Goal: Task Accomplishment & Management: Use online tool/utility

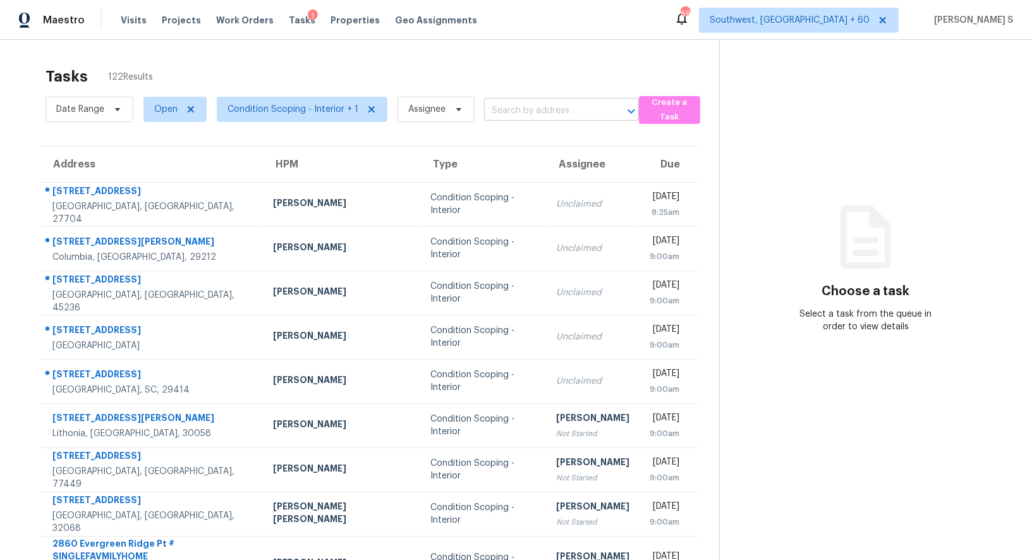
click at [525, 101] on input "text" at bounding box center [543, 111] width 119 height 20
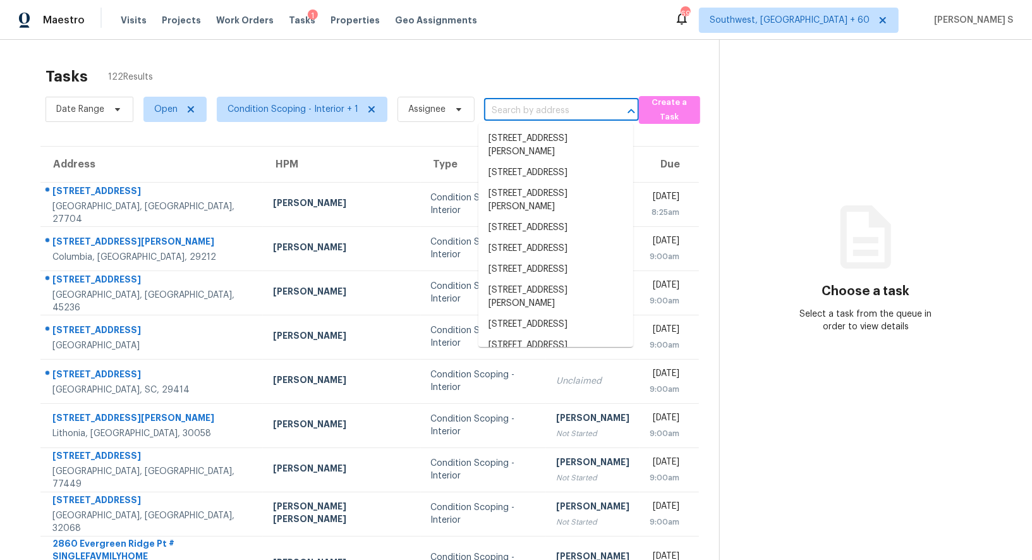
paste input "[STREET_ADDRESS]"
type input "[STREET_ADDRESS]"
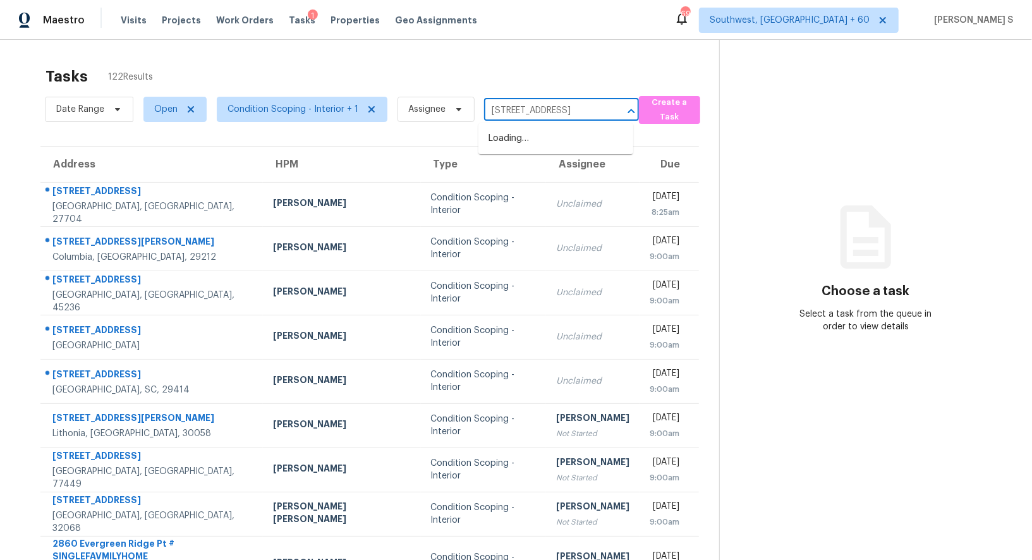
scroll to position [0, 78]
click at [537, 139] on li "[STREET_ADDRESS]" at bounding box center [555, 138] width 155 height 21
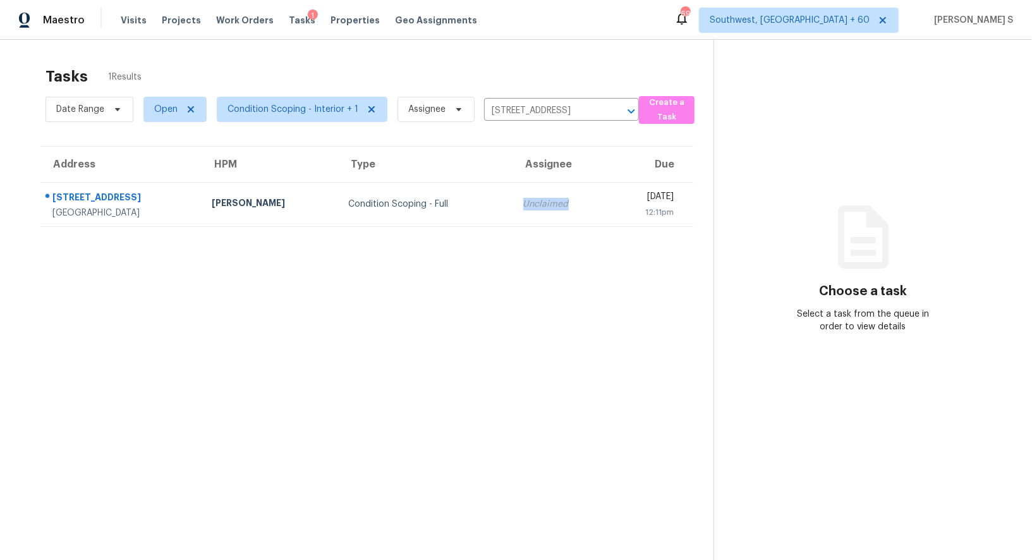
click at [523, 198] on div "Unclaimed" at bounding box center [561, 204] width 76 height 13
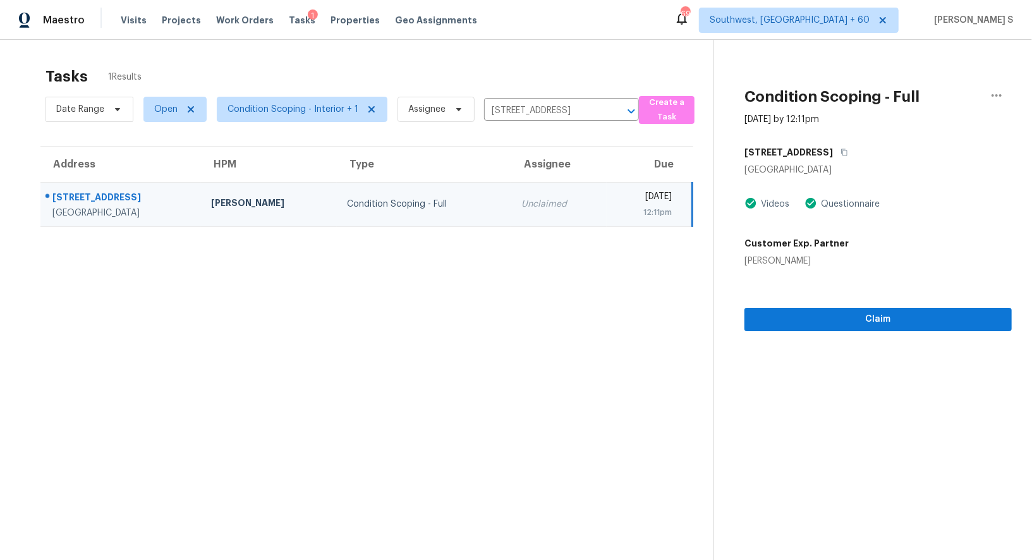
click at [804, 306] on div "Claim" at bounding box center [877, 299] width 267 height 64
click at [804, 313] on span "Claim" at bounding box center [878, 320] width 247 height 16
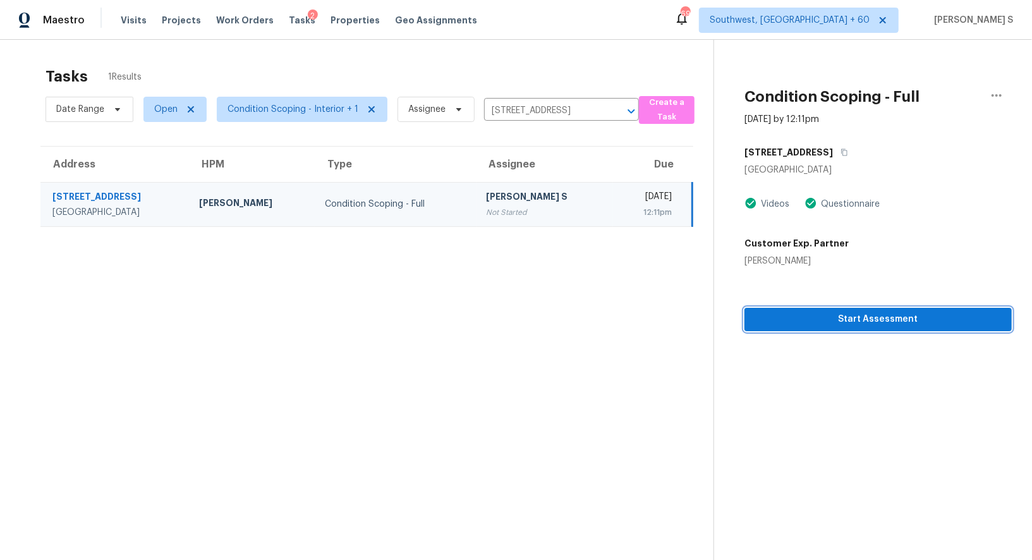
click at [796, 318] on span "Start Assessment" at bounding box center [878, 320] width 247 height 16
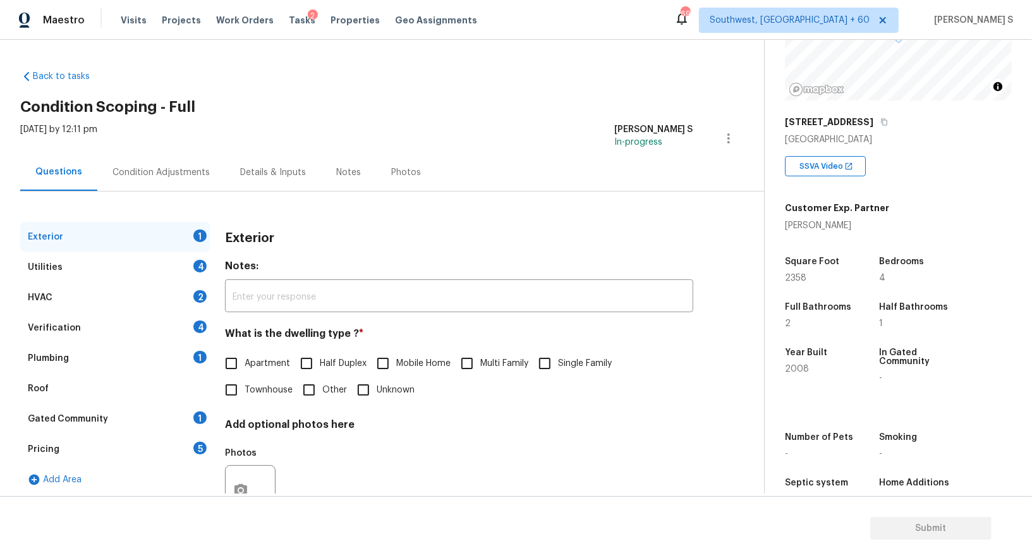
scroll to position [140, 0]
click at [191, 274] on div "Utilities 4" at bounding box center [115, 267] width 190 height 30
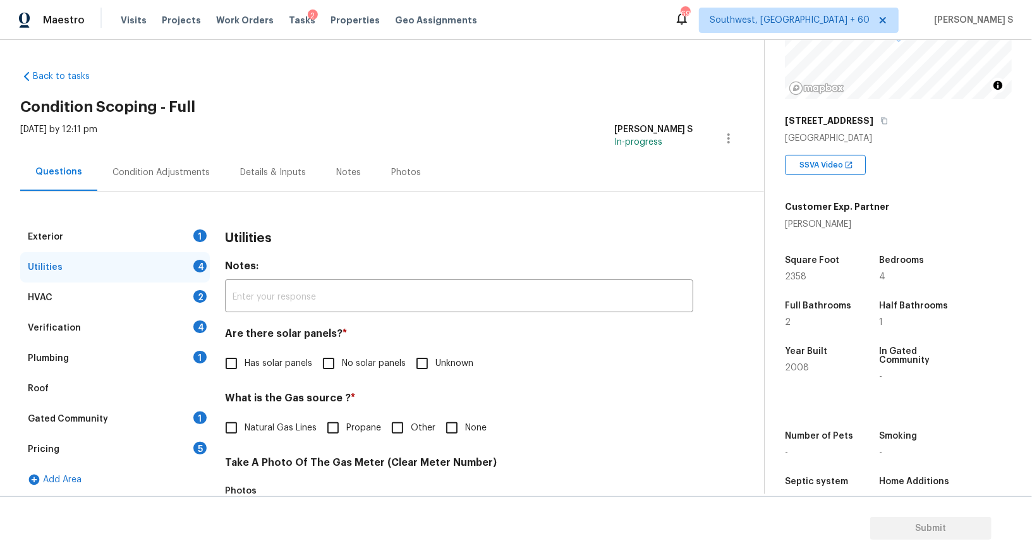
click at [318, 369] on input "No solar panels" at bounding box center [328, 363] width 27 height 27
checkbox input "true"
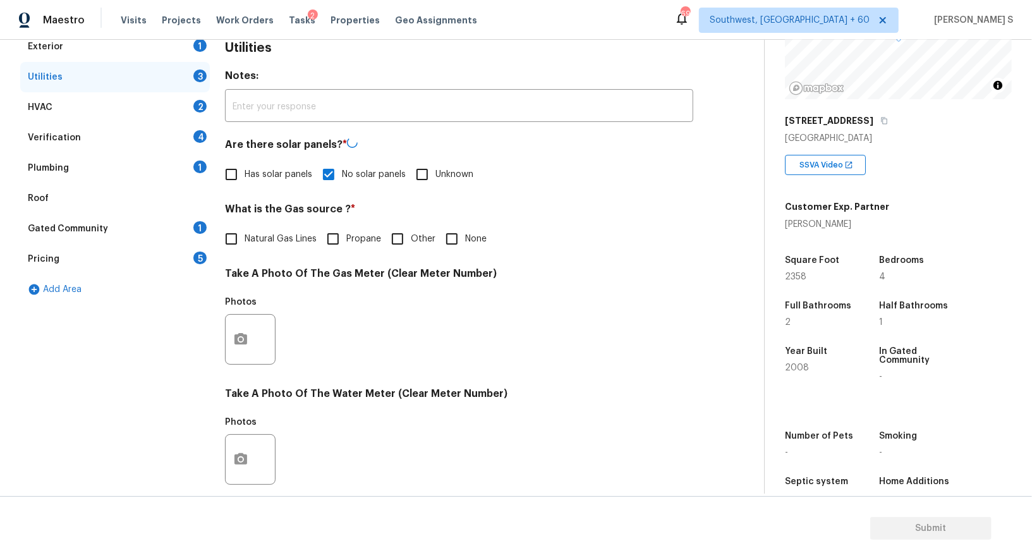
scroll to position [391, 0]
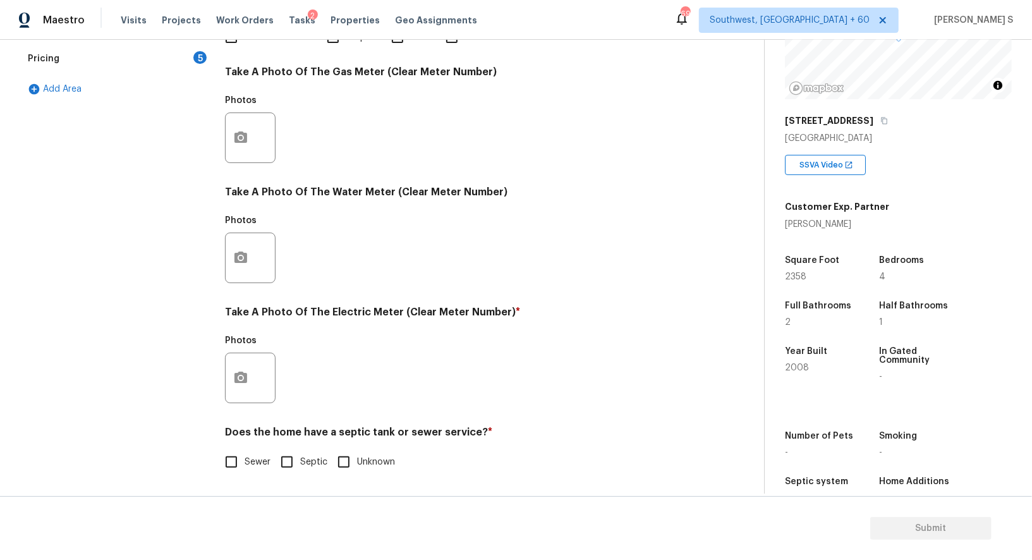
click at [256, 452] on label "Sewer" at bounding box center [244, 462] width 52 height 27
click at [245, 452] on input "Sewer" at bounding box center [231, 462] width 27 height 27
checkbox input "true"
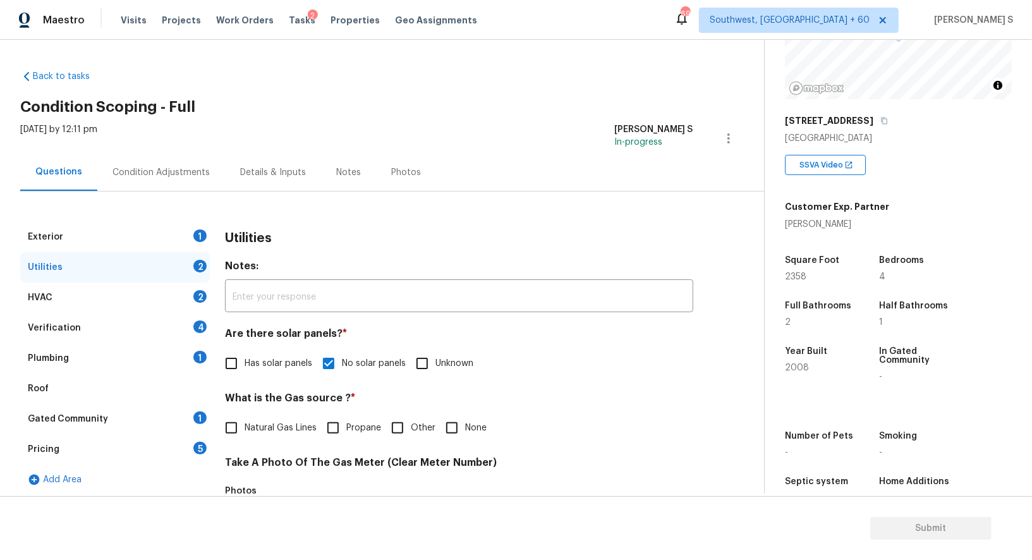
click at [196, 344] on div "Plumbing 1" at bounding box center [115, 358] width 190 height 30
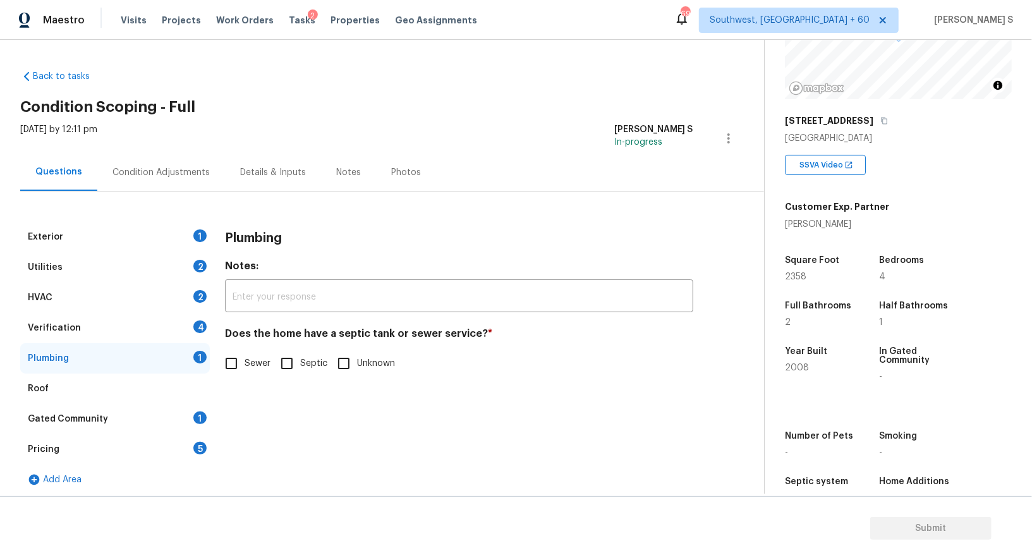
click at [241, 358] on input "Sewer" at bounding box center [231, 363] width 27 height 27
checkbox input "true"
click at [204, 423] on div "Gated Community 1" at bounding box center [115, 419] width 190 height 30
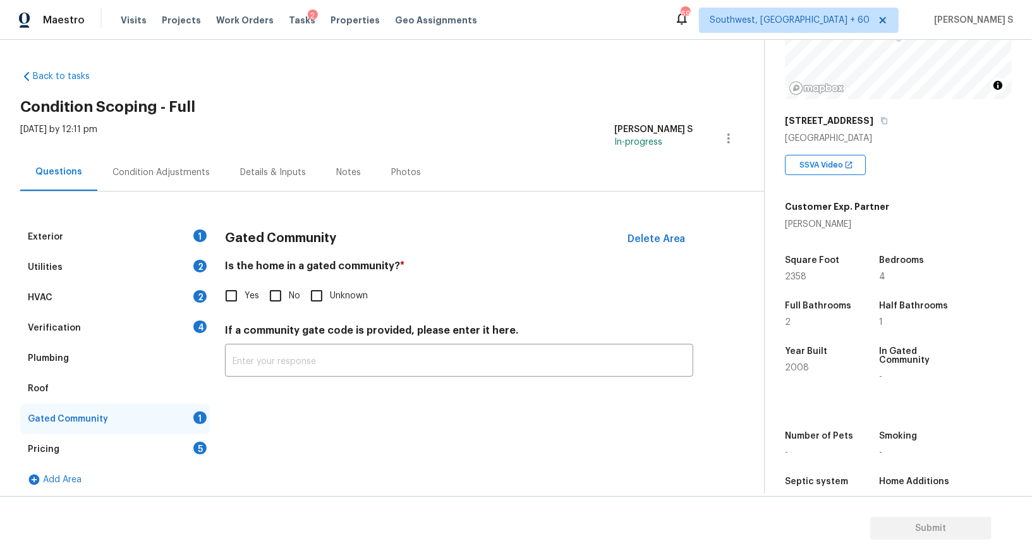
click at [281, 281] on div "Is the home in a gated community? * Yes No Unknown" at bounding box center [459, 284] width 468 height 49
click at [284, 307] on input "No" at bounding box center [275, 295] width 27 height 27
checkbox input "true"
click at [188, 336] on div "Verification 4" at bounding box center [115, 328] width 190 height 30
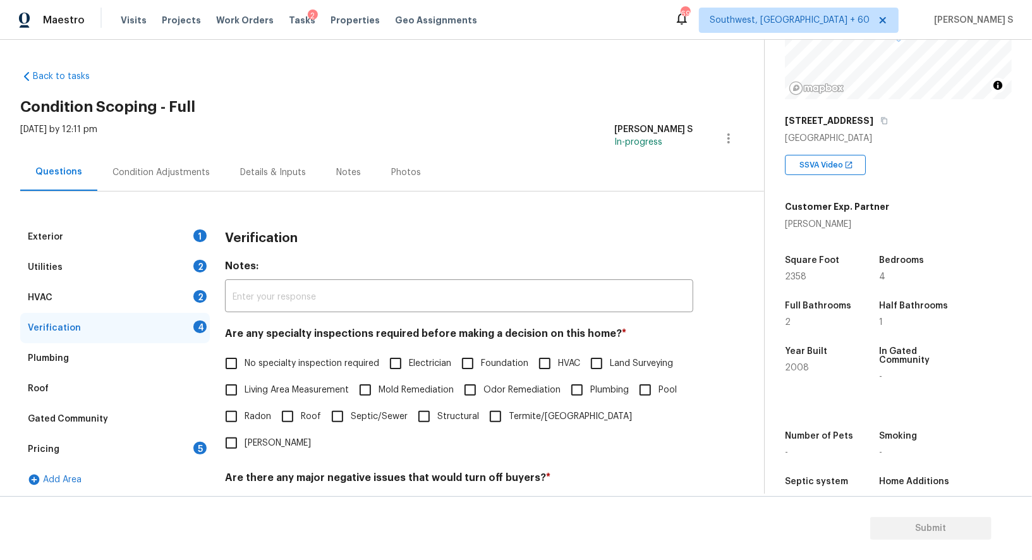
click at [240, 357] on input "No specialty inspection required" at bounding box center [231, 363] width 27 height 27
checkbox input "true"
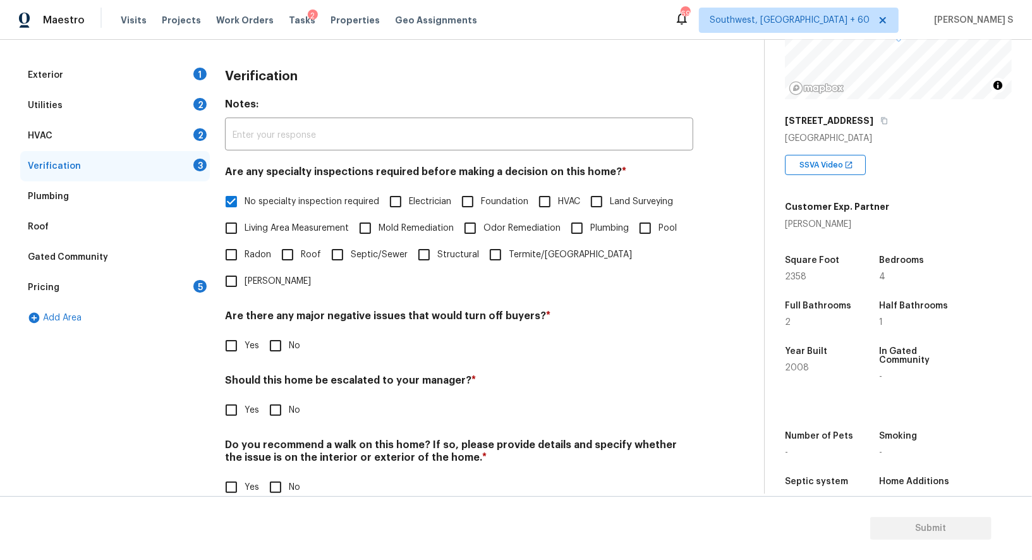
scroll to position [161, 0]
click at [274, 333] on input "No" at bounding box center [275, 346] width 27 height 27
checkbox input "true"
click at [272, 475] on input "No" at bounding box center [275, 488] width 27 height 27
checkbox input "true"
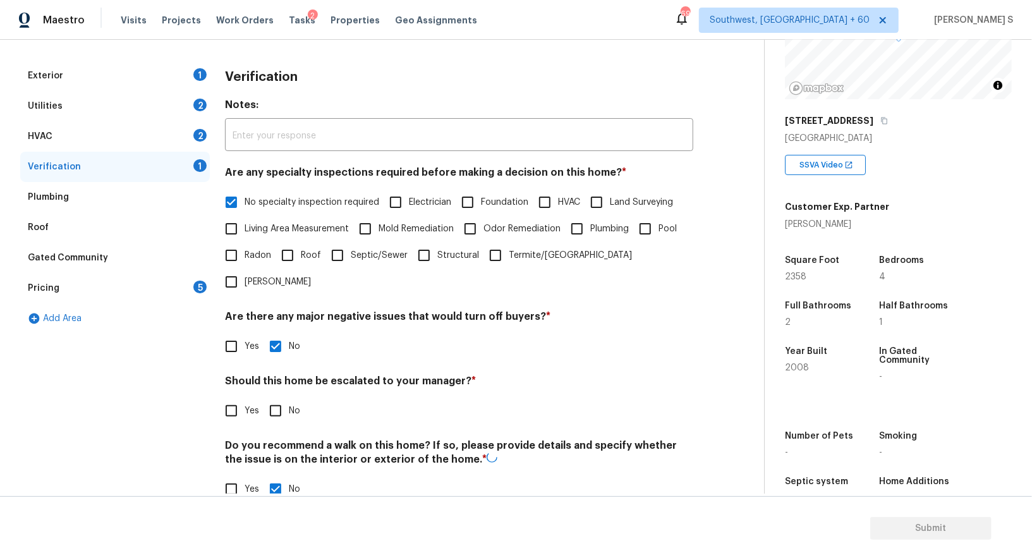
scroll to position [0, 0]
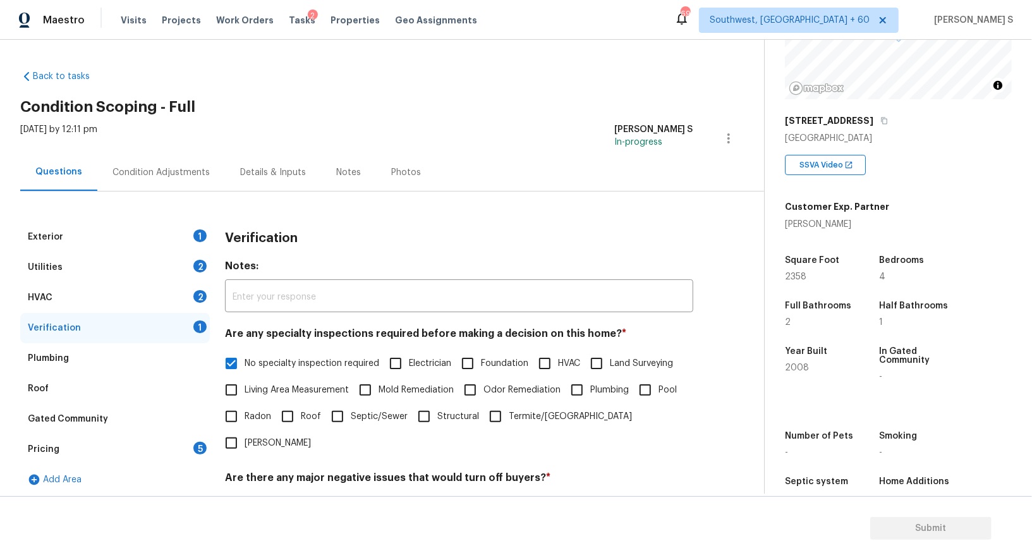
click at [196, 301] on div "HVAC 2" at bounding box center [115, 297] width 190 height 30
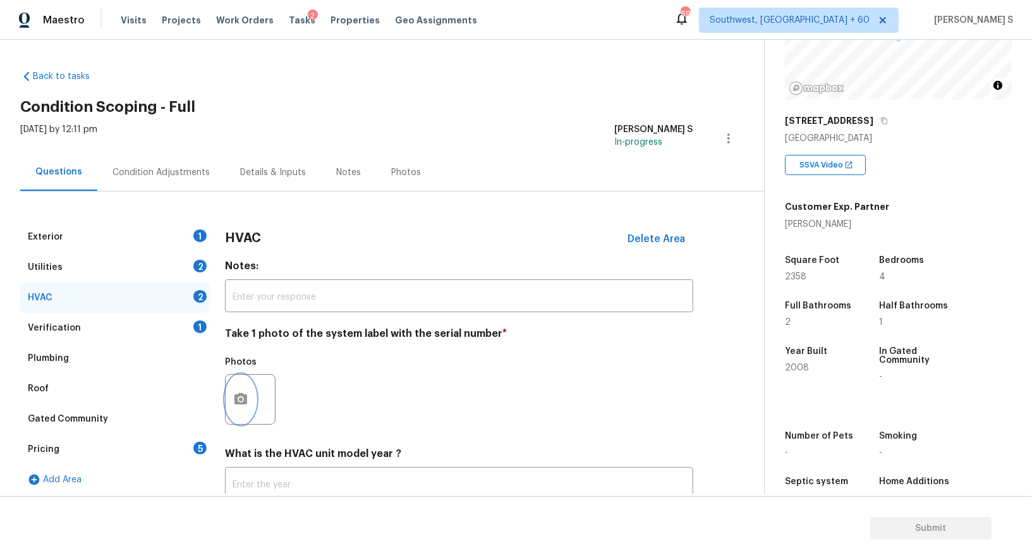
click at [239, 397] on icon "button" at bounding box center [240, 399] width 15 height 15
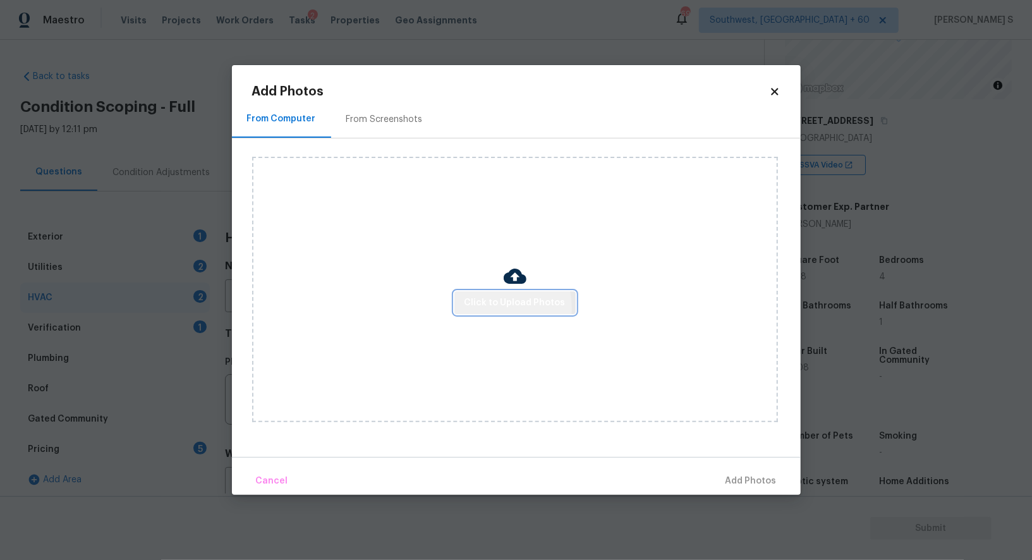
click at [489, 308] on span "Click to Upload Photos" at bounding box center [514, 303] width 101 height 16
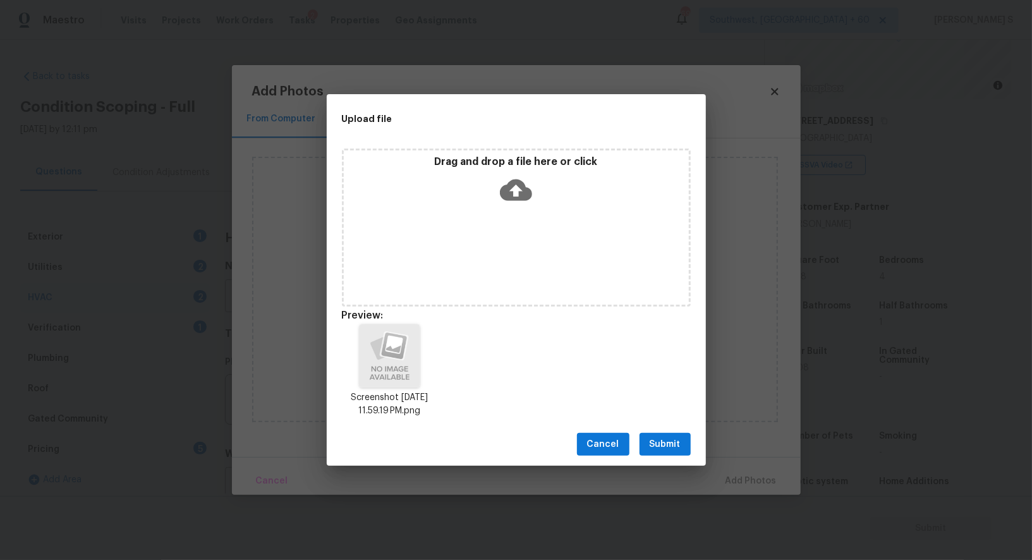
click at [652, 449] on span "Submit" at bounding box center [665, 445] width 31 height 16
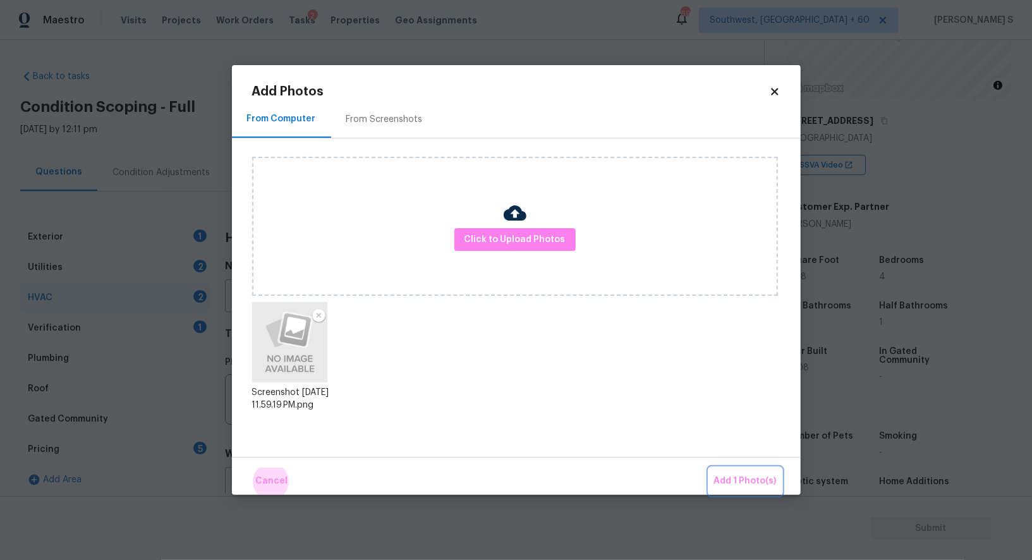
click at [709, 468] on button "Add 1 Photo(s)" at bounding box center [745, 481] width 73 height 27
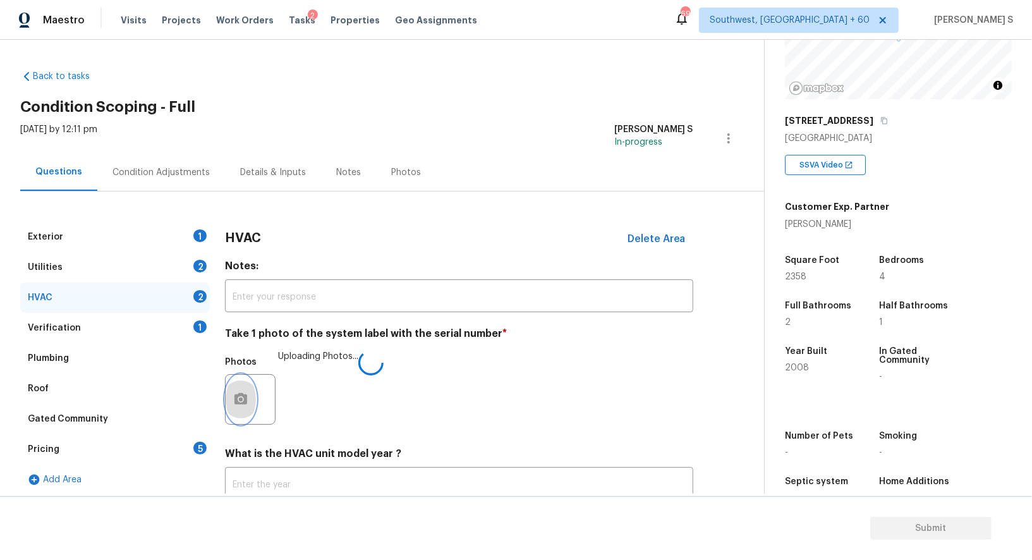
scroll to position [90, 0]
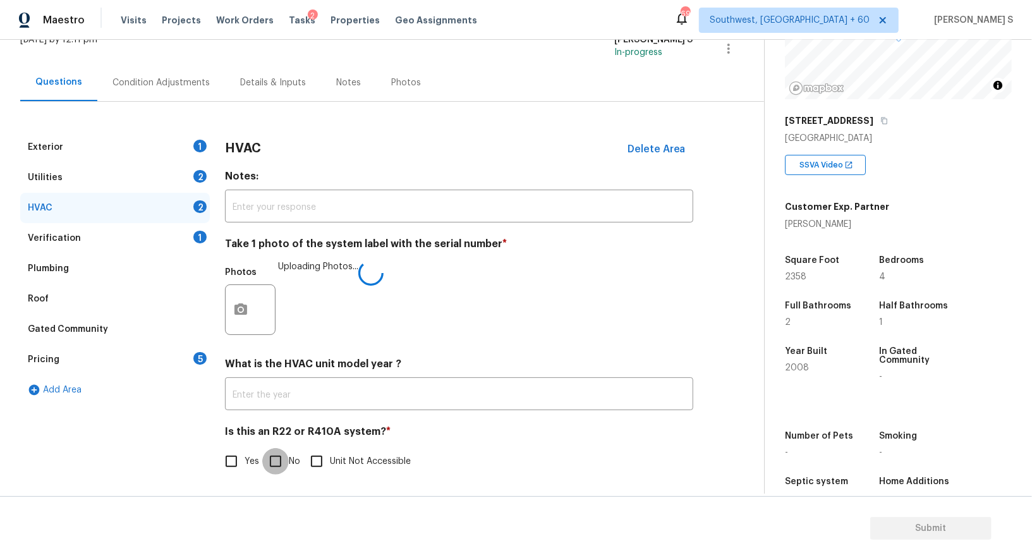
click at [280, 457] on input "No" at bounding box center [275, 461] width 27 height 27
checkbox input "true"
click at [150, 177] on div "Utilities 2" at bounding box center [115, 177] width 190 height 30
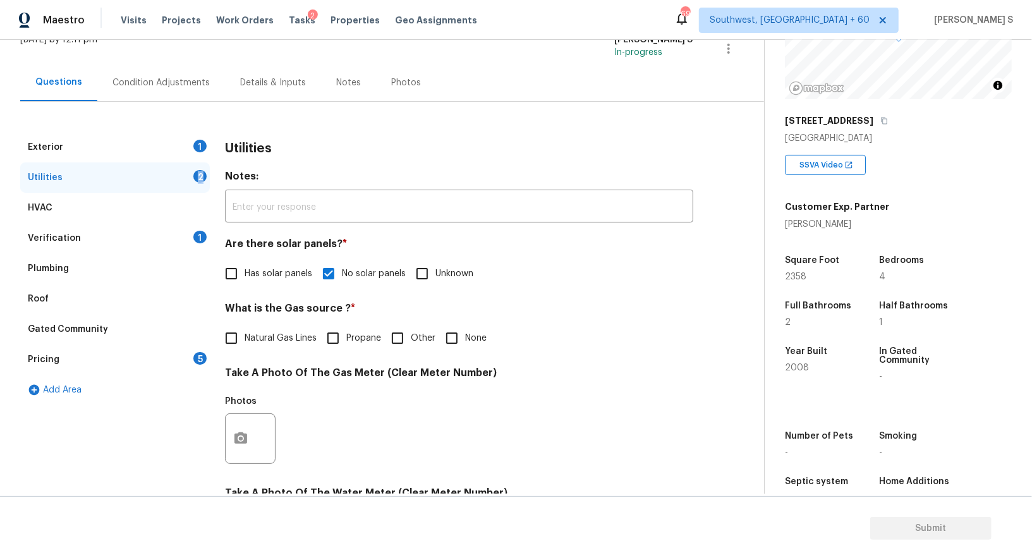
click at [150, 177] on div "Utilities 2" at bounding box center [115, 177] width 190 height 30
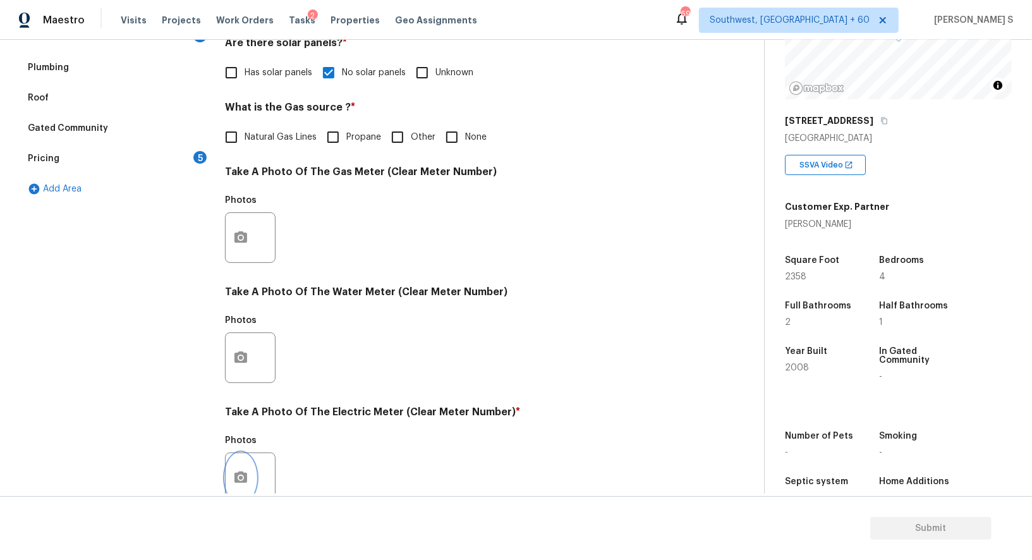
click at [246, 469] on button "button" at bounding box center [241, 477] width 30 height 49
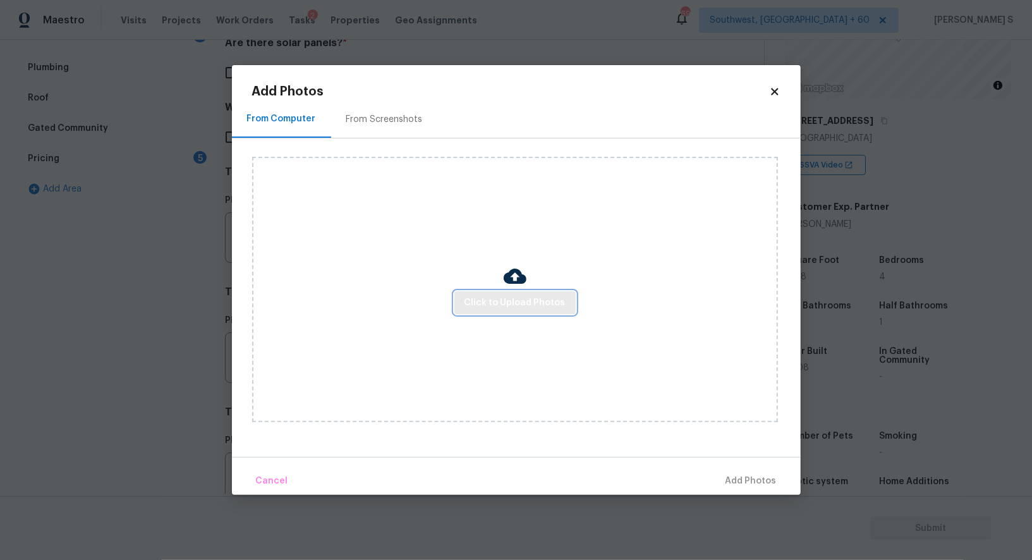
click at [476, 305] on span "Click to Upload Photos" at bounding box center [514, 303] width 101 height 16
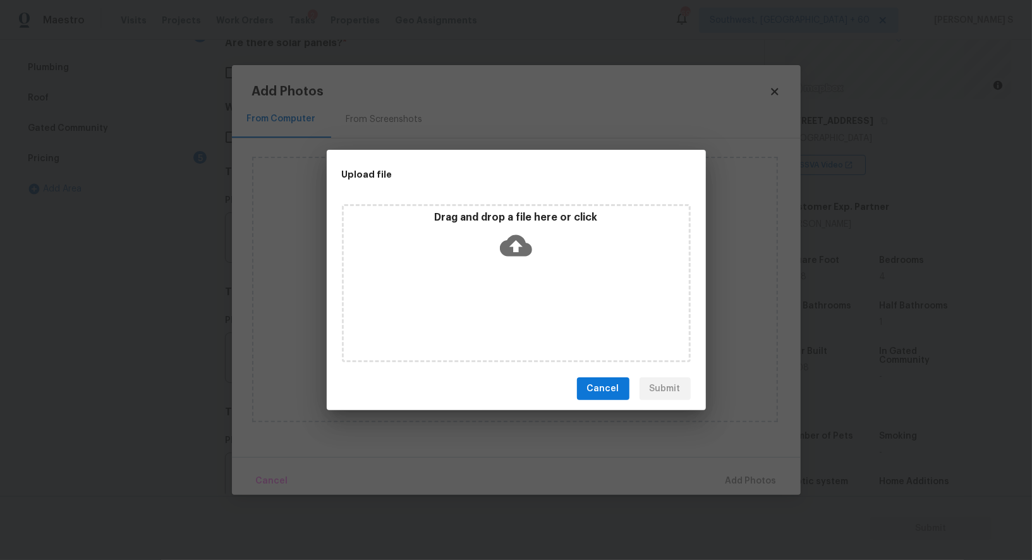
click at [476, 305] on div "Drag and drop a file here or click" at bounding box center [516, 283] width 349 height 158
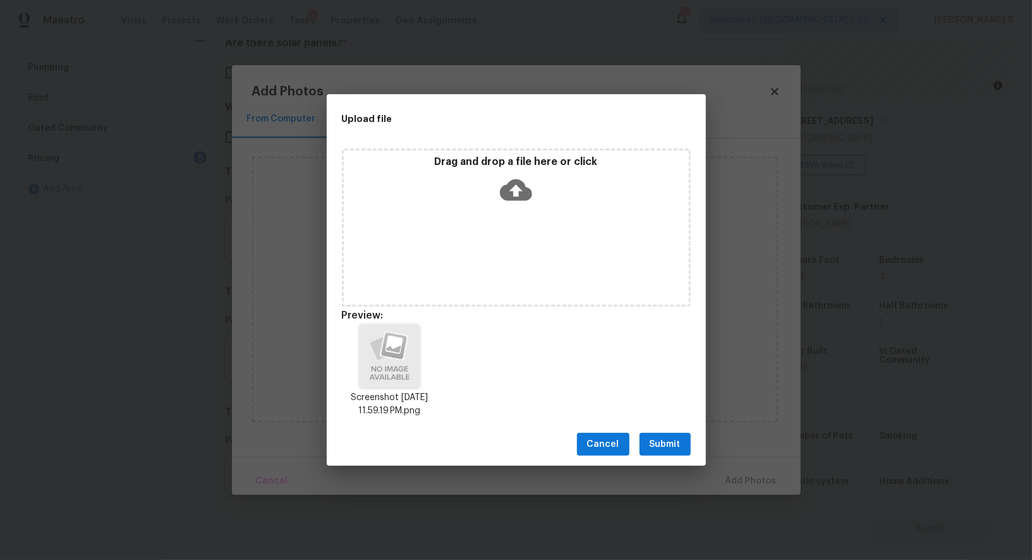
click at [677, 444] on span "Submit" at bounding box center [665, 445] width 31 height 16
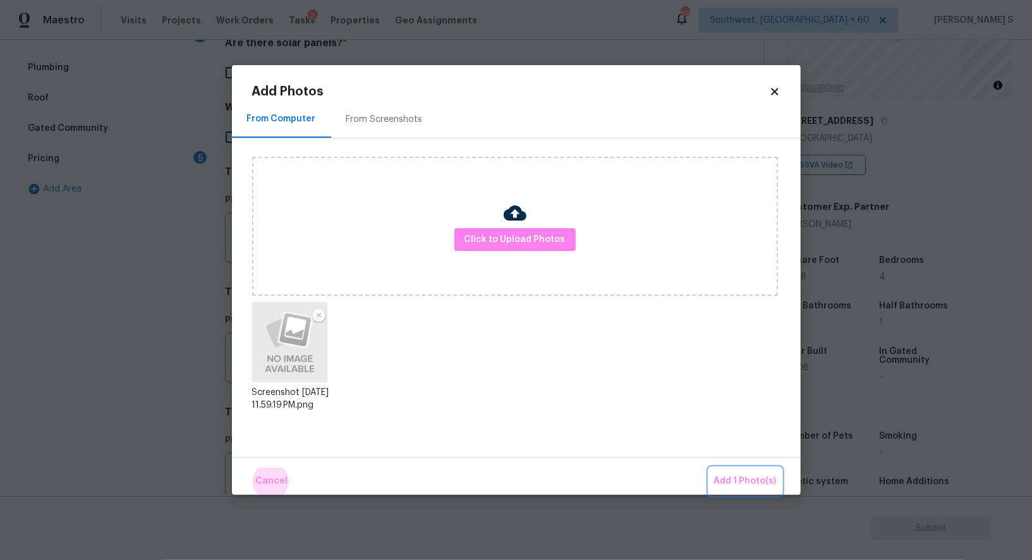
click at [709, 468] on button "Add 1 Photo(s)" at bounding box center [745, 481] width 73 height 27
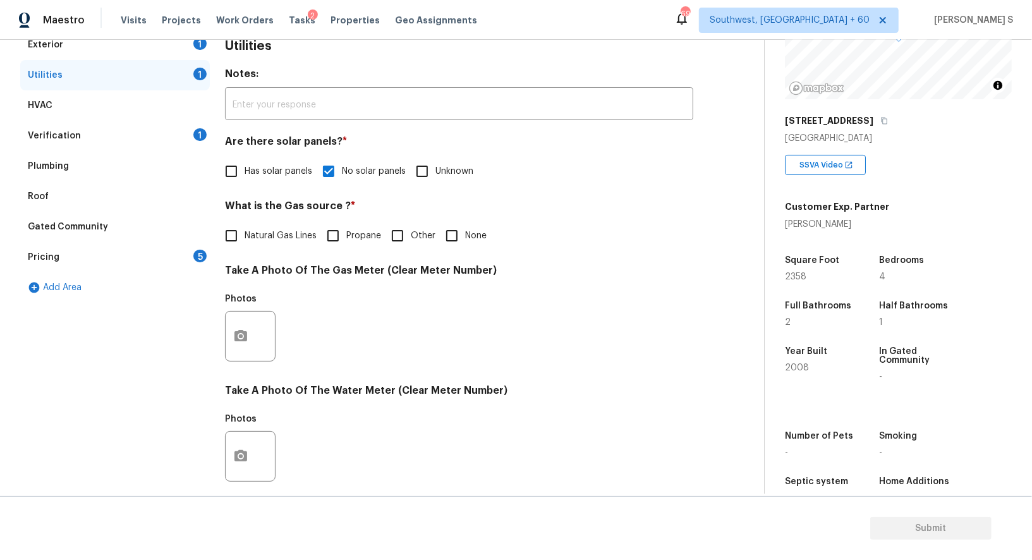
scroll to position [55, 0]
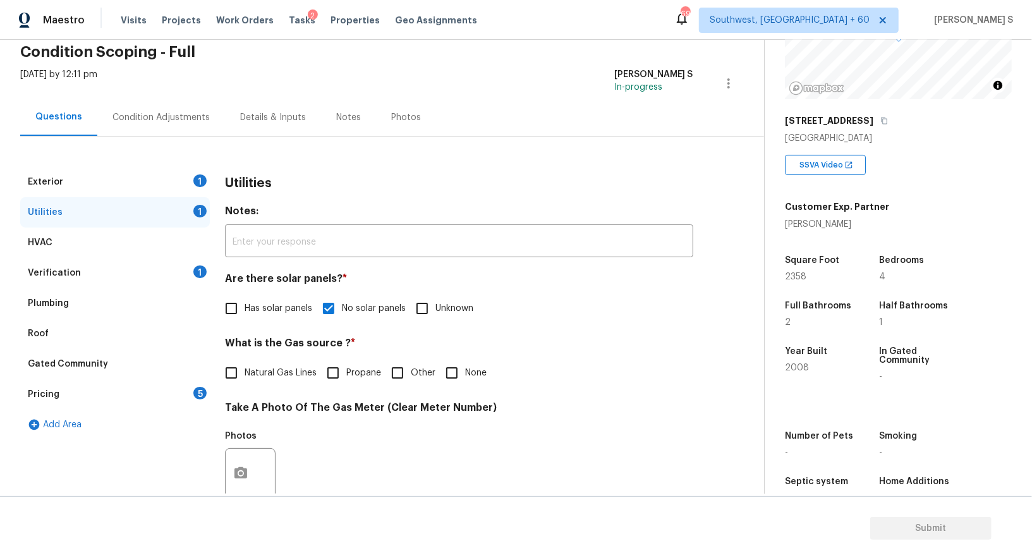
click at [197, 389] on div "5" at bounding box center [199, 393] width 13 height 13
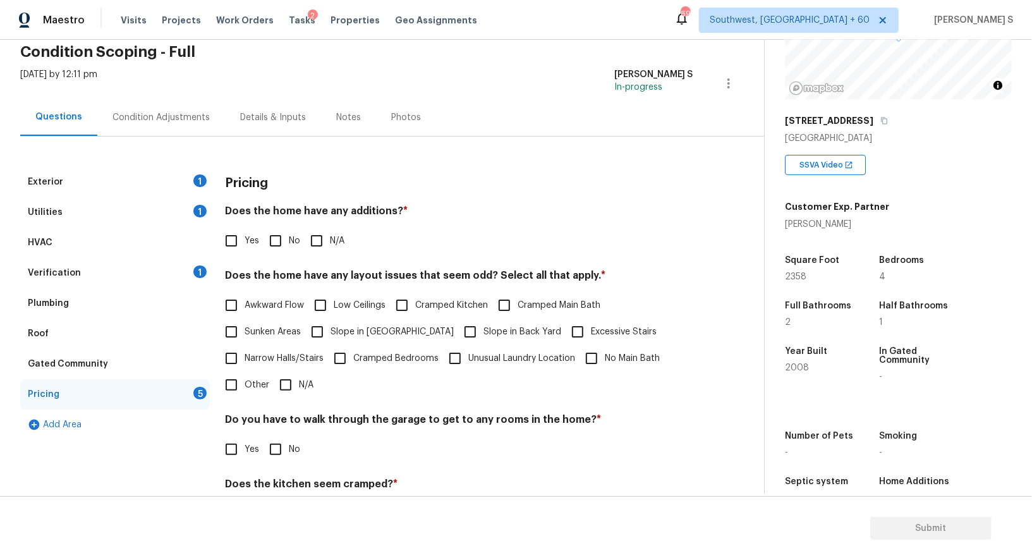
click at [277, 232] on input "No" at bounding box center [275, 240] width 27 height 27
checkbox input "true"
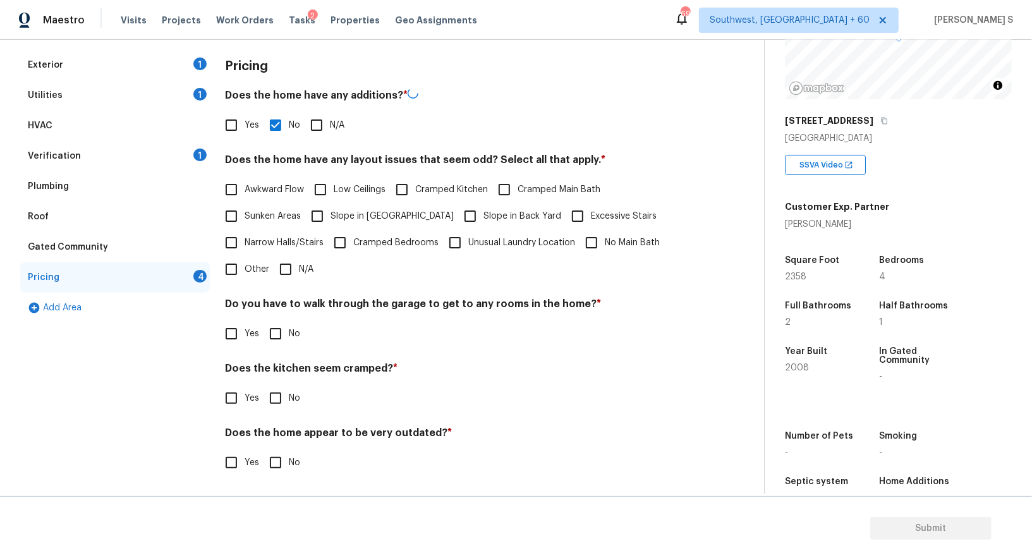
scroll to position [171, 0]
click at [284, 324] on input "No" at bounding box center [275, 333] width 27 height 27
checkbox input "true"
click at [262, 386] on input "No" at bounding box center [275, 399] width 27 height 27
checkbox input "true"
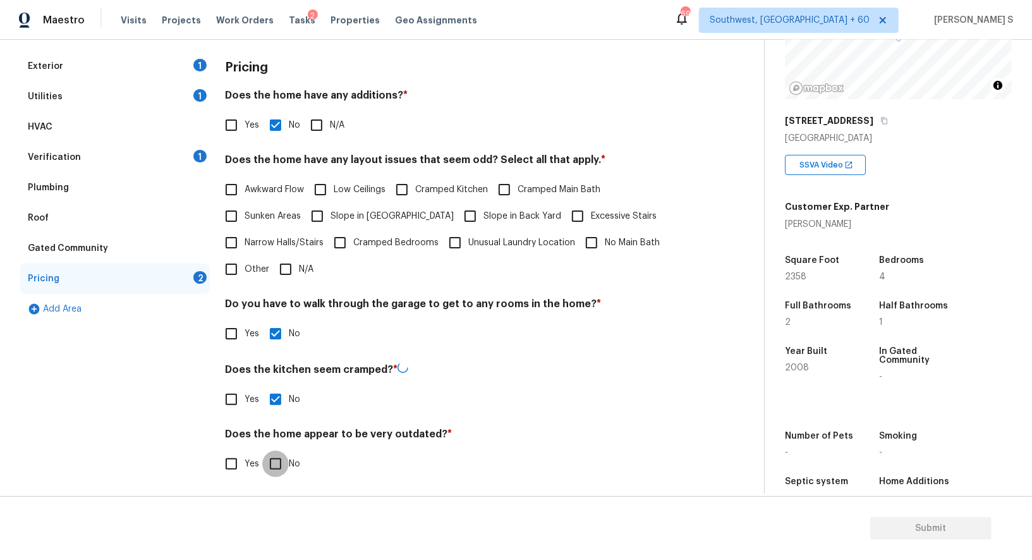
click at [262, 451] on input "No" at bounding box center [275, 464] width 27 height 27
checkbox input "true"
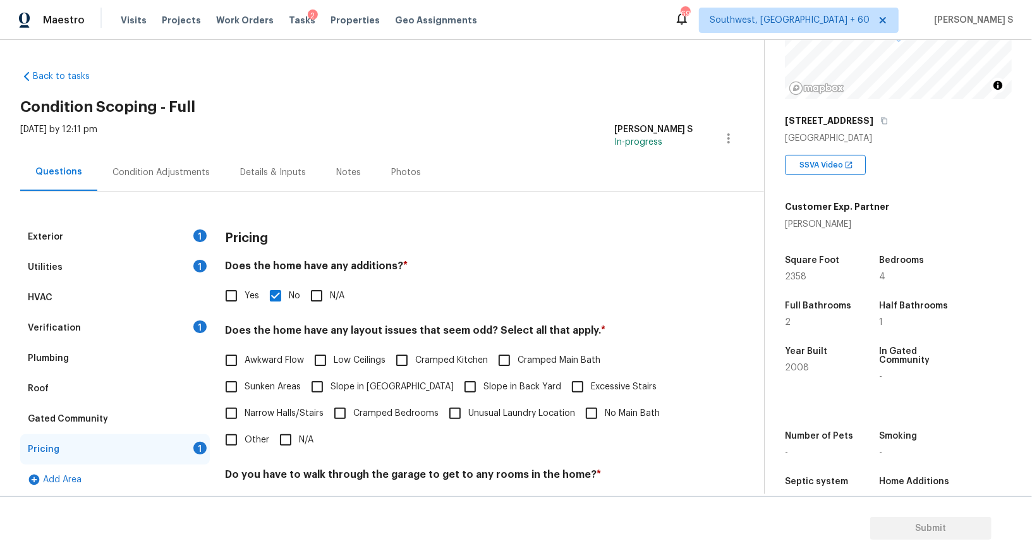
click at [204, 171] on div "Condition Adjustments" at bounding box center [161, 172] width 128 height 37
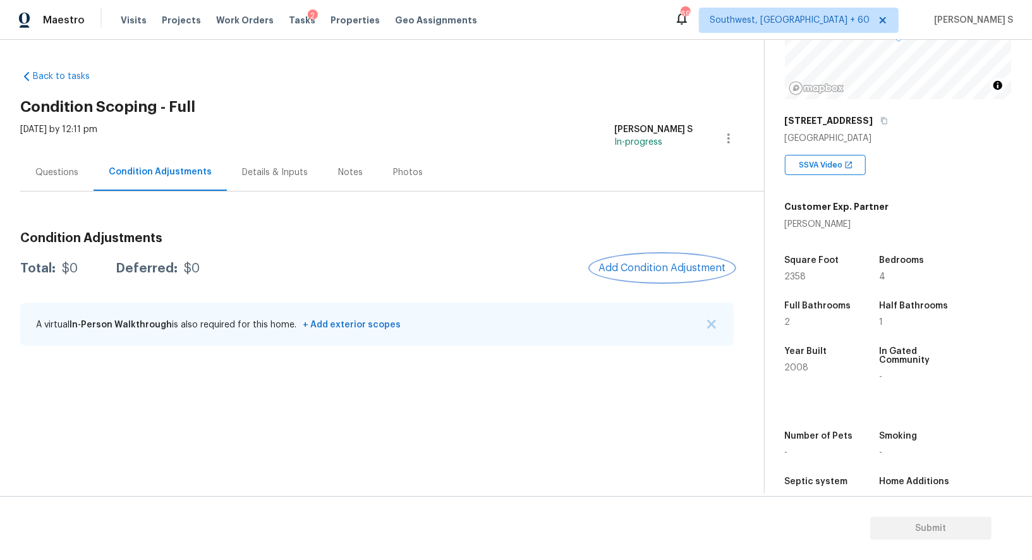
click at [660, 277] on button "Add Condition Adjustment" at bounding box center [662, 268] width 143 height 27
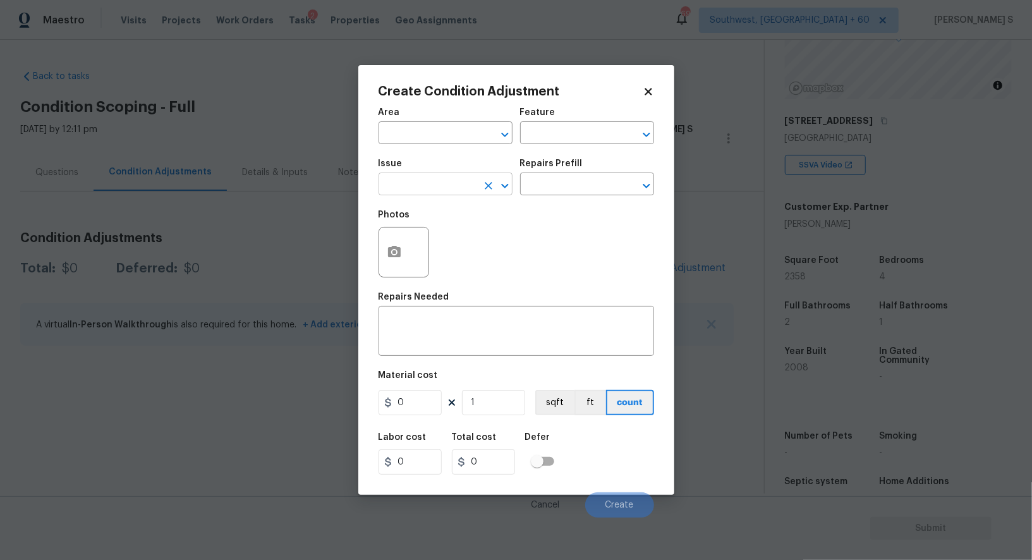
click at [429, 178] on input "text" at bounding box center [428, 186] width 99 height 20
type input "Pressure Washing"
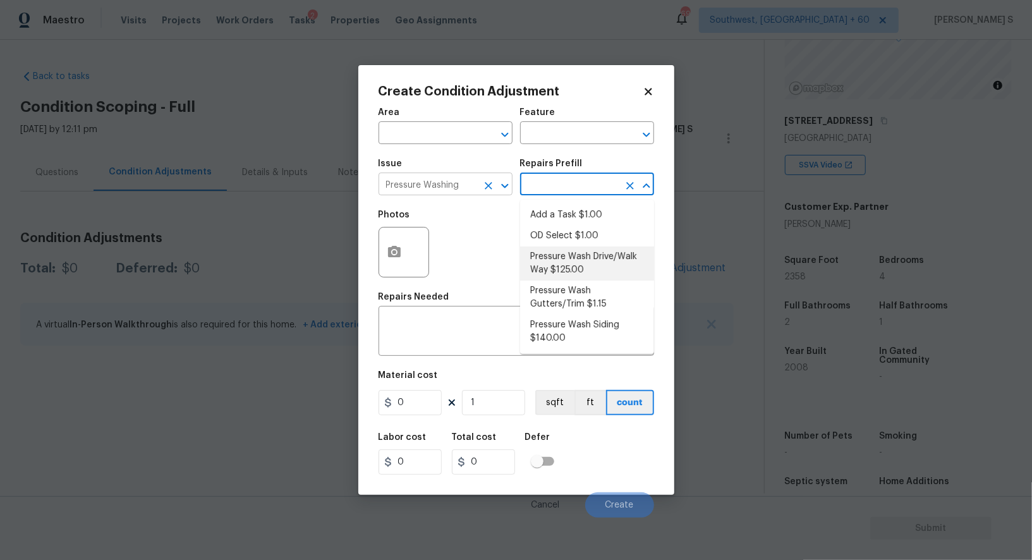
type input "Siding"
type textarea "Pressure wash the driveways/walkways as directed by the PM. Ensure that all deb…"
type input "125"
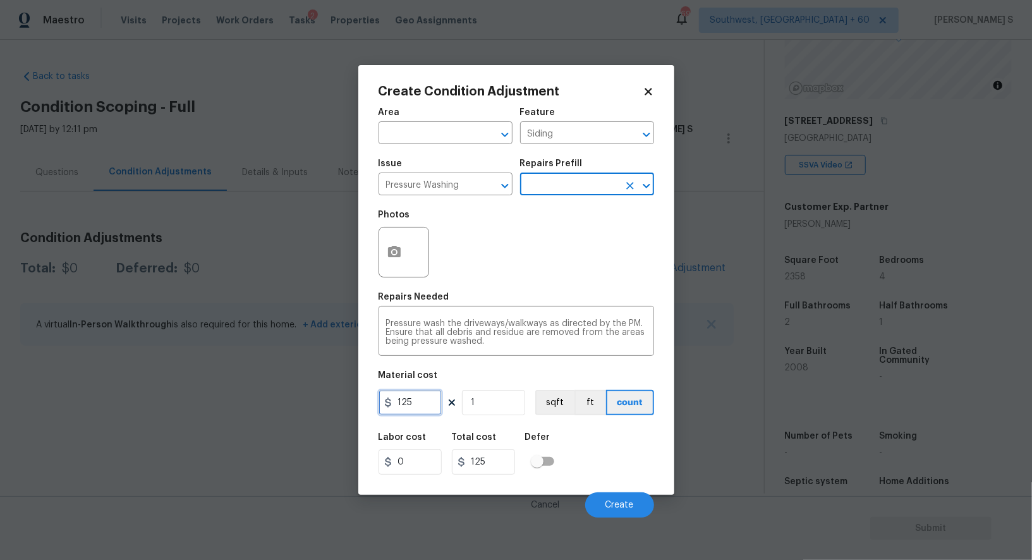
click at [420, 410] on input "125" at bounding box center [410, 402] width 63 height 25
type input "200"
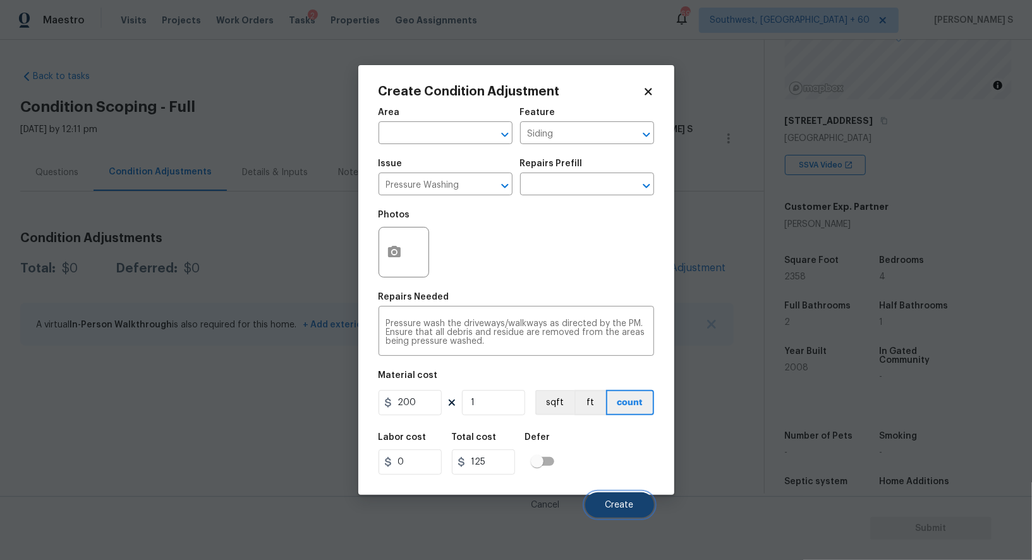
type input "200"
click at [621, 518] on button "Create" at bounding box center [619, 504] width 69 height 25
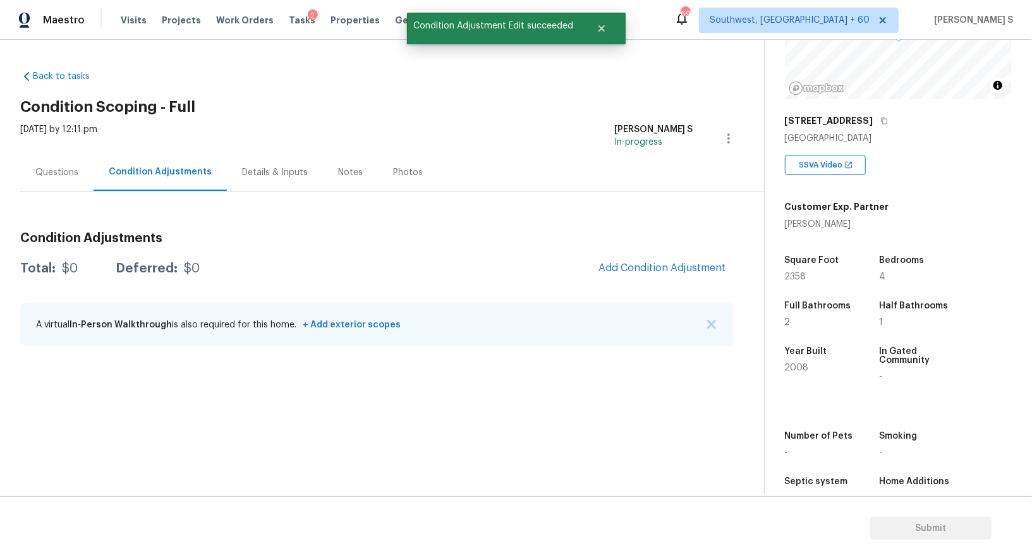
click at [331, 418] on section "Back to tasks Condition Scoping - Full Wed, Sep 24 2025 by 12:11 pm Anbu Jebaku…" at bounding box center [392, 277] width 744 height 434
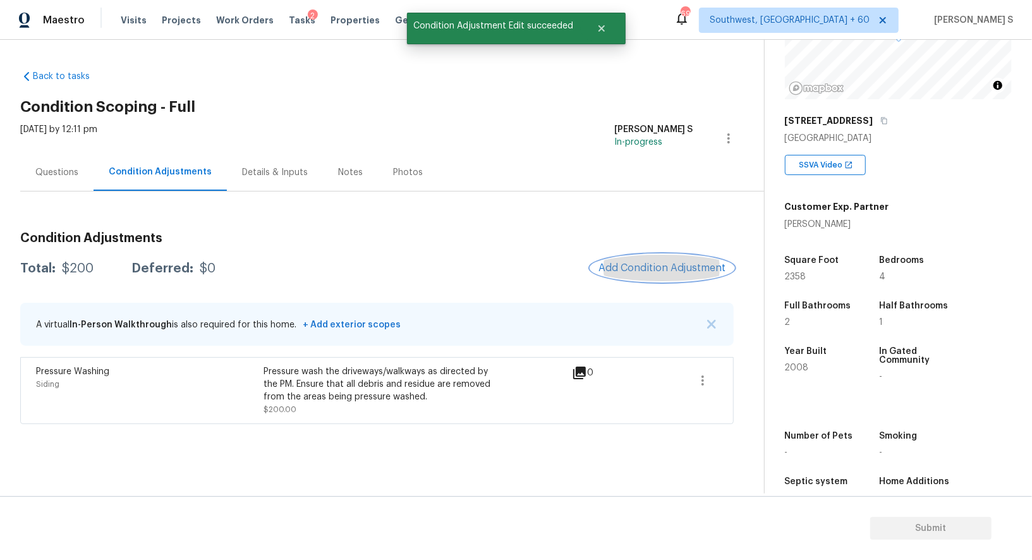
click at [655, 272] on span "Add Condition Adjustment" at bounding box center [662, 267] width 128 height 11
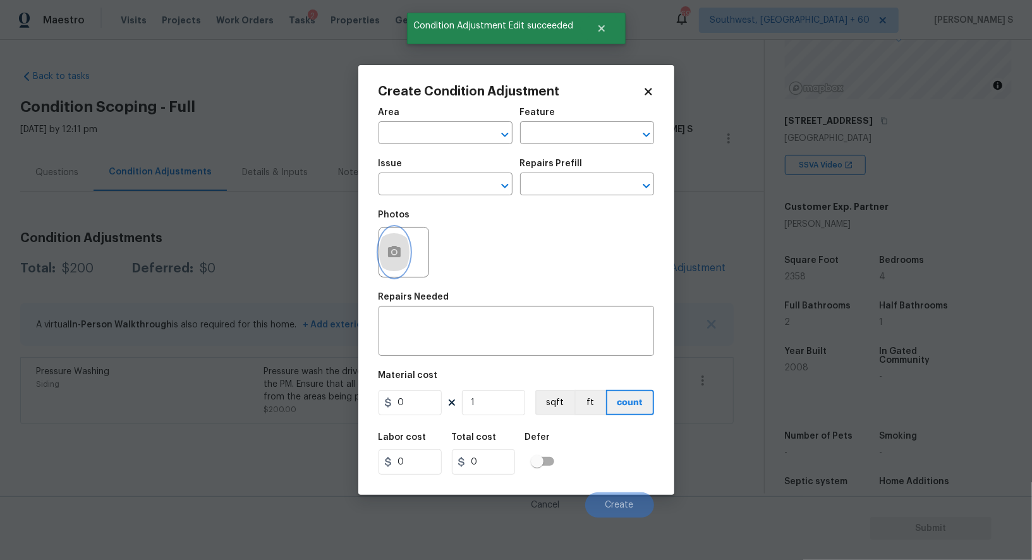
click at [395, 248] on icon "button" at bounding box center [394, 251] width 13 height 11
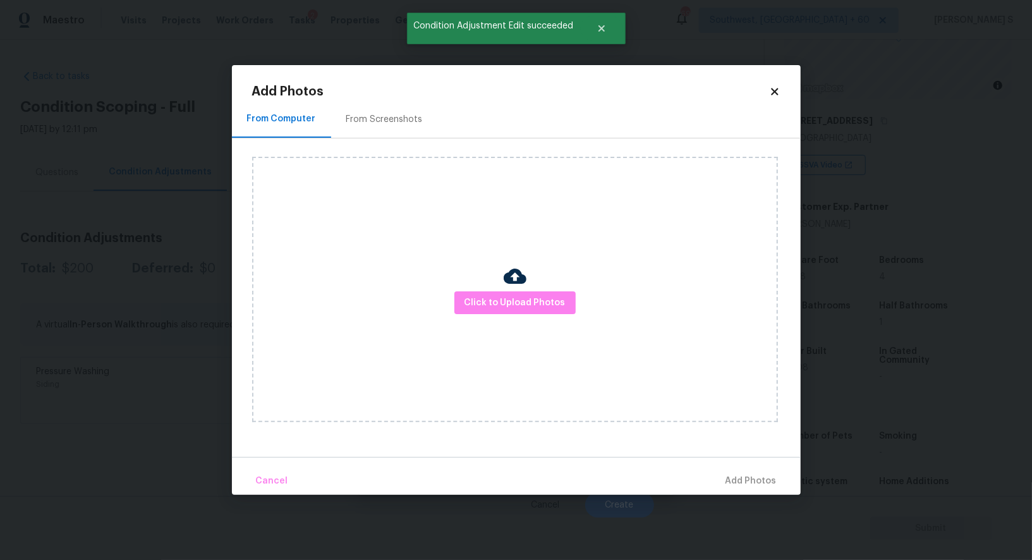
click at [373, 138] on div "Click to Upload Photos" at bounding box center [526, 289] width 549 height 302
click at [373, 124] on div "From Screenshots" at bounding box center [384, 119] width 76 height 13
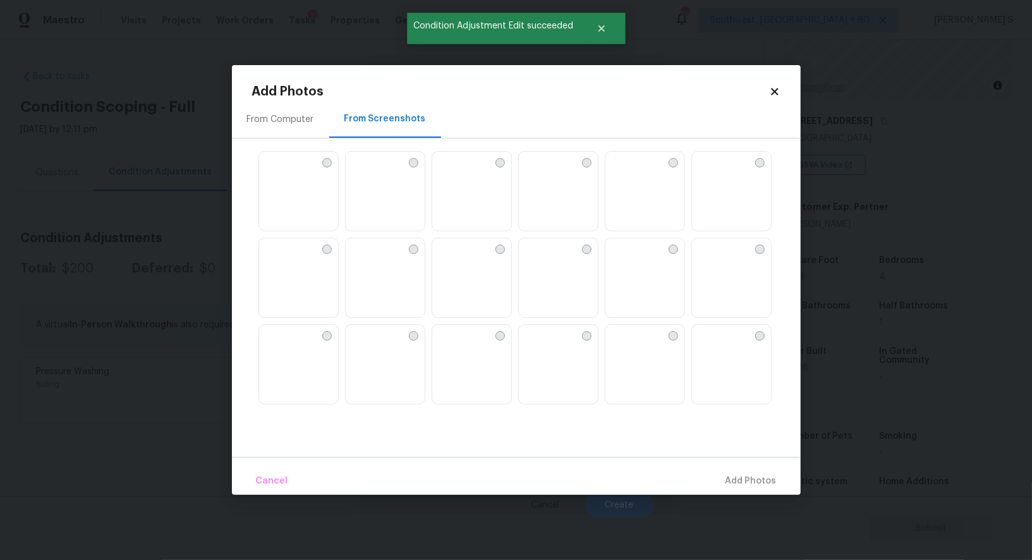
drag, startPoint x: 646, startPoint y: 200, endPoint x: 640, endPoint y: 200, distance: 7.0
click at [626, 172] on img at bounding box center [615, 162] width 20 height 20
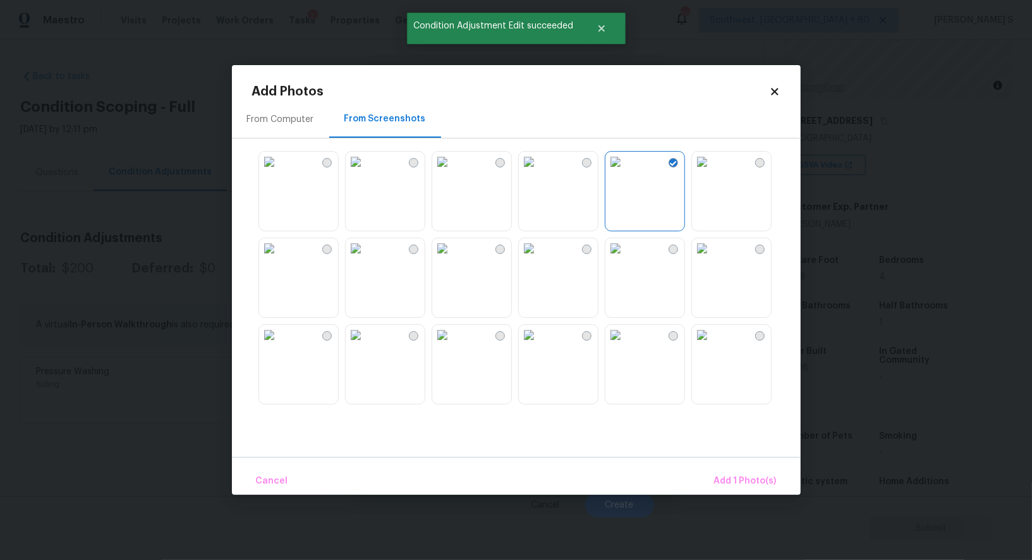
click at [539, 172] on img at bounding box center [529, 162] width 20 height 20
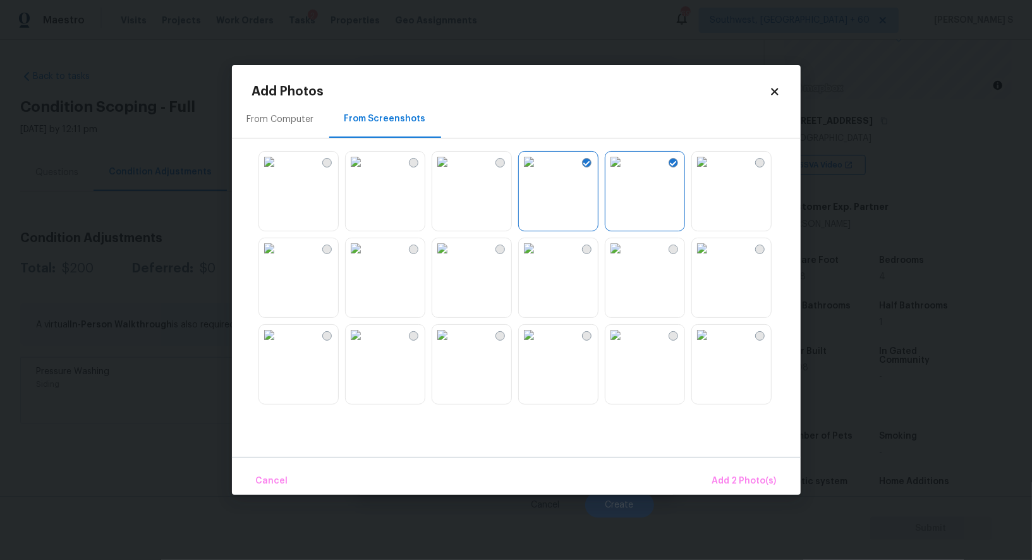
click at [614, 170] on img at bounding box center [615, 162] width 20 height 20
click at [539, 170] on img at bounding box center [529, 162] width 20 height 20
click at [452, 258] on img at bounding box center [442, 248] width 20 height 20
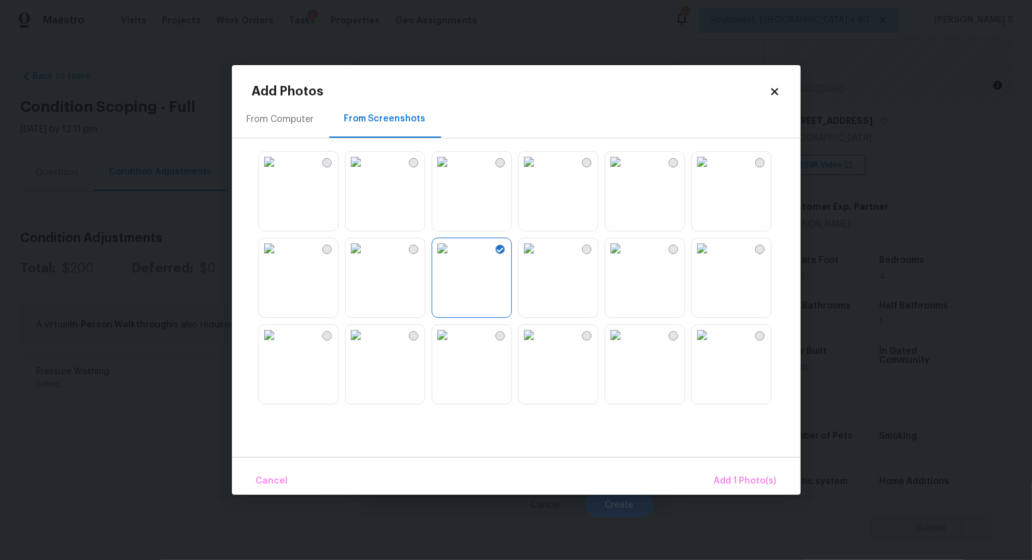
click at [539, 258] on img at bounding box center [529, 248] width 20 height 20
click at [614, 258] on img at bounding box center [615, 248] width 20 height 20
click at [712, 258] on img at bounding box center [702, 248] width 20 height 20
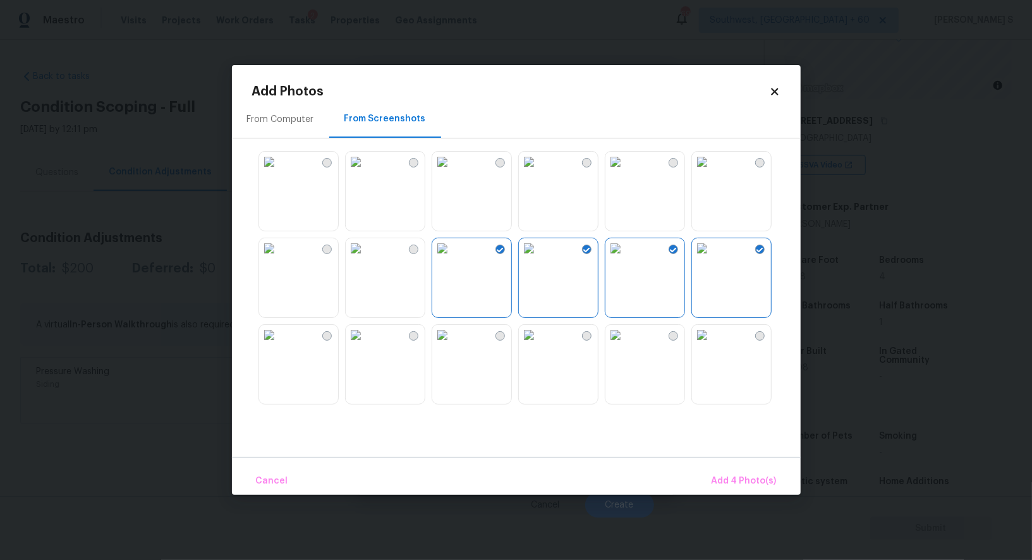
click at [366, 345] on img at bounding box center [356, 335] width 20 height 20
click at [724, 482] on span "Add 5 Photo(s)" at bounding box center [745, 481] width 64 height 16
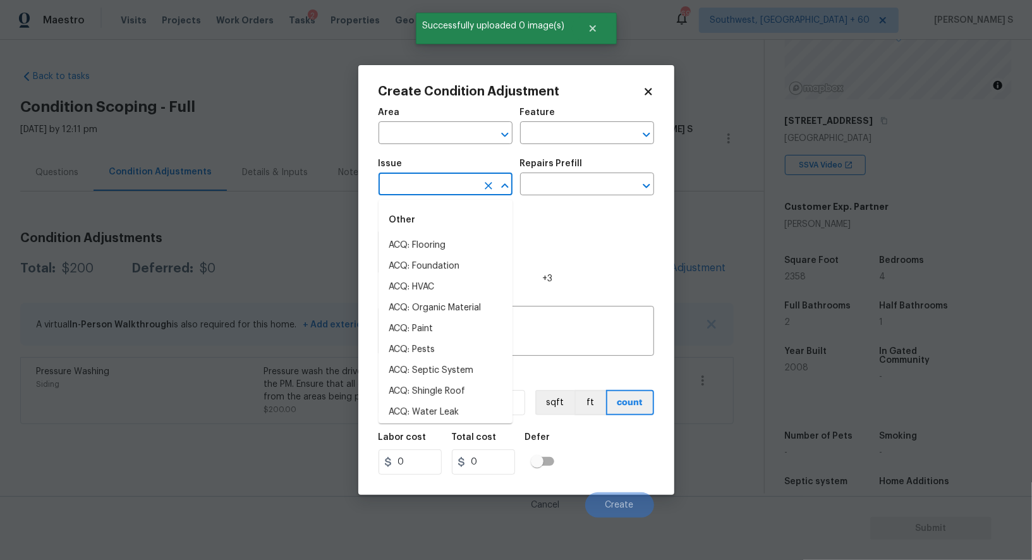
click at [385, 189] on input "text" at bounding box center [428, 186] width 99 height 20
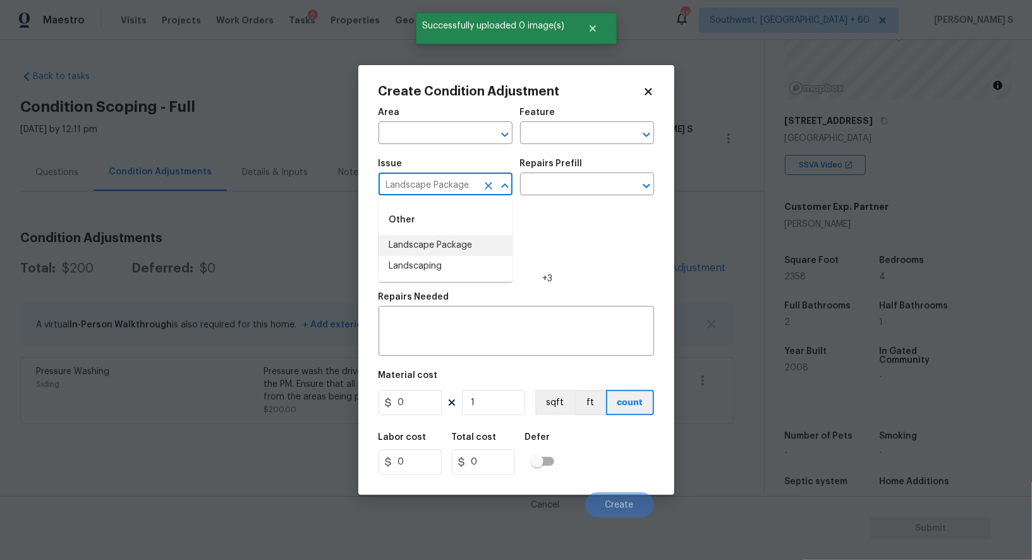
type input "Landscape Package"
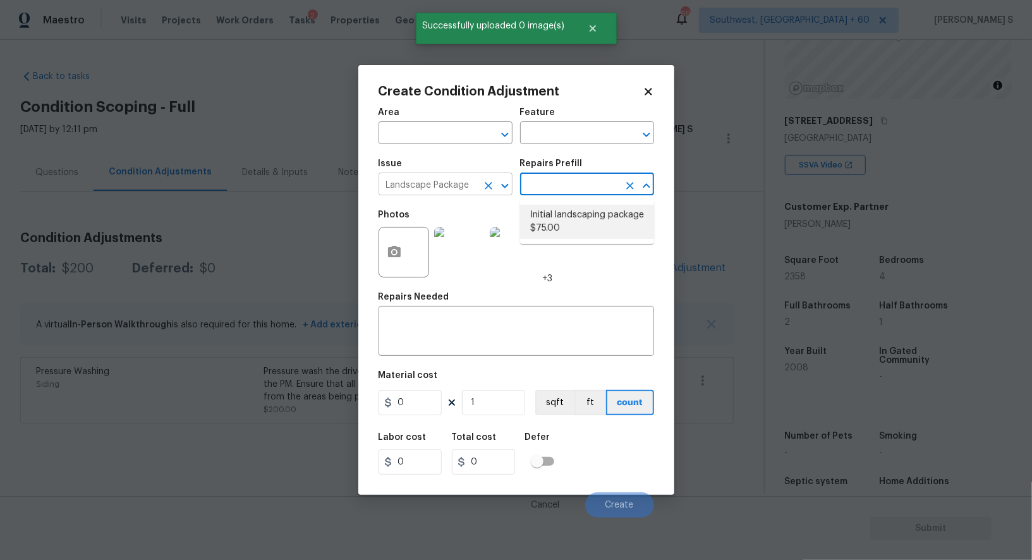
type input "Home Readiness Packages"
type textarea "Mowing of grass up to 6" in height. Mow, edge along driveways & sidewalks, trim…"
type input "75"
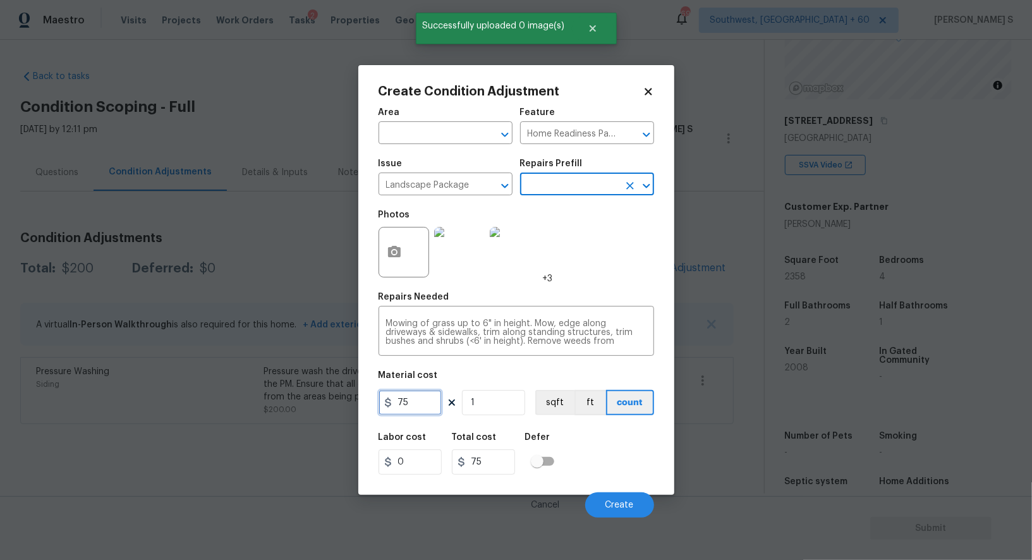
click at [426, 403] on input "75" at bounding box center [410, 402] width 63 height 25
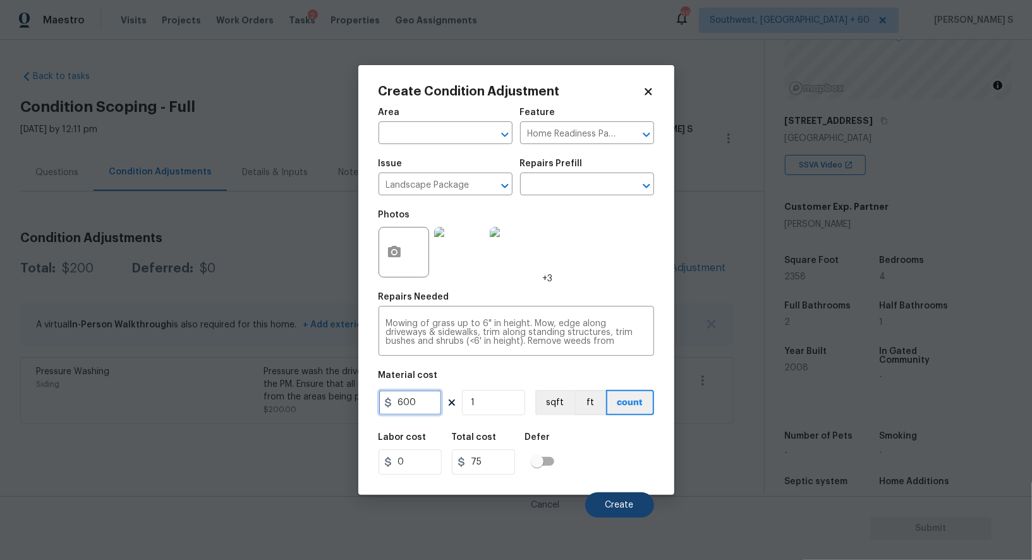
type input "600"
click at [637, 495] on button "Create" at bounding box center [619, 504] width 69 height 25
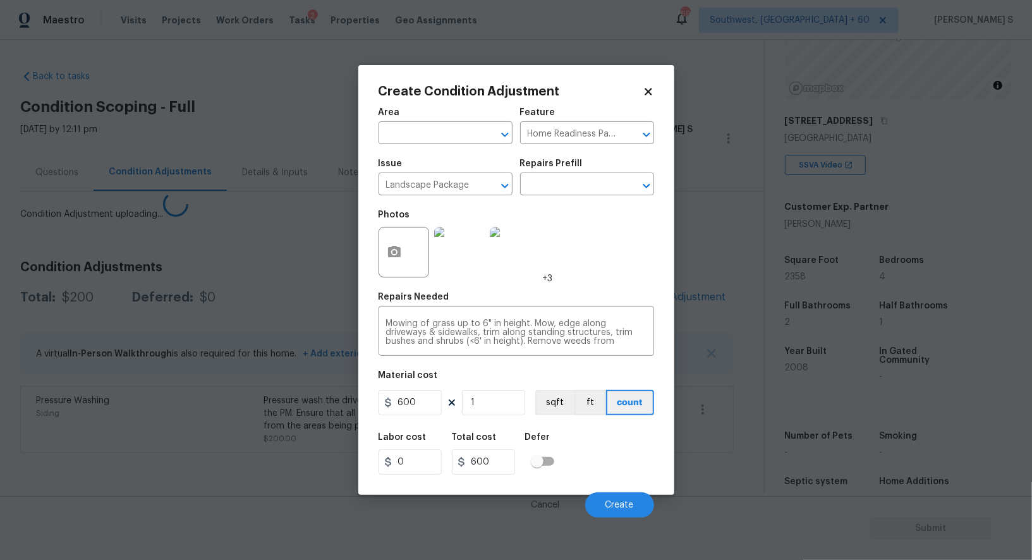
click at [296, 460] on body "Maestro Visits Projects Work Orders Tasks 2 Properties Geo Assignments 690 Sout…" at bounding box center [516, 280] width 1032 height 560
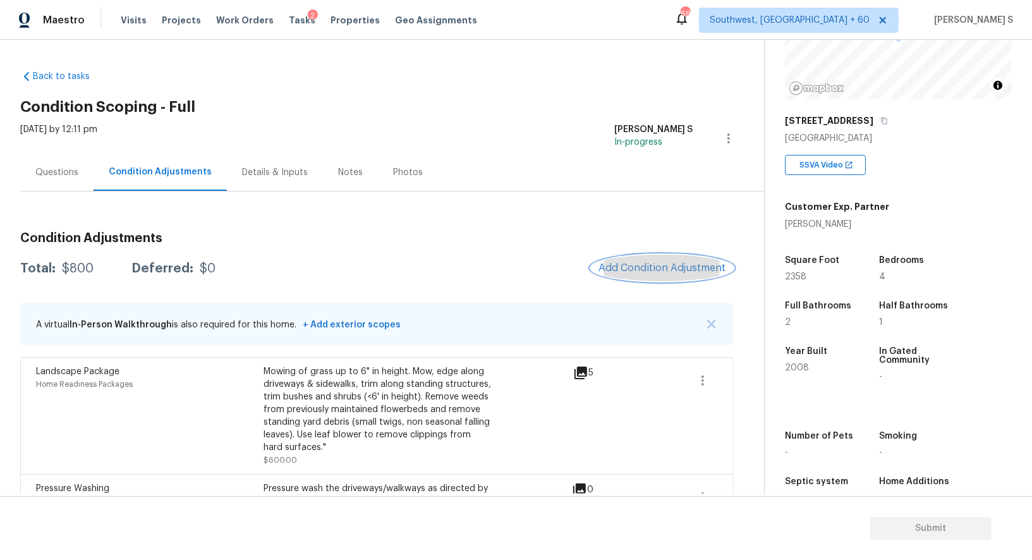
click at [648, 265] on span "Add Condition Adjustment" at bounding box center [662, 267] width 128 height 11
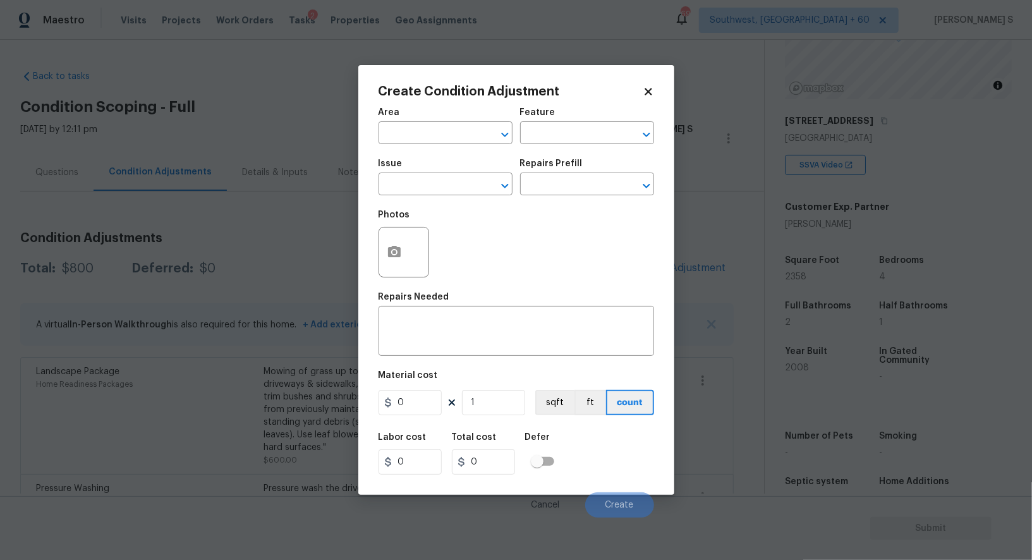
click at [445, 173] on div "Issue" at bounding box center [446, 167] width 134 height 16
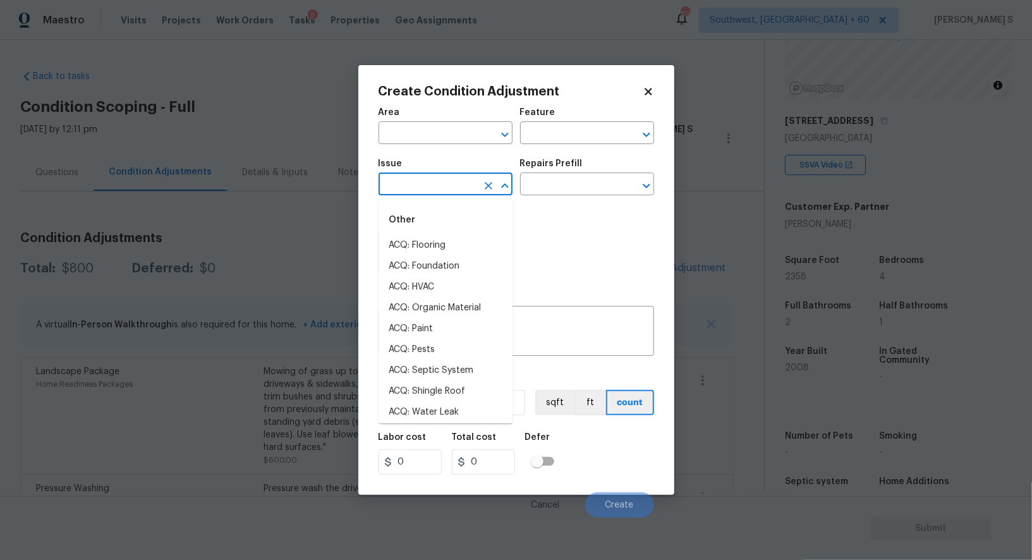
click at [427, 185] on input "text" at bounding box center [428, 186] width 99 height 20
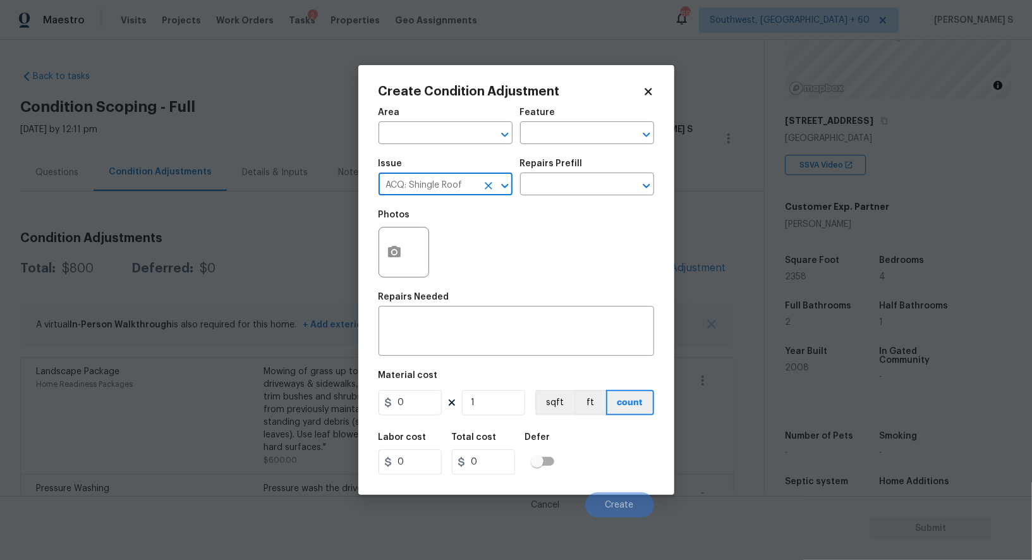
type input "ACQ: Shingle Roof"
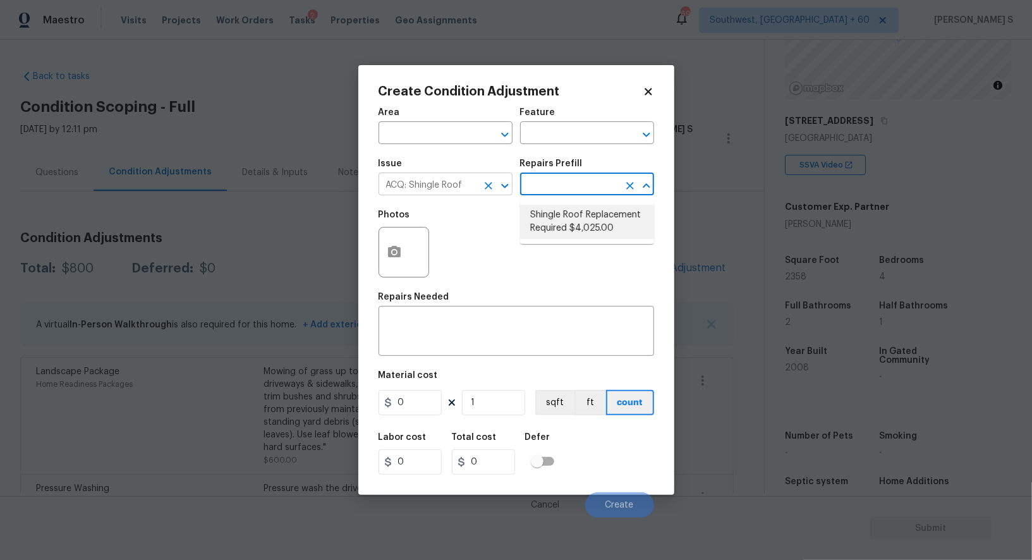
type input "Acquisition"
type textarea "Acquisition Scope: Shingle Roof Replacement required."
type input "4025"
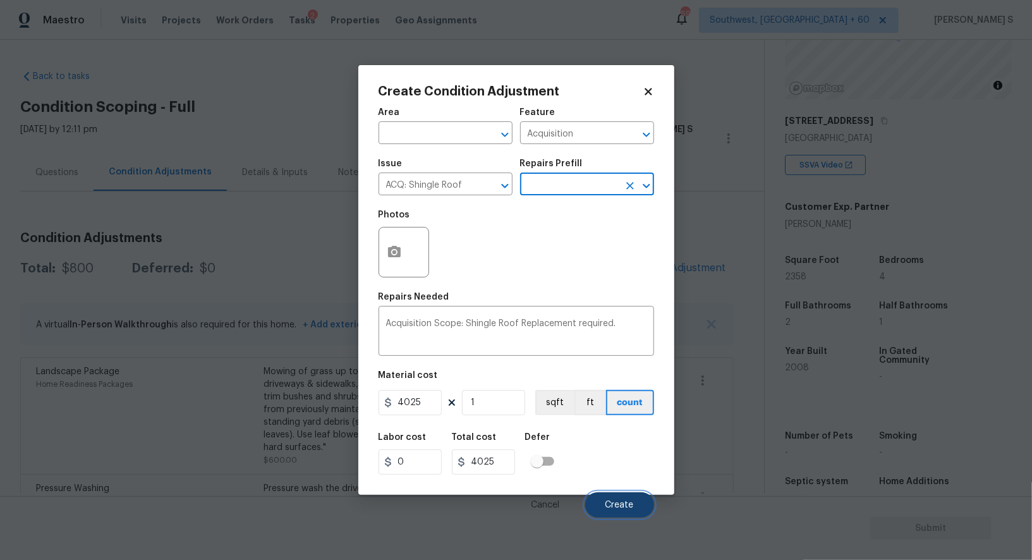
click at [622, 508] on span "Create" at bounding box center [619, 504] width 28 height 9
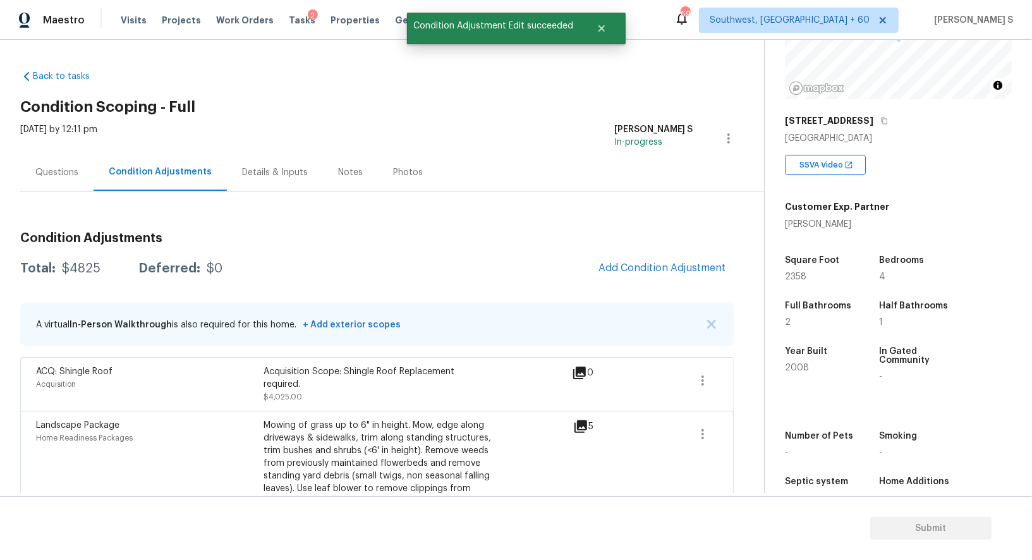
scroll to position [104, 0]
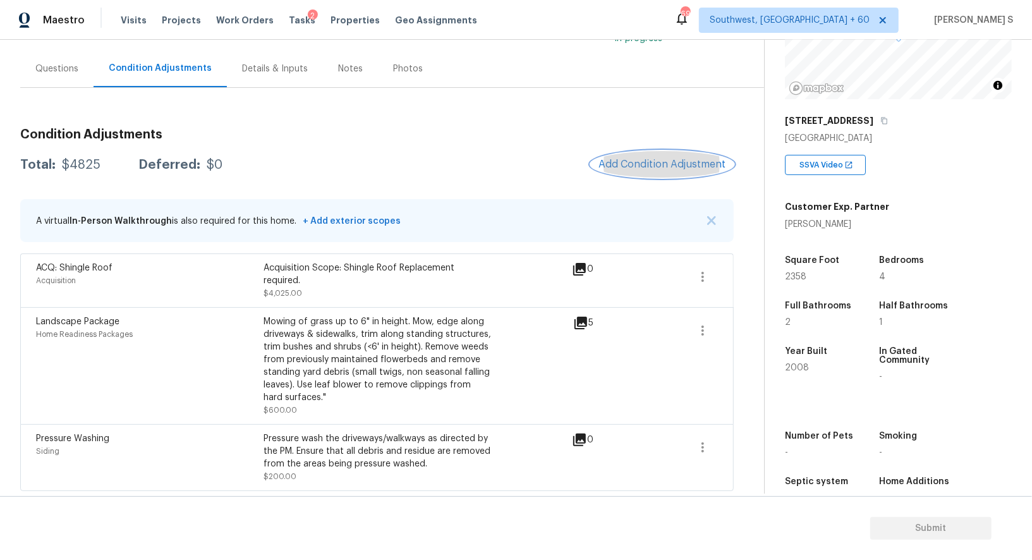
click at [662, 164] on span "Add Condition Adjustment" at bounding box center [662, 164] width 128 height 11
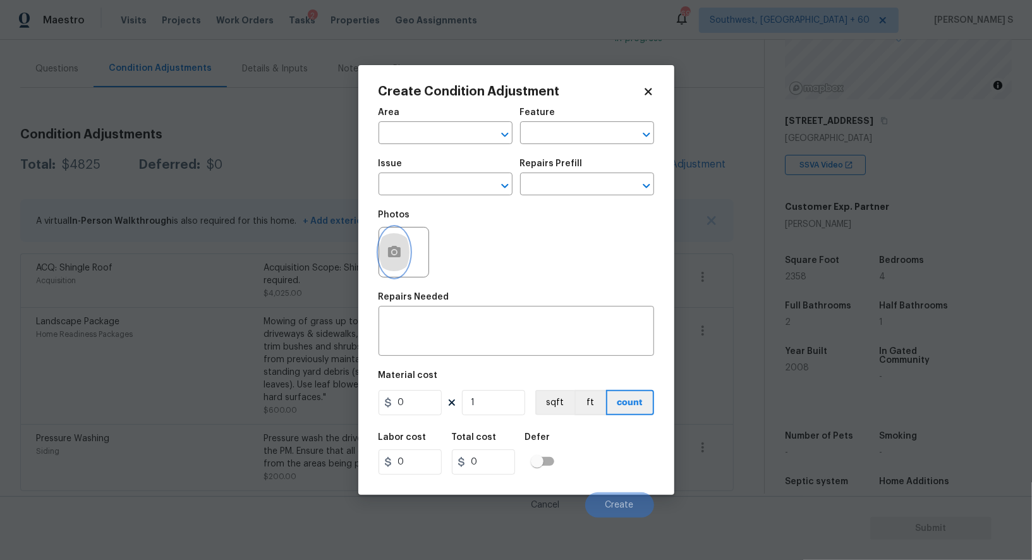
click at [402, 247] on button "button" at bounding box center [394, 251] width 30 height 49
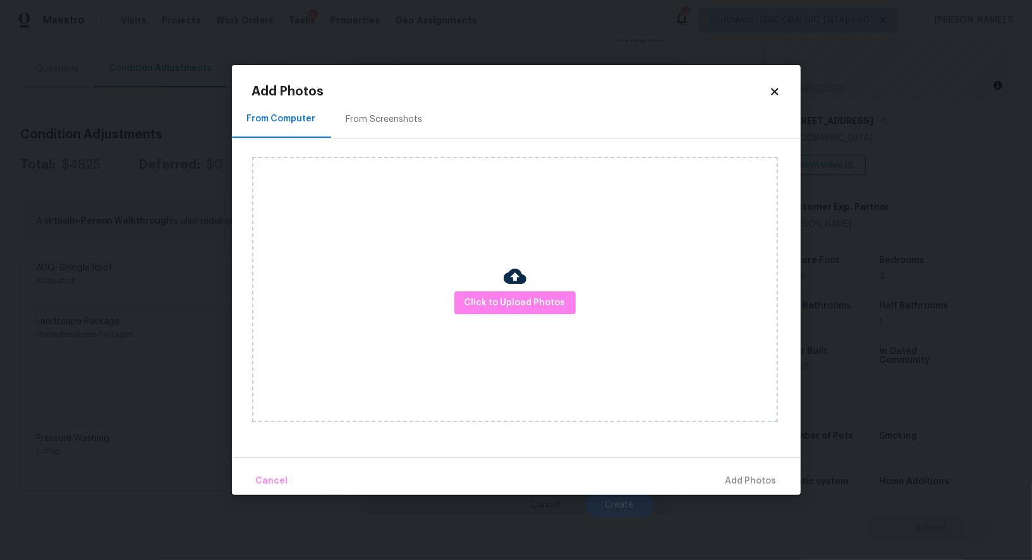
click at [389, 99] on div "Add Photos From Computer From Screenshots Click to Upload Photos Cancel Add Pho…" at bounding box center [516, 289] width 528 height 409
click at [389, 111] on div "From Screenshots" at bounding box center [384, 118] width 107 height 37
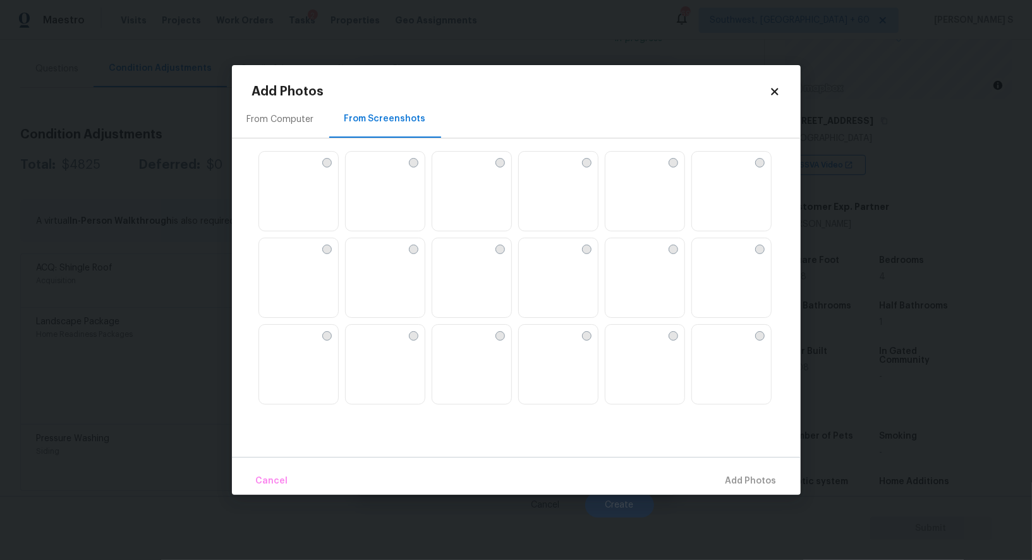
click at [539, 172] on img at bounding box center [529, 162] width 20 height 20
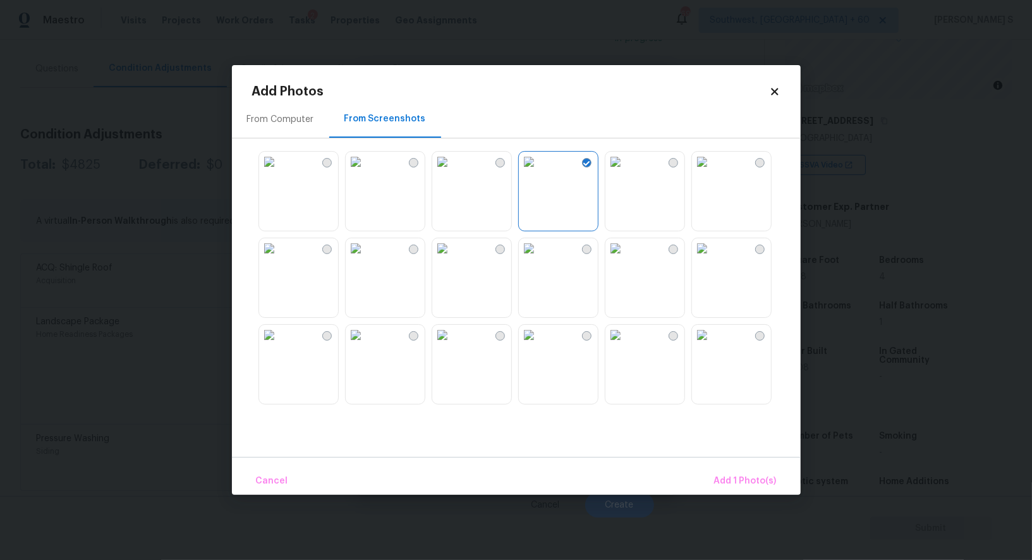
click at [626, 172] on img at bounding box center [615, 162] width 20 height 20
drag, startPoint x: 655, startPoint y: 334, endPoint x: 598, endPoint y: 334, distance: 57.5
click at [626, 334] on img at bounding box center [615, 335] width 20 height 20
click at [539, 334] on img at bounding box center [529, 335] width 20 height 20
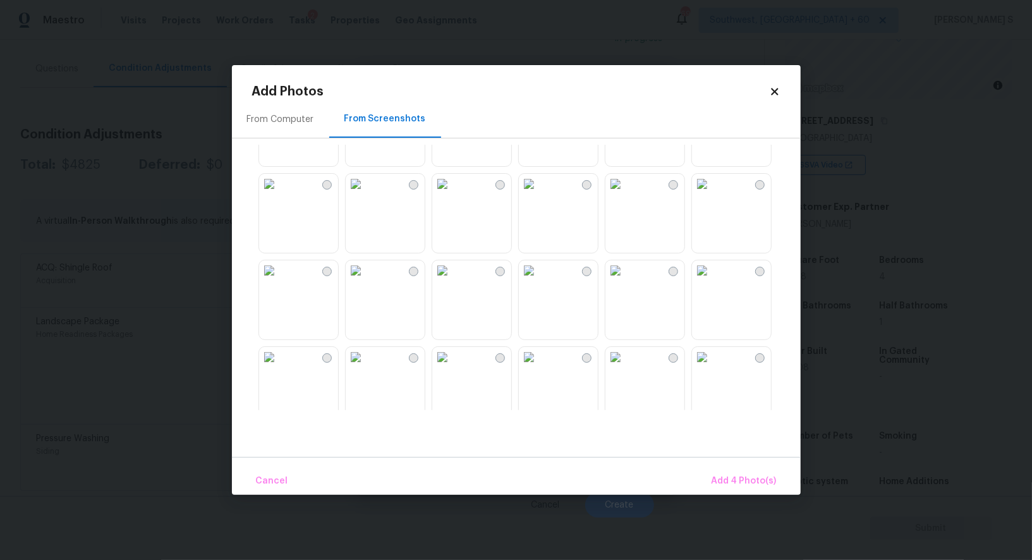
scroll to position [755, 0]
click at [452, 282] on img at bounding box center [442, 272] width 20 height 20
click at [366, 282] on img at bounding box center [356, 272] width 20 height 20
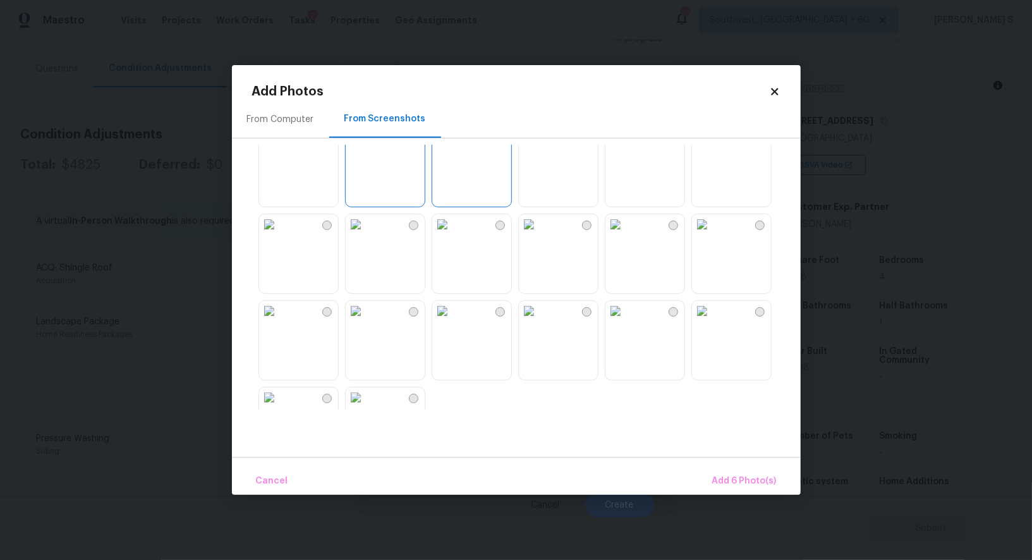
scroll to position [947, 0]
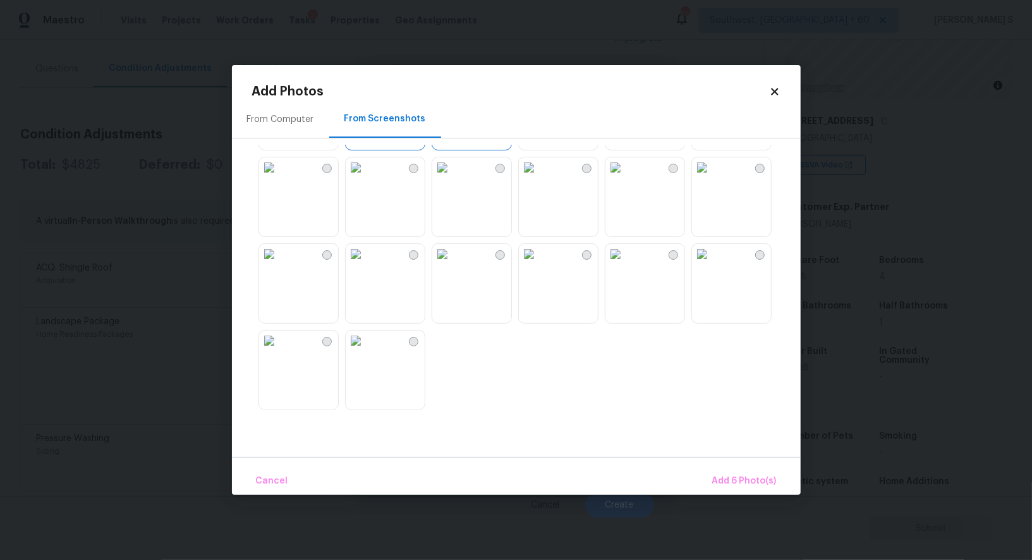
drag, startPoint x: 464, startPoint y: 295, endPoint x: 560, endPoint y: 298, distance: 95.5
click at [452, 264] on img at bounding box center [442, 254] width 20 height 20
click at [746, 478] on span "Add 7 Photo(s)" at bounding box center [744, 481] width 64 height 16
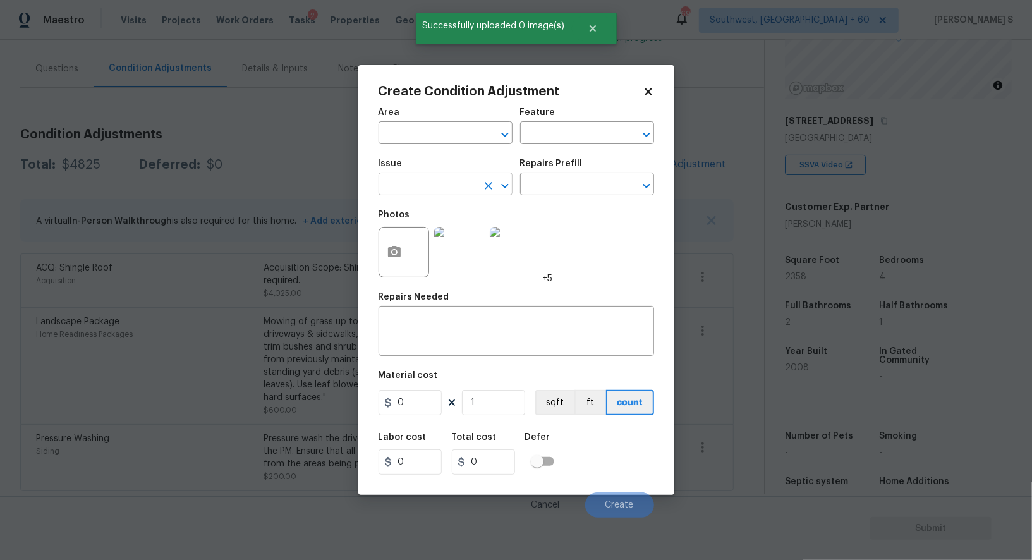
click at [449, 182] on input "text" at bounding box center [428, 186] width 99 height 20
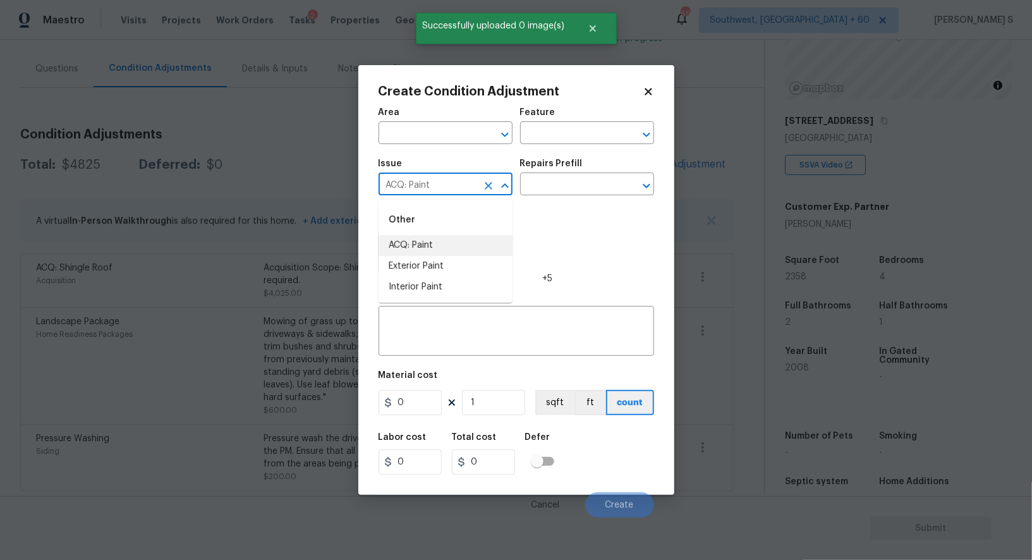
type input "ACQ: Paint"
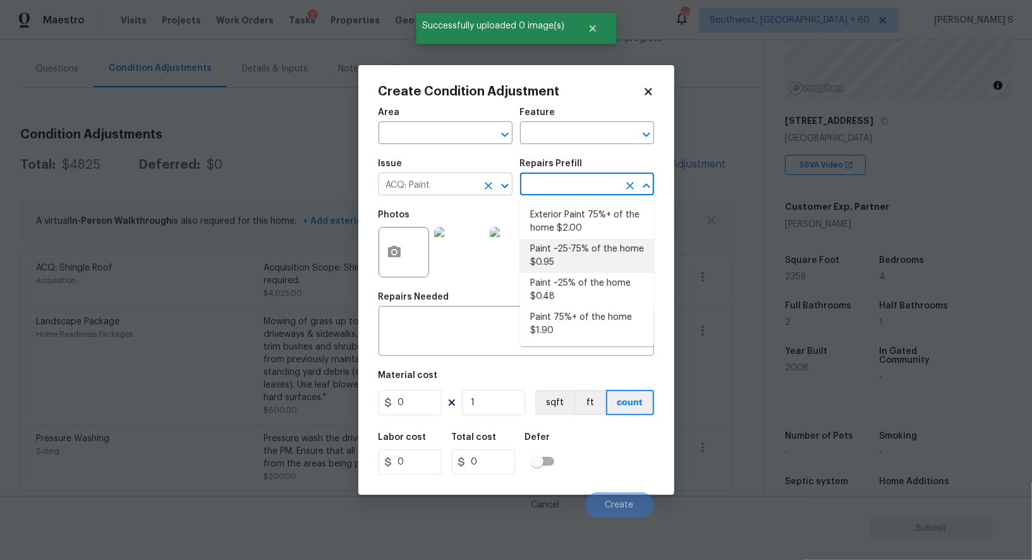
type input "Acquisition"
type textarea "Acquisition Scope: ~25 - 75% of the home needs interior paint"
type input "0.95"
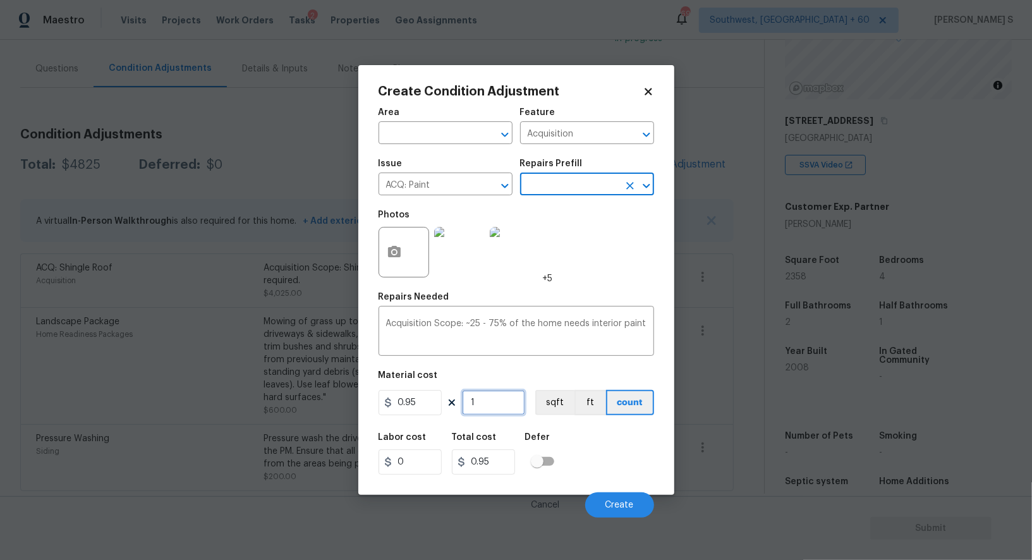
click at [496, 405] on input "1" at bounding box center [493, 402] width 63 height 25
type input "2"
type input "1.9"
type input "23"
type input "21.85"
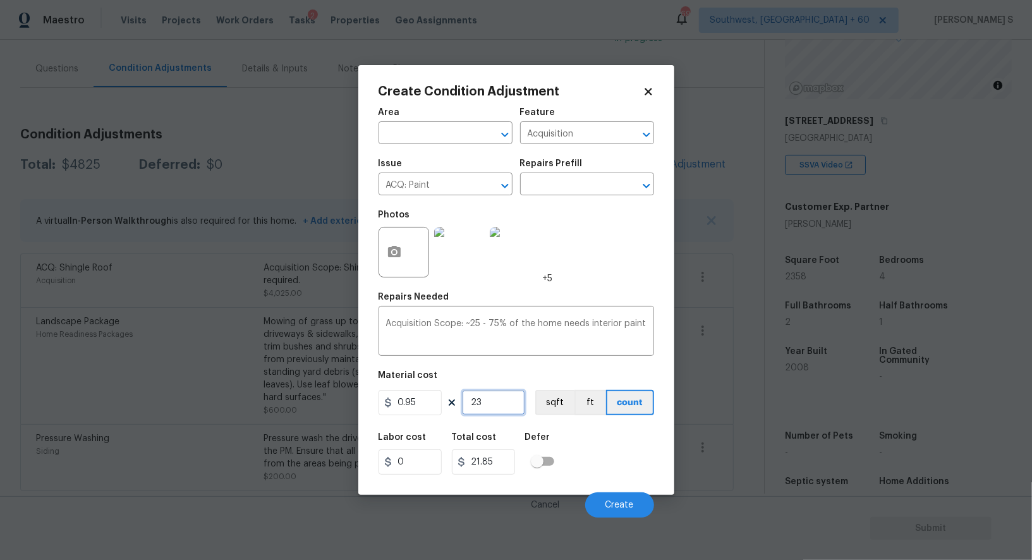
type input "235"
type input "223.25"
type input "2358"
type input "2240.1"
type input "2358"
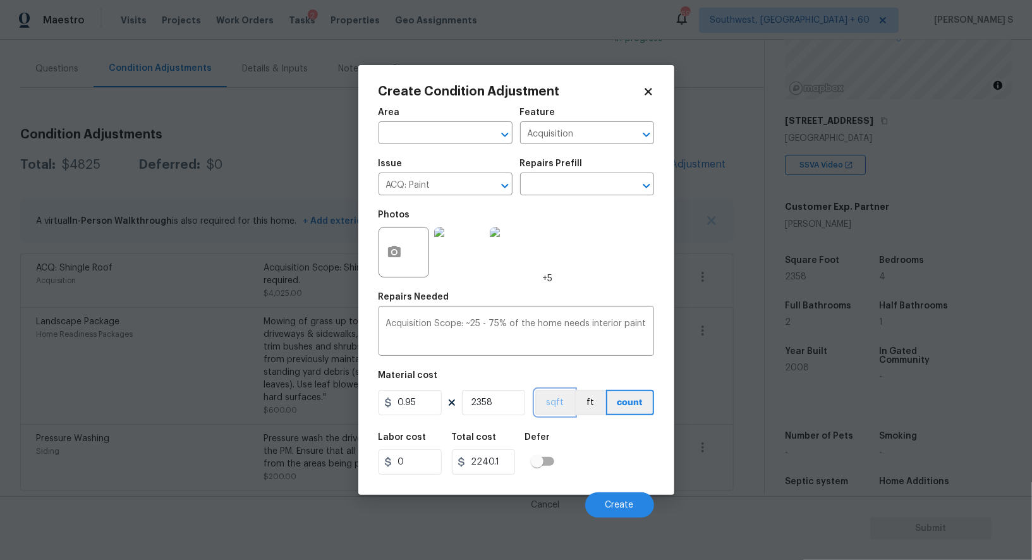
click at [564, 400] on button "sqft" at bounding box center [554, 402] width 39 height 25
click at [583, 445] on div "Labor cost 0 Total cost 2240.1 Defer" at bounding box center [517, 453] width 276 height 57
click at [624, 510] on span "Create" at bounding box center [619, 504] width 28 height 9
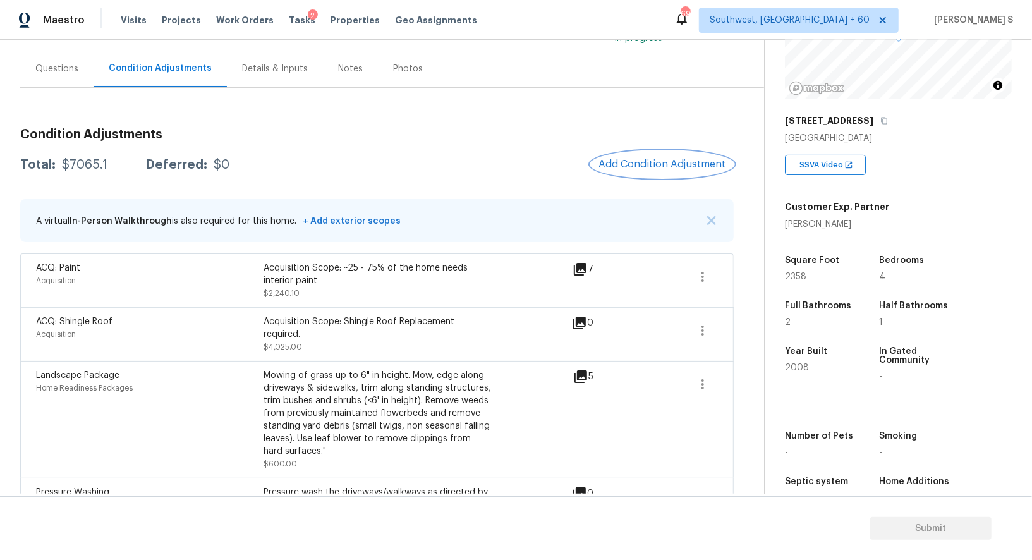
scroll to position [104, 0]
click at [881, 119] on icon "button" at bounding box center [884, 121] width 6 height 7
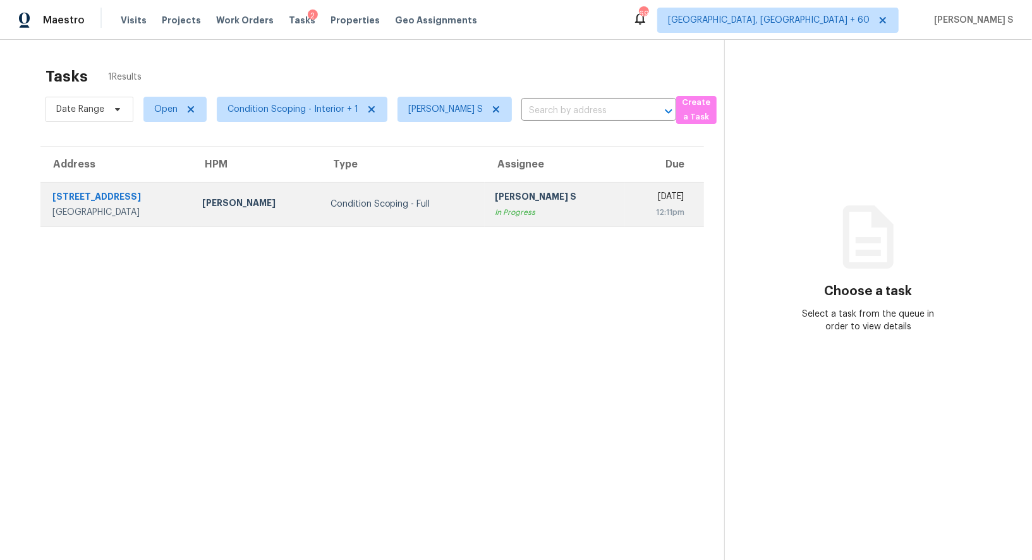
click at [495, 211] on div "In Progress" at bounding box center [554, 212] width 119 height 13
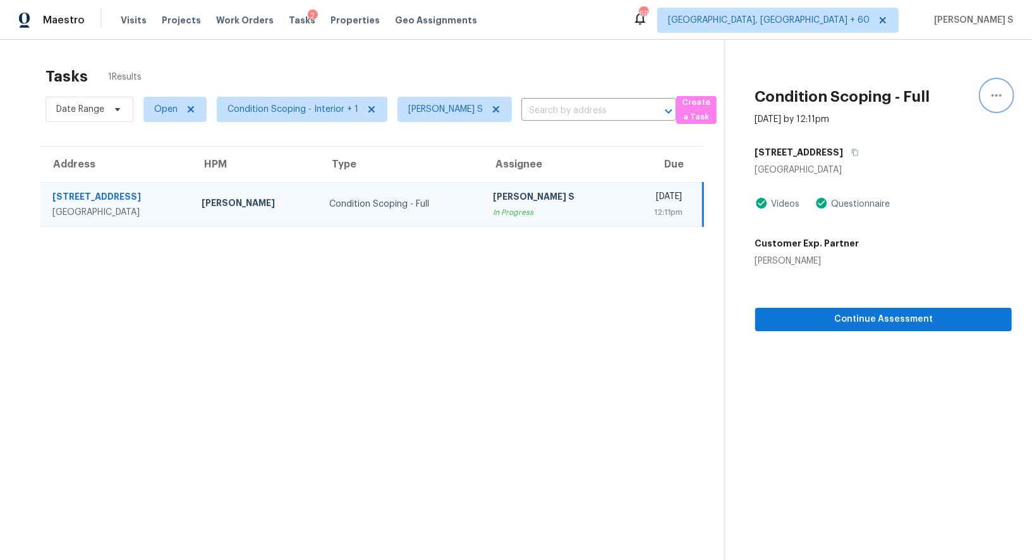
click at [988, 85] on button "button" at bounding box center [996, 95] width 30 height 30
click at [907, 98] on div "Mark as Blocked" at bounding box center [924, 98] width 99 height 13
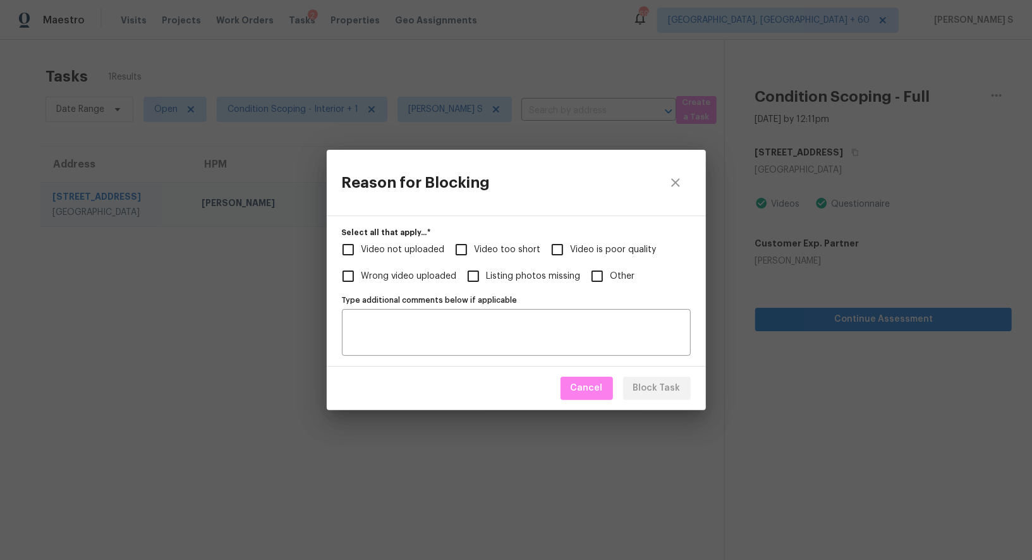
click at [490, 243] on span "Video too short" at bounding box center [508, 249] width 66 height 13
click at [475, 243] on input "Video too short" at bounding box center [461, 249] width 27 height 27
checkbox input "true"
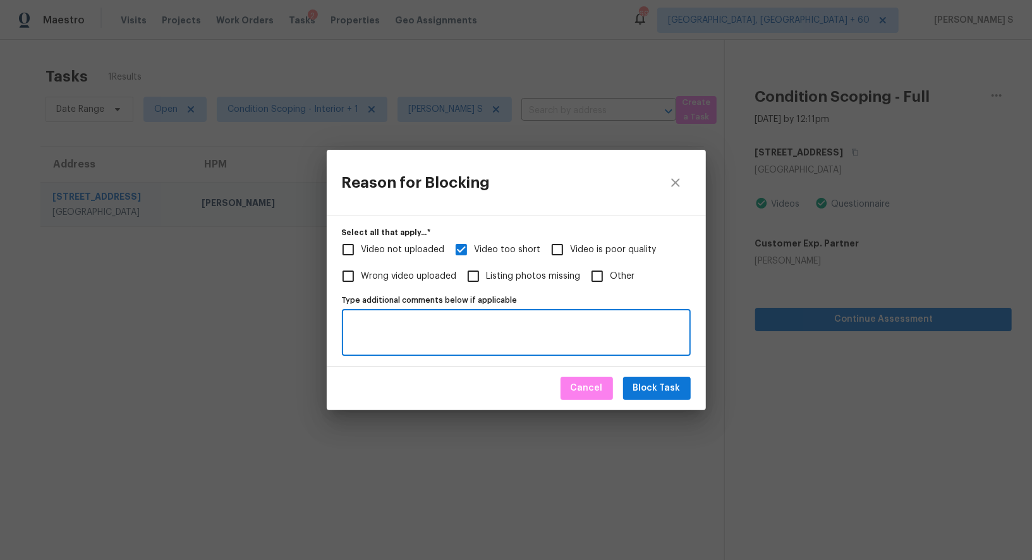
click at [462, 337] on textarea "Type additional comments below if applicable" at bounding box center [516, 332] width 334 height 27
type textarea "interior"
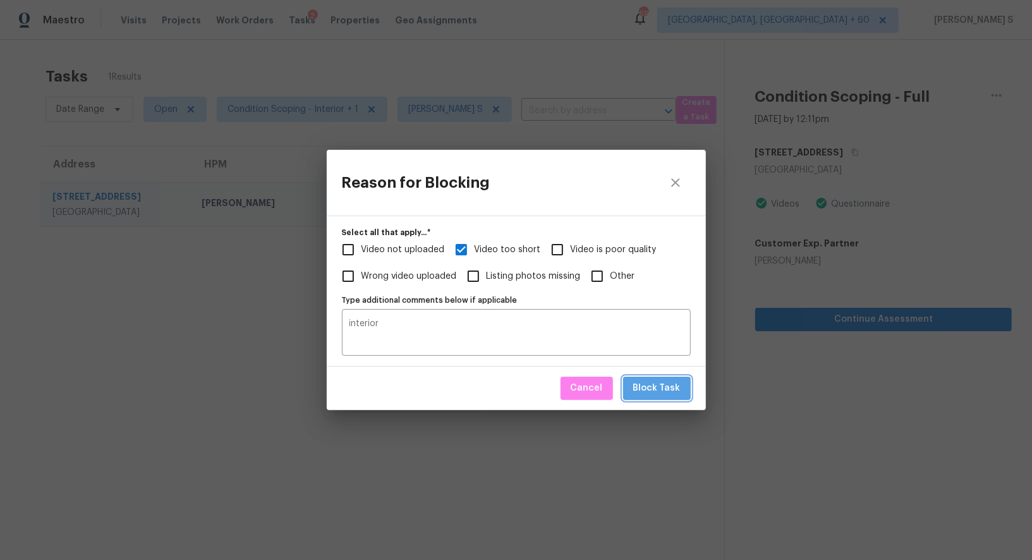
click at [676, 387] on span "Block Task" at bounding box center [656, 388] width 47 height 16
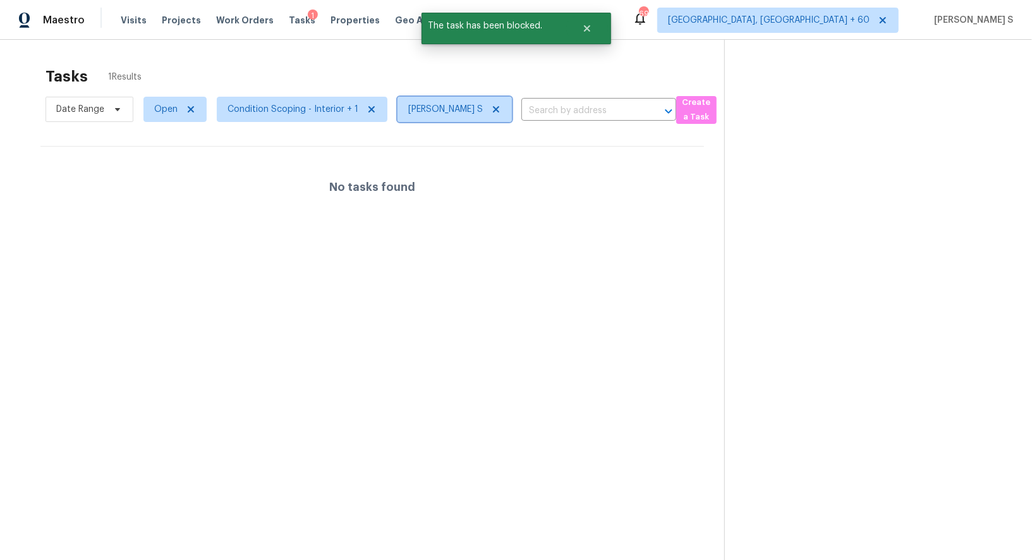
click at [496, 106] on icon at bounding box center [496, 109] width 6 height 6
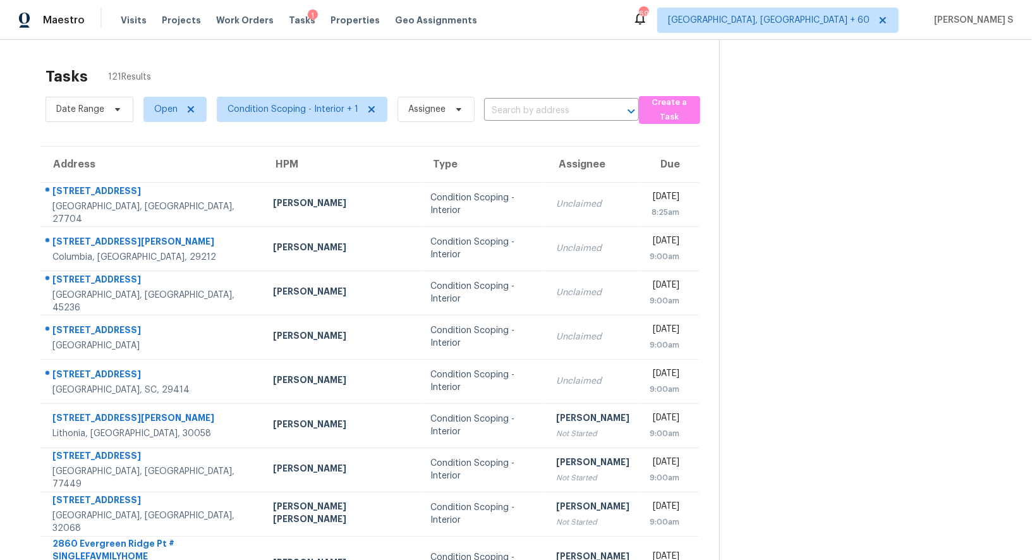
click at [523, 97] on div "Date Range Open Condition Scoping - Interior + 1 Assignee ​" at bounding box center [341, 109] width 593 height 33
click at [523, 109] on input "text" at bounding box center [543, 111] width 119 height 20
paste input "396 E Maddison St, San Tan Valley, AZ, 85140"
type input "396 E Maddison St, San Tan Valley, AZ, 85140"
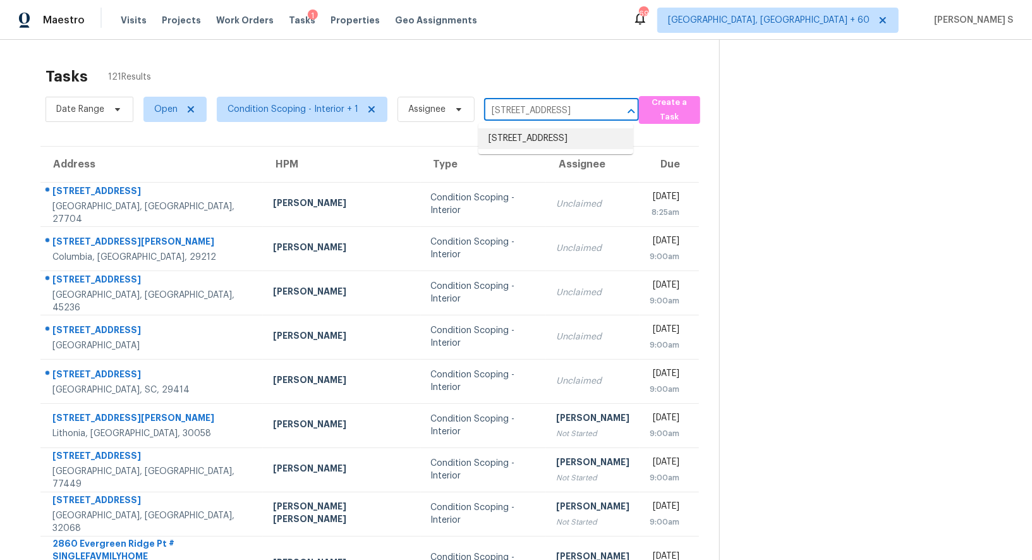
click at [530, 135] on li "396 E Maddison St, San Tan Valley, AZ 85140" at bounding box center [555, 138] width 155 height 21
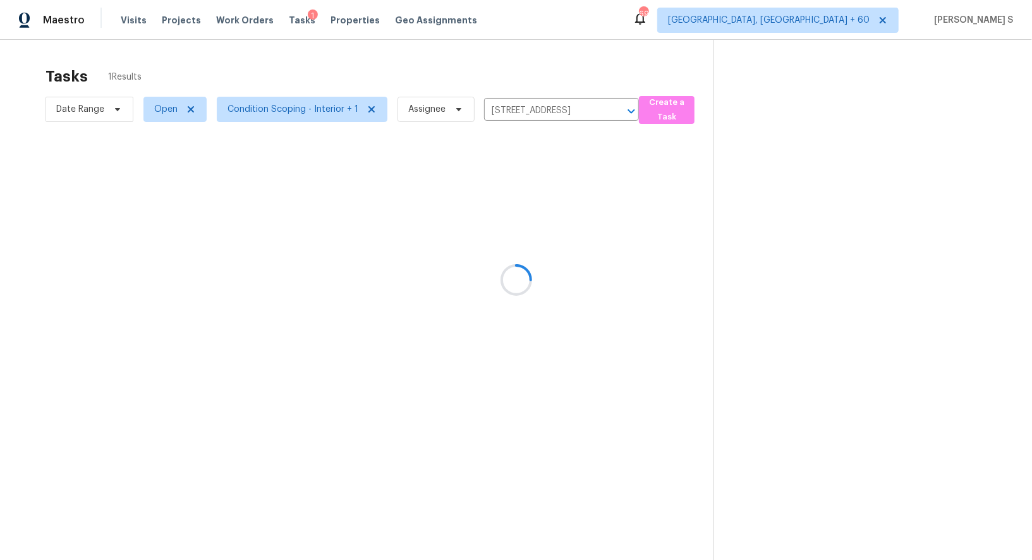
click at [559, 241] on div at bounding box center [516, 280] width 1032 height 560
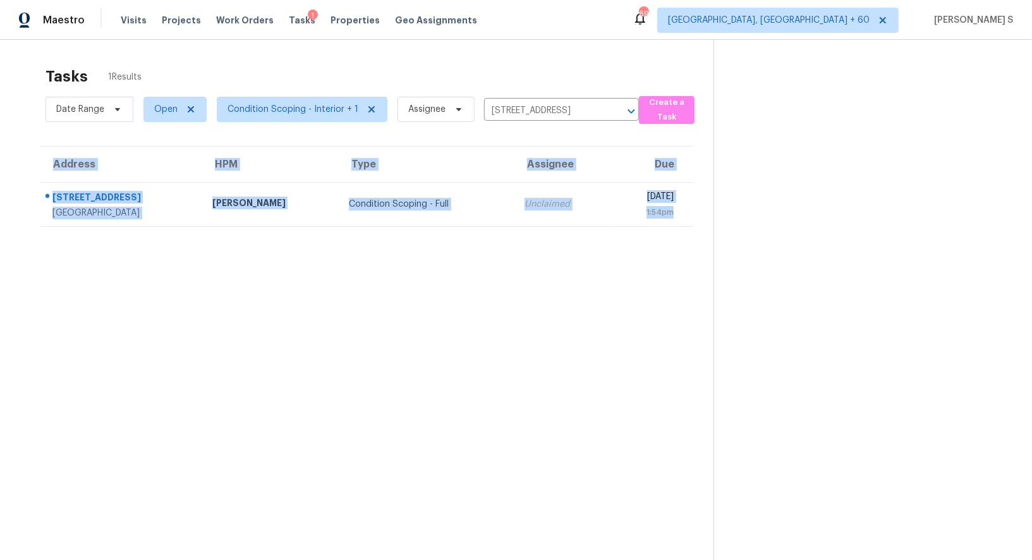
click at [559, 241] on section "Tasks 1 Results Date Range Open Condition Scoping - Interior + 1 Assignee 396 E…" at bounding box center [366, 330] width 693 height 540
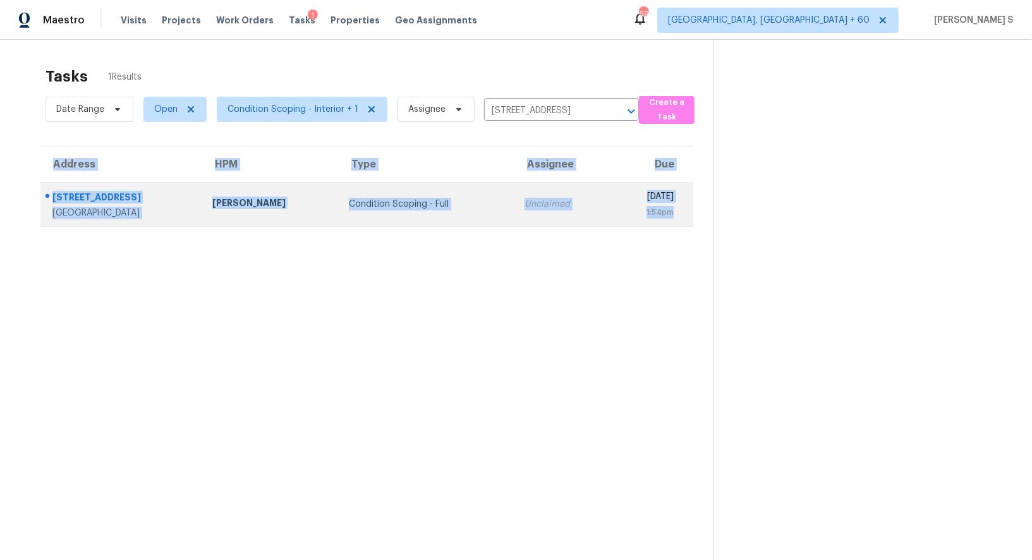
click at [514, 217] on td "Unclaimed" at bounding box center [562, 204] width 96 height 44
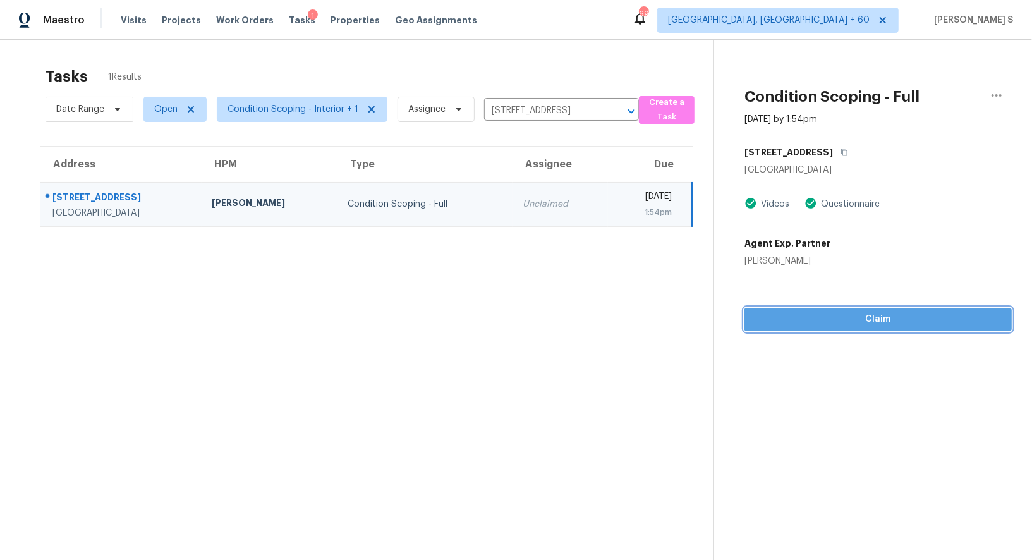
click at [880, 320] on span "Claim" at bounding box center [878, 320] width 247 height 16
click at [894, 323] on span "Start Assessment" at bounding box center [878, 320] width 247 height 16
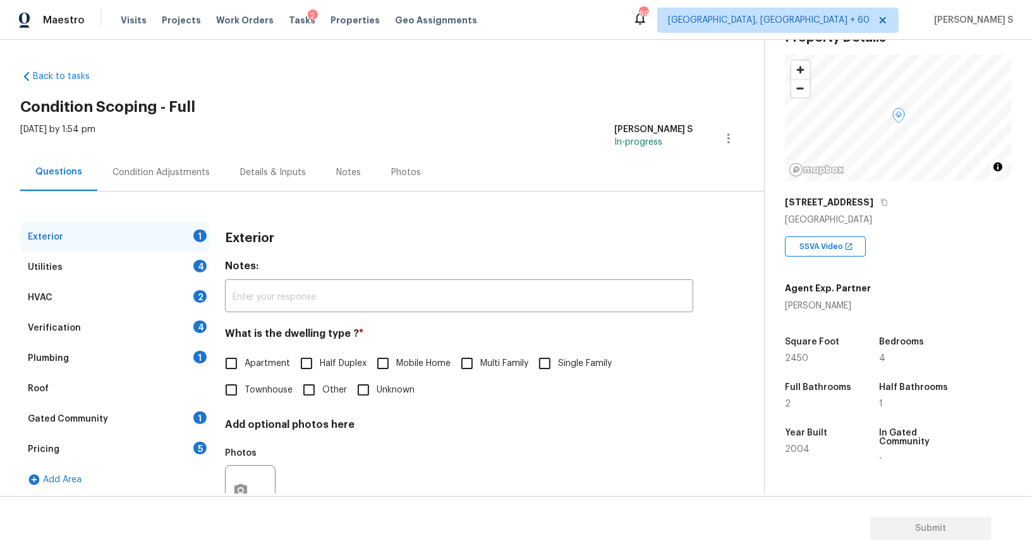
scroll to position [128, 0]
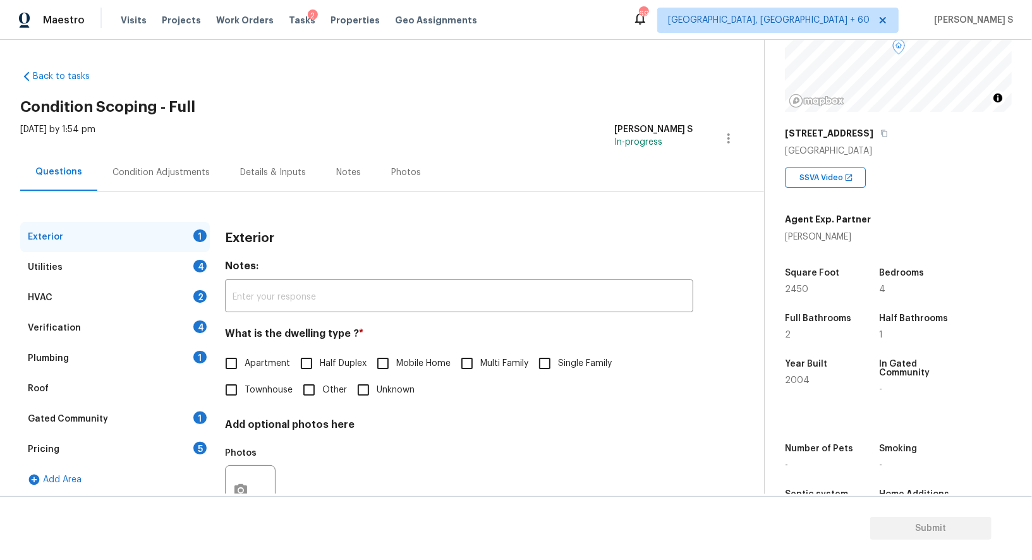
click at [211, 434] on div "Exterior 1 Utilities 4 HVAC 2 Verification 4 Plumbing 1 Roof Gated Community 1 …" at bounding box center [376, 380] width 713 height 317
click at [187, 447] on div "Pricing 5" at bounding box center [115, 449] width 190 height 30
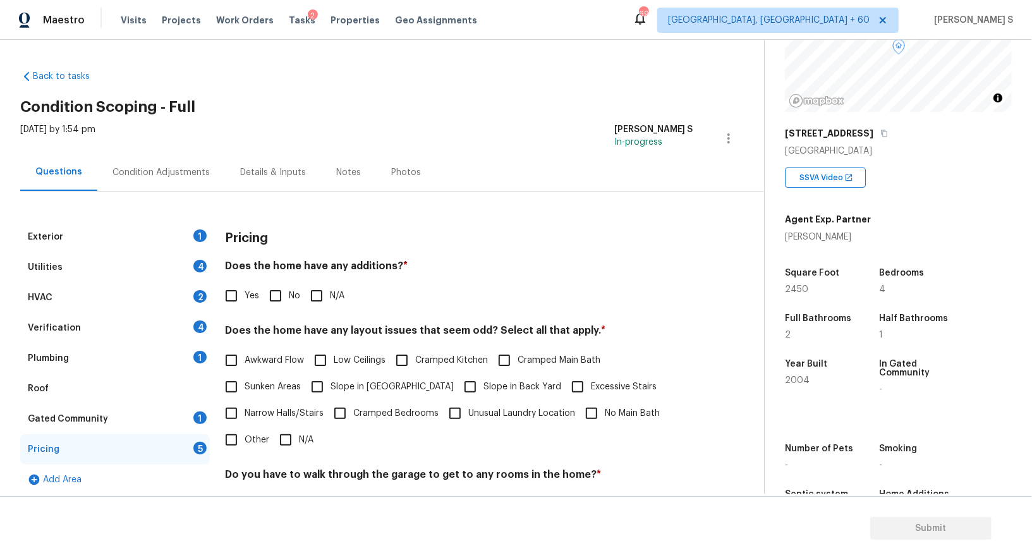
scroll to position [171, 0]
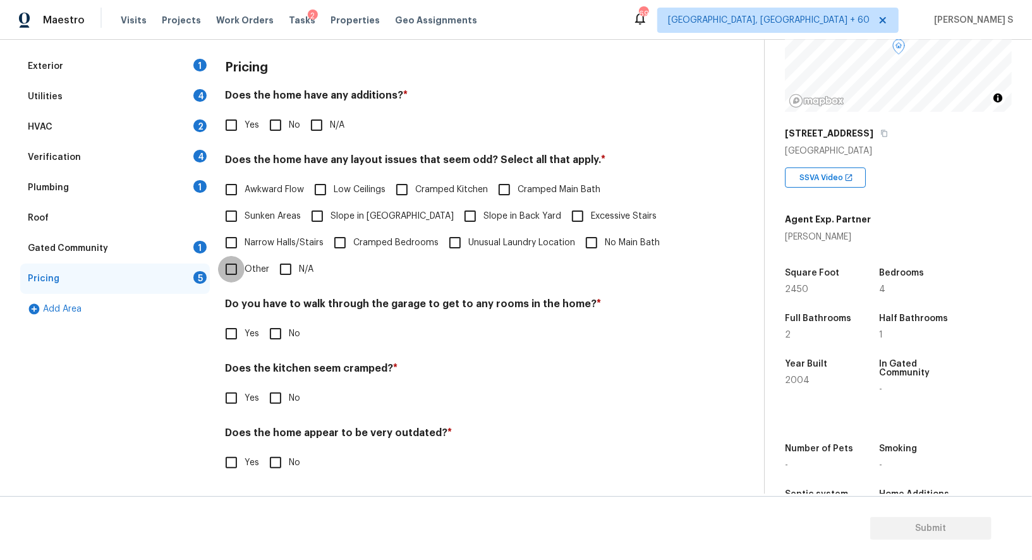
click at [222, 270] on input "Other" at bounding box center [231, 269] width 27 height 27
checkbox input "true"
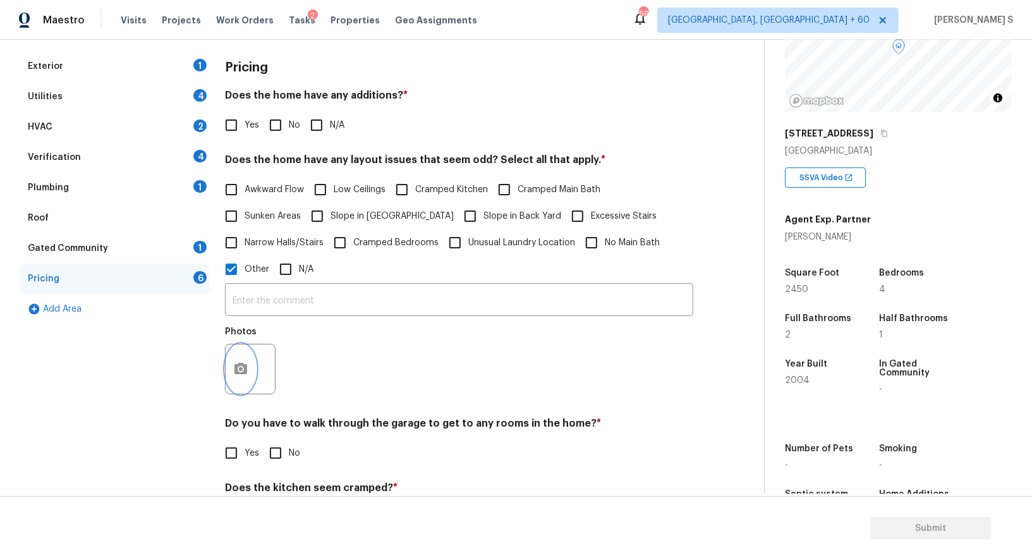
click at [237, 371] on icon "button" at bounding box center [240, 368] width 13 height 11
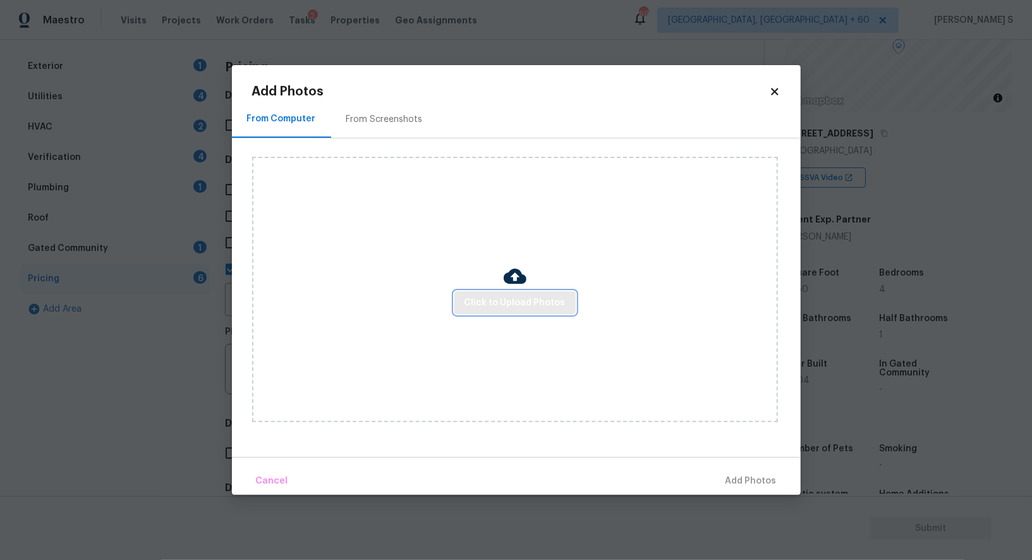
click at [498, 300] on span "Click to Upload Photos" at bounding box center [514, 303] width 101 height 16
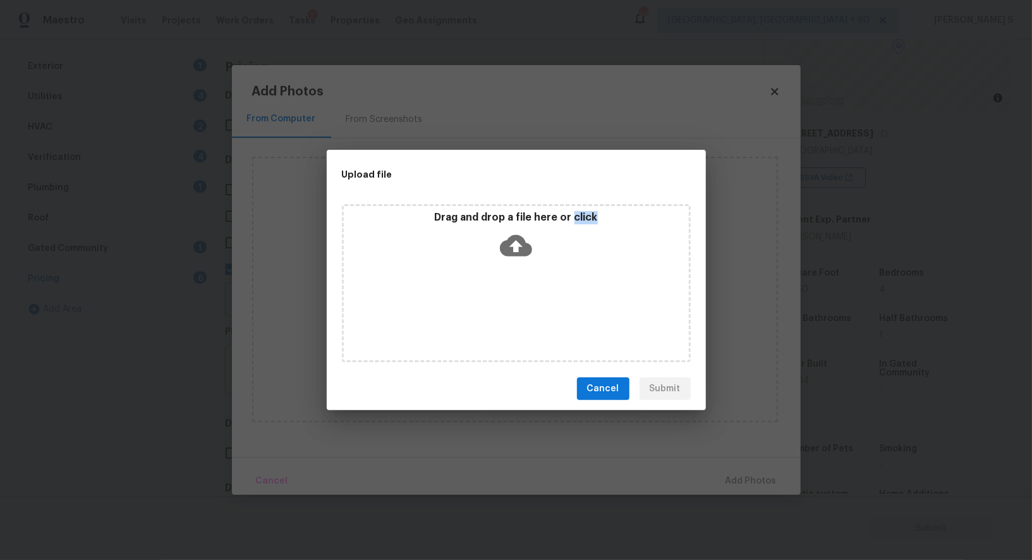
click at [498, 300] on div "Drag and drop a file here or click" at bounding box center [516, 283] width 349 height 158
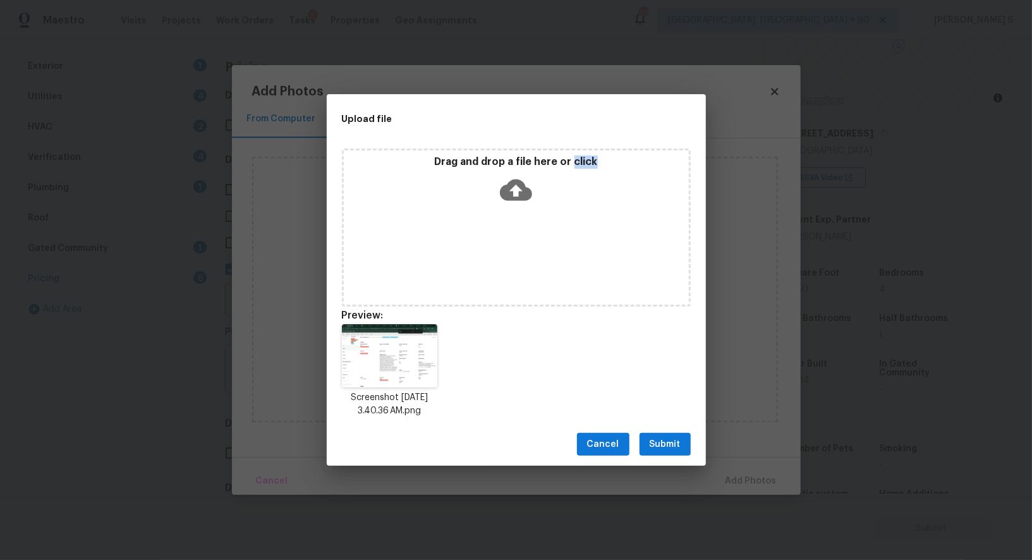
click at [658, 441] on span "Submit" at bounding box center [665, 445] width 31 height 16
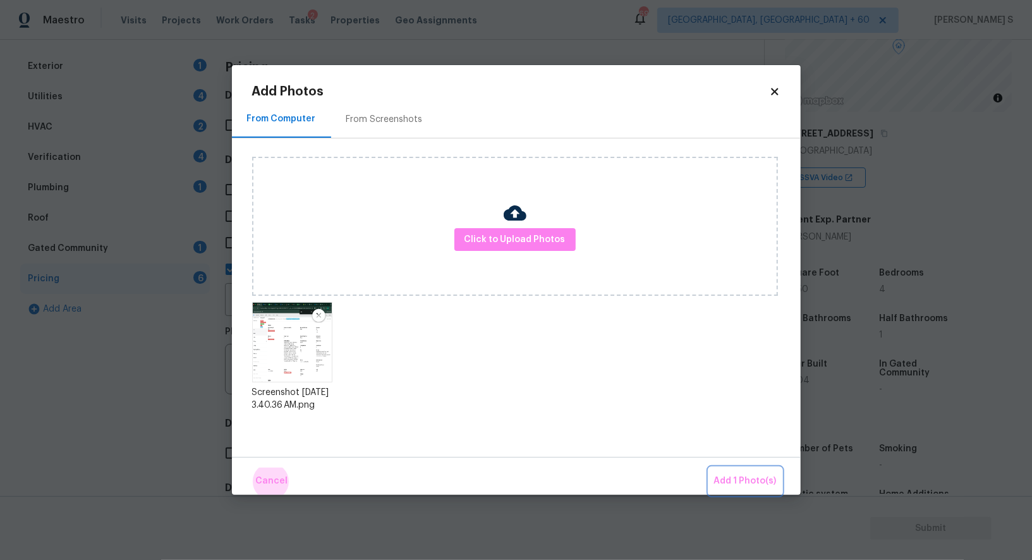
click at [709, 468] on button "Add 1 Photo(s)" at bounding box center [745, 481] width 73 height 27
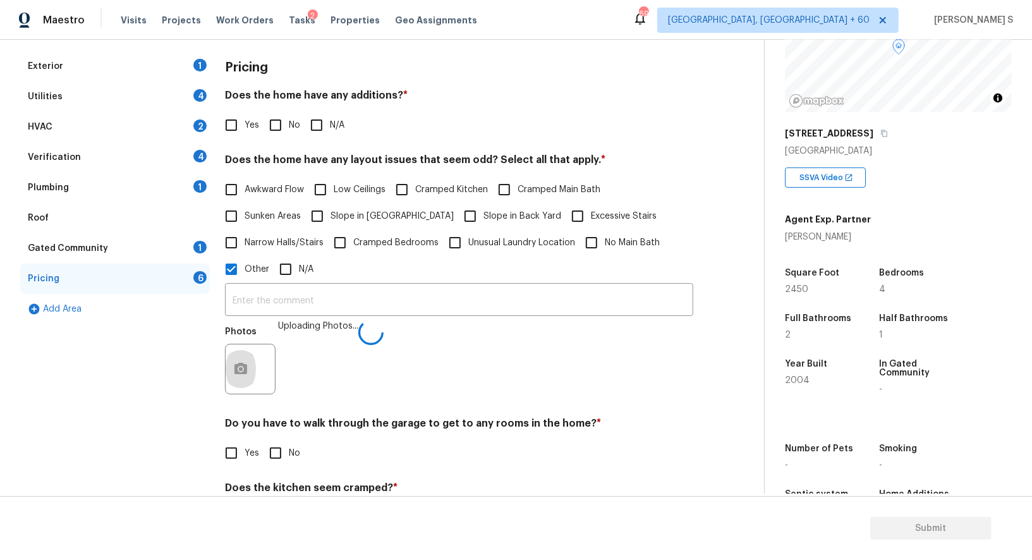
click at [586, 380] on div "Photos Uploading Photos..." at bounding box center [459, 361] width 468 height 82
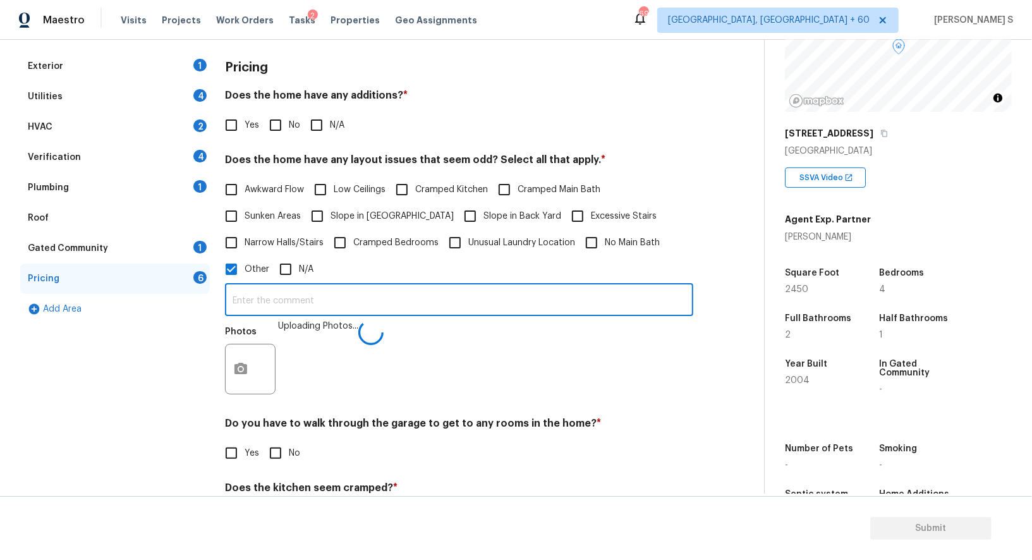
click at [581, 303] on input "text" at bounding box center [459, 301] width 468 height 30
type input "sqft and bedroom discrepancy."
click at [492, 416] on div "Pricing Does the home have any additions? * Yes No N/A Does the home have any l…" at bounding box center [459, 330] width 468 height 559
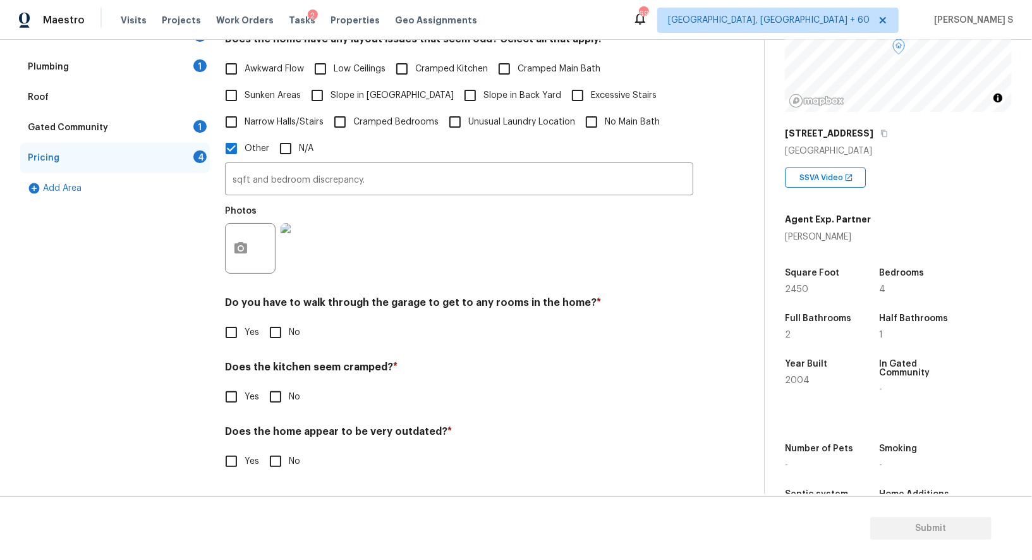
scroll to position [291, 0]
click at [282, 324] on input "No" at bounding box center [275, 332] width 27 height 27
checkbox input "true"
click at [262, 385] on input "No" at bounding box center [275, 398] width 27 height 27
checkbox input "true"
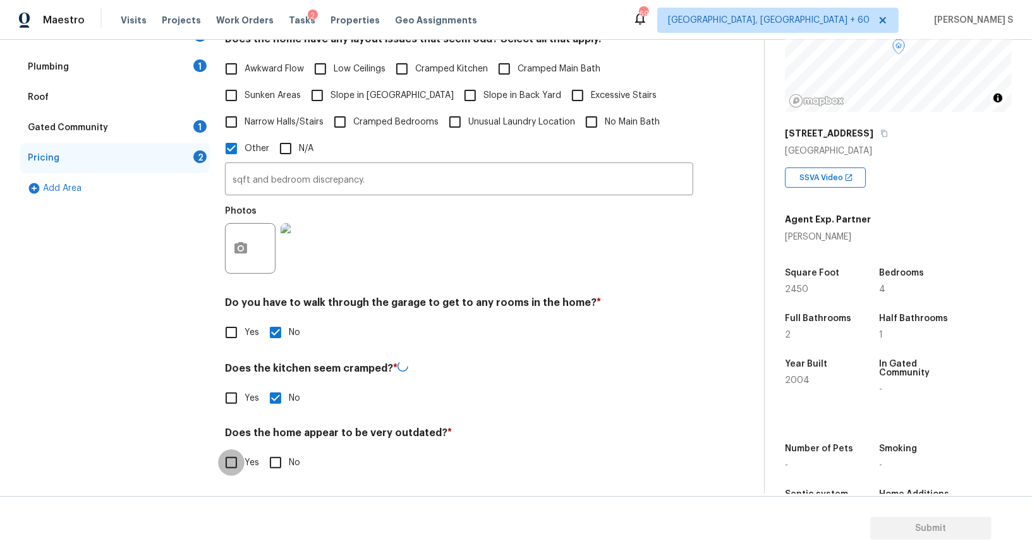
click at [262, 449] on input "No" at bounding box center [275, 462] width 27 height 27
checkbox input "true"
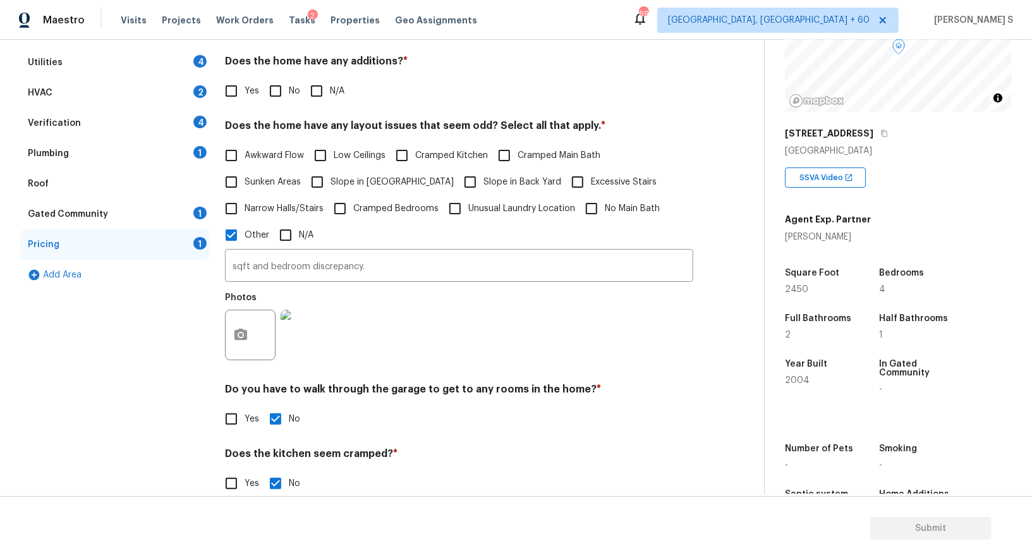
scroll to position [0, 0]
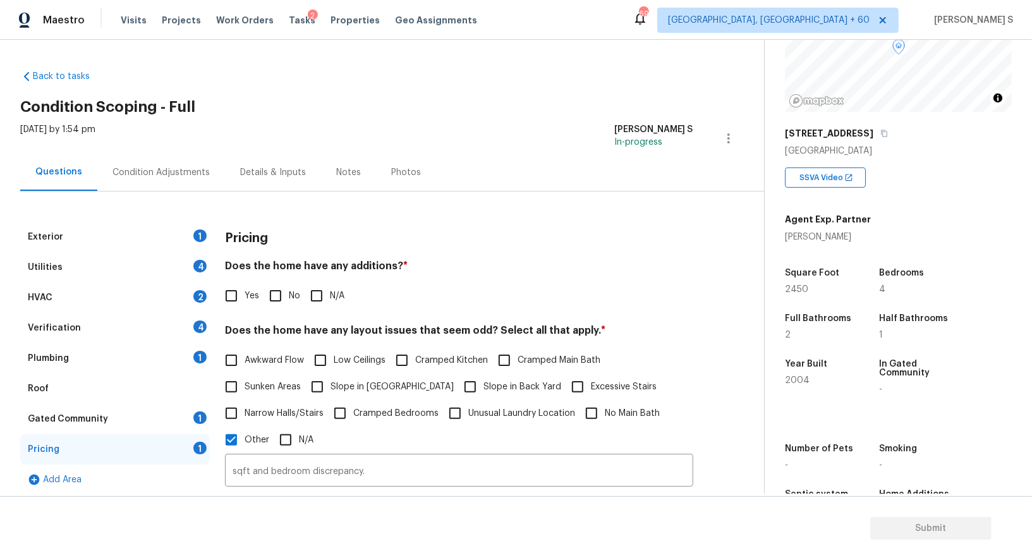
click at [279, 287] on input "No" at bounding box center [275, 295] width 27 height 27
checkbox input "true"
click at [202, 274] on div "Utilities 4" at bounding box center [115, 267] width 190 height 30
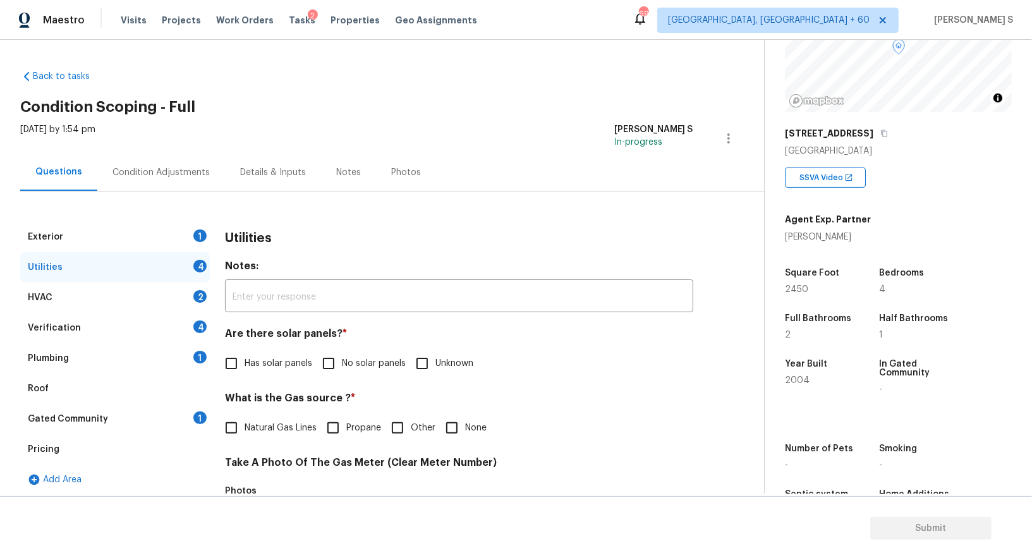
click at [331, 356] on input "No solar panels" at bounding box center [328, 363] width 27 height 27
checkbox input "true"
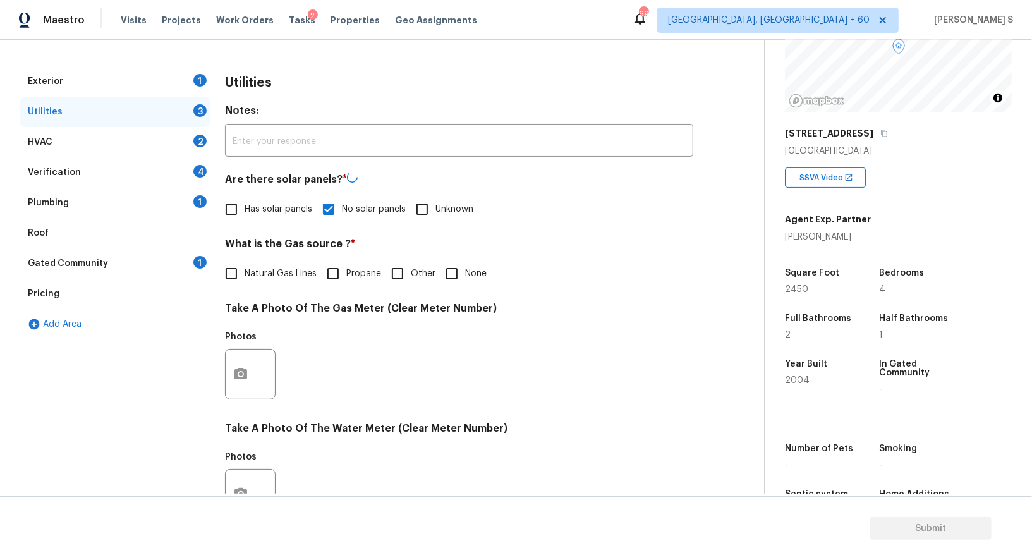
scroll to position [391, 0]
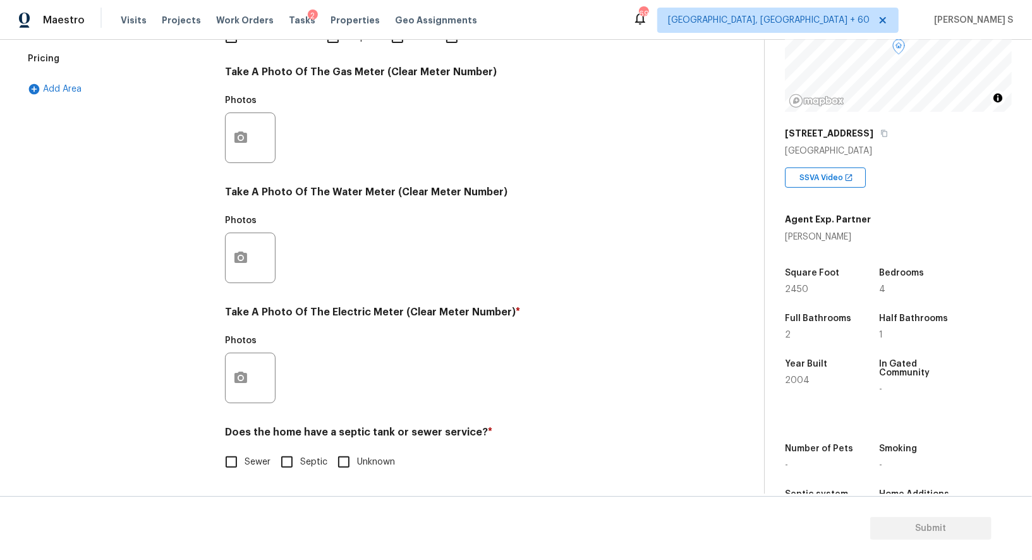
click at [245, 456] on span "Sewer" at bounding box center [258, 462] width 26 height 13
click at [245, 455] on input "Sewer" at bounding box center [231, 462] width 27 height 27
checkbox input "true"
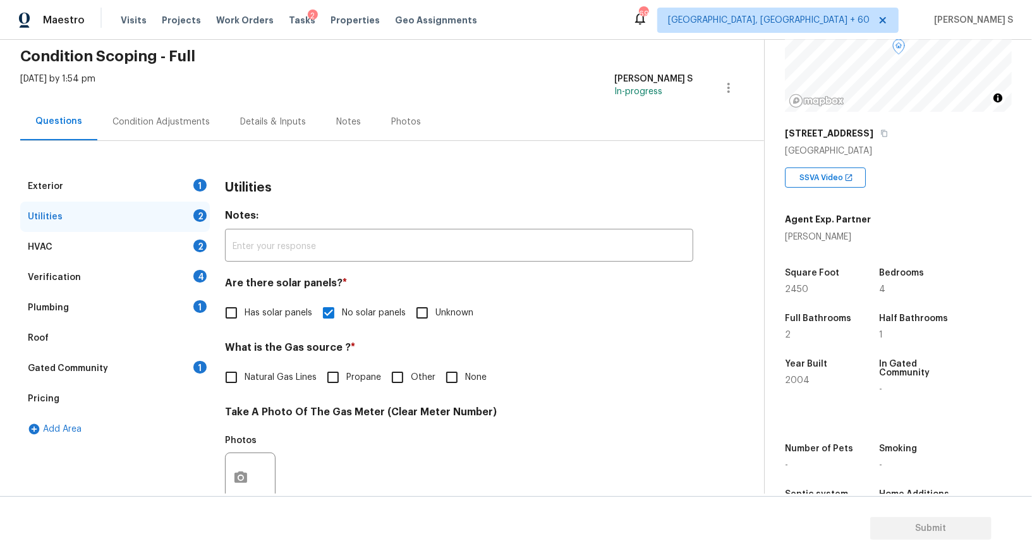
click at [198, 280] on div "4" at bounding box center [199, 276] width 13 height 13
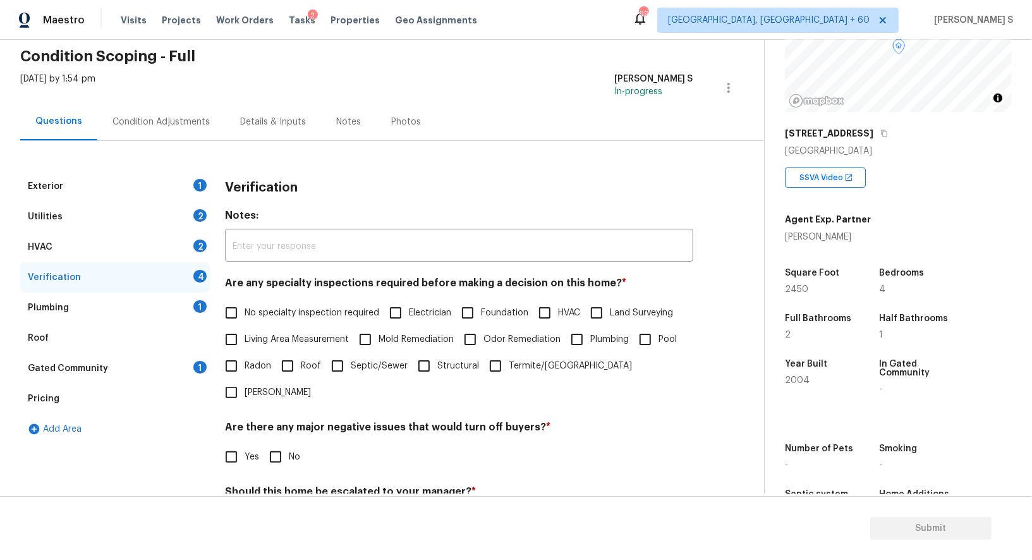
click at [202, 298] on div "Plumbing 1" at bounding box center [115, 308] width 190 height 30
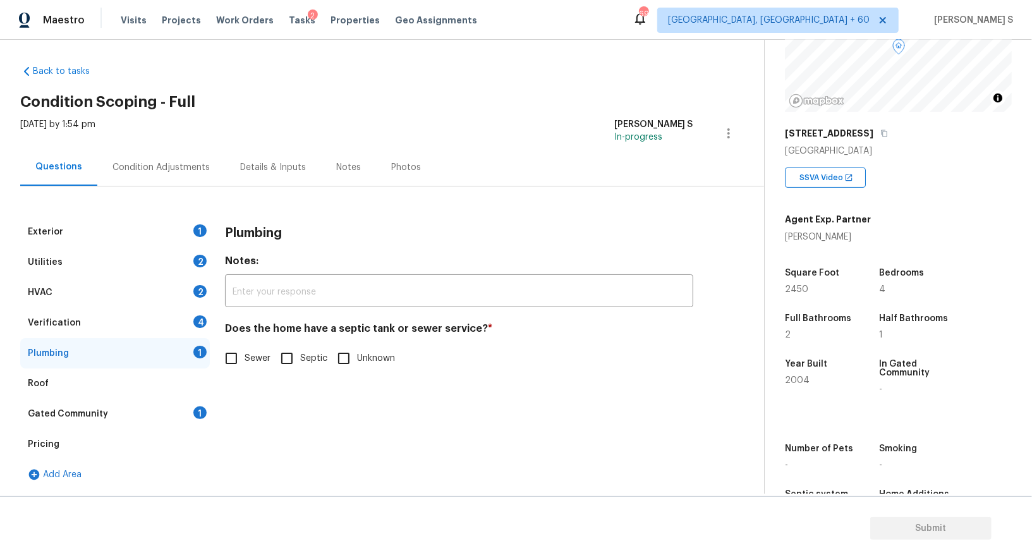
scroll to position [4, 0]
click at [241, 369] on input "Sewer" at bounding box center [231, 359] width 27 height 27
checkbox input "true"
click at [190, 415] on div "Gated Community 1" at bounding box center [115, 414] width 190 height 30
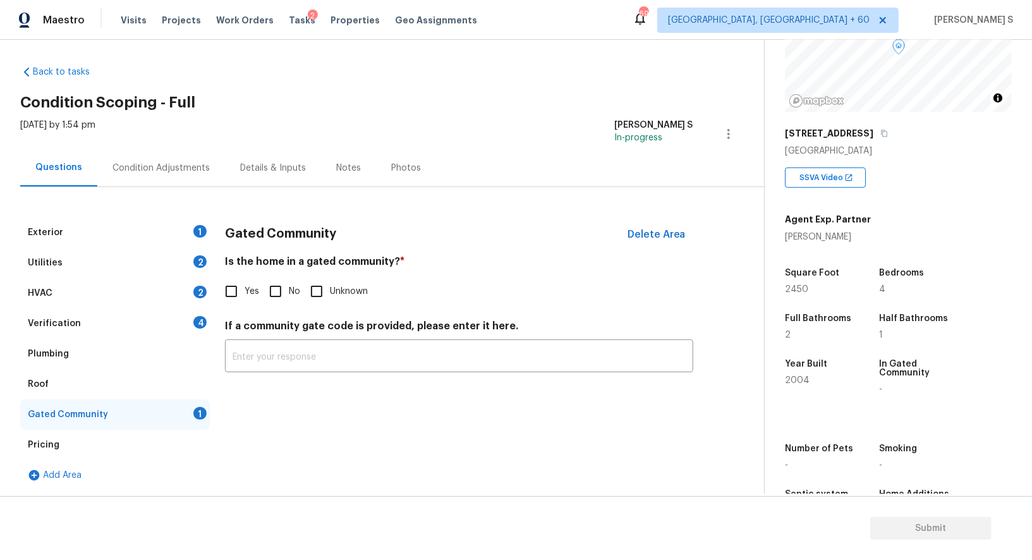
click at [275, 294] on input "No" at bounding box center [275, 291] width 27 height 27
checkbox input "true"
click at [199, 300] on div "HVAC 2" at bounding box center [115, 293] width 190 height 30
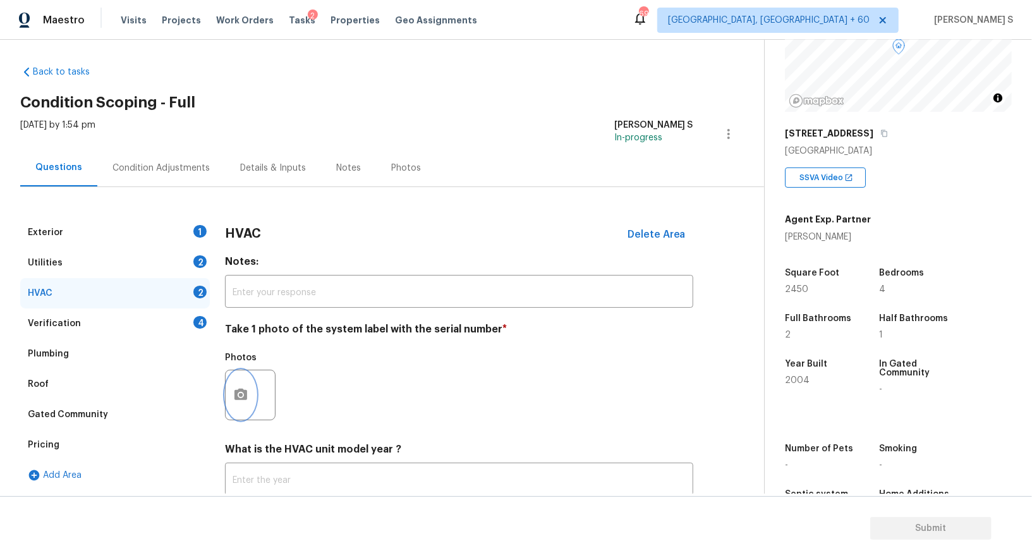
click at [249, 388] on button "button" at bounding box center [241, 394] width 30 height 49
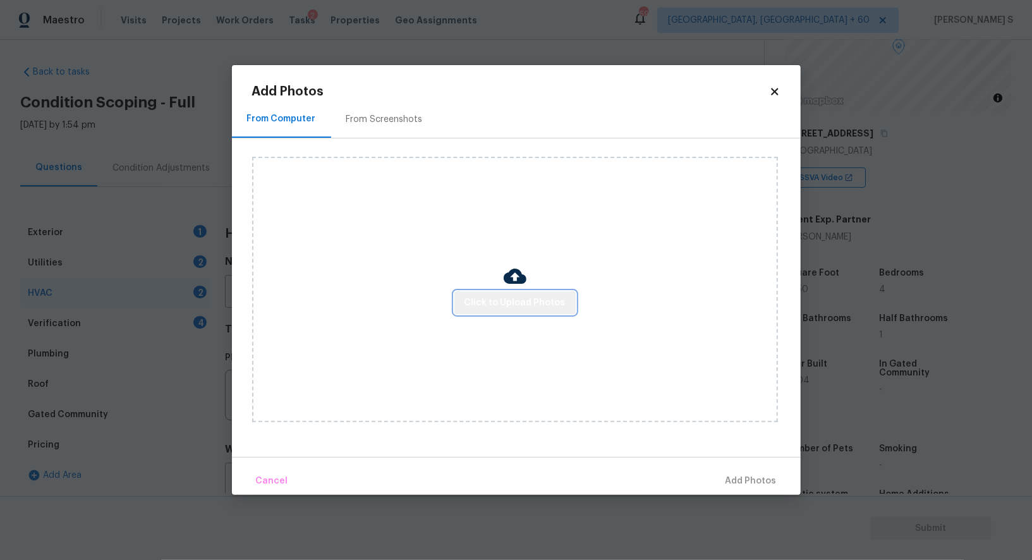
click at [533, 296] on span "Click to Upload Photos" at bounding box center [514, 303] width 101 height 16
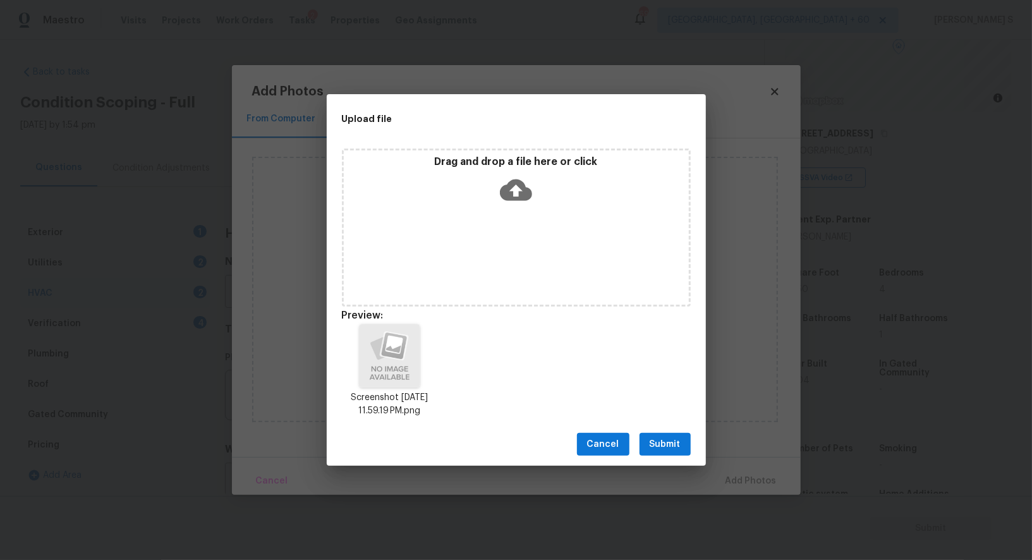
click at [658, 447] on span "Submit" at bounding box center [665, 445] width 31 height 16
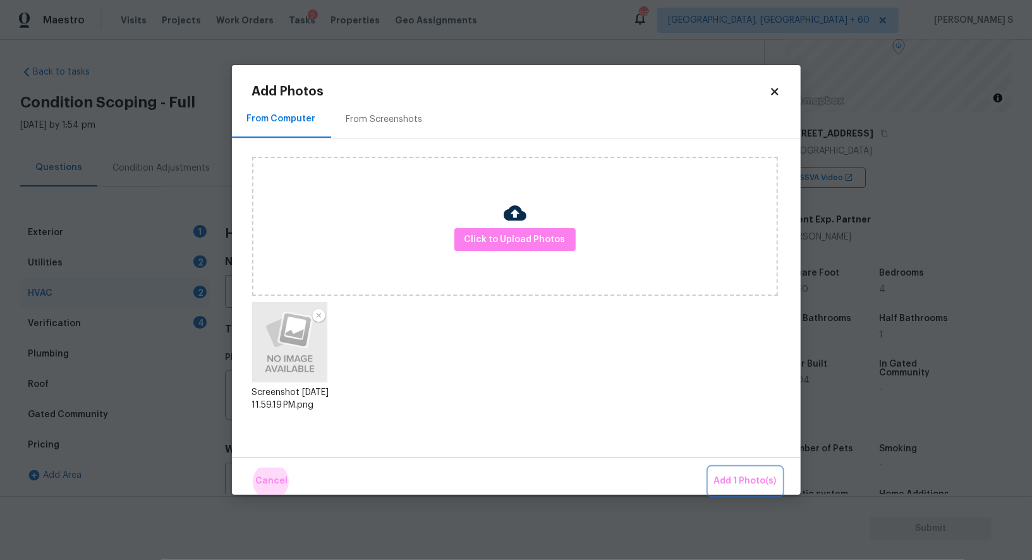
click at [709, 468] on button "Add 1 Photo(s)" at bounding box center [745, 481] width 73 height 27
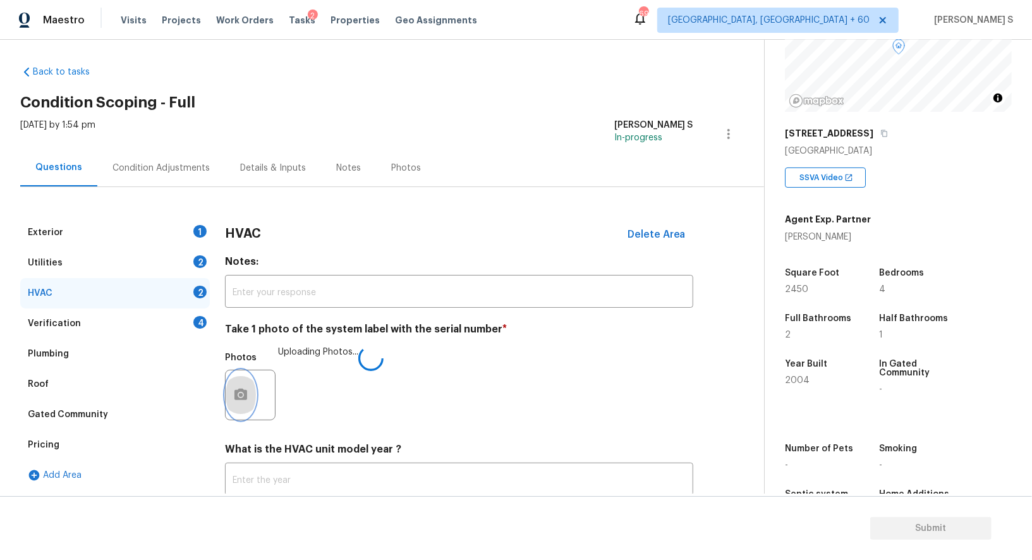
scroll to position [90, 0]
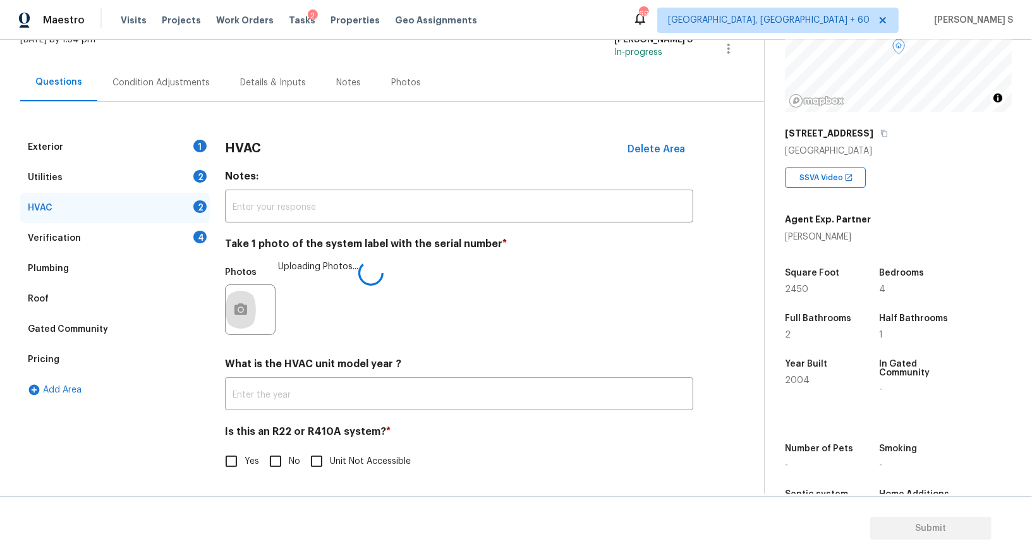
click at [273, 466] on input "No" at bounding box center [275, 461] width 27 height 27
checkbox input "true"
click at [202, 142] on div "1" at bounding box center [199, 146] width 13 height 13
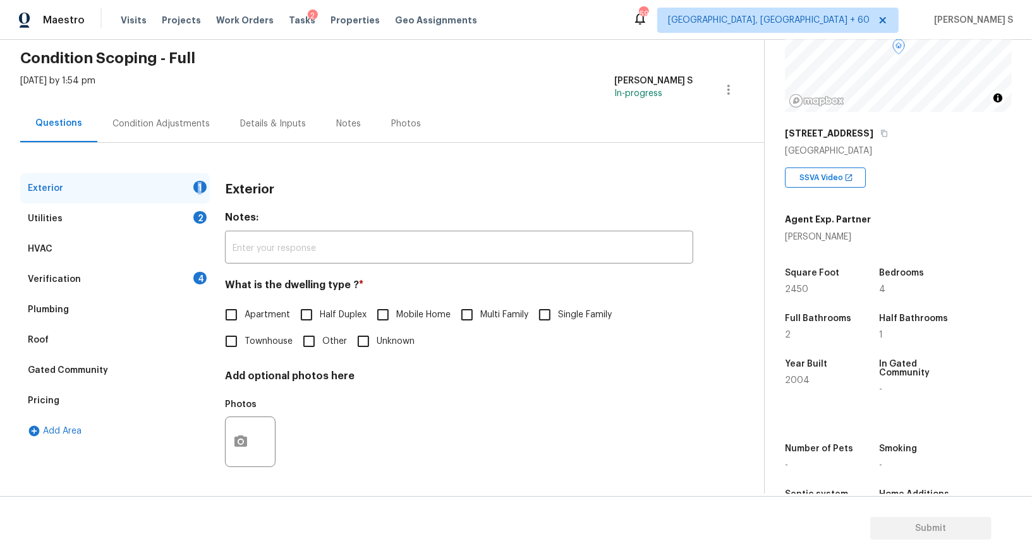
scroll to position [49, 0]
click at [202, 143] on div "Exterior 1 Utilities 2 HVAC Verification 4 Plumbing Roof Gated Community Pricin…" at bounding box center [376, 316] width 713 height 347
click at [532, 321] on div "Apartment Half Duplex Mobile Home Multi Family Single Family Townhouse Other Un…" at bounding box center [459, 327] width 468 height 53
click at [549, 320] on input "Single Family" at bounding box center [544, 314] width 27 height 27
checkbox input "true"
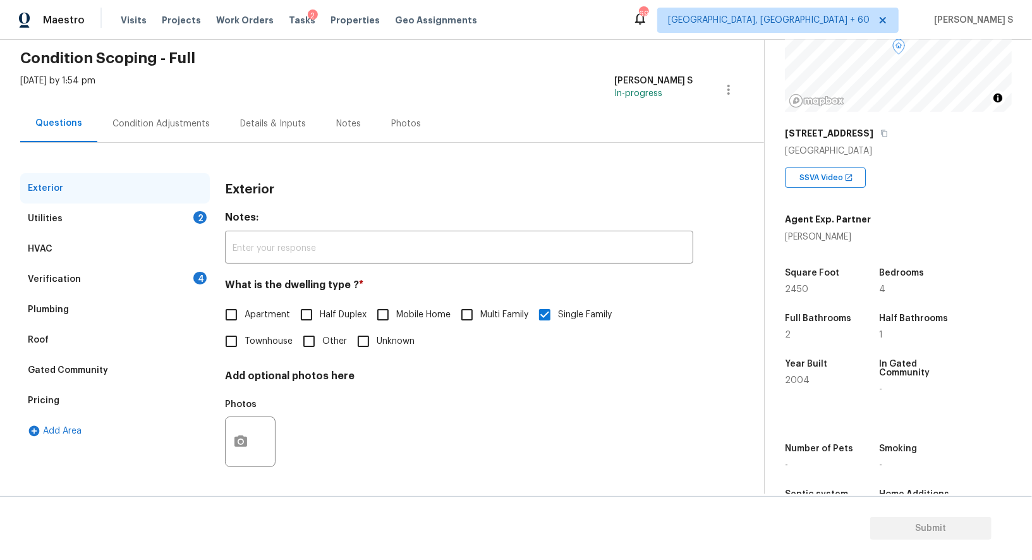
click at [187, 211] on div "Utilities 2" at bounding box center [115, 218] width 190 height 30
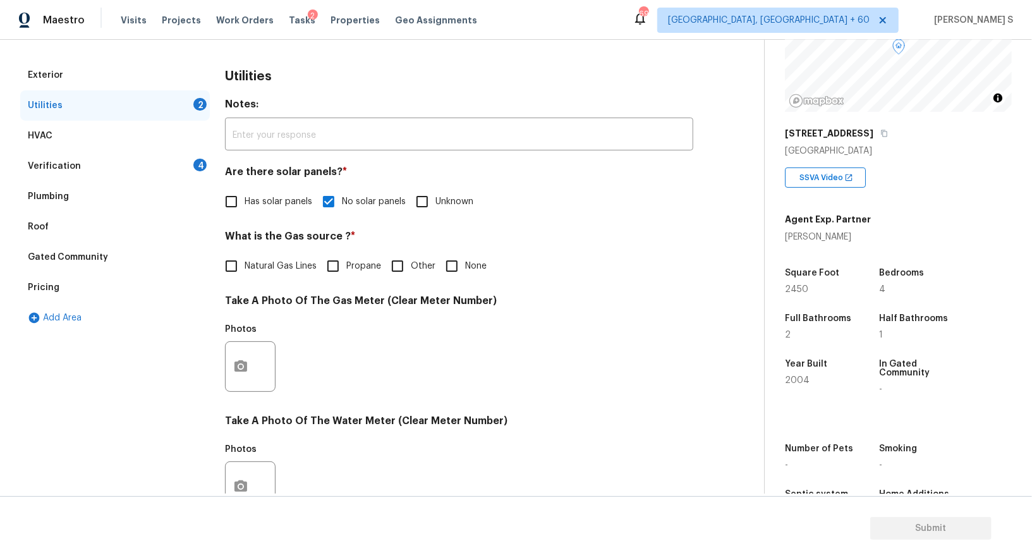
scroll to position [391, 0]
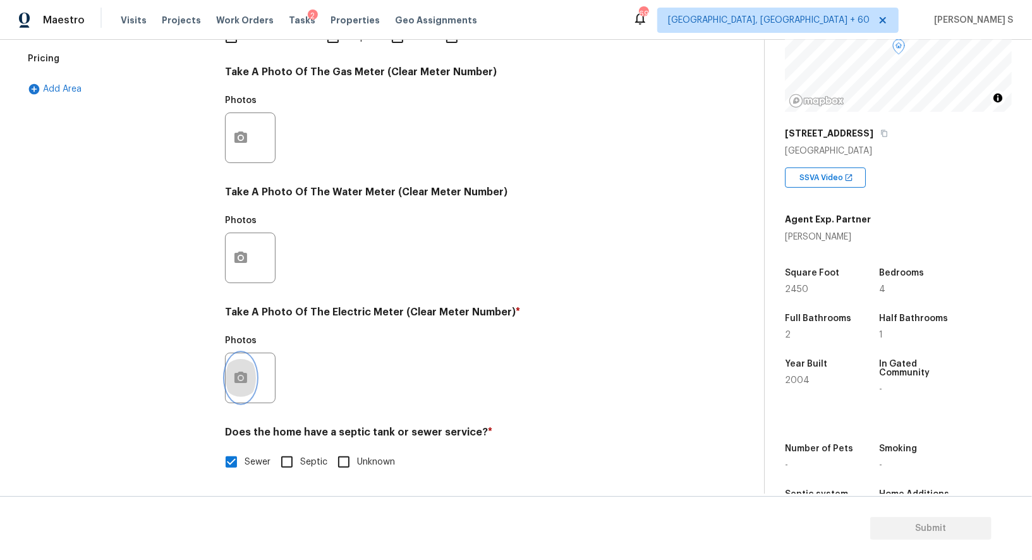
click at [251, 375] on button "button" at bounding box center [241, 377] width 30 height 49
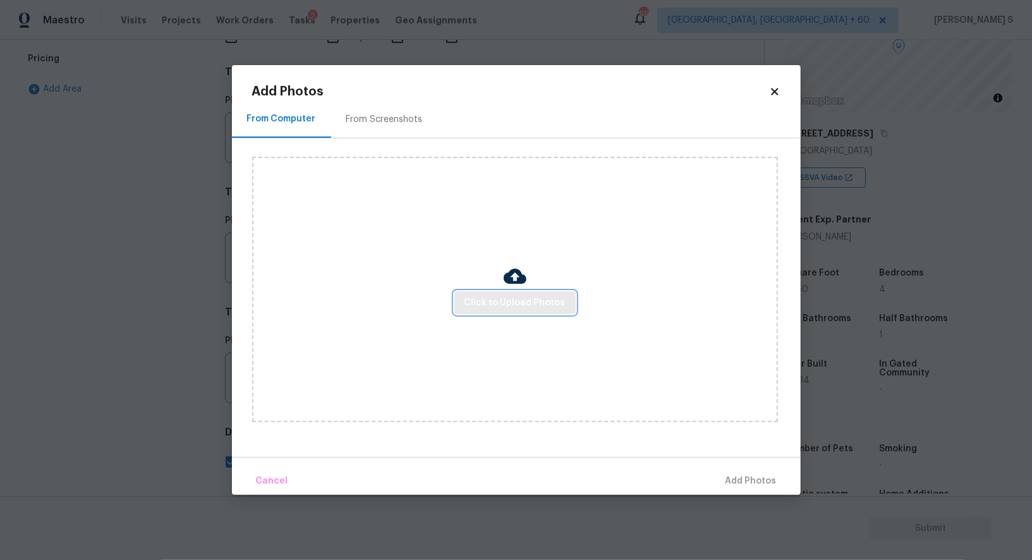
click at [514, 296] on span "Click to Upload Photos" at bounding box center [514, 303] width 101 height 16
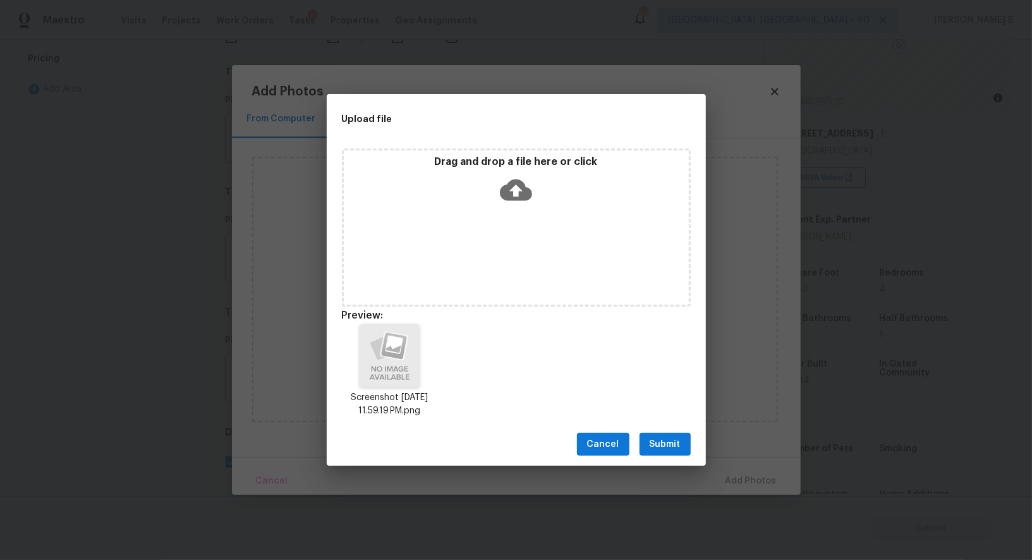
click at [650, 449] on span "Submit" at bounding box center [665, 445] width 31 height 16
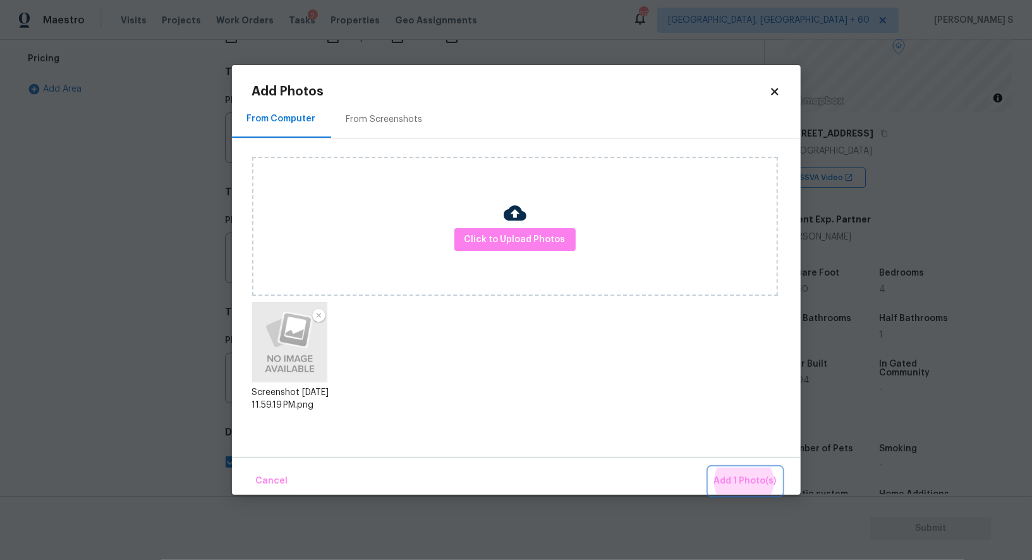
click at [709, 468] on button "Add 1 Photo(s)" at bounding box center [745, 481] width 73 height 27
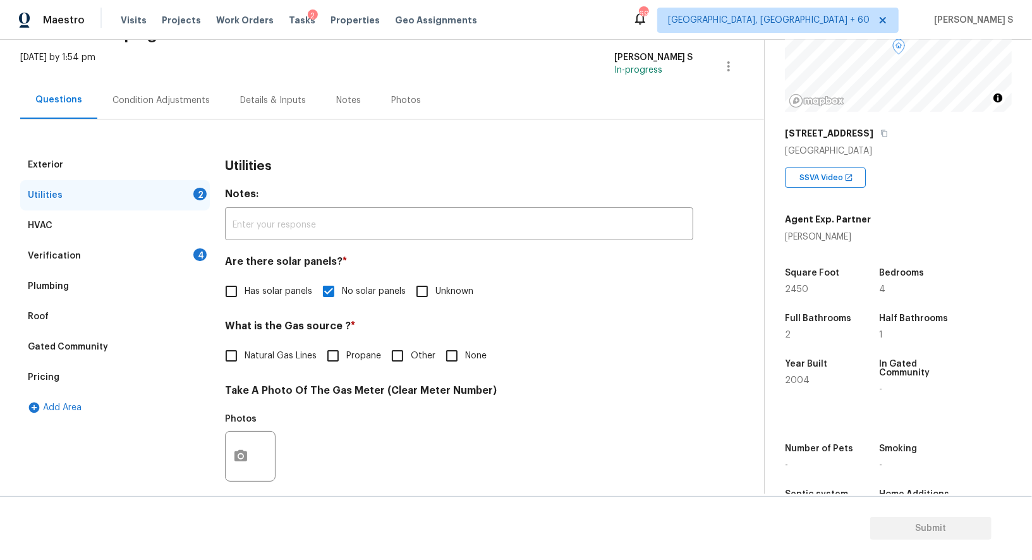
scroll to position [0, 0]
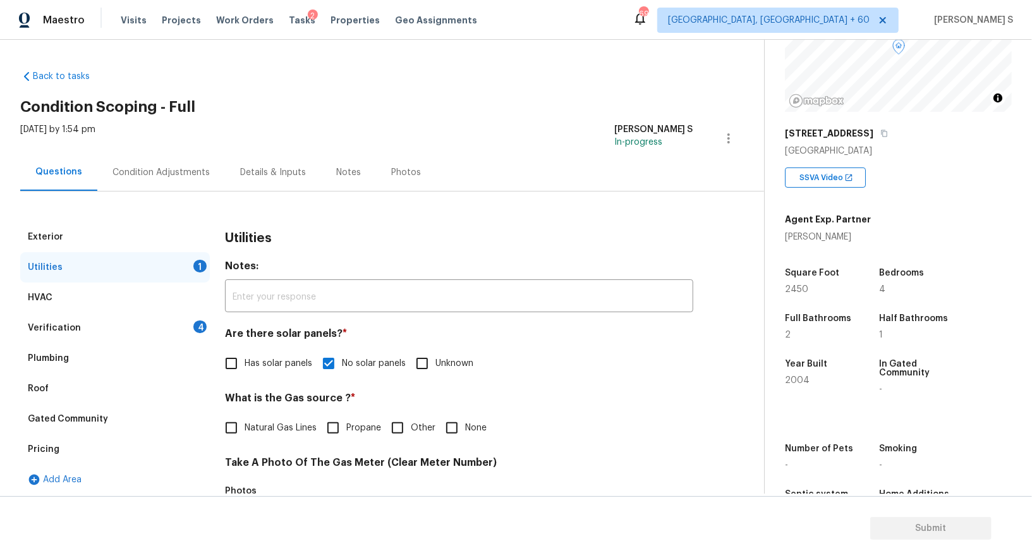
click at [195, 330] on div "4" at bounding box center [199, 326] width 13 height 13
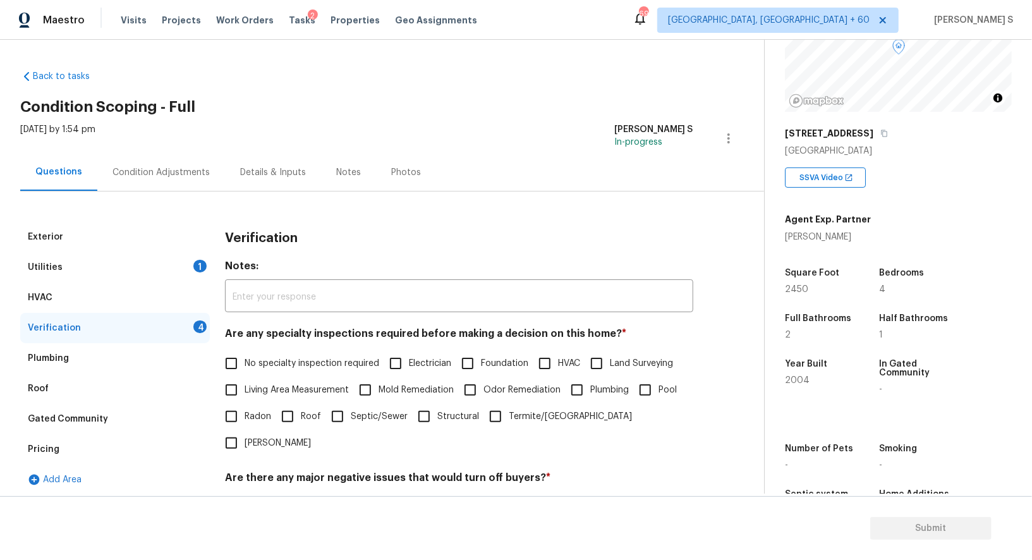
scroll to position [90, 0]
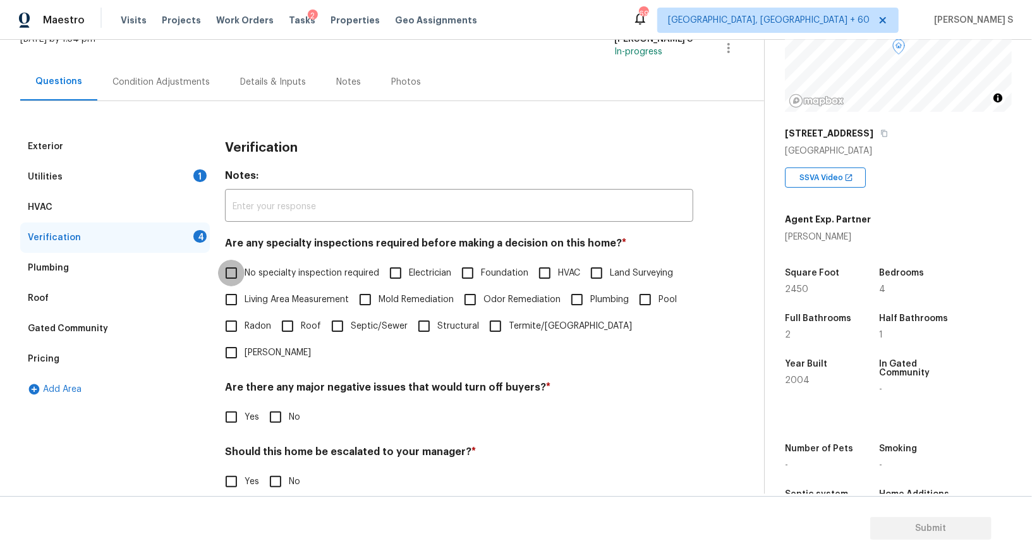
click at [231, 282] on input "No specialty inspection required" at bounding box center [231, 273] width 27 height 27
checkbox input "true"
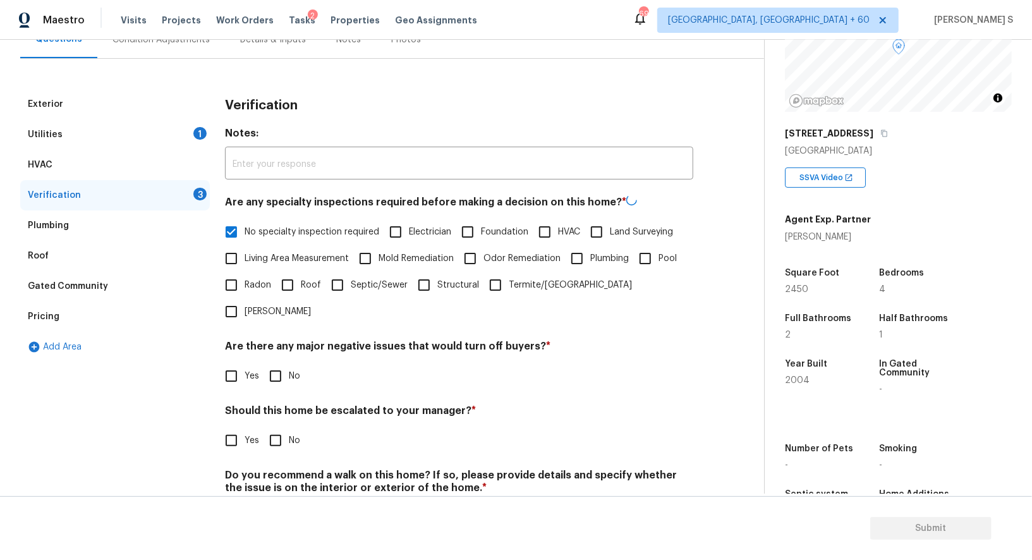
scroll to position [154, 0]
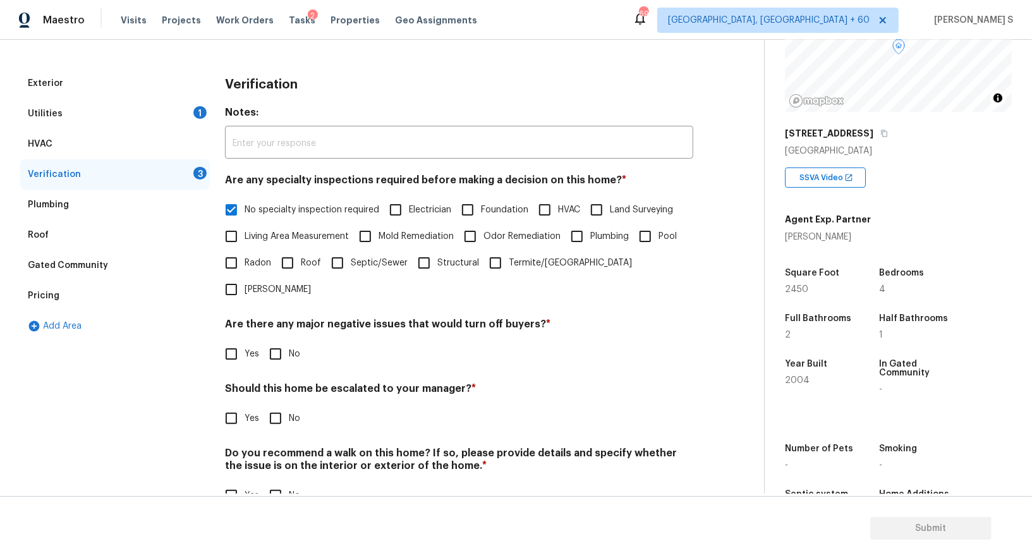
click at [278, 341] on input "No" at bounding box center [275, 354] width 27 height 27
checkbox input "true"
click at [272, 483] on input "No" at bounding box center [275, 496] width 27 height 27
checkbox input "true"
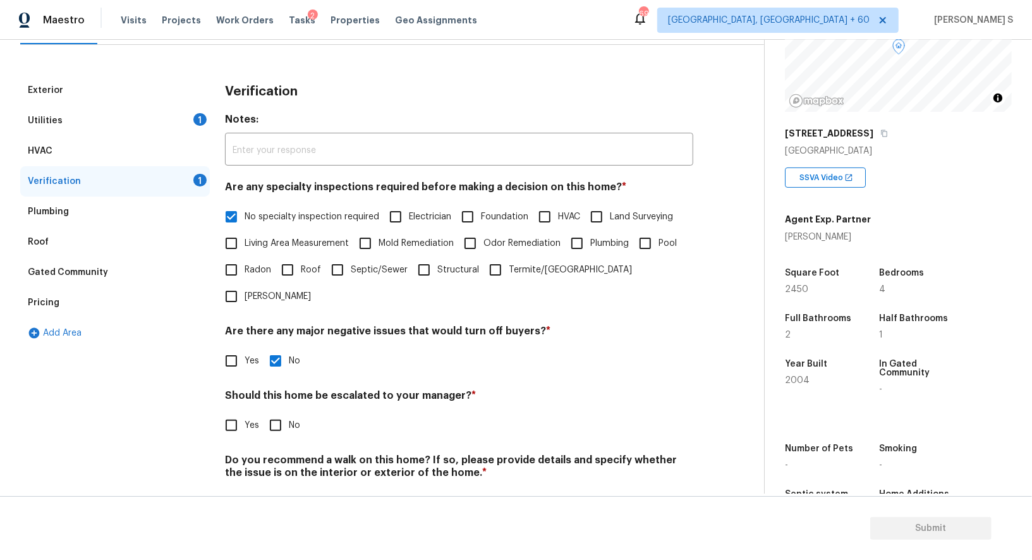
scroll to position [0, 0]
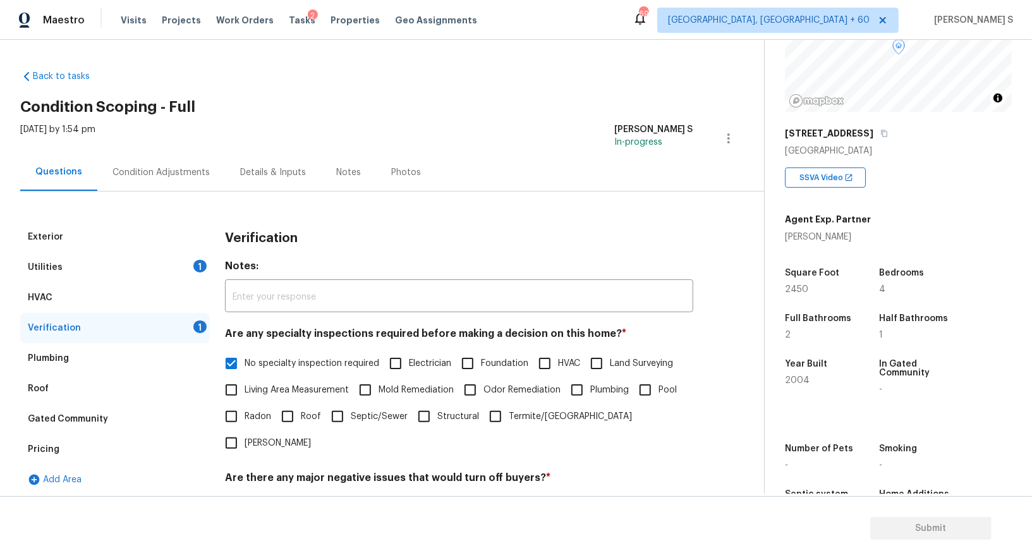
click at [150, 180] on div "Condition Adjustments" at bounding box center [161, 172] width 128 height 37
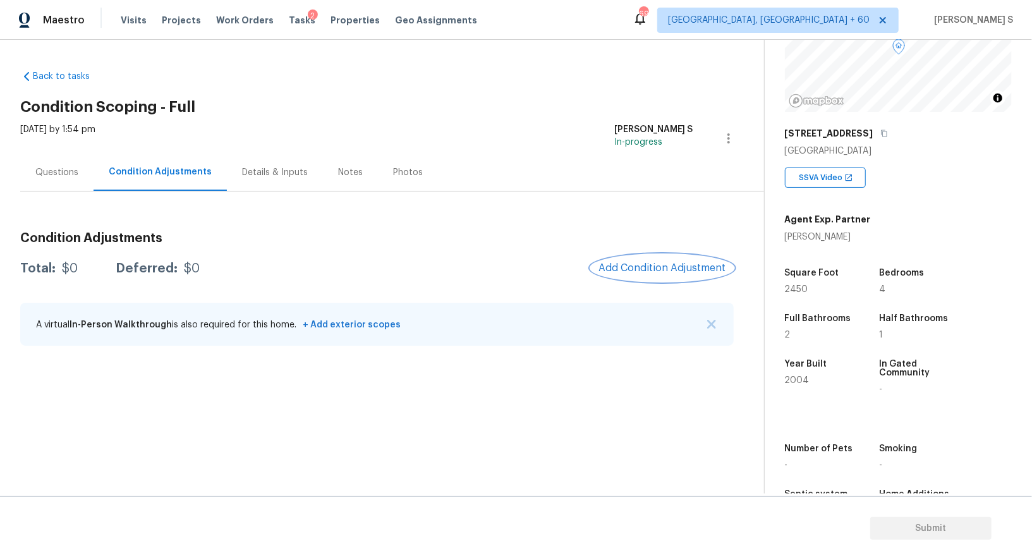
click at [642, 262] on span "Add Condition Adjustment" at bounding box center [662, 267] width 128 height 11
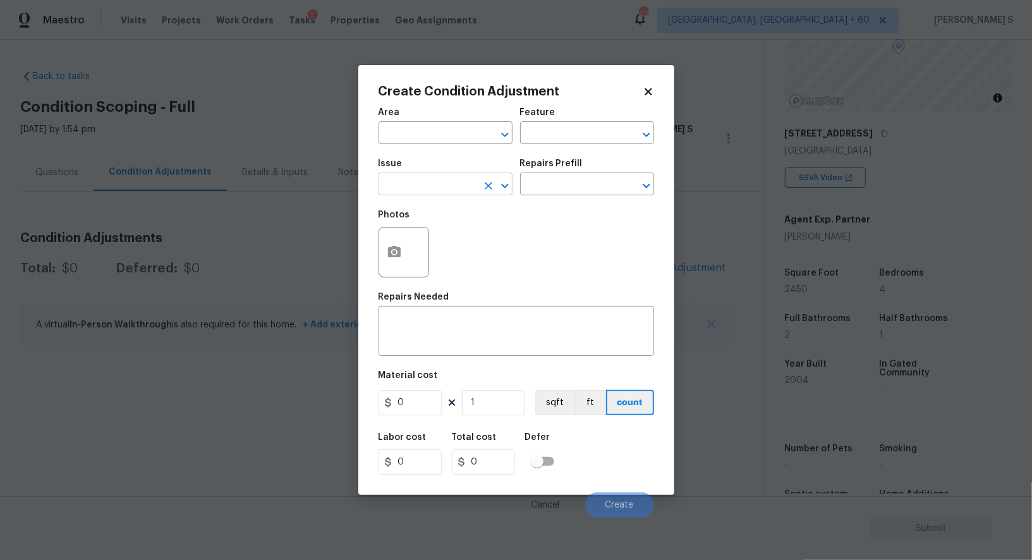
click at [453, 191] on input "text" at bounding box center [428, 186] width 99 height 20
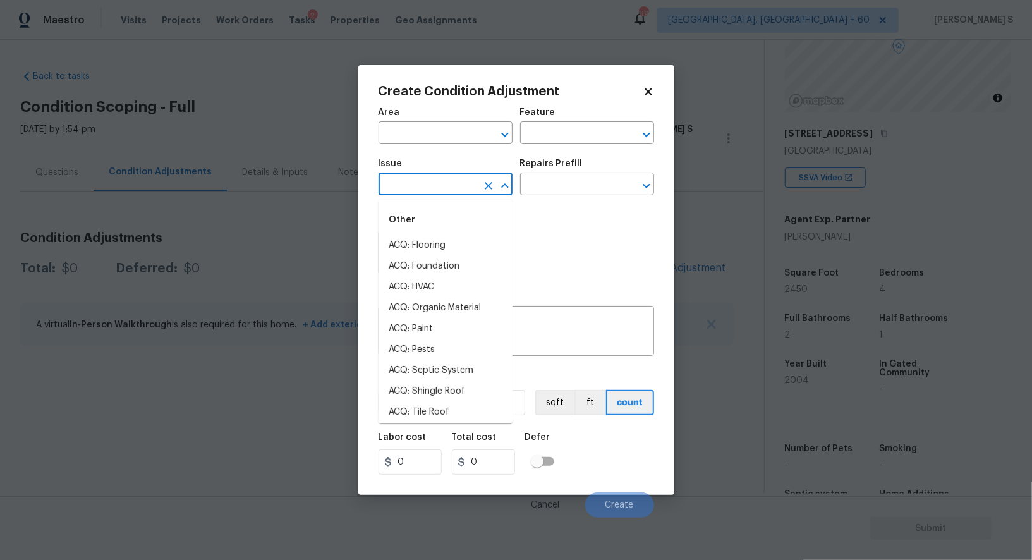
type input "l"
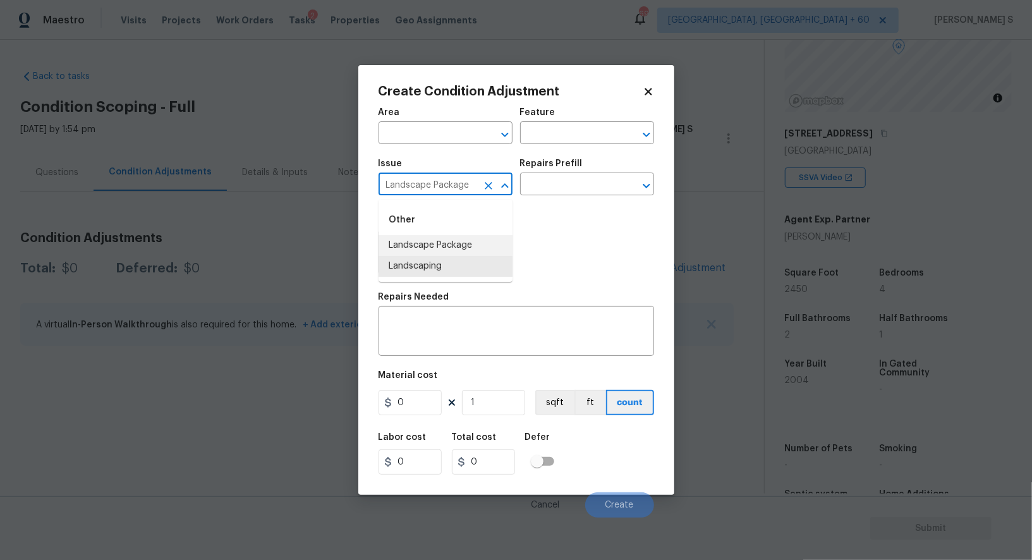
type input "Landscape Package"
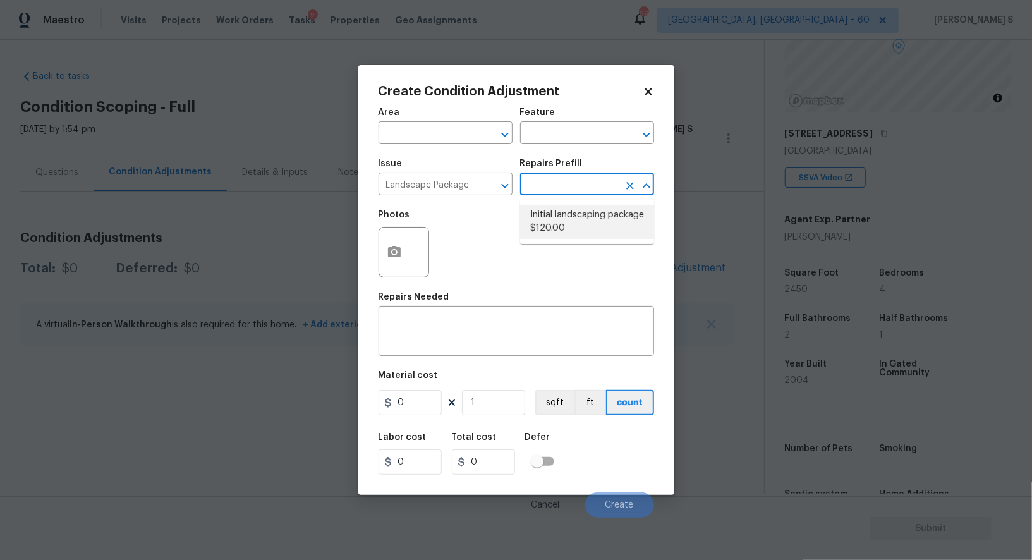
type input "Home Readiness Packages"
type textarea "Mowing of grass up to 6" in height. Mow, edge along driveways & sidewalks, trim…"
type input "120"
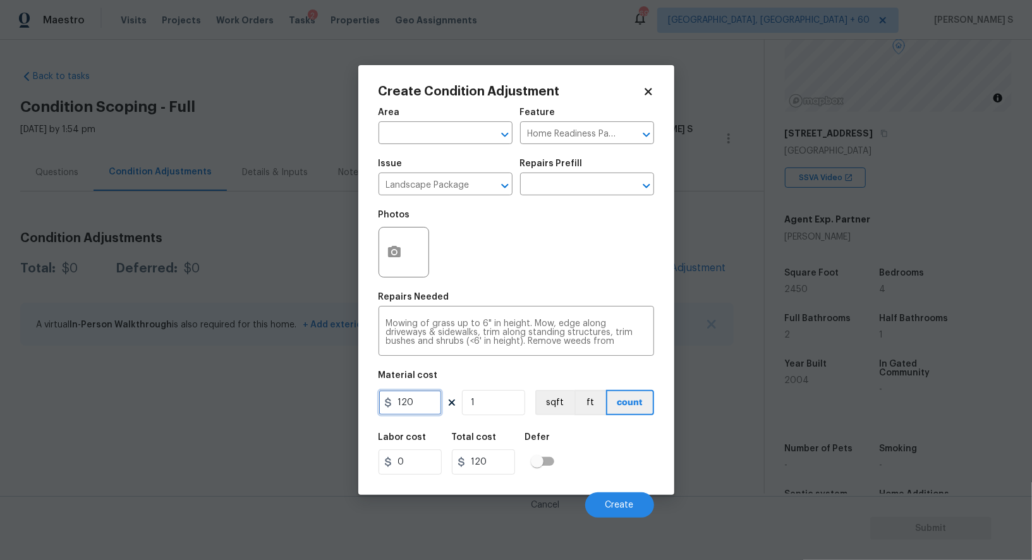
click at [411, 406] on input "120" at bounding box center [410, 402] width 63 height 25
type input "200"
click at [617, 505] on span "Create" at bounding box center [619, 504] width 28 height 9
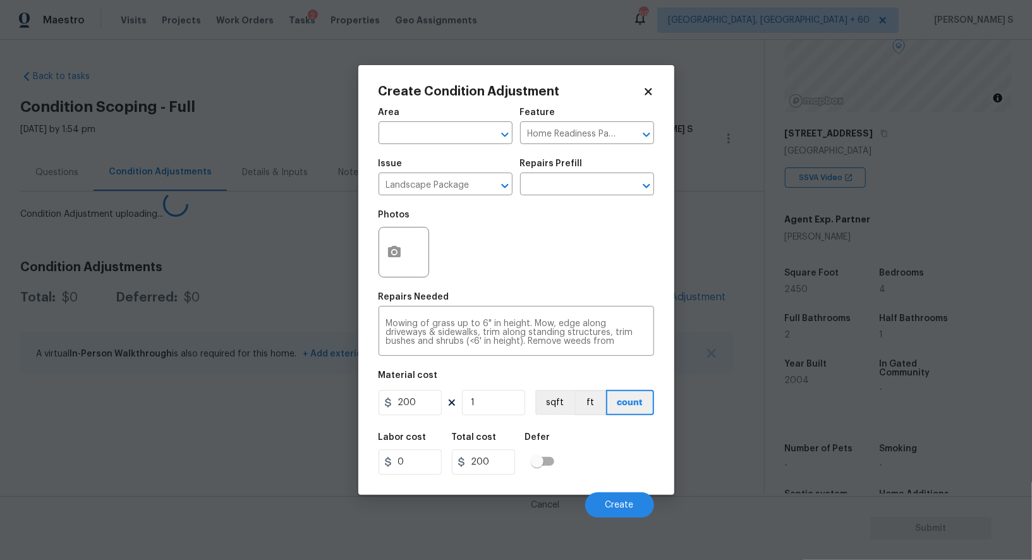
click at [225, 405] on body "Maestro Visits Projects Work Orders Tasks 2 Properties Geo Assignments 691 Albu…" at bounding box center [516, 280] width 1032 height 560
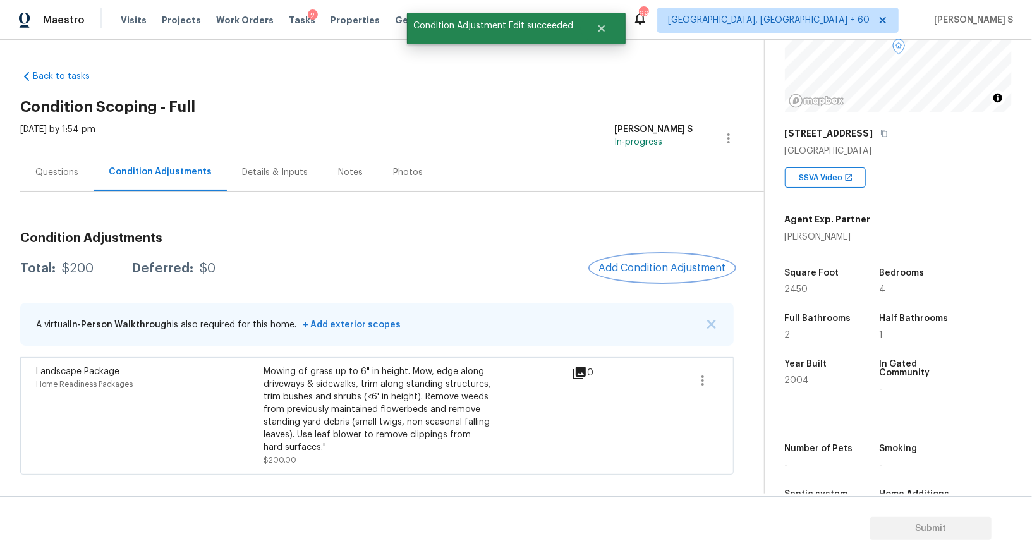
click at [645, 273] on span "Add Condition Adjustment" at bounding box center [662, 267] width 128 height 11
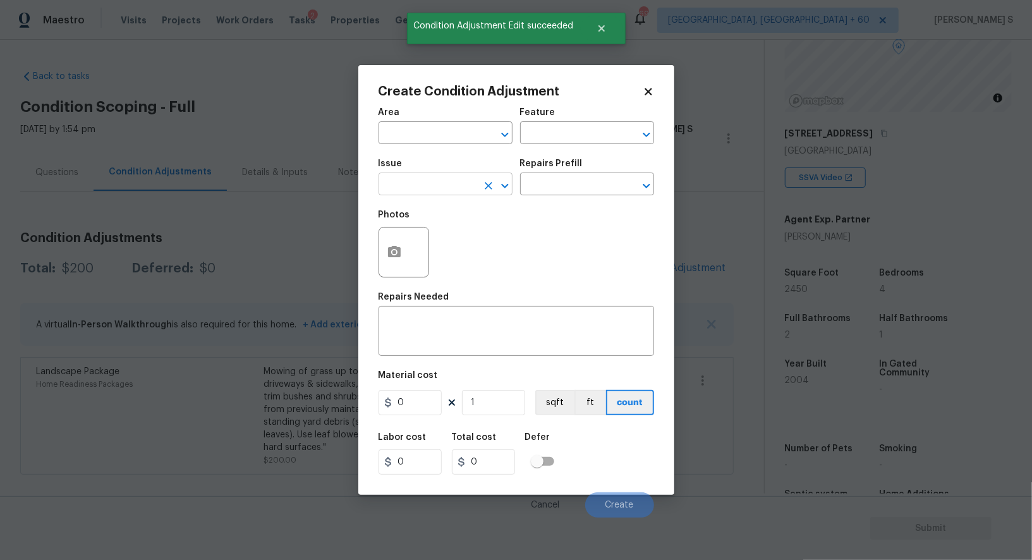
click at [422, 187] on input "text" at bounding box center [428, 186] width 99 height 20
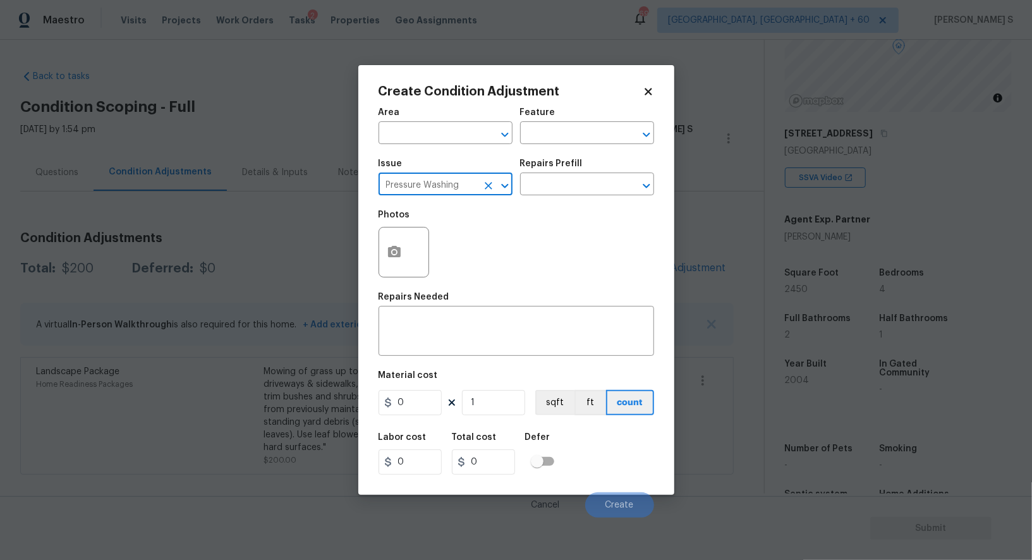
type input "Pressure Washing"
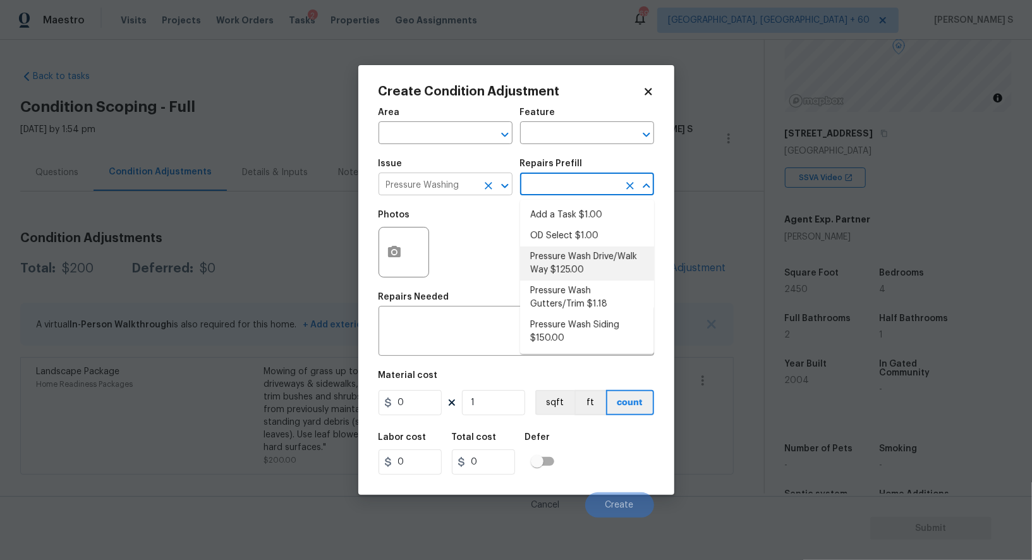
type input "Siding"
type textarea "Pressure wash the driveways/walkways as directed by the PM. Ensure that all deb…"
type input "125"
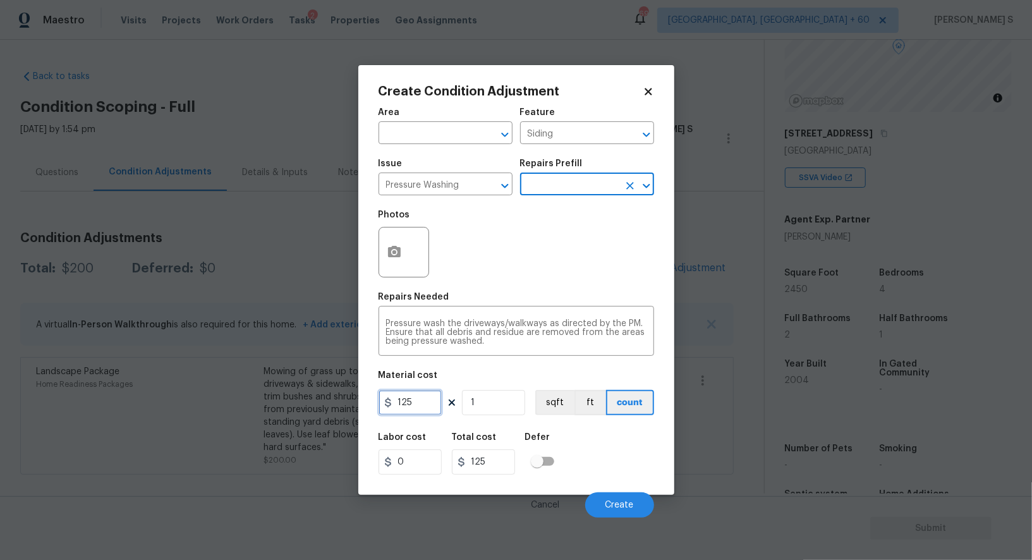
click at [428, 411] on input "125" at bounding box center [410, 402] width 63 height 25
type input "200"
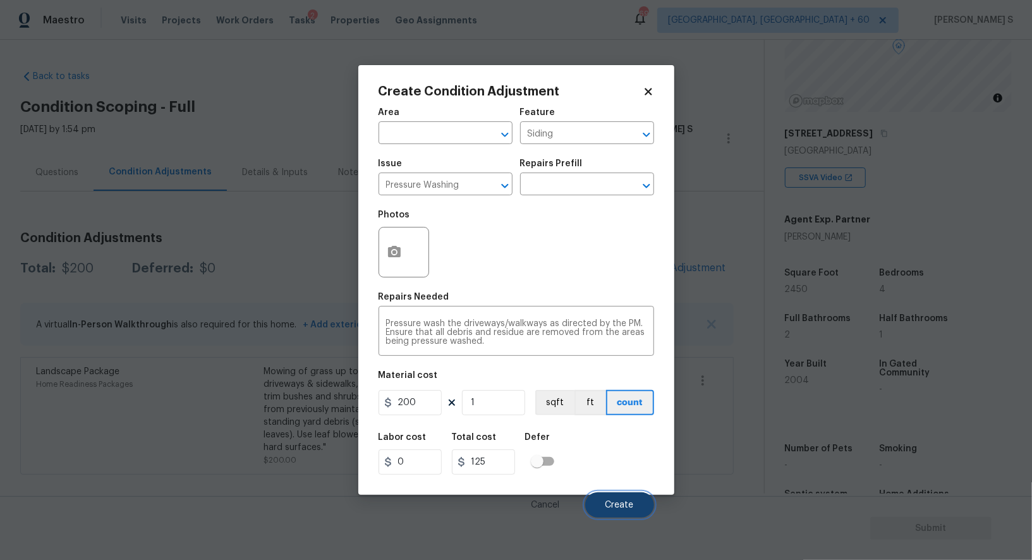
type input "200"
click at [624, 509] on span "Create" at bounding box center [619, 504] width 28 height 9
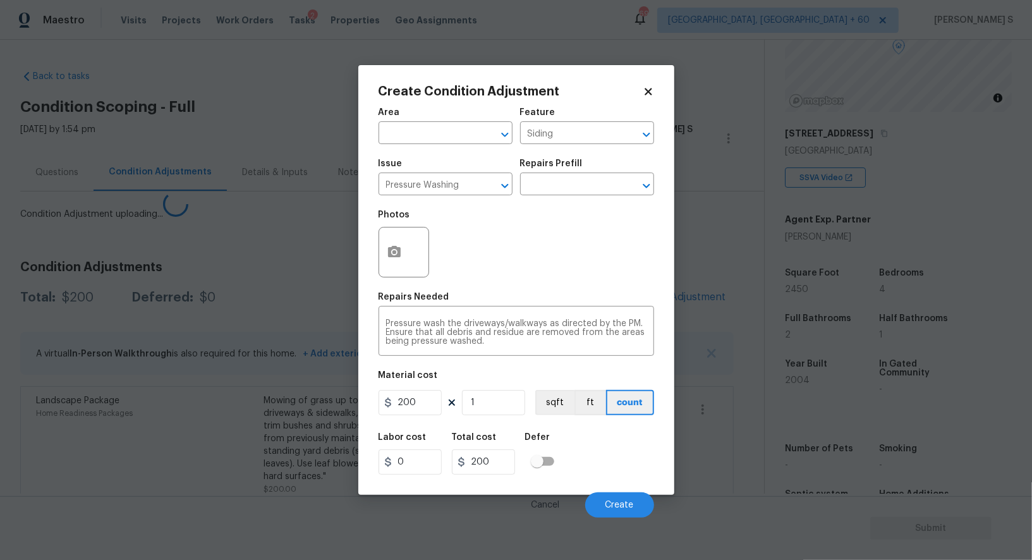
click at [179, 401] on body "Maestro Visits Projects Work Orders Tasks 2 Properties Geo Assignments 691 Albu…" at bounding box center [516, 280] width 1032 height 560
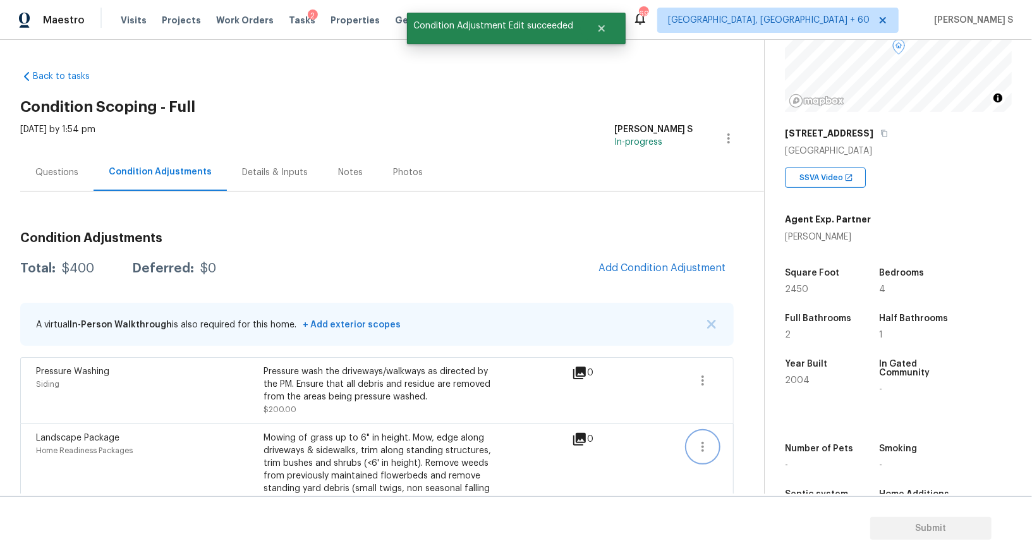
click at [699, 449] on icon "button" at bounding box center [702, 446] width 15 height 15
click at [736, 449] on div "Edit" at bounding box center [774, 443] width 99 height 13
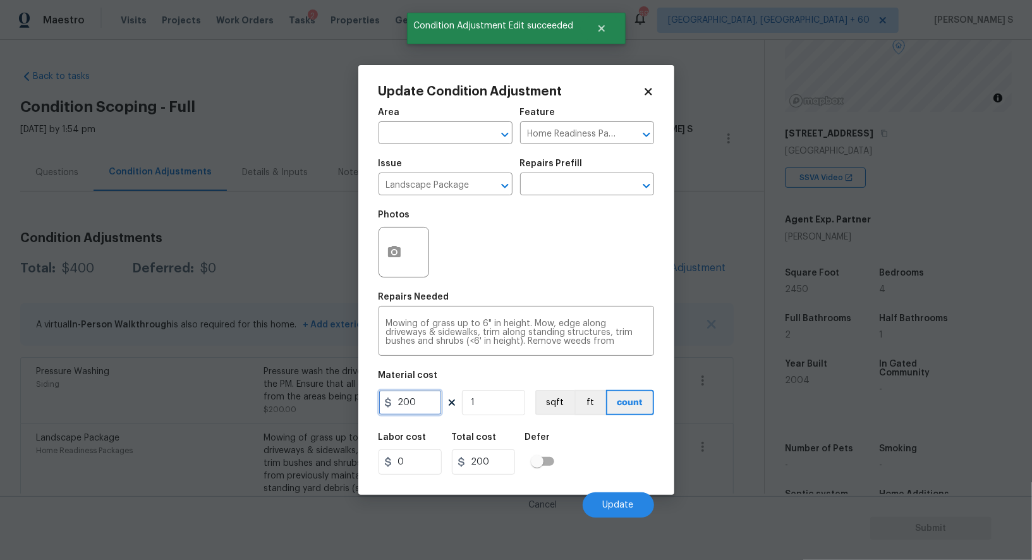
click at [432, 402] on input "200" at bounding box center [410, 402] width 63 height 25
type input "300"
click at [648, 500] on button "Update" at bounding box center [618, 504] width 71 height 25
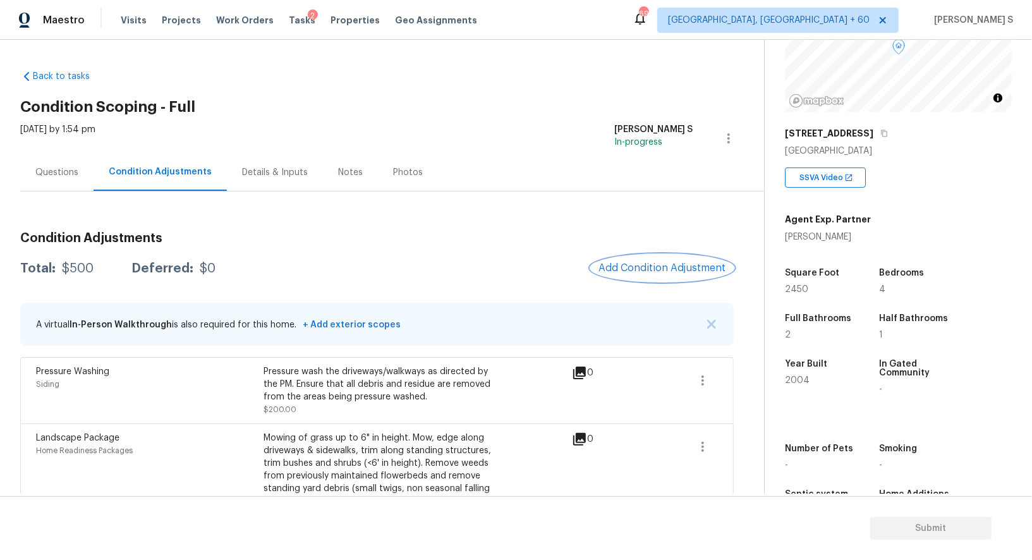
click at [626, 273] on span "Add Condition Adjustment" at bounding box center [662, 267] width 128 height 11
click at [640, 273] on body "Maestro Visits Projects Work Orders Tasks 2 Properties Geo Assignments 691 Albu…" at bounding box center [516, 280] width 1032 height 560
click at [668, 268] on span "Add Condition Adjustment" at bounding box center [662, 267] width 128 height 11
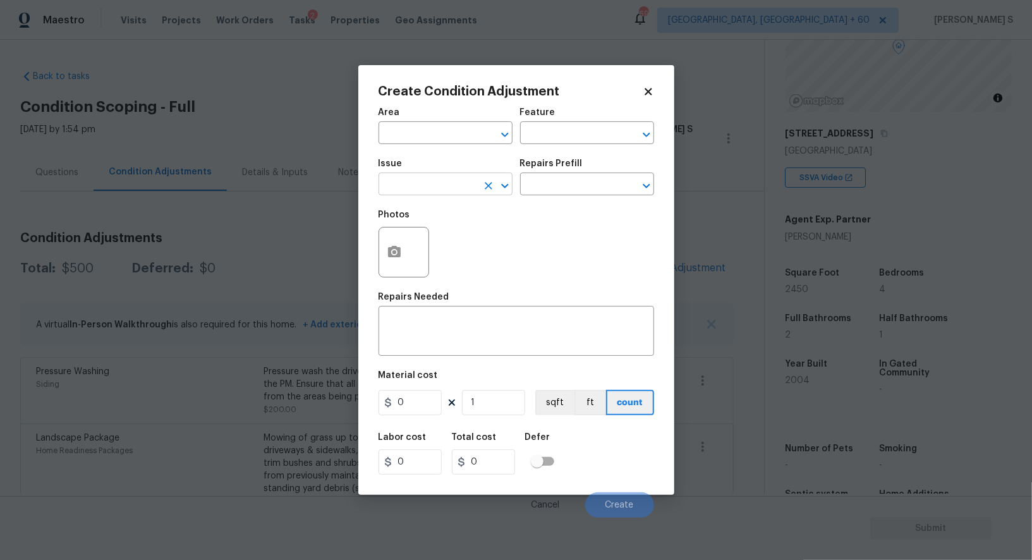
click at [468, 191] on input "text" at bounding box center [428, 186] width 99 height 20
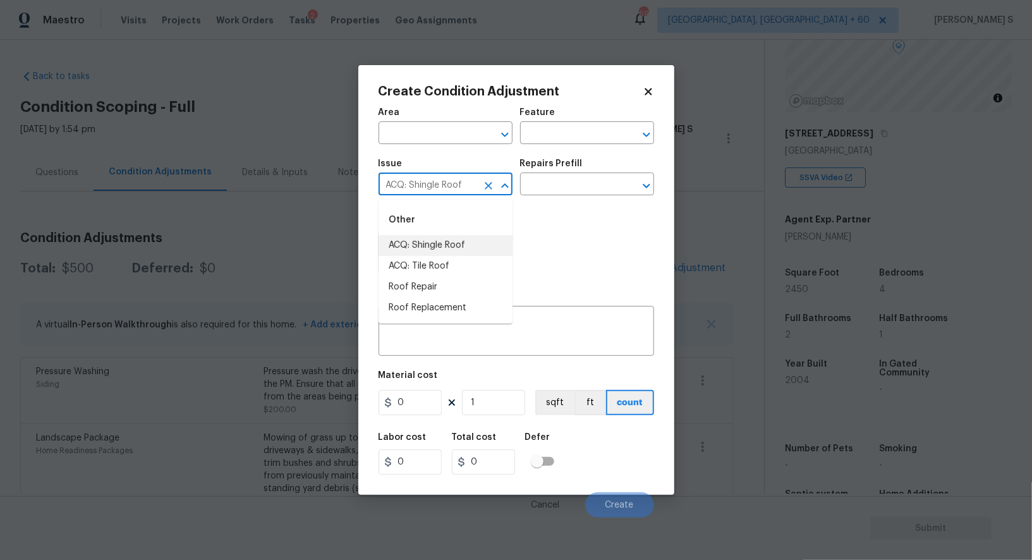
type input "ACQ: Shingle Roof"
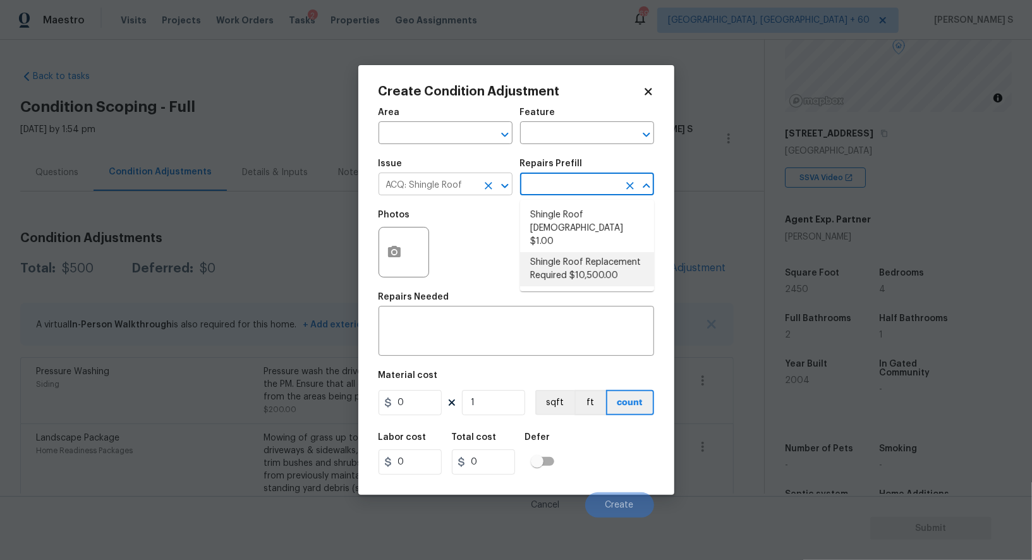
type input "Acquisition"
type textarea "Acquisition Scope: Shingle Roof Replacement required."
type input "10500"
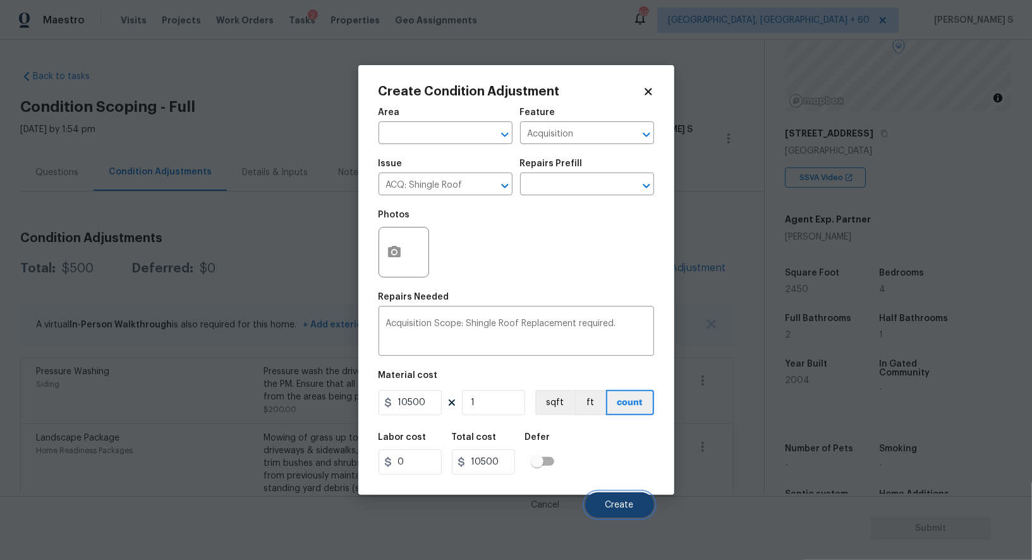
click at [605, 500] on button "Create" at bounding box center [619, 504] width 69 height 25
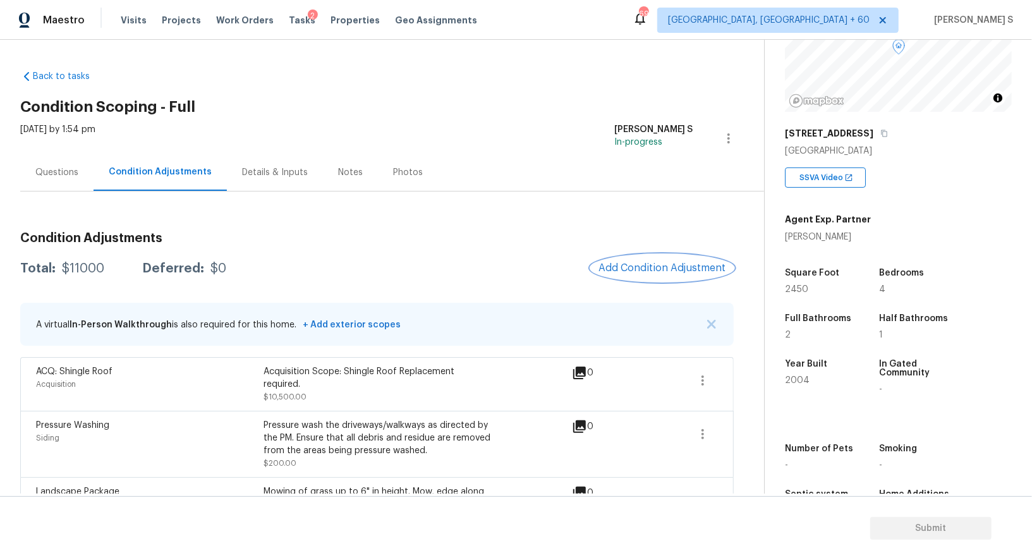
click at [633, 266] on span "Add Condition Adjustment" at bounding box center [662, 267] width 128 height 11
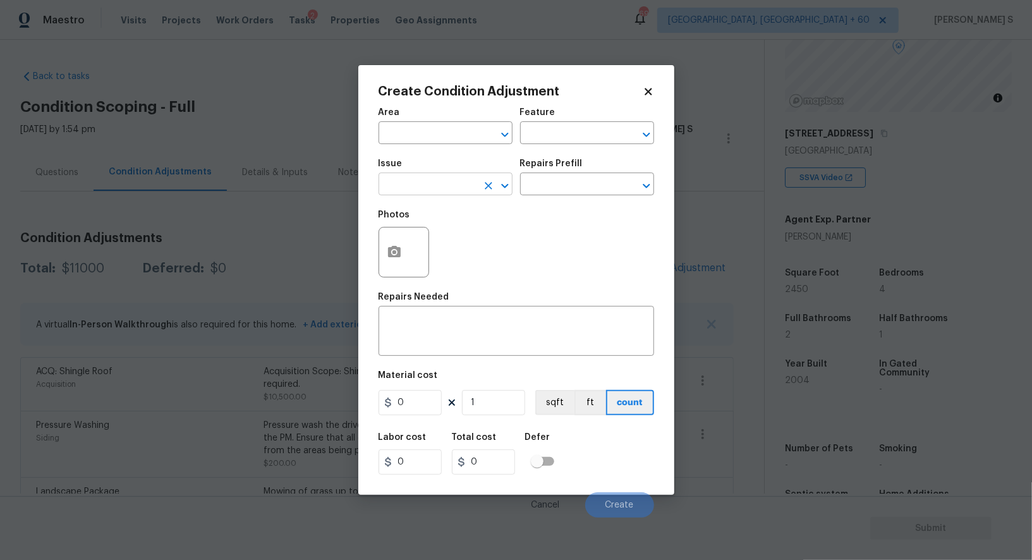
click at [399, 193] on input "text" at bounding box center [428, 186] width 99 height 20
type input "ACQ: Paint"
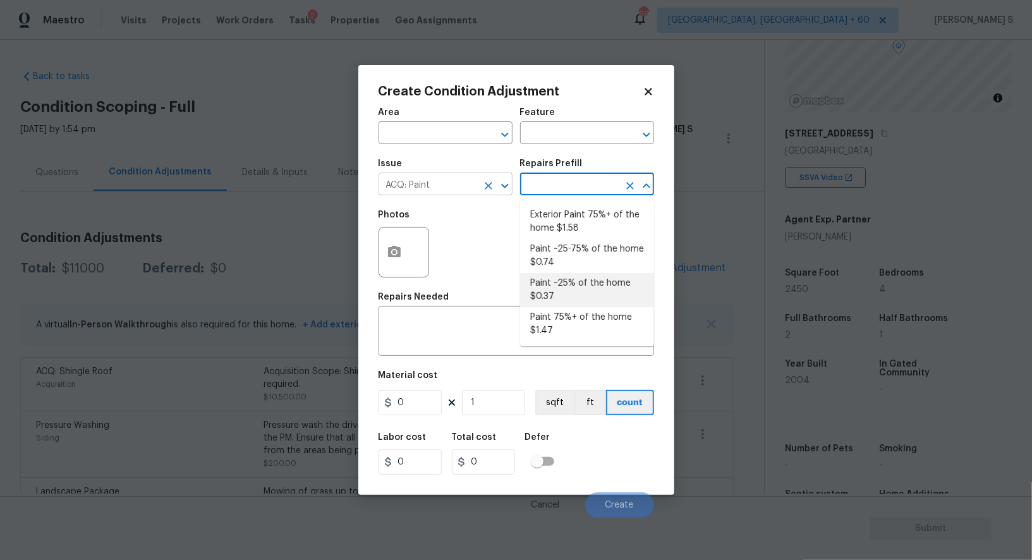
type input "Acquisition"
type textarea "Acquisition Scope: ~25% of the home needs interior paint"
type input "0.37"
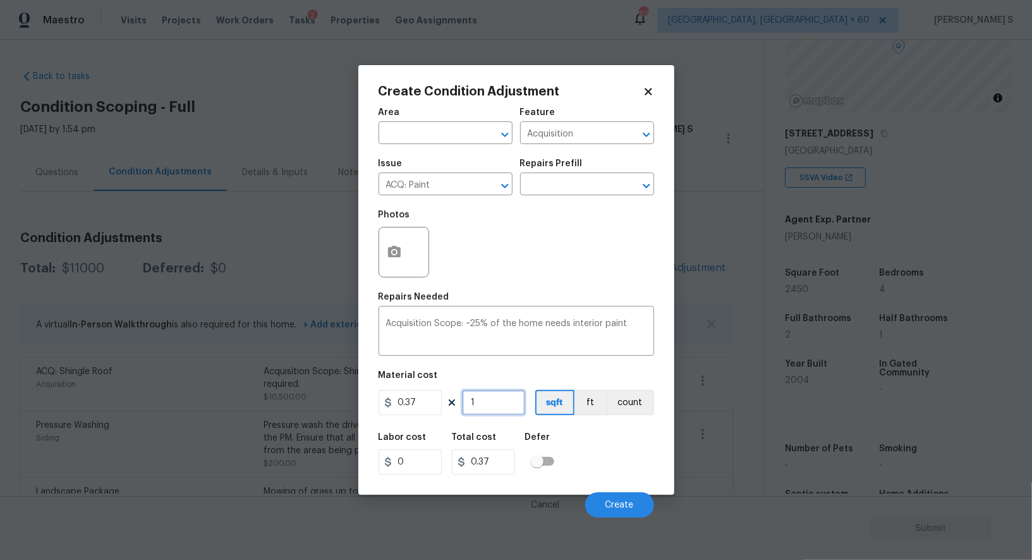
click at [488, 407] on input "1" at bounding box center [493, 402] width 63 height 25
type input "2"
type input "0.74"
type input "24"
type input "8.88"
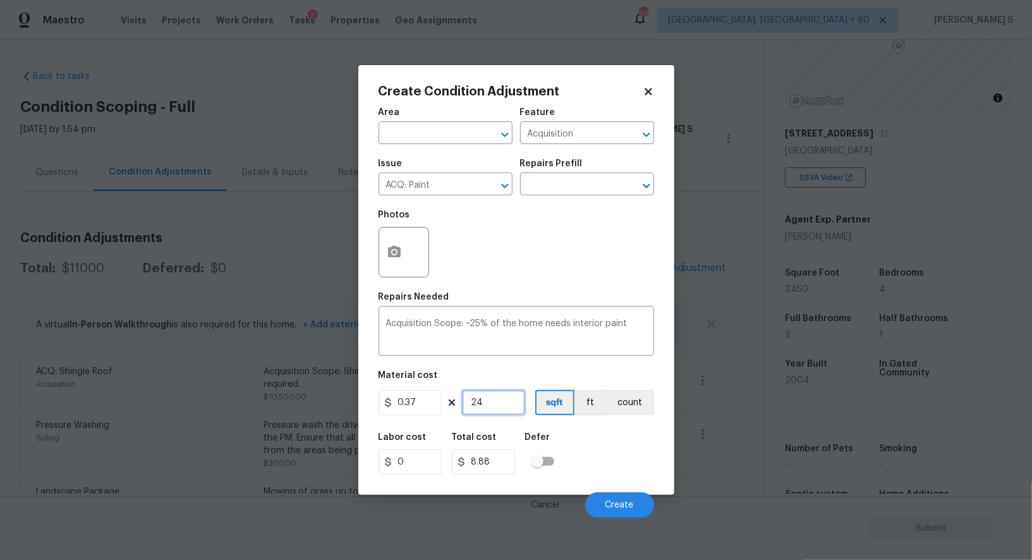
type input "245"
type input "90.65"
type input "2450"
type input "906.5"
type input "2450"
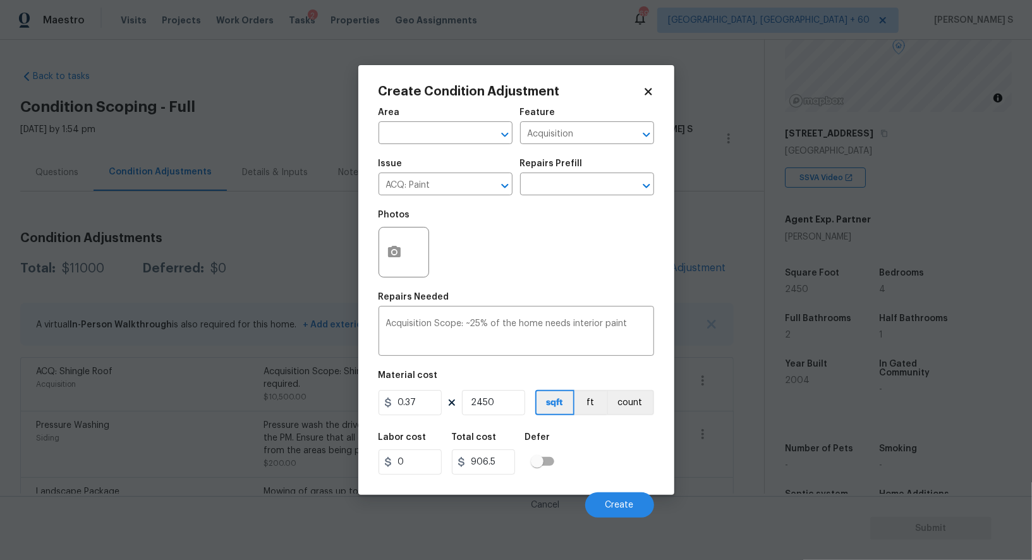
click at [588, 463] on div "Labor cost 0 Total cost 906.5 Defer" at bounding box center [517, 453] width 276 height 57
click at [605, 496] on button "Create" at bounding box center [619, 504] width 69 height 25
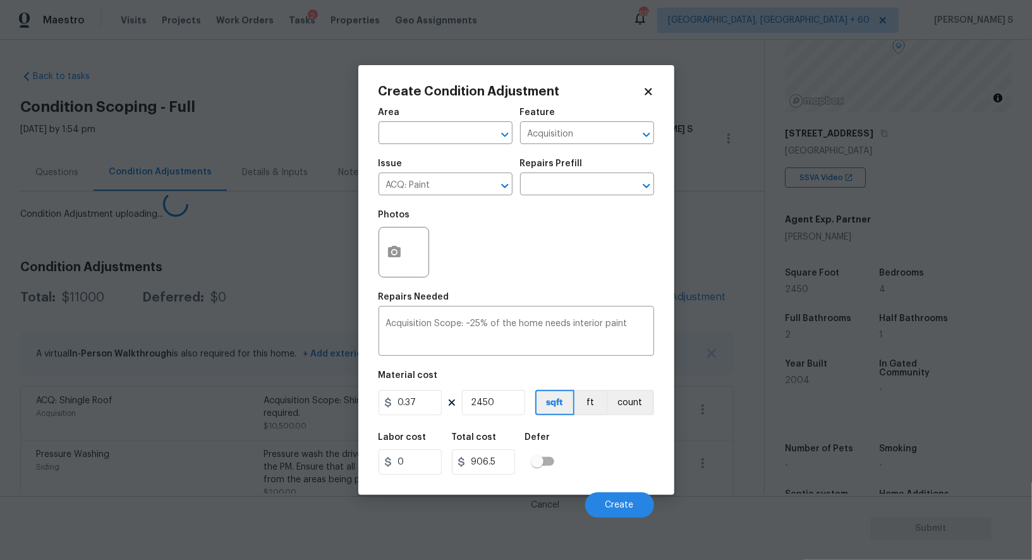
click at [160, 401] on body "Maestro Visits Projects Work Orders Tasks 2 Properties Geo Assignments 691 Albu…" at bounding box center [516, 280] width 1032 height 560
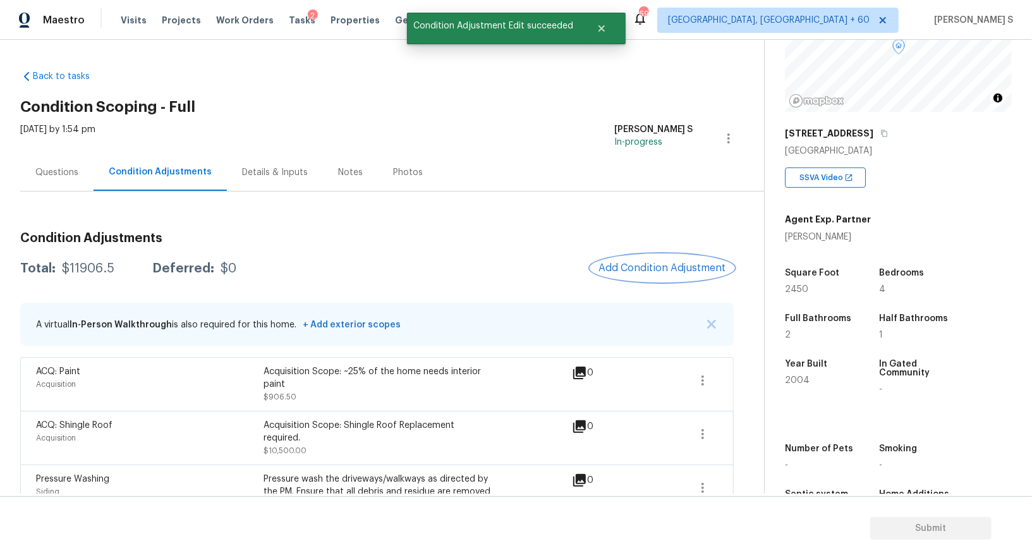
click at [679, 260] on button "Add Condition Adjustment" at bounding box center [662, 268] width 143 height 27
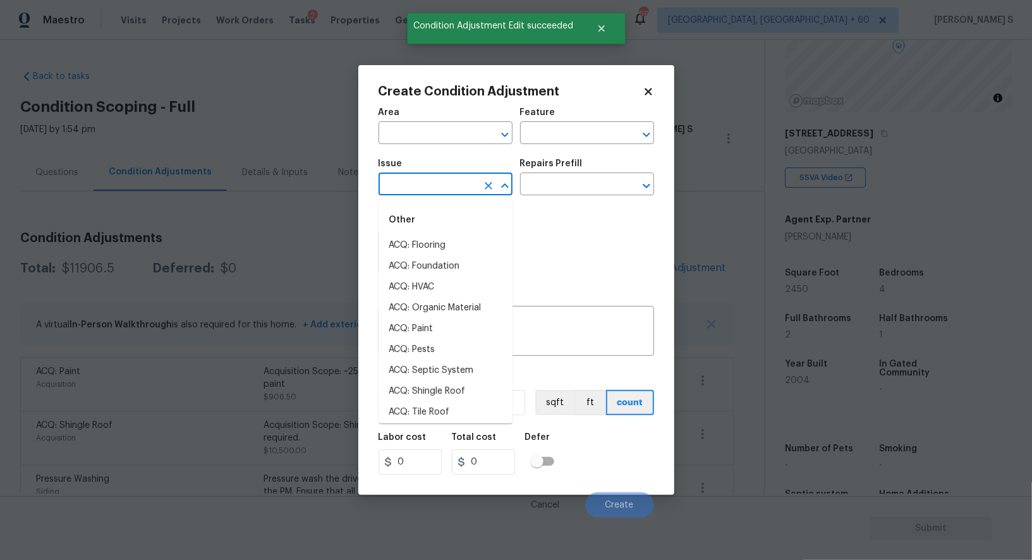
click at [451, 189] on input "text" at bounding box center [428, 186] width 99 height 20
click at [451, 189] on input "fl" at bounding box center [428, 186] width 99 height 20
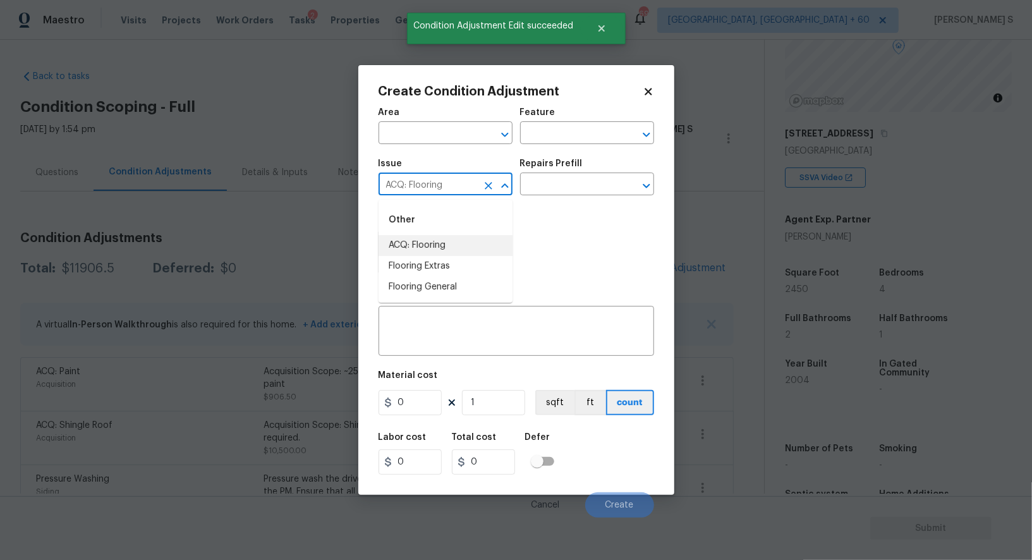
type input "ACQ: Flooring"
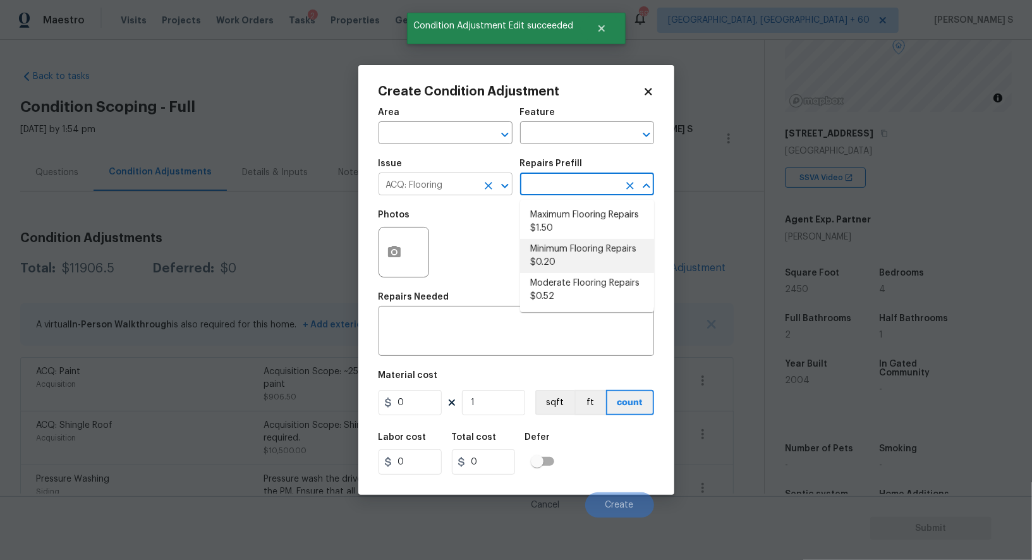
type input "Acquisition"
type textarea "Acquisition Scope: Minimum flooring repairs"
type input "0.2"
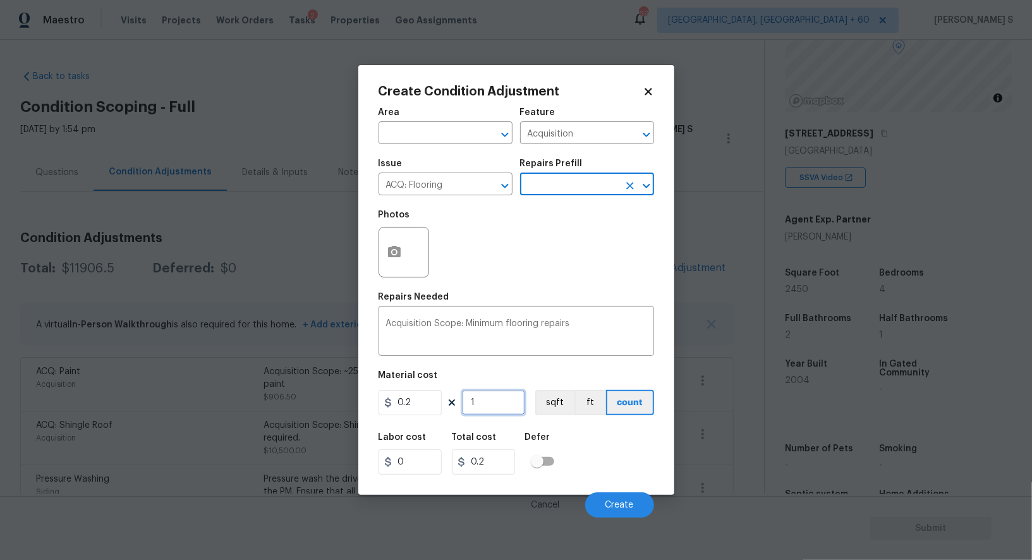
click at [491, 401] on input "1" at bounding box center [493, 402] width 63 height 25
paste input "2450"
type input "2450"
type input "490"
type input "2450"
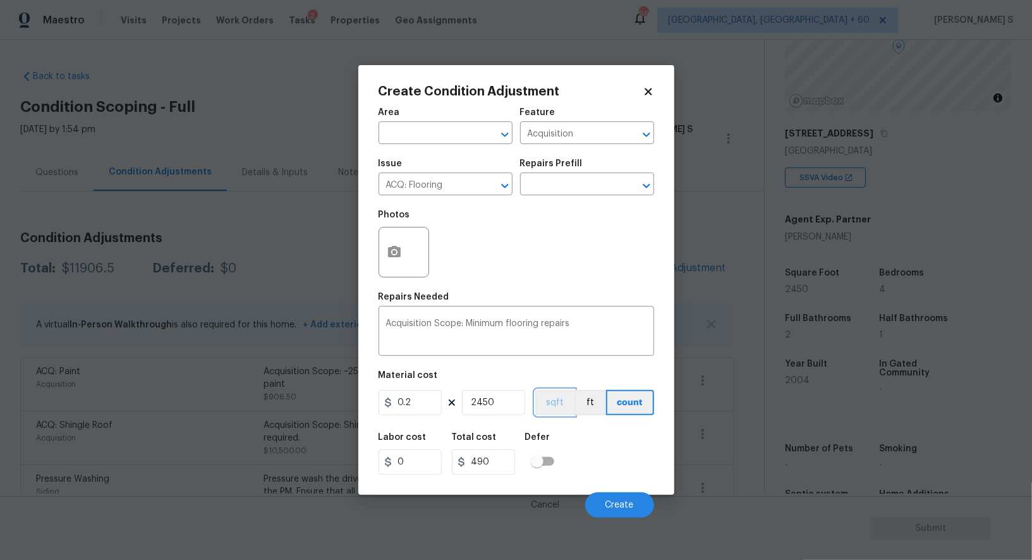
click at [561, 409] on button "sqft" at bounding box center [554, 402] width 39 height 25
click at [582, 448] on div "Labor cost 0 Total cost 490 Defer" at bounding box center [517, 453] width 276 height 57
click at [628, 514] on button "Create" at bounding box center [619, 504] width 69 height 25
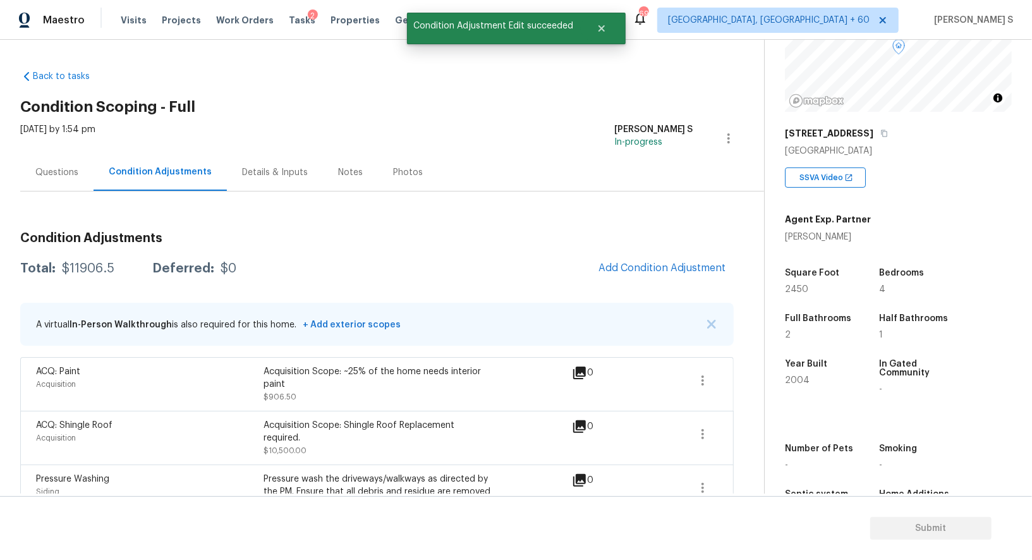
click at [234, 483] on div "Pressure Washing" at bounding box center [149, 479] width 227 height 13
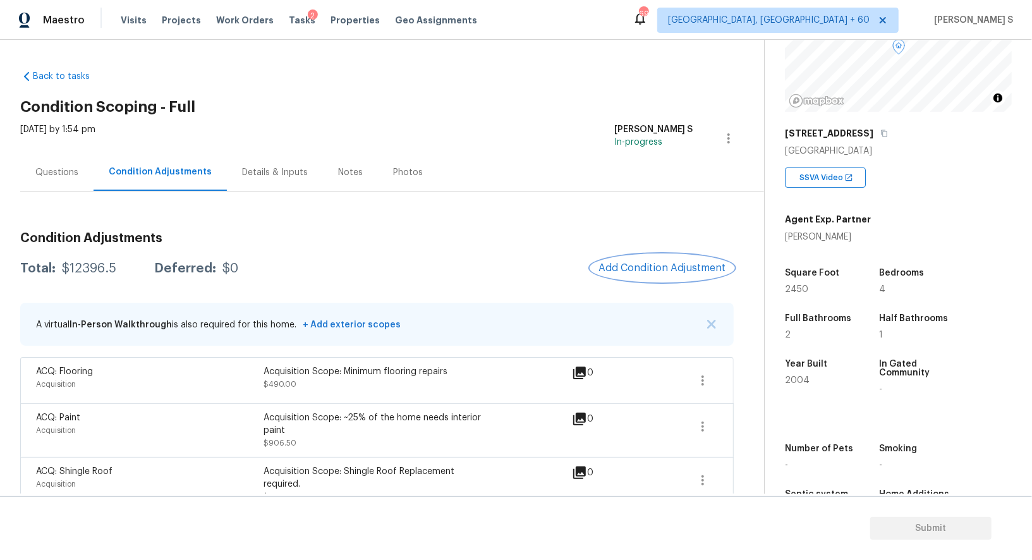
scroll to position [203, 0]
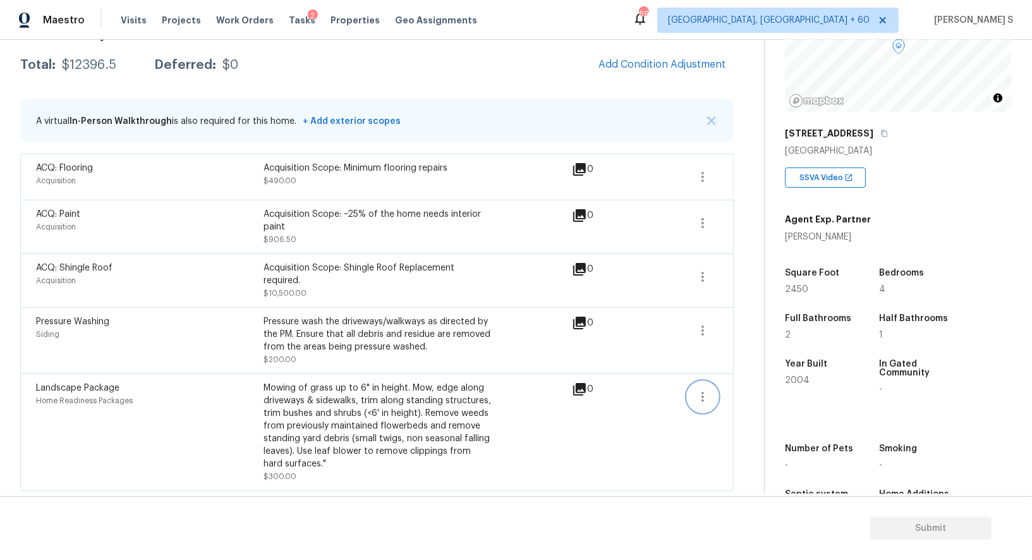
click at [703, 396] on icon "button" at bounding box center [702, 397] width 3 height 10
click at [740, 396] on div "Edit" at bounding box center [774, 393] width 99 height 13
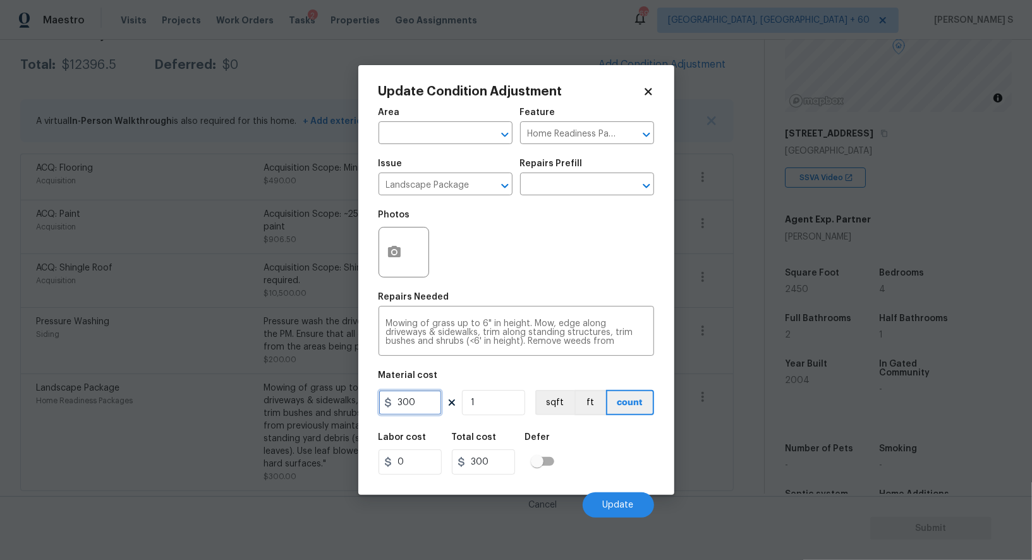
click at [424, 404] on input "300" at bounding box center [410, 402] width 63 height 25
type input "400"
click at [632, 502] on span "Update" at bounding box center [618, 504] width 31 height 9
click at [54, 288] on body "Maestro Visits Projects Work Orders Tasks 2 Properties Geo Assignments 691 Albu…" at bounding box center [516, 280] width 1032 height 560
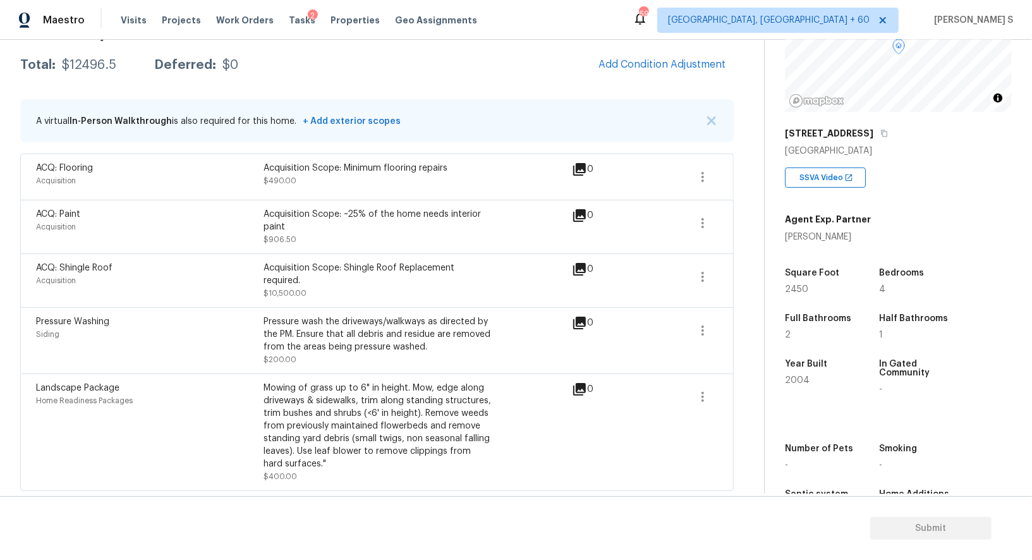
click at [472, 268] on div "Acquisition Scope: Shingle Roof Replacement required." at bounding box center [377, 274] width 227 height 25
click at [698, 272] on icon "button" at bounding box center [702, 276] width 15 height 15
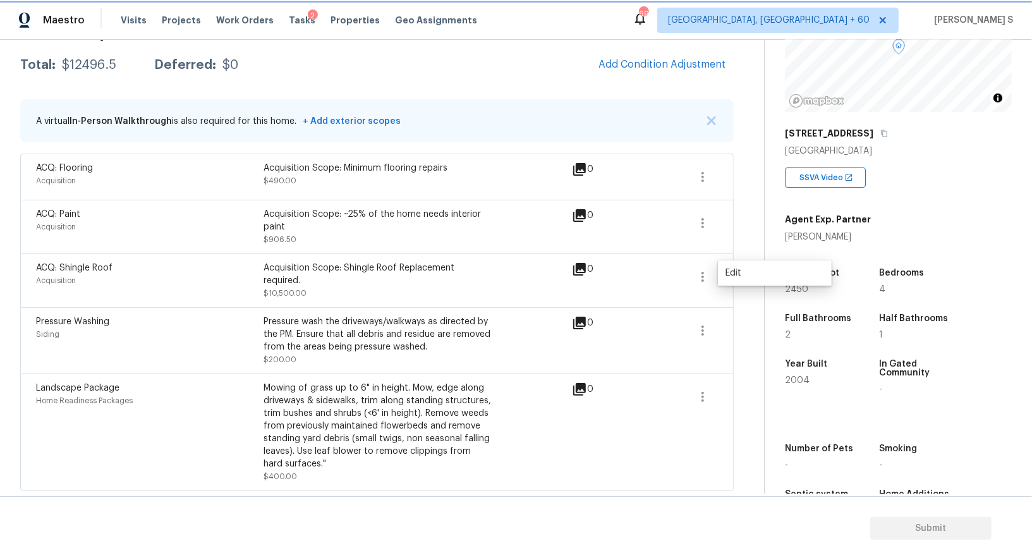
click at [713, 272] on button "button" at bounding box center [703, 277] width 30 height 30
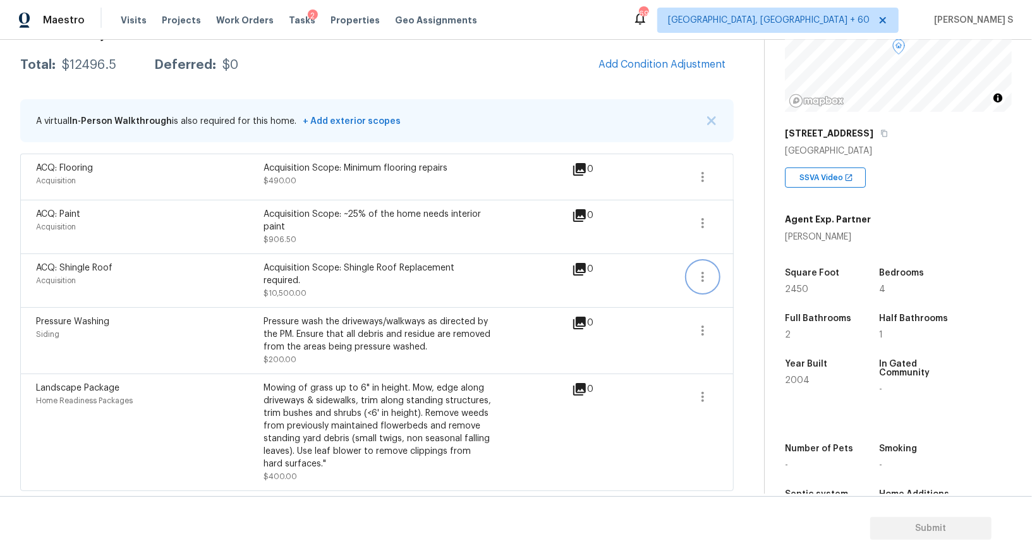
click at [707, 274] on icon "button" at bounding box center [702, 276] width 15 height 15
click at [770, 274] on div "Edit" at bounding box center [774, 273] width 99 height 13
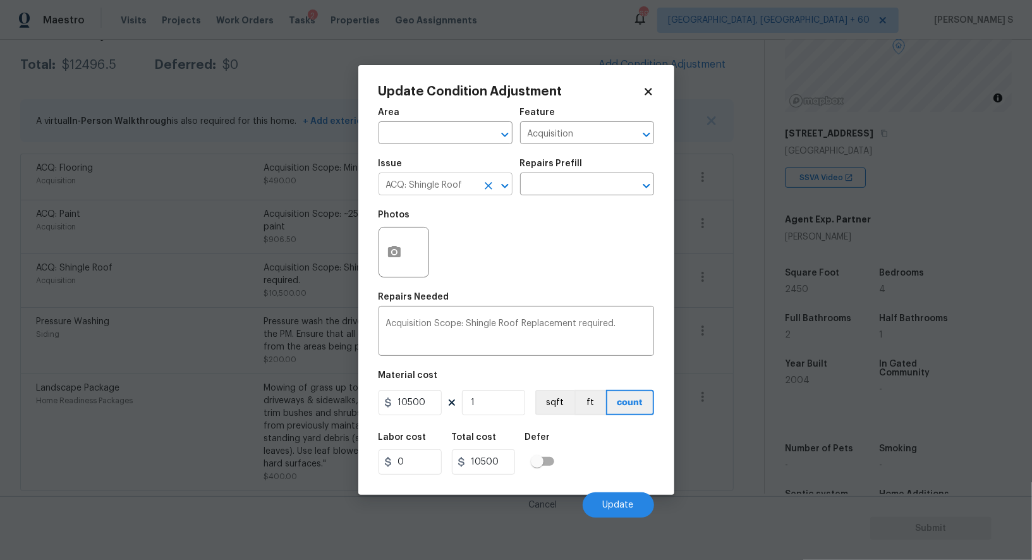
click at [432, 190] on input "ACQ: Shingle Roof" at bounding box center [428, 186] width 99 height 20
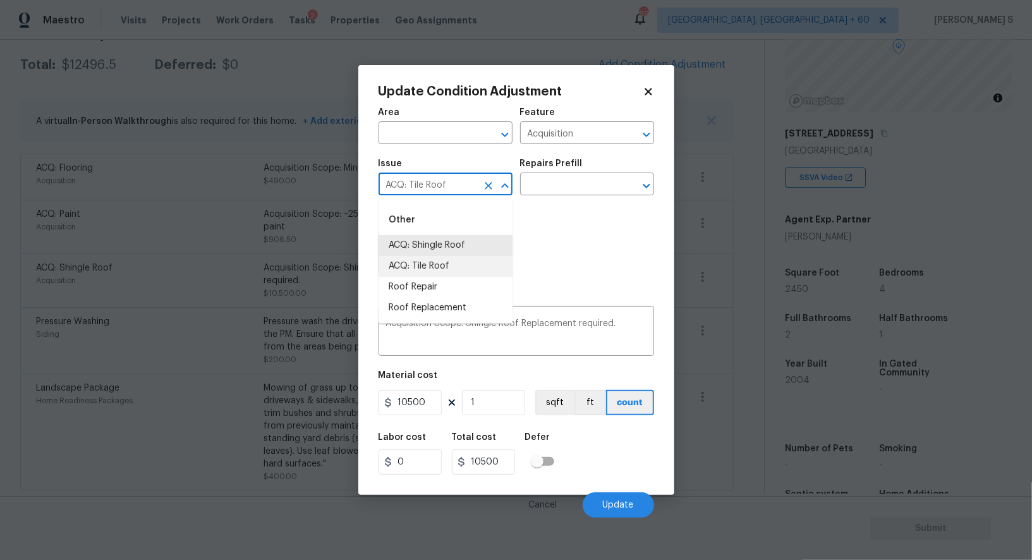
type input "ACQ: Tile Roof"
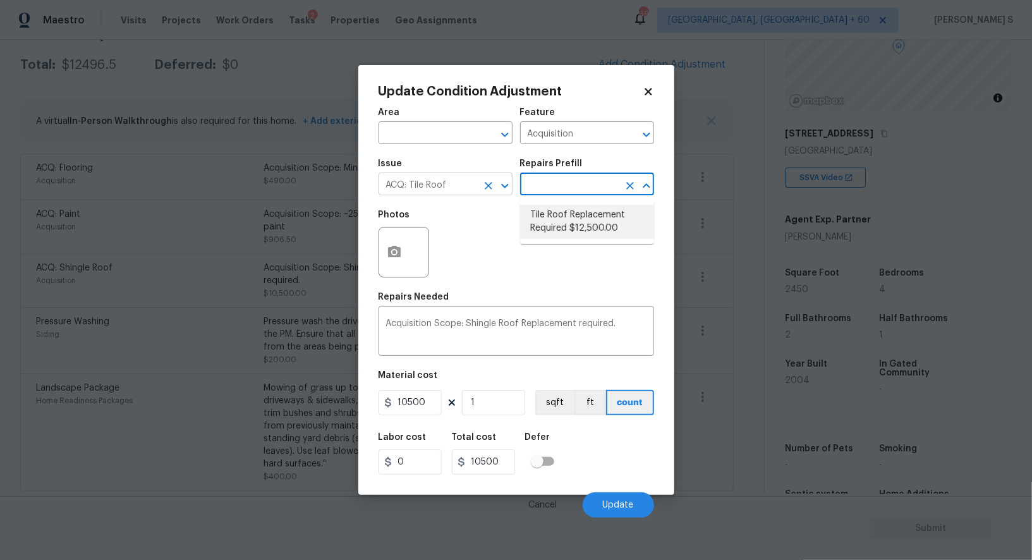
type textarea "Acquisition Scope: Replacement required"
type input "12500"
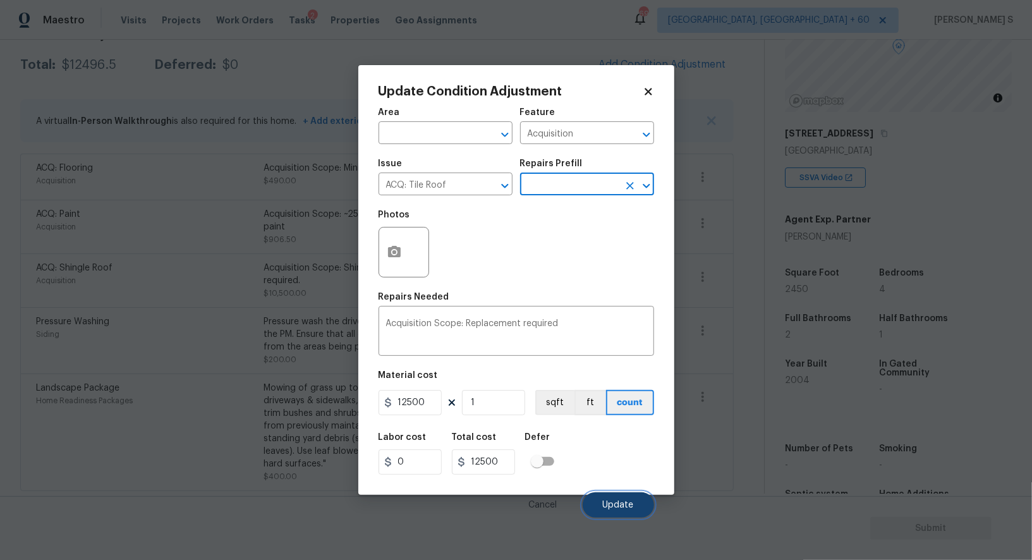
click at [604, 505] on span "Update" at bounding box center [618, 504] width 31 height 9
click at [118, 322] on body "Maestro Visits Projects Work Orders Tasks 2 Properties Geo Assignments 691 Albu…" at bounding box center [516, 280] width 1032 height 560
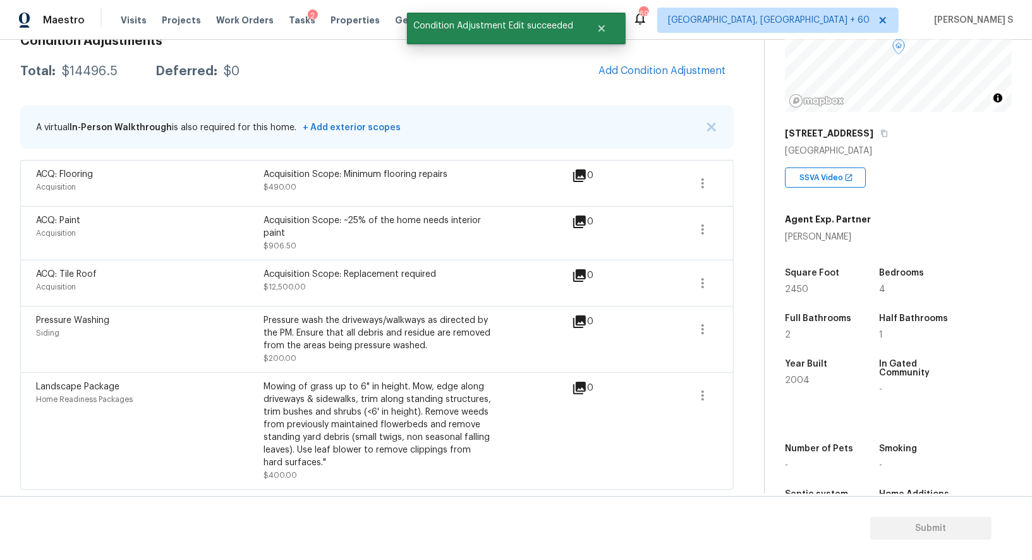
scroll to position [196, 0]
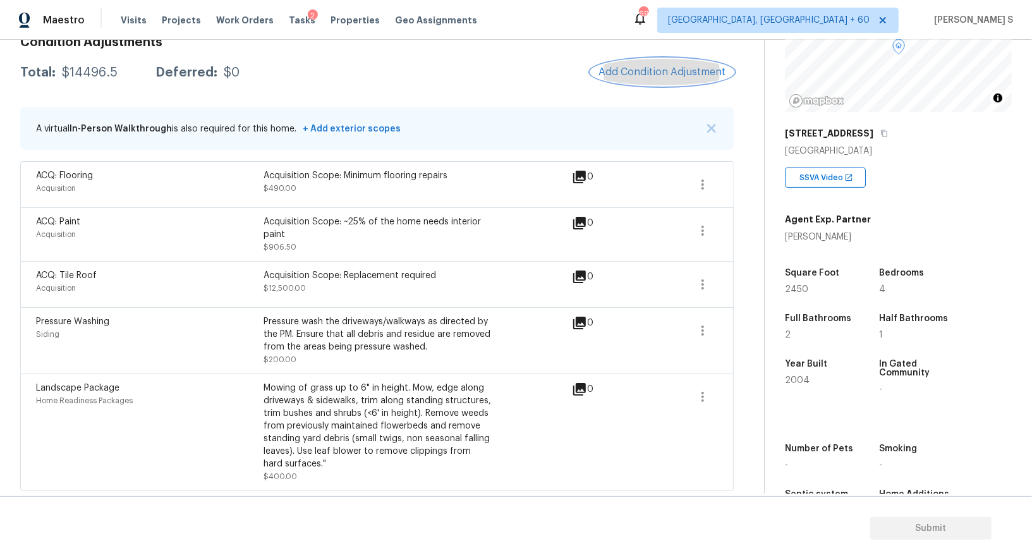
click at [634, 64] on button "Add Condition Adjustment" at bounding box center [662, 72] width 143 height 27
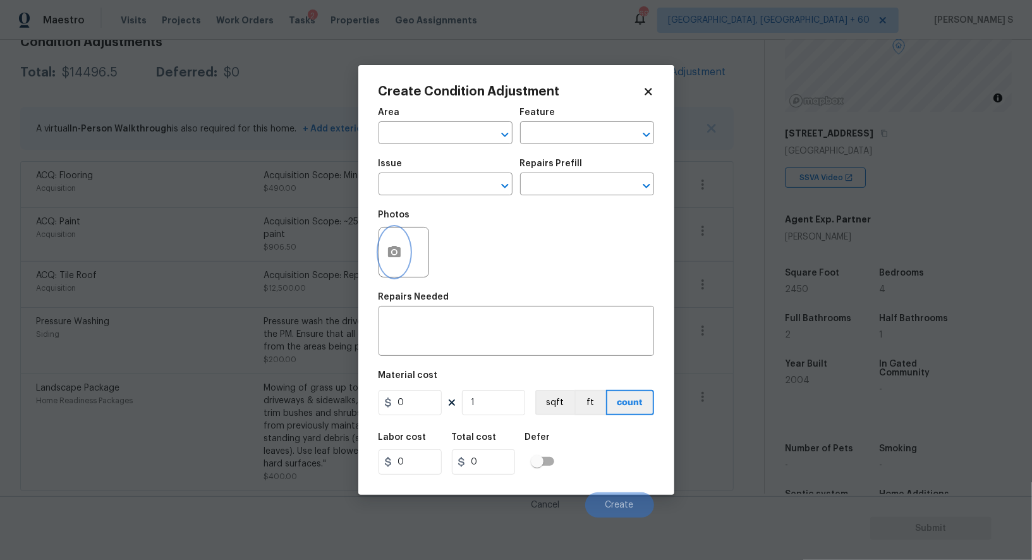
click at [394, 250] on icon "button" at bounding box center [394, 251] width 13 height 11
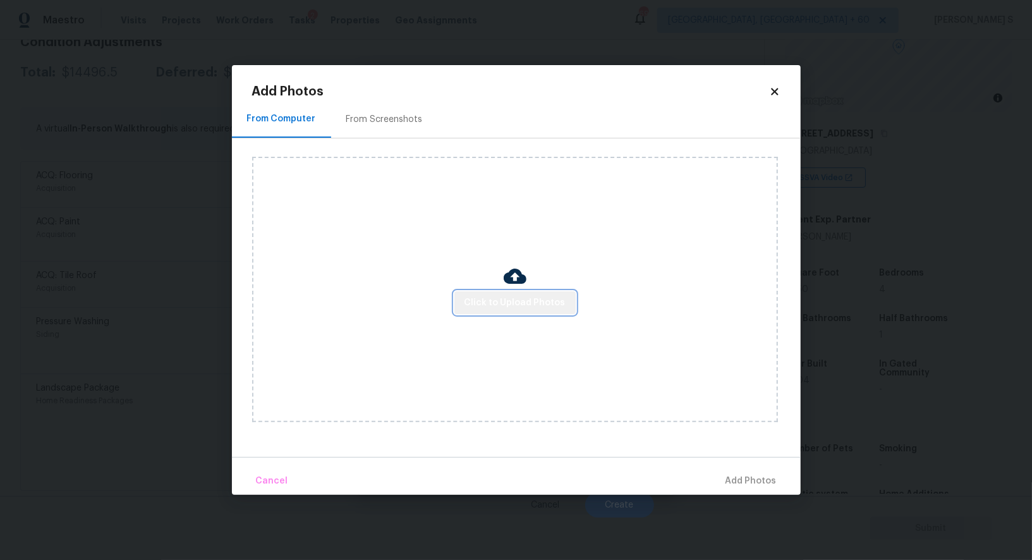
click at [537, 308] on span "Click to Upload Photos" at bounding box center [514, 303] width 101 height 16
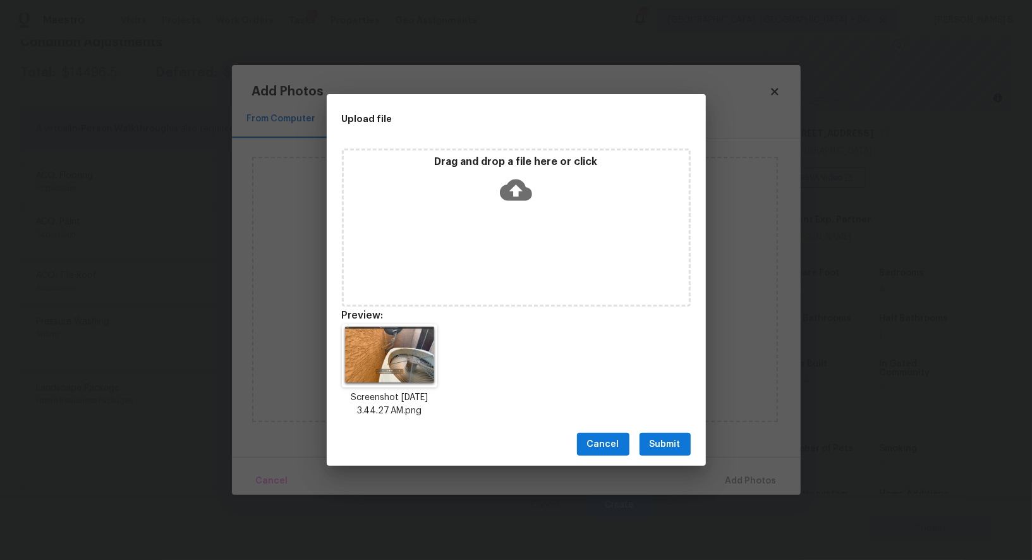
click at [670, 444] on span "Submit" at bounding box center [665, 445] width 31 height 16
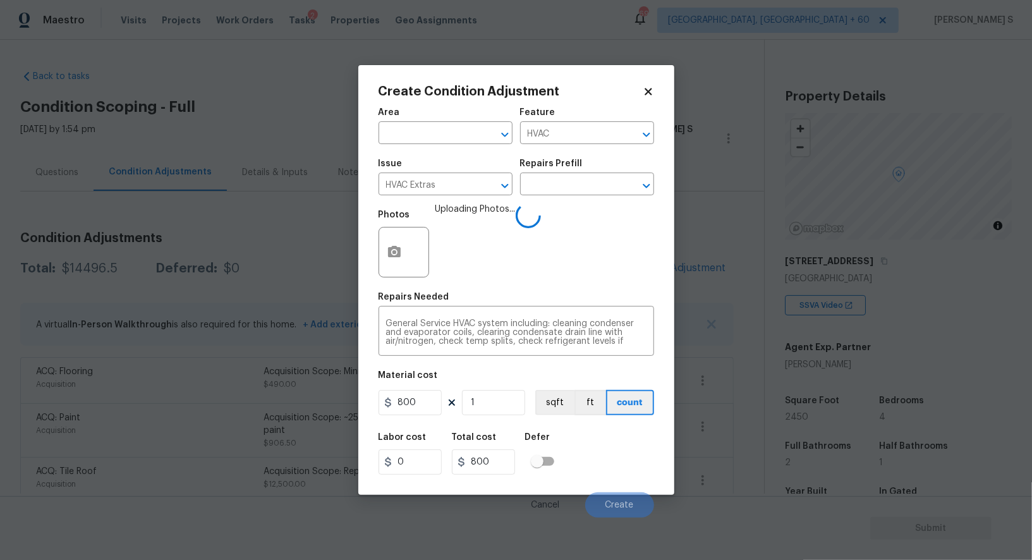
scroll to position [128, 0]
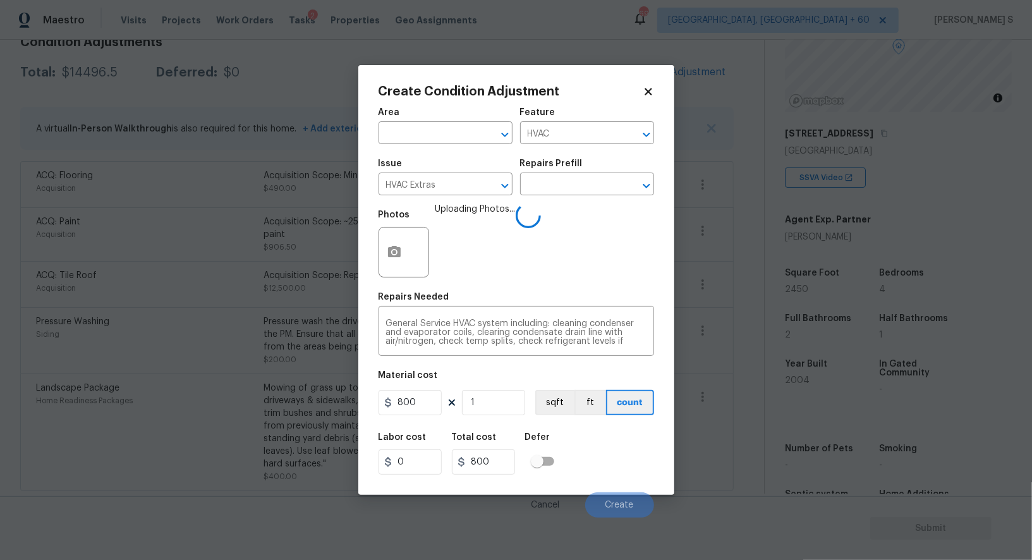
click at [619, 471] on div "Labor cost 0 Total cost 800 Defer" at bounding box center [517, 453] width 276 height 57
click at [616, 500] on button "Create" at bounding box center [619, 504] width 69 height 25
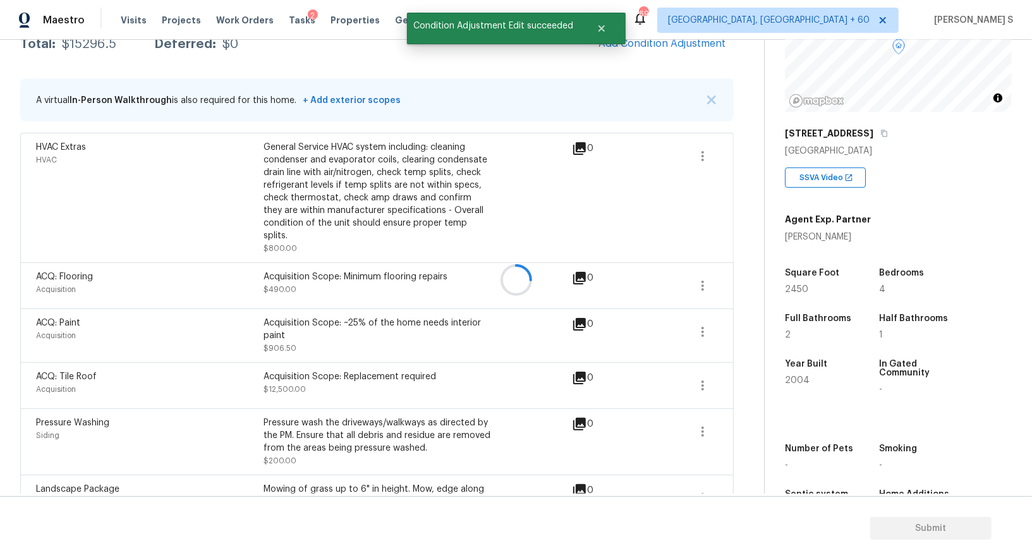
scroll to position [196, 0]
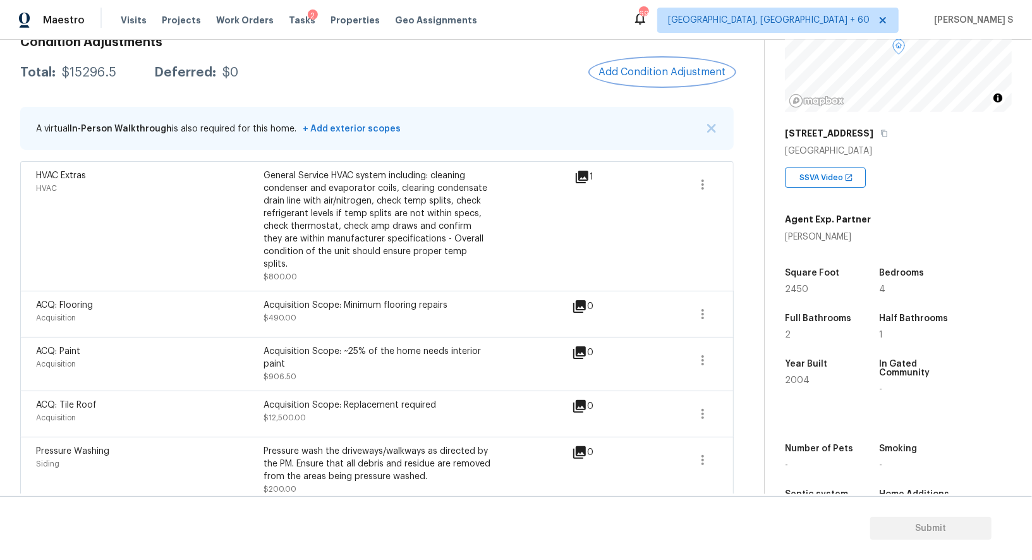
click at [658, 70] on span "Add Condition Adjustment" at bounding box center [662, 71] width 128 height 11
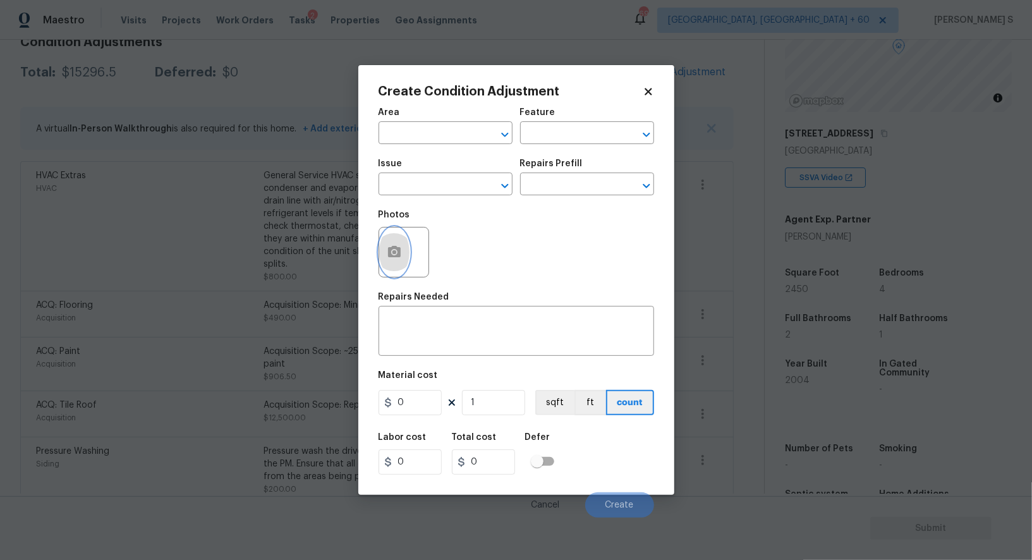
click at [388, 255] on icon "button" at bounding box center [394, 251] width 13 height 11
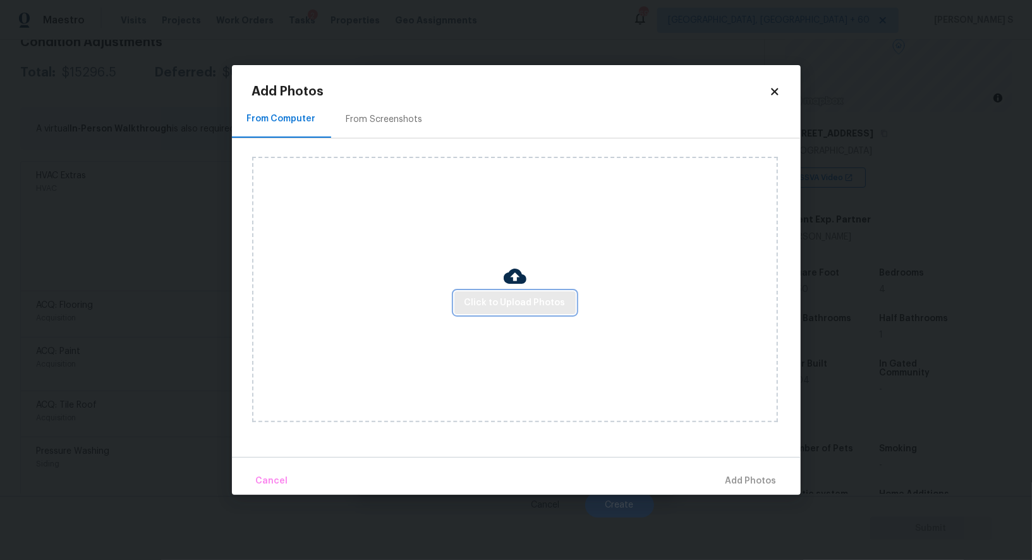
click at [515, 302] on span "Click to Upload Photos" at bounding box center [514, 303] width 101 height 16
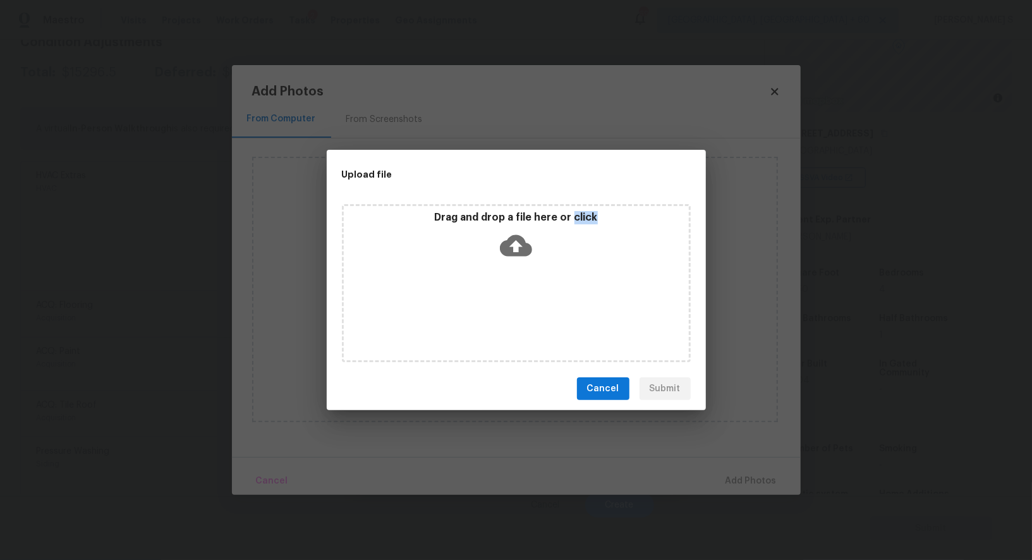
click at [515, 302] on div "Drag and drop a file here or click" at bounding box center [516, 283] width 349 height 158
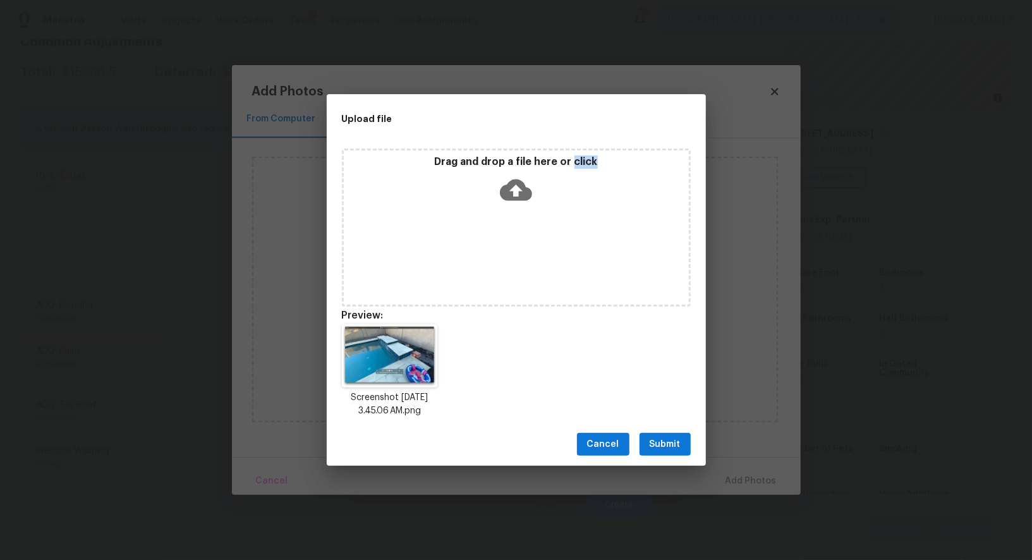
click at [669, 441] on span "Submit" at bounding box center [665, 445] width 31 height 16
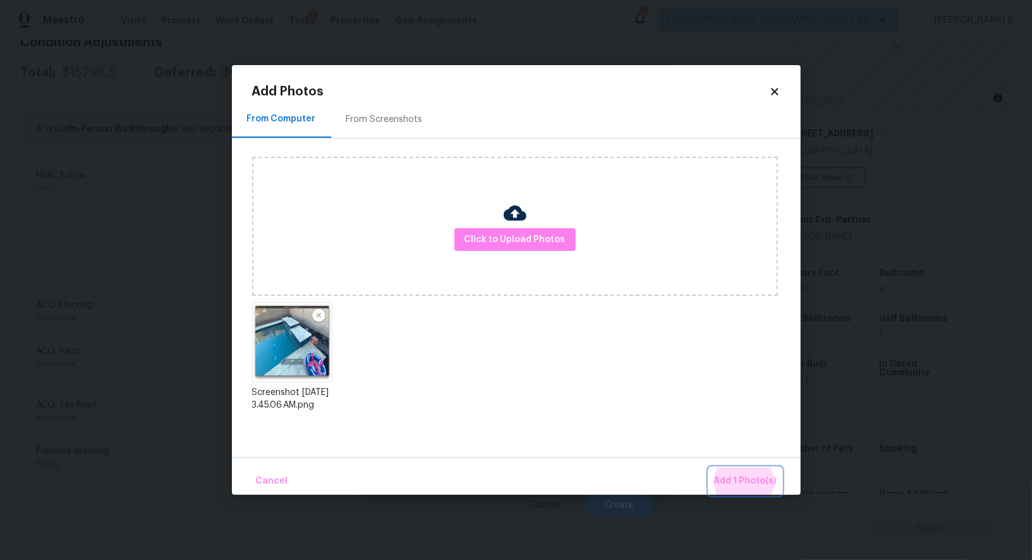
click at [709, 468] on button "Add 1 Photo(s)" at bounding box center [745, 481] width 73 height 27
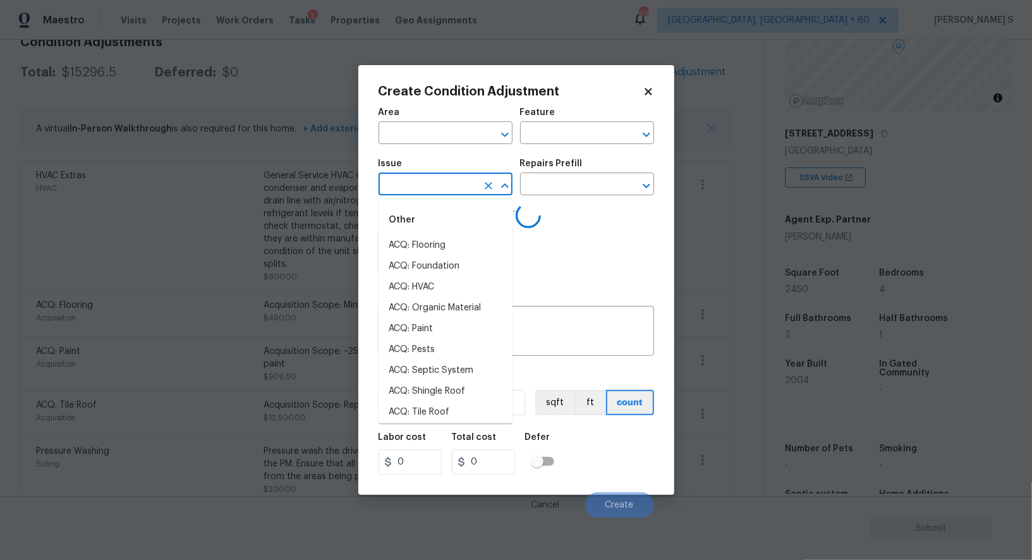
click at [461, 190] on input "text" at bounding box center [428, 186] width 99 height 20
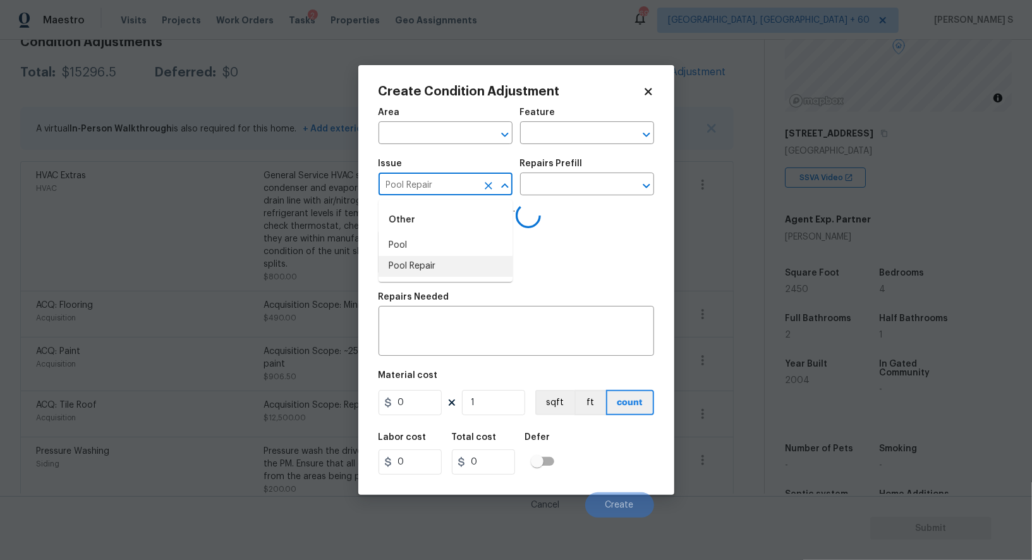
type input "Pool Repair"
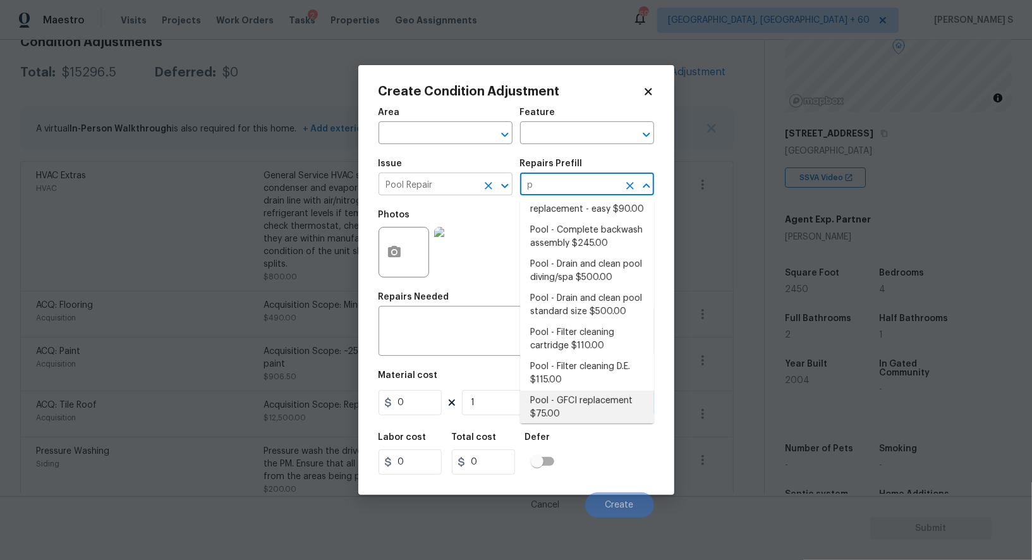
scroll to position [0, 0]
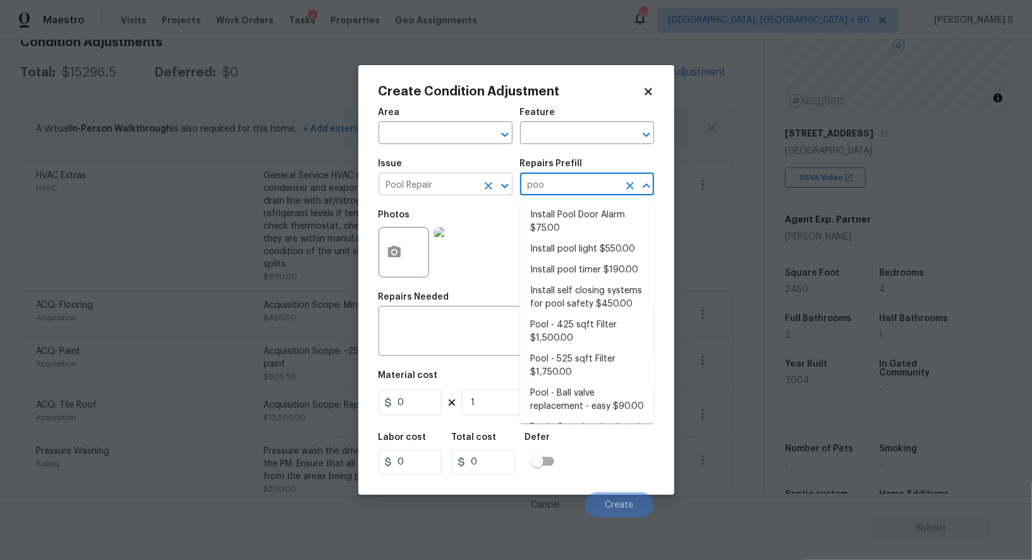
type input "pool"
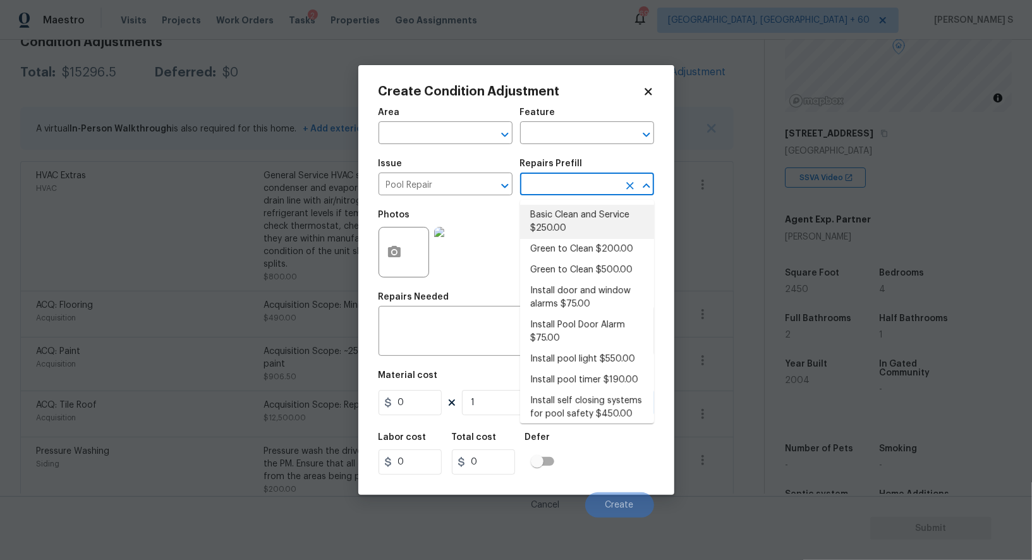
click at [583, 219] on li "Basic Clean and Service $250.00" at bounding box center [587, 222] width 134 height 34
type input "Pool"
type textarea "basic clean and service, balance chems, repair minor leaks at equipment, etc"
type input "250"
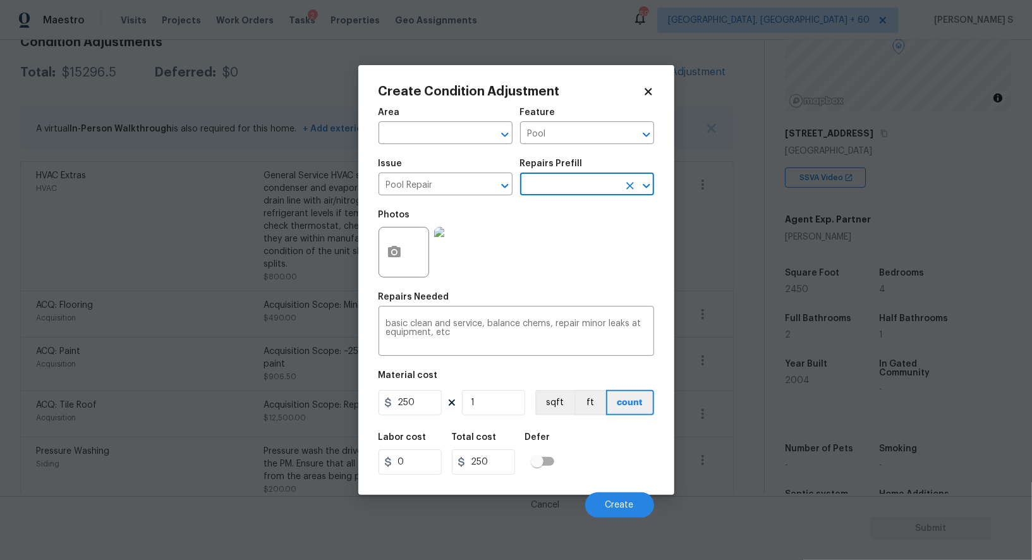
click at [561, 181] on input "text" at bounding box center [569, 186] width 99 height 20
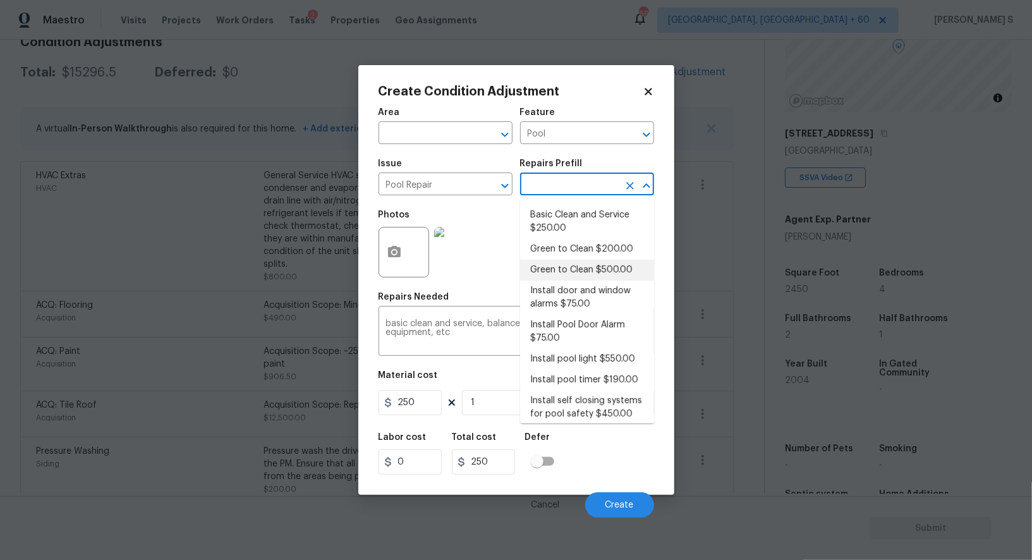
click at [564, 265] on li "Green to Clean $500.00" at bounding box center [587, 270] width 134 height 21
type textarea "Clean pool and return to show ready condition. Budget includes necessary chemic…"
type input "500"
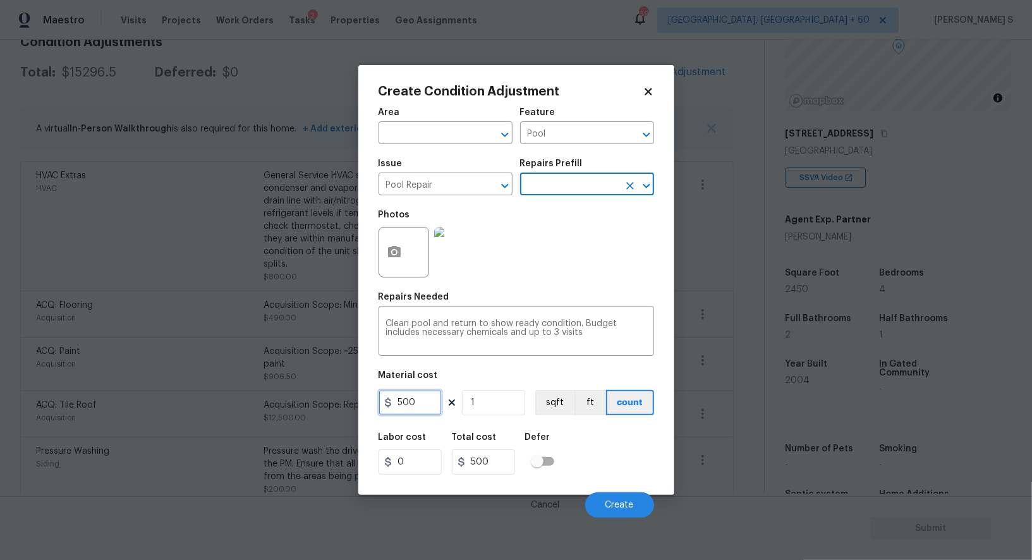
click at [427, 399] on input "500" at bounding box center [410, 402] width 63 height 25
type input "1500"
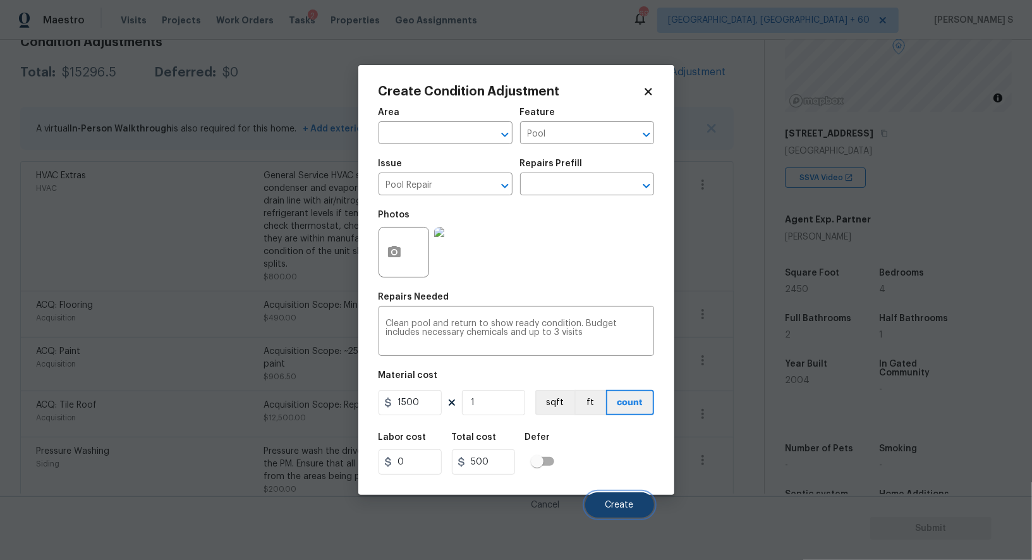
type input "1500"
click at [617, 511] on button "Create" at bounding box center [619, 504] width 69 height 25
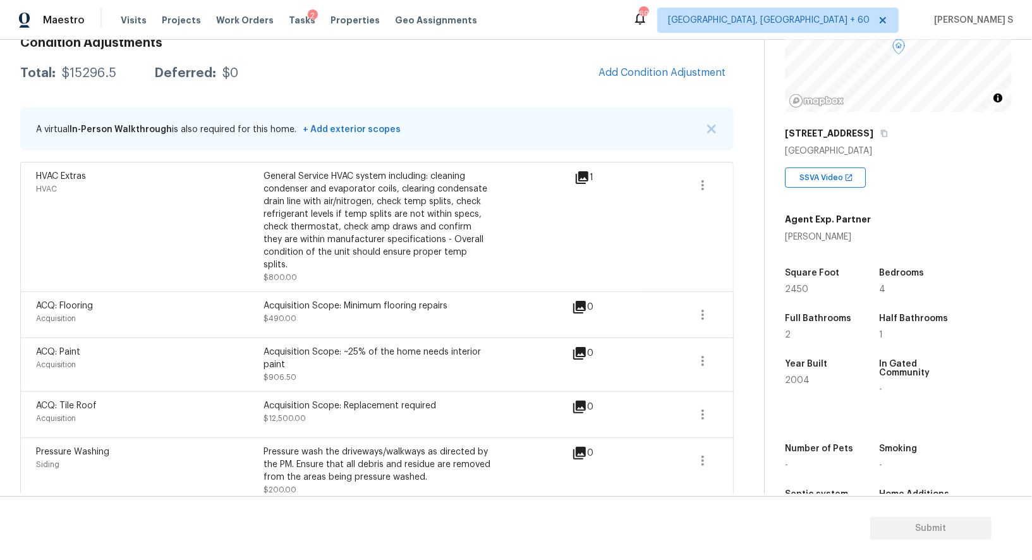
click at [166, 440] on body "Maestro Visits Projects Work Orders Tasks 2 Properties Geo Assignments 691 Albu…" at bounding box center [516, 280] width 1032 height 560
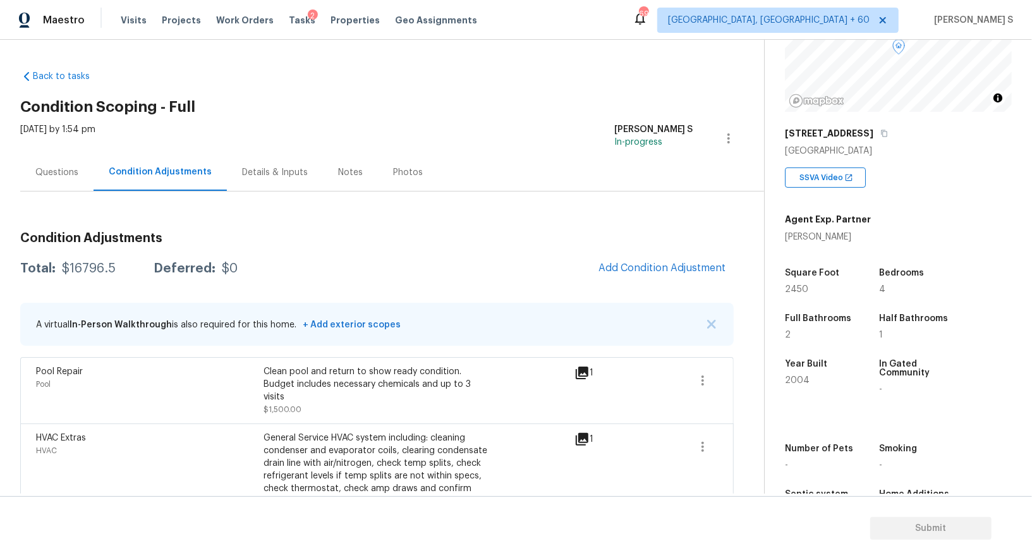
click at [78, 160] on div "Questions" at bounding box center [56, 172] width 73 height 37
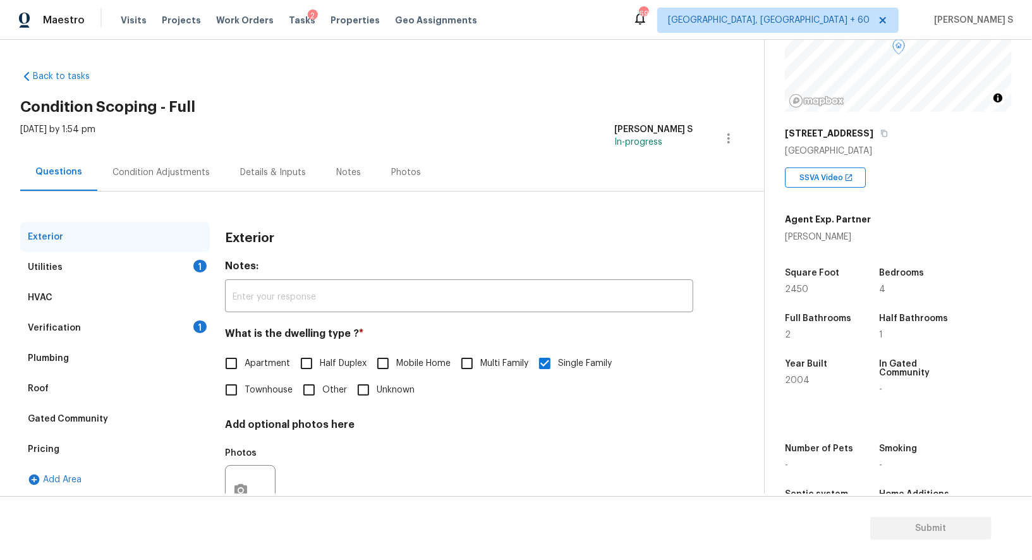
scroll to position [48, 0]
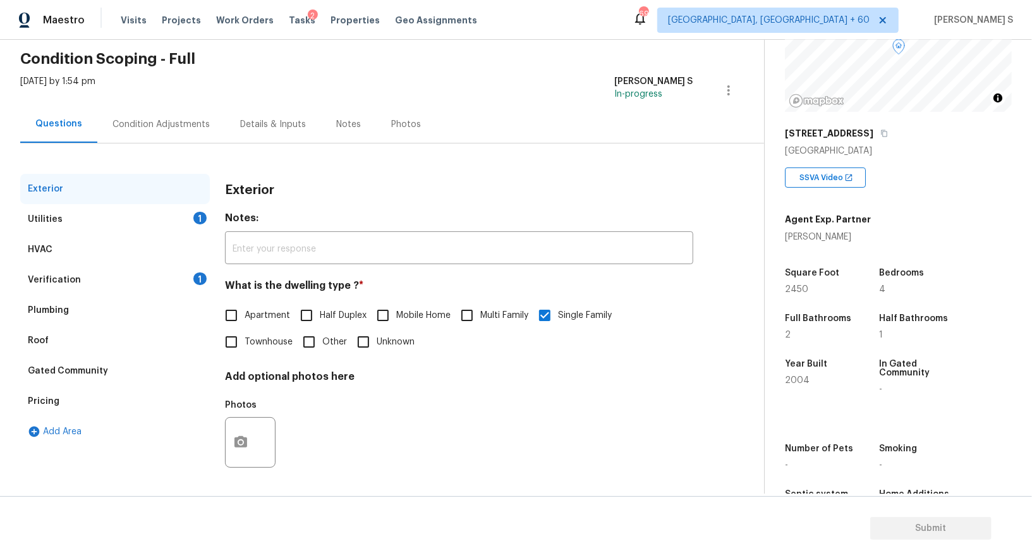
click at [27, 401] on div "Pricing" at bounding box center [115, 401] width 190 height 30
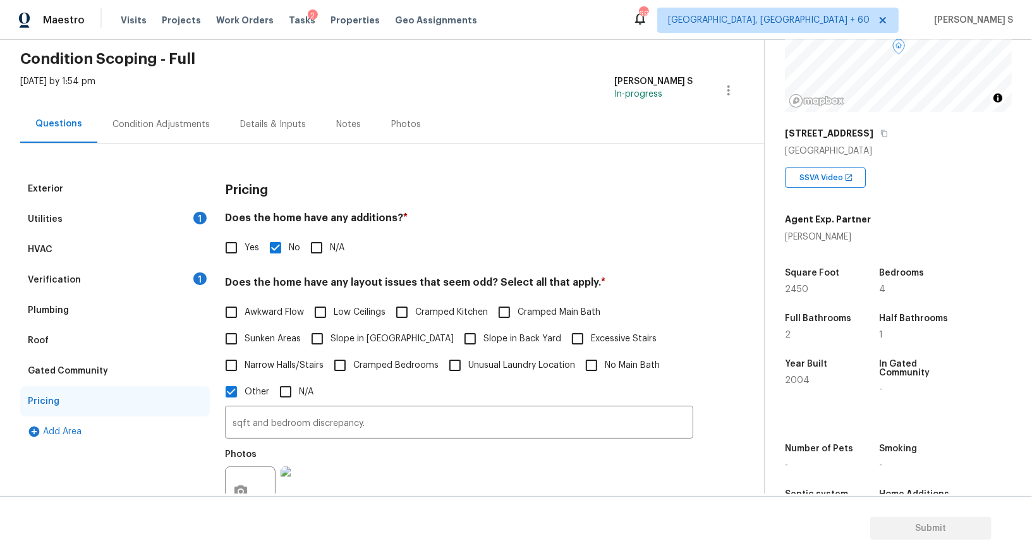
click at [349, 344] on label "Slope in [GEOGRAPHIC_DATA]" at bounding box center [379, 338] width 150 height 27
click at [331, 344] on input "Slope in [GEOGRAPHIC_DATA]" at bounding box center [317, 338] width 27 height 27
checkbox input "true"
click at [879, 135] on button "button" at bounding box center [883, 133] width 11 height 11
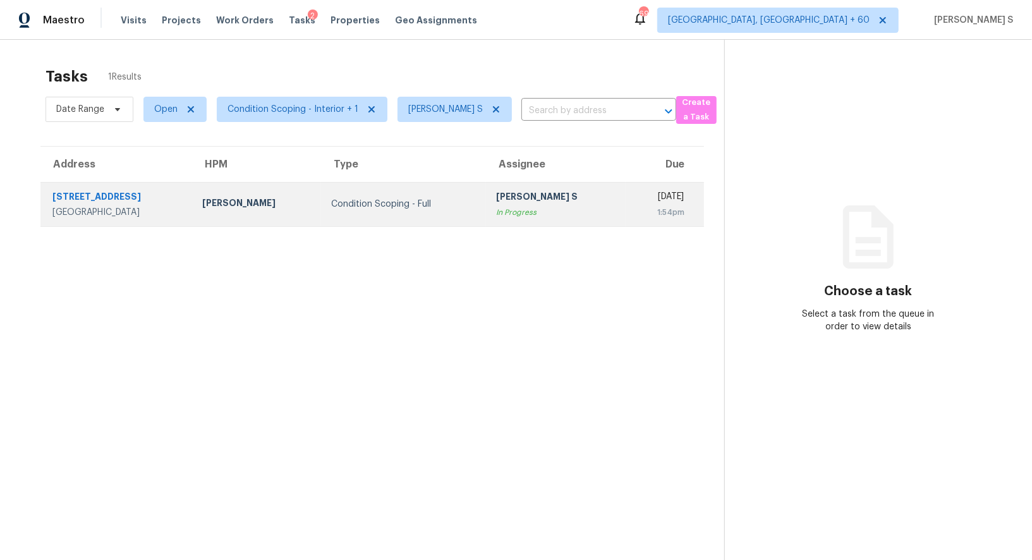
click at [509, 210] on div "In Progress" at bounding box center [555, 212] width 119 height 13
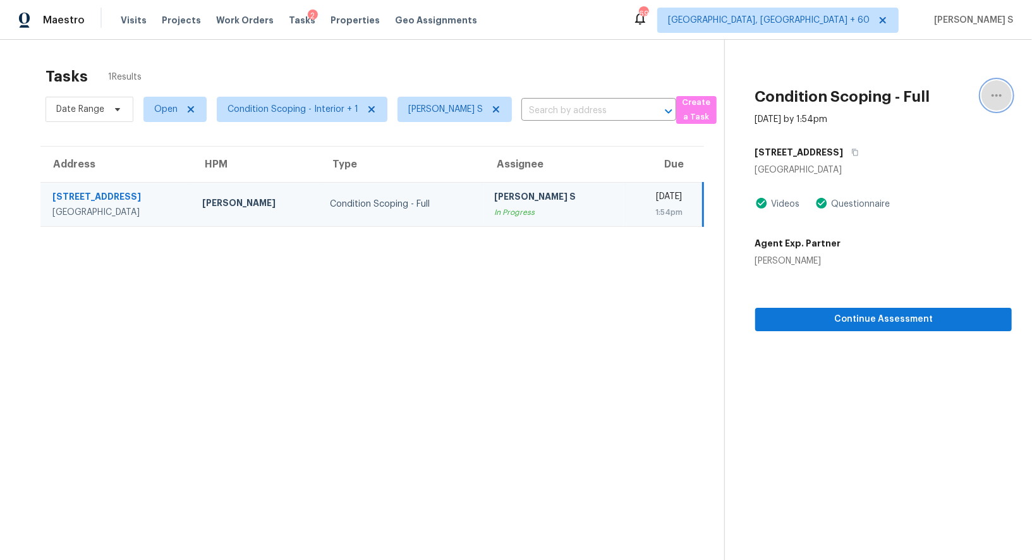
click at [1005, 93] on button "button" at bounding box center [996, 95] width 30 height 30
click at [943, 99] on div "Mark as Blocked" at bounding box center [924, 98] width 99 height 13
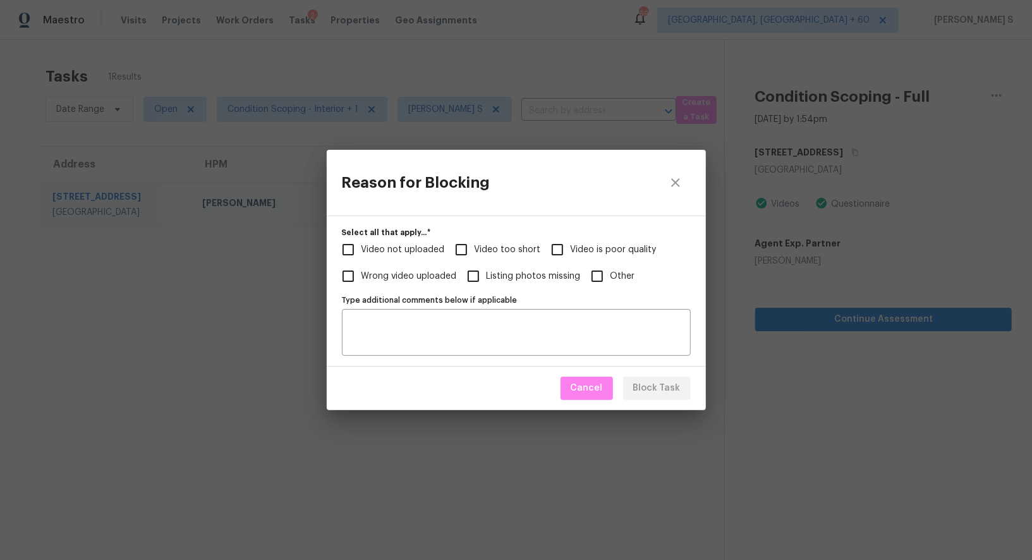
click at [482, 241] on label "Video too short" at bounding box center [494, 249] width 93 height 27
click at [475, 241] on input "Video too short" at bounding box center [461, 249] width 27 height 27
checkbox input "true"
click at [403, 246] on span "Video not uploaded" at bounding box center [402, 249] width 83 height 13
click at [361, 246] on input "Video not uploaded" at bounding box center [348, 249] width 27 height 27
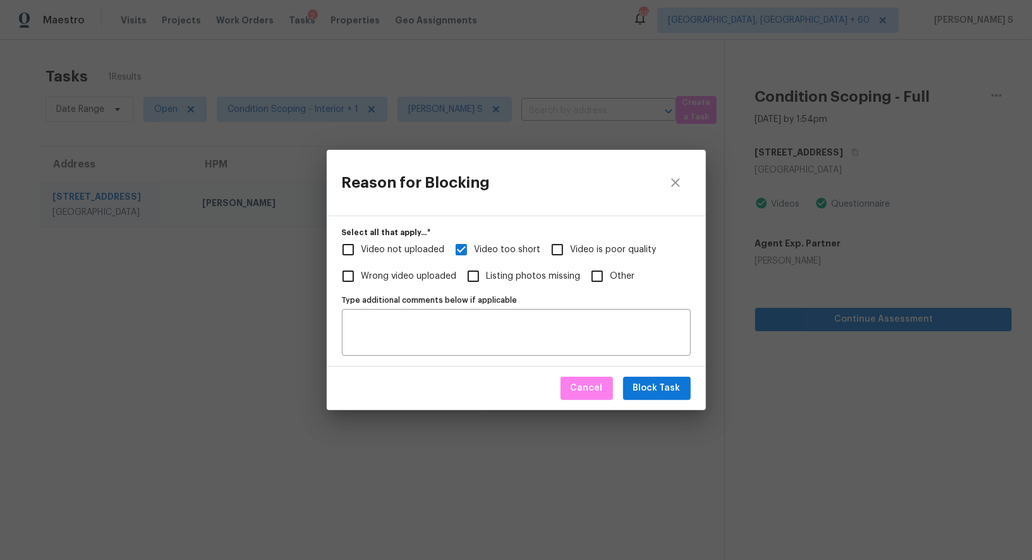
checkbox input "true"
click at [457, 351] on div "Type additional comments below if applicable" at bounding box center [516, 332] width 349 height 47
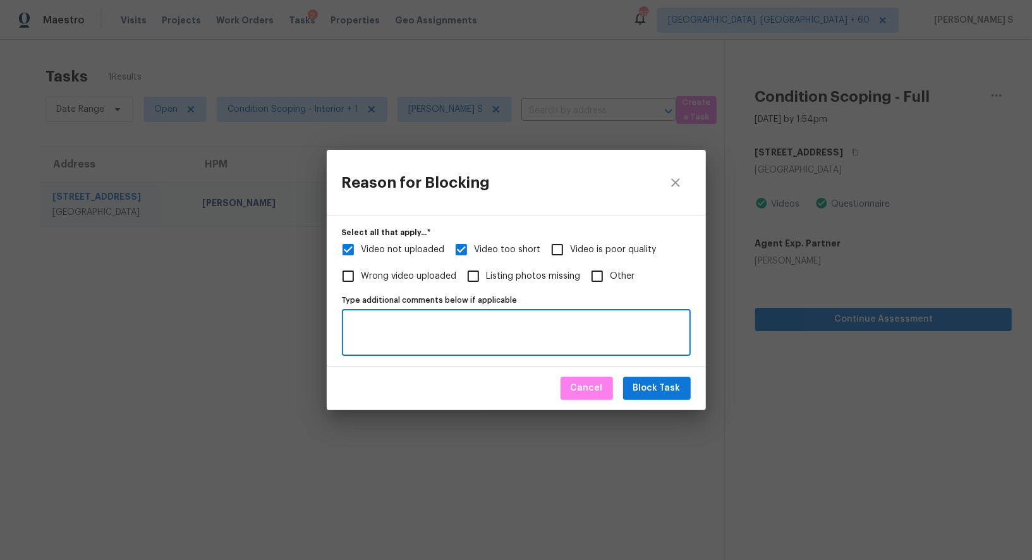
click at [470, 334] on textarea "Type additional comments below if applicable" at bounding box center [516, 332] width 334 height 27
type textarea "upstairs video"
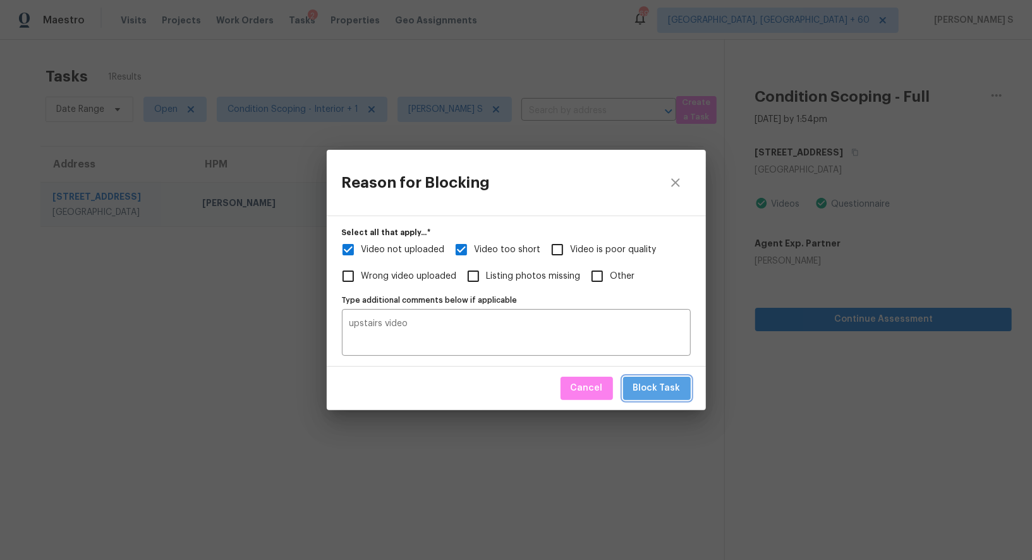
click at [672, 386] on span "Block Task" at bounding box center [656, 388] width 47 height 16
click at [273, 336] on div "Reason for Blocking Select all that apply...   * Video not uploaded Video too s…" at bounding box center [516, 280] width 1032 height 560
checkbox input "true"
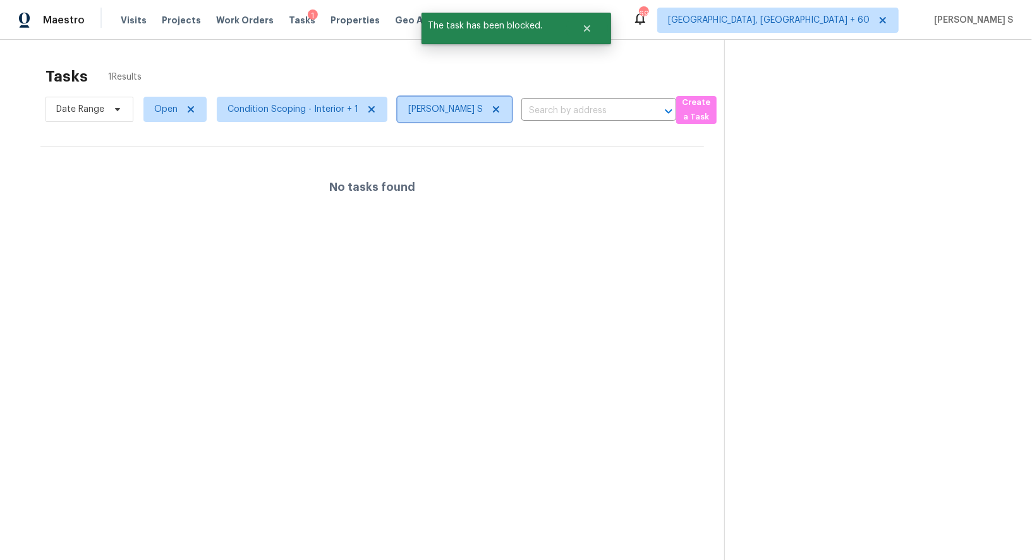
click at [497, 109] on icon at bounding box center [496, 109] width 10 height 10
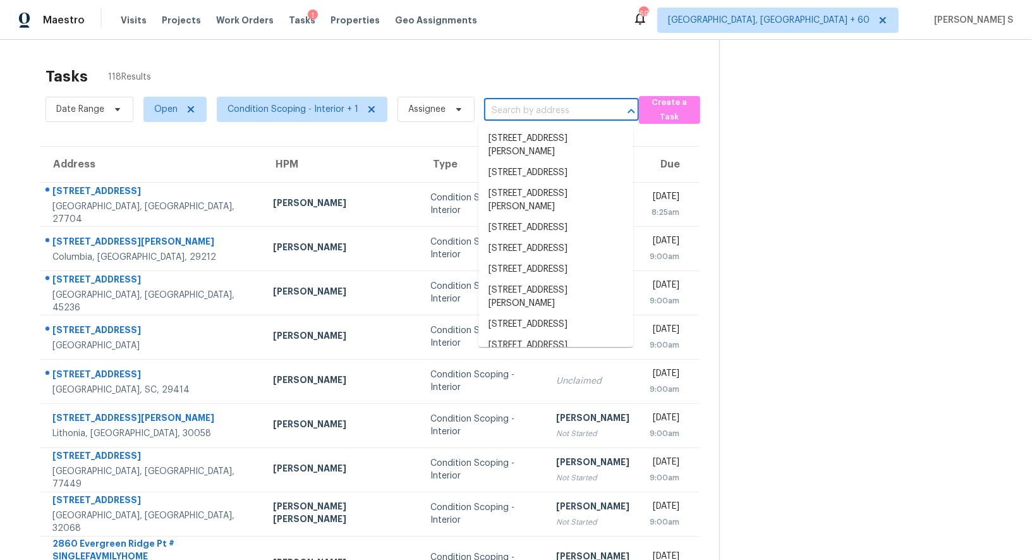
click at [503, 116] on input "text" at bounding box center [543, 111] width 119 height 20
paste input "150 Ashford Hollow Ln, Mooresville, NC, 28117"
type input "150 Ashford Hollow Ln, Mooresville, NC, 28117"
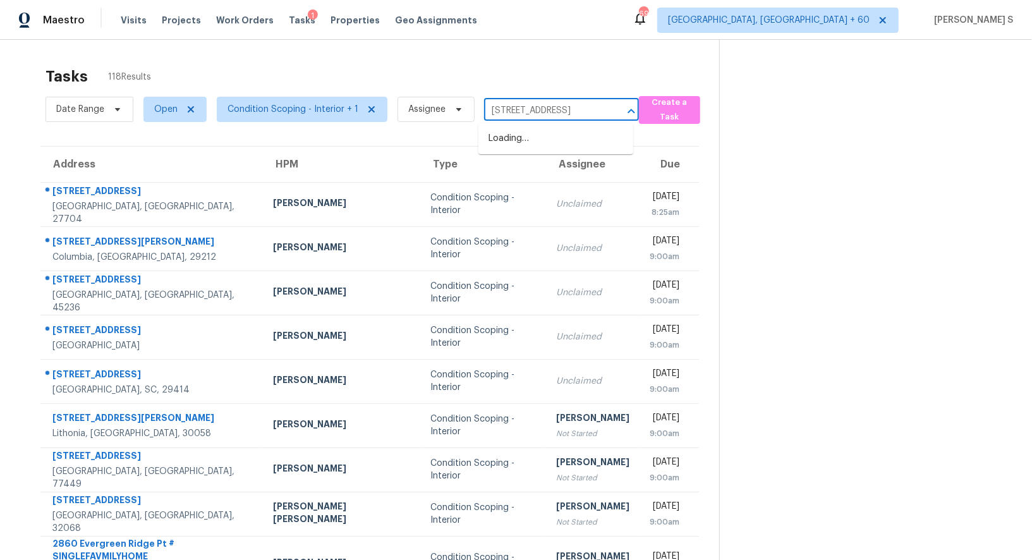
scroll to position [0, 76]
click at [531, 141] on li "150 Ashford Hollow Ln, Mooresville, NC 28117" at bounding box center [555, 138] width 155 height 21
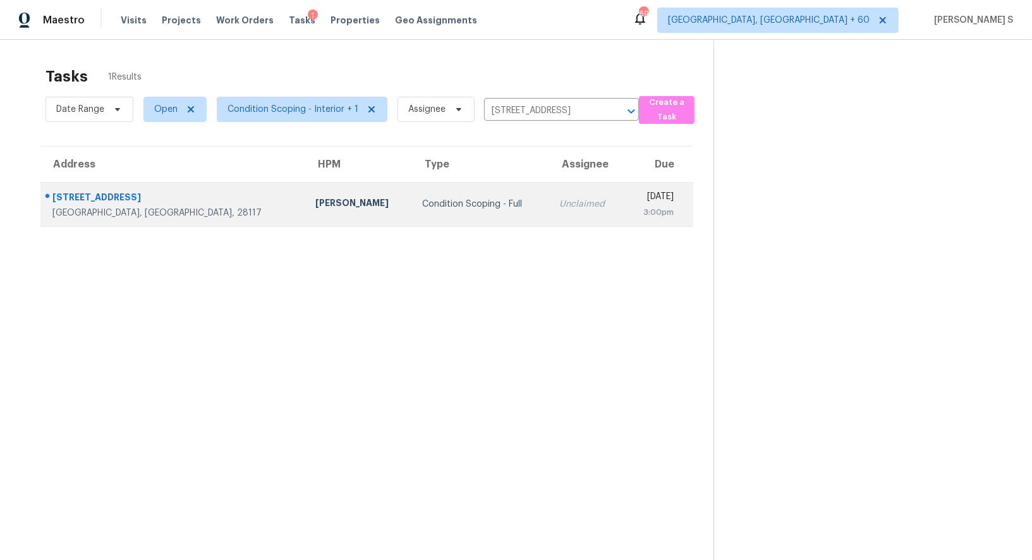
click at [635, 216] on div "3:00pm" at bounding box center [654, 212] width 39 height 13
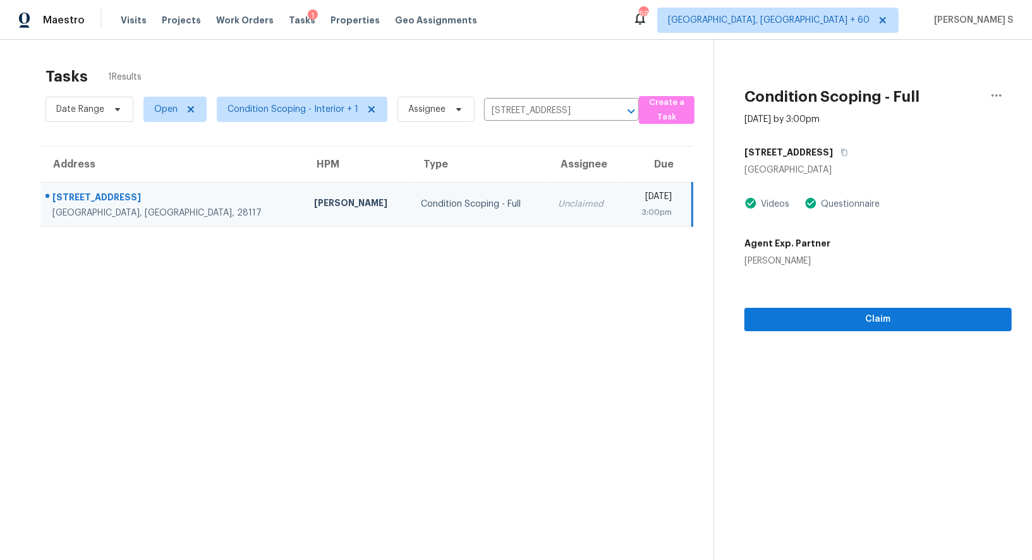
click at [856, 154] on div "150 Ashford Hollow Ln" at bounding box center [877, 152] width 267 height 23
click at [848, 153] on icon "button" at bounding box center [845, 152] width 6 height 7
click at [633, 194] on div "[DATE]" at bounding box center [652, 198] width 39 height 16
click at [848, 152] on icon "button" at bounding box center [844, 153] width 8 height 8
click at [548, 194] on td "Unclaimed" at bounding box center [585, 204] width 75 height 44
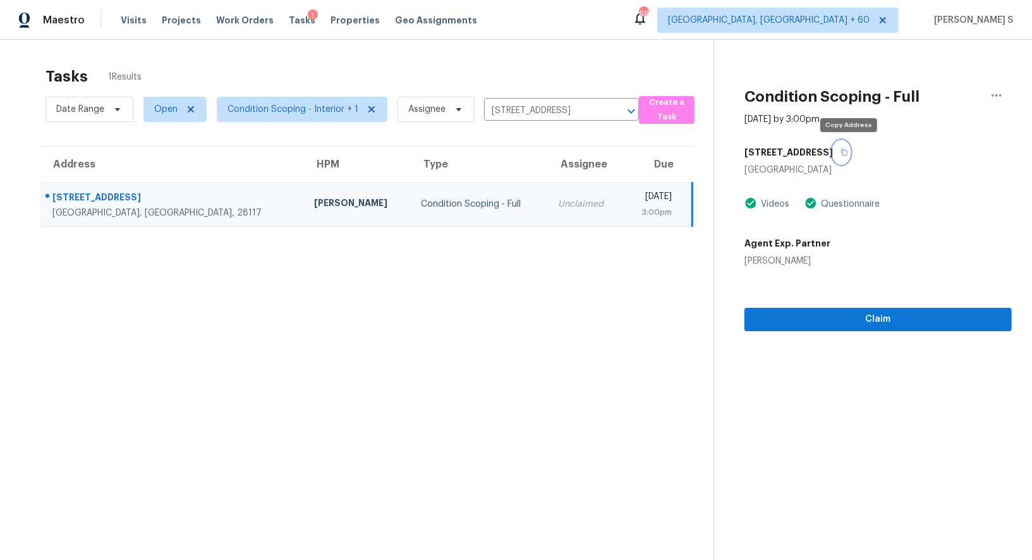
click at [846, 153] on button "button" at bounding box center [841, 152] width 17 height 23
click at [558, 208] on div "Unclaimed" at bounding box center [585, 204] width 55 height 13
click at [558, 200] on div "Unclaimed" at bounding box center [585, 204] width 55 height 13
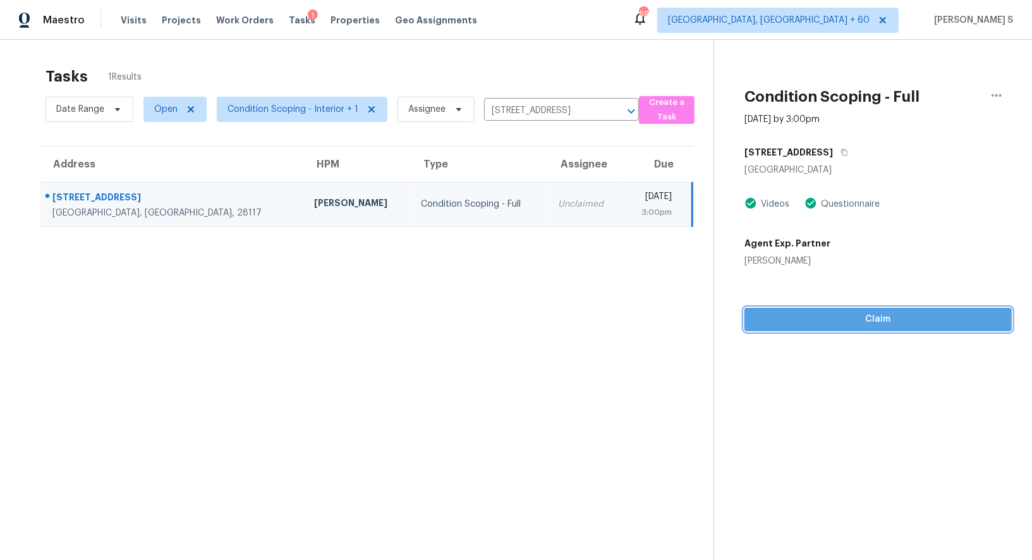
click at [881, 317] on span "Claim" at bounding box center [878, 320] width 247 height 16
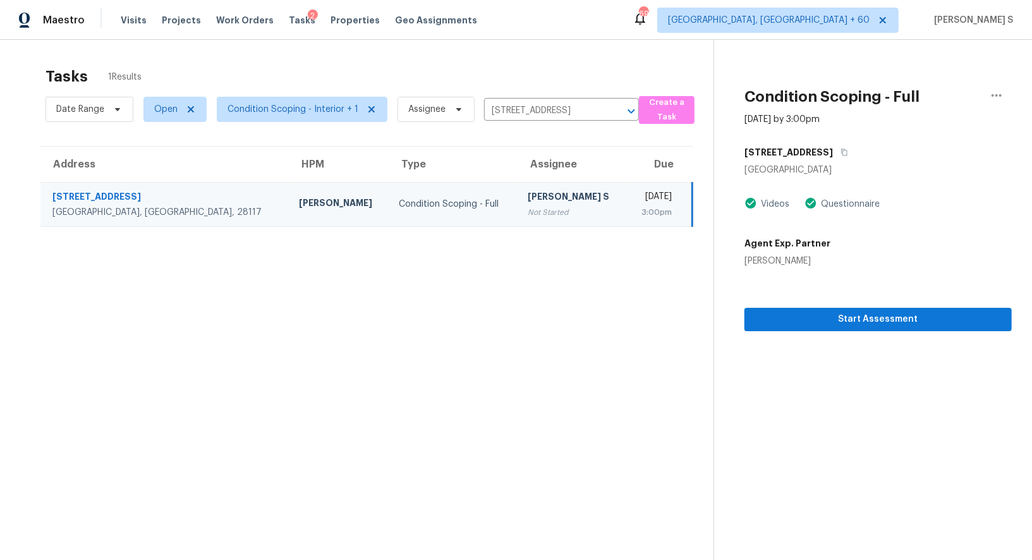
click at [528, 195] on div "[PERSON_NAME] S" at bounding box center [572, 198] width 89 height 16
click at [792, 325] on span "Start Assessment" at bounding box center [878, 320] width 247 height 16
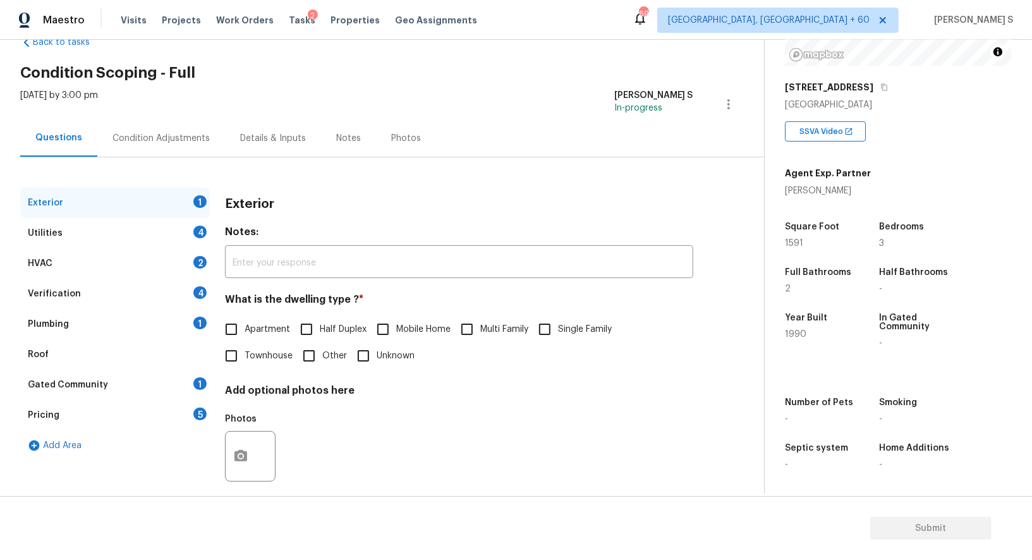
scroll to position [40, 0]
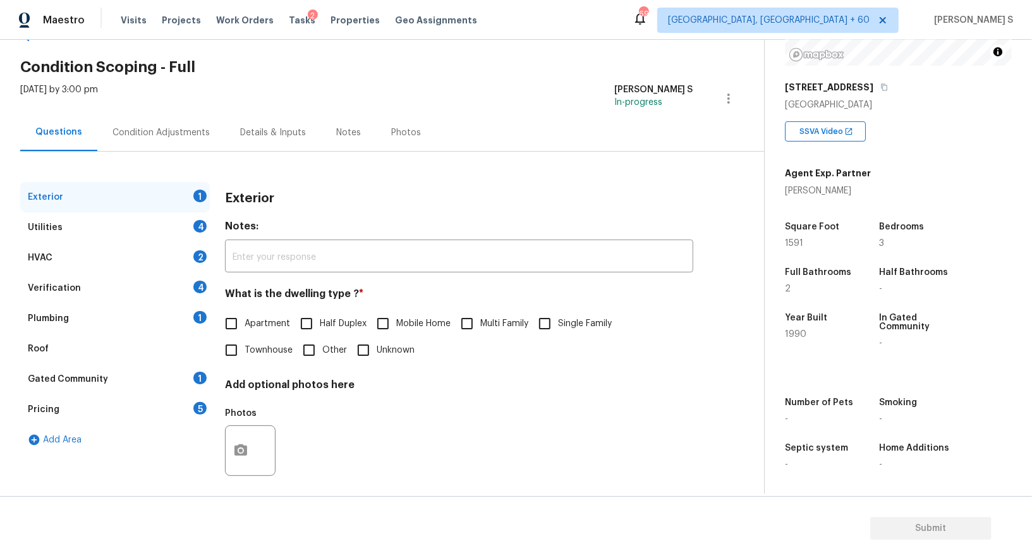
click at [560, 324] on span "Single Family" at bounding box center [585, 323] width 54 height 13
click at [558, 324] on input "Single Family" at bounding box center [544, 323] width 27 height 27
checkbox input "true"
click at [192, 217] on div "Utilities 4" at bounding box center [115, 227] width 190 height 30
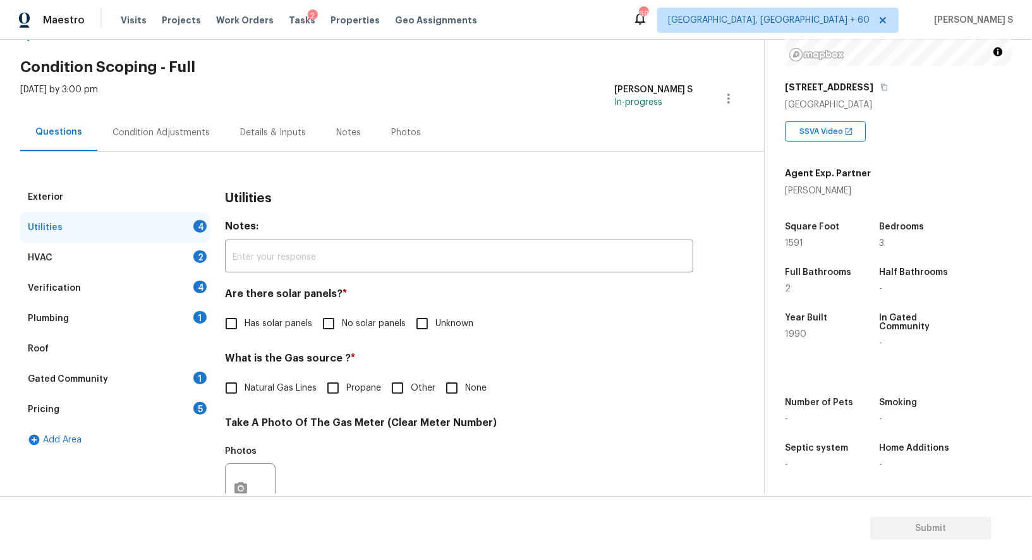
click at [322, 324] on input "No solar panels" at bounding box center [328, 323] width 27 height 27
checkbox input "true"
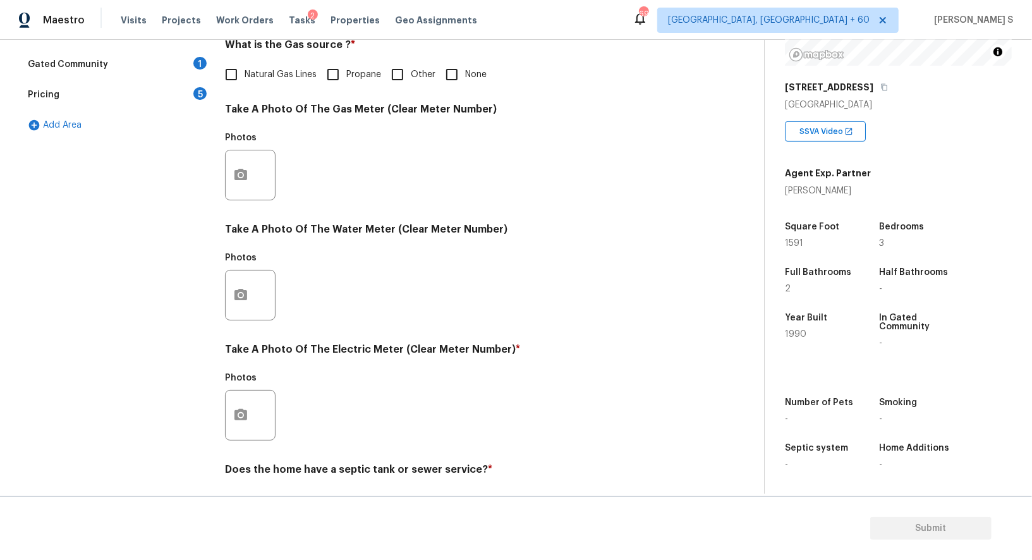
scroll to position [390, 0]
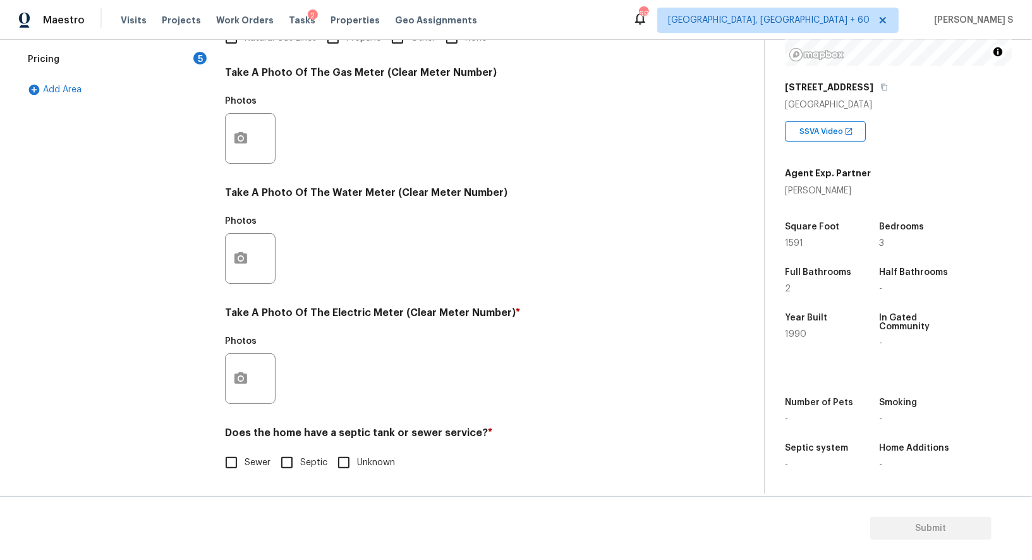
click at [227, 468] on input "Sewer" at bounding box center [231, 462] width 27 height 27
checkbox input "true"
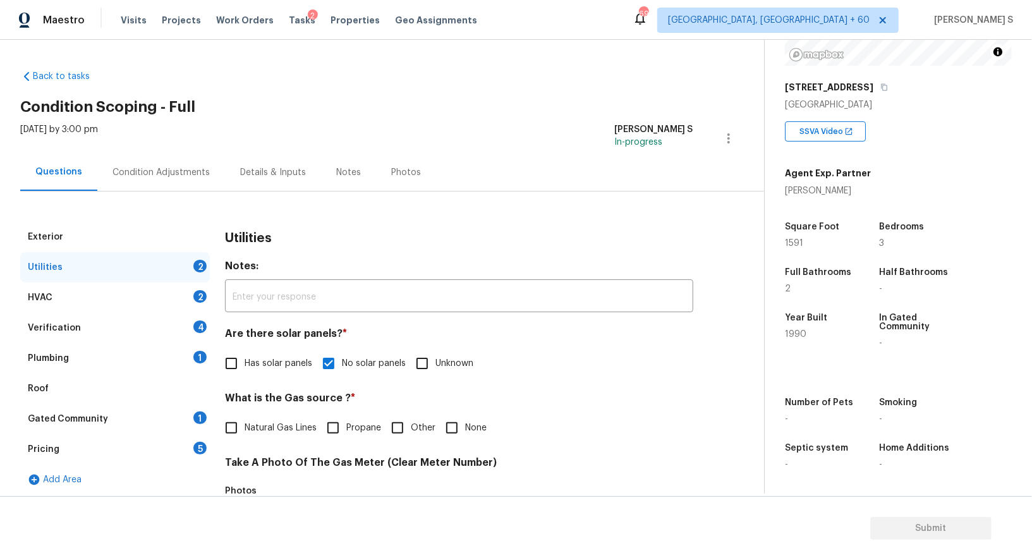
click at [197, 352] on div "1" at bounding box center [199, 357] width 13 height 13
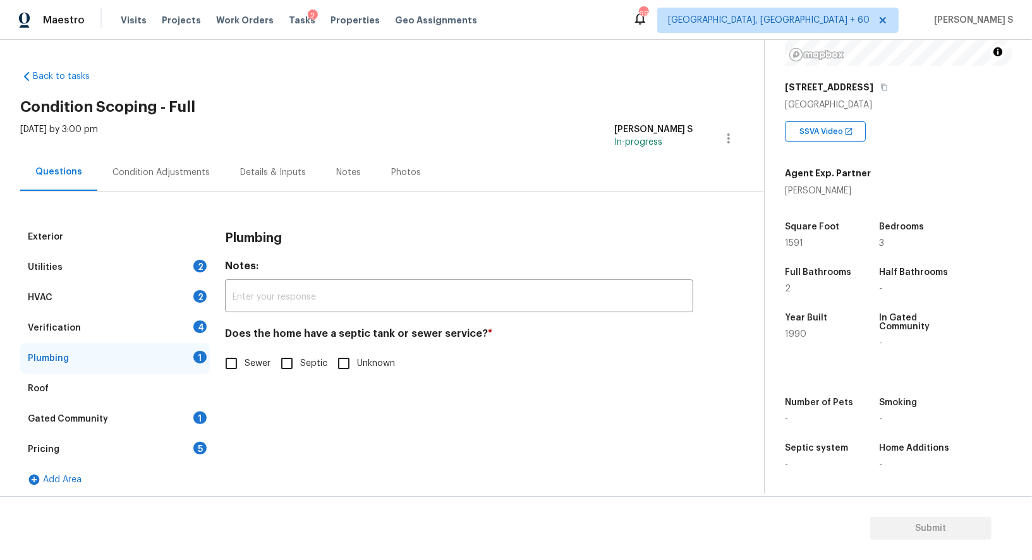
drag, startPoint x: 237, startPoint y: 360, endPoint x: 237, endPoint y: 411, distance: 51.2
click at [237, 360] on input "Sewer" at bounding box center [231, 363] width 27 height 27
checkbox input "true"
click at [189, 413] on div "Gated Community 1" at bounding box center [115, 419] width 190 height 30
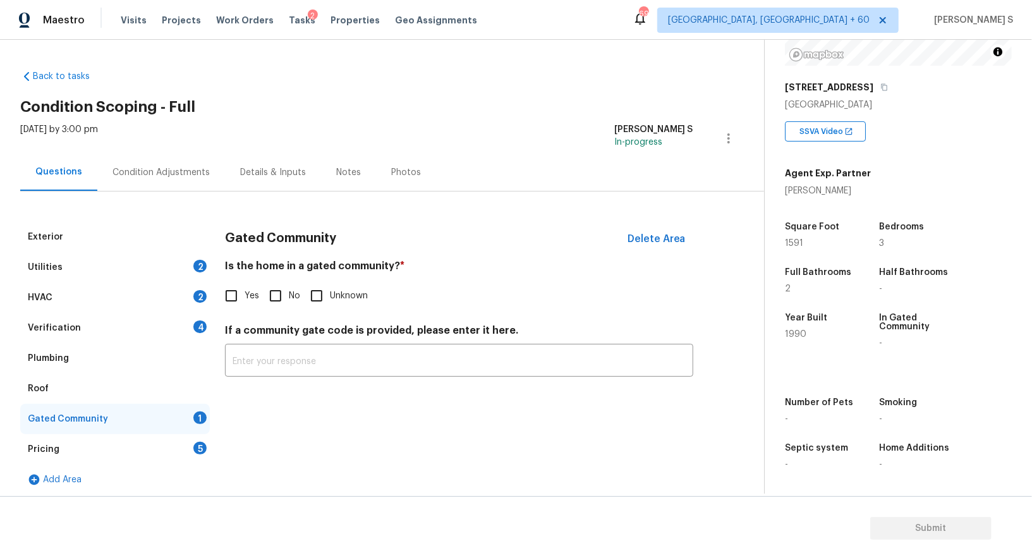
click at [274, 287] on input "No" at bounding box center [275, 295] width 27 height 27
checkbox input "true"
click at [193, 324] on div "4" at bounding box center [199, 326] width 13 height 13
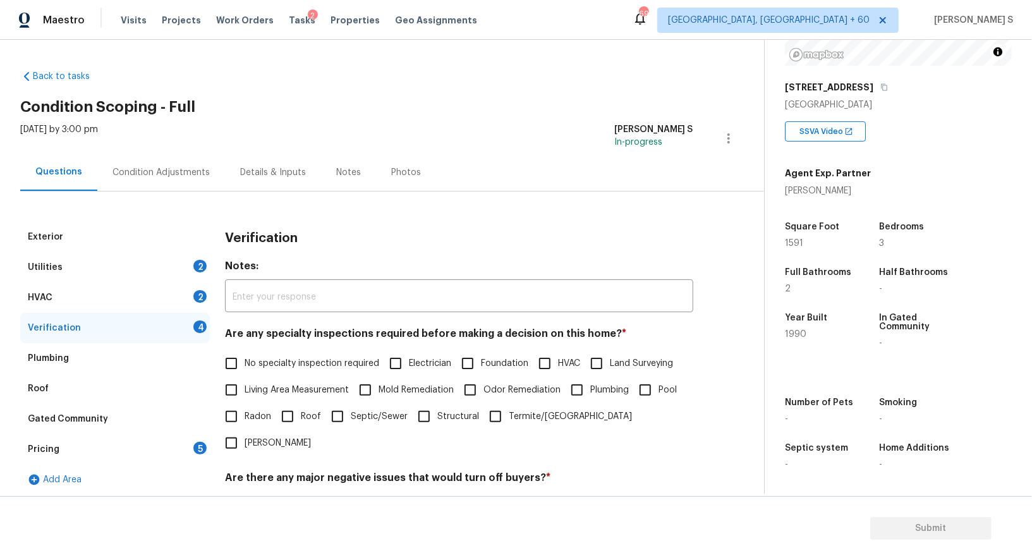
click at [248, 354] on label "No specialty inspection required" at bounding box center [298, 363] width 161 height 27
click at [245, 354] on input "No specialty inspection required" at bounding box center [231, 363] width 27 height 27
checkbox input "true"
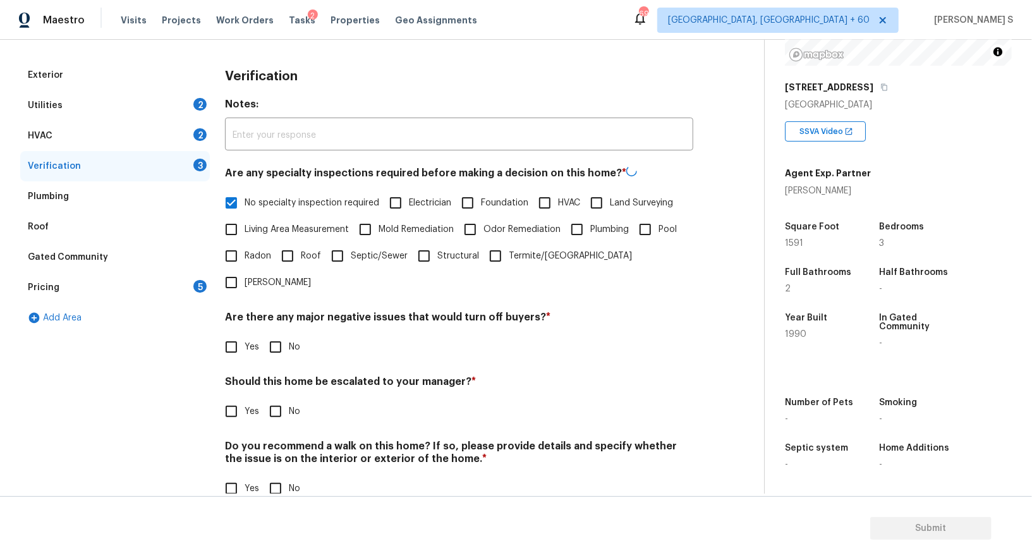
scroll to position [161, 0]
click at [263, 333] on input "No" at bounding box center [275, 346] width 27 height 27
checkbox input "true"
click at [279, 476] on input "No" at bounding box center [275, 489] width 27 height 27
checkbox input "true"
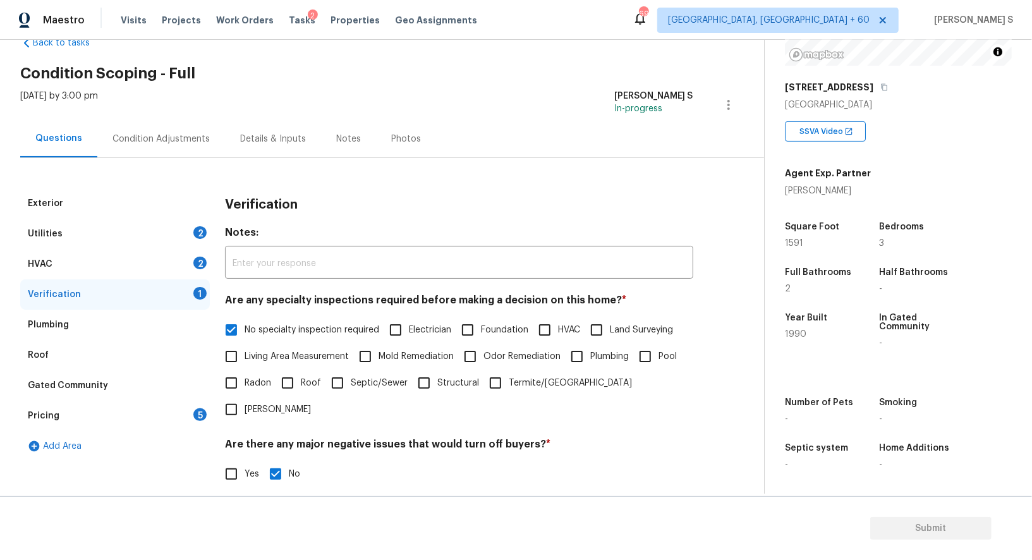
scroll to position [0, 0]
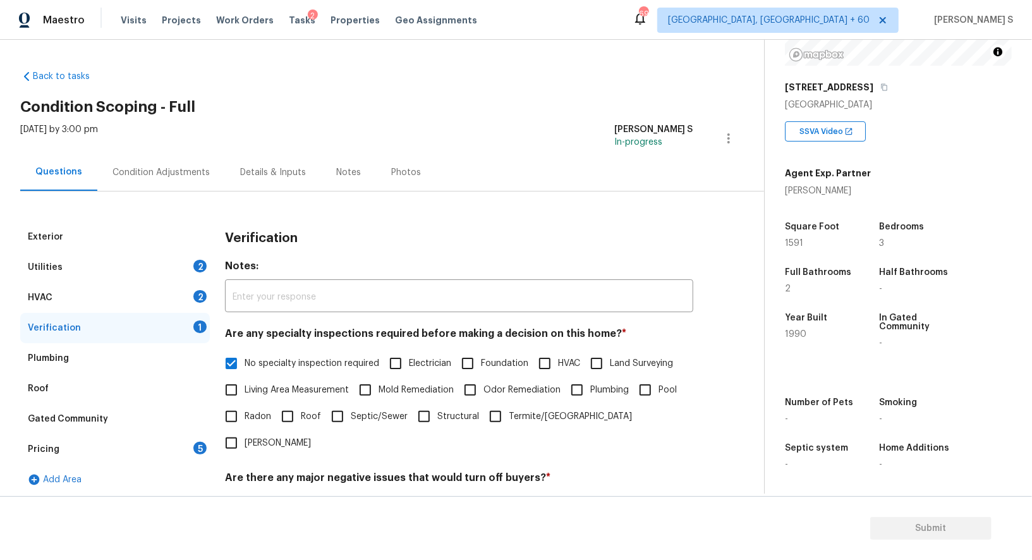
click at [192, 286] on div "HVAC 2" at bounding box center [115, 297] width 190 height 30
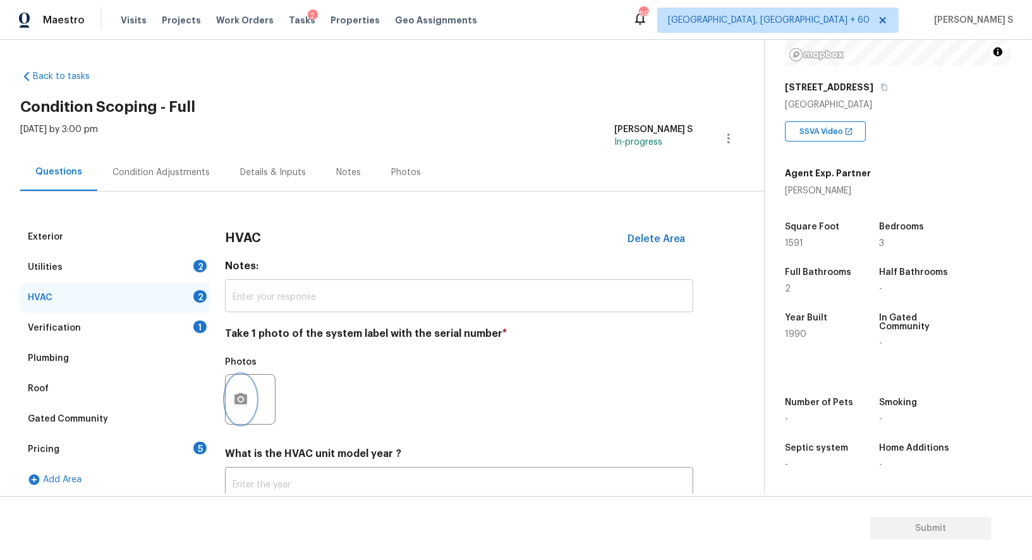
drag, startPoint x: 250, startPoint y: 384, endPoint x: 450, endPoint y: 312, distance: 212.5
click at [255, 380] on div at bounding box center [250, 399] width 51 height 51
click at [241, 394] on icon "button" at bounding box center [240, 398] width 13 height 11
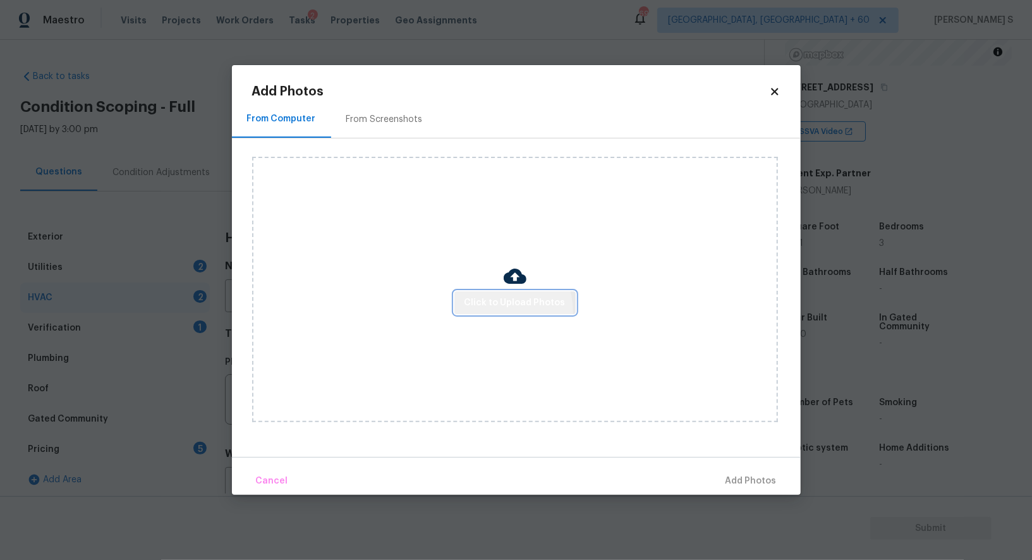
click at [489, 313] on button "Click to Upload Photos" at bounding box center [514, 302] width 121 height 23
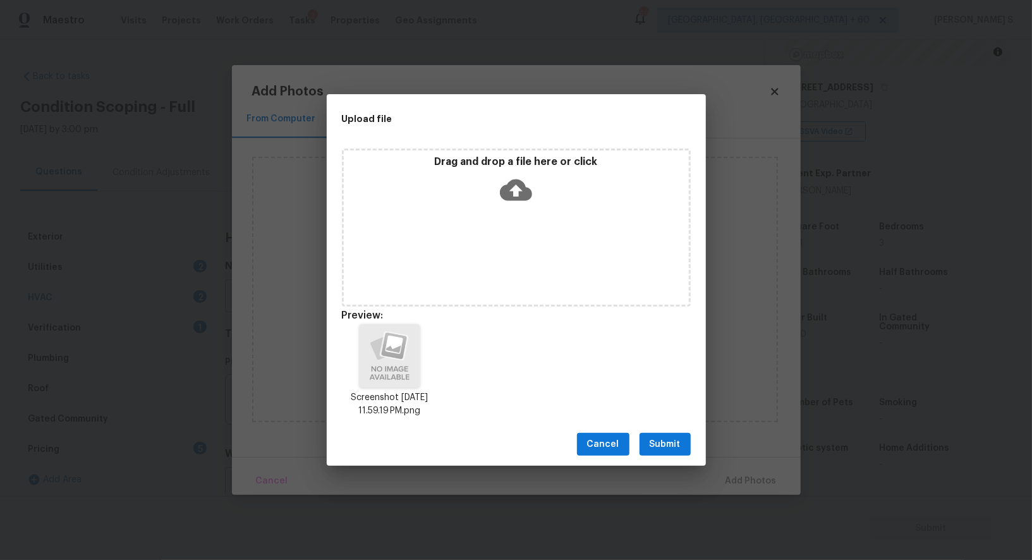
click at [671, 448] on span "Submit" at bounding box center [665, 445] width 31 height 16
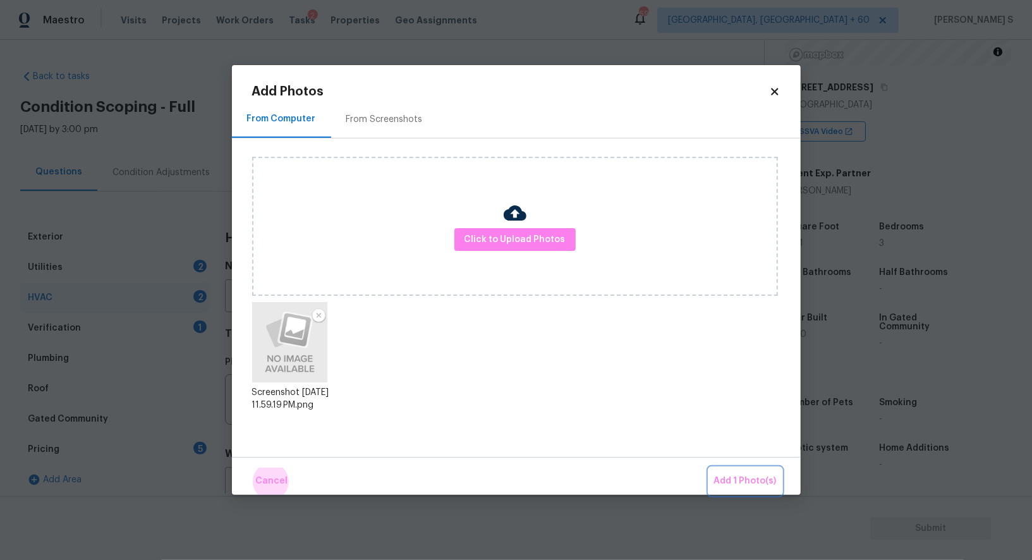
click at [709, 468] on button "Add 1 Photo(s)" at bounding box center [745, 481] width 73 height 27
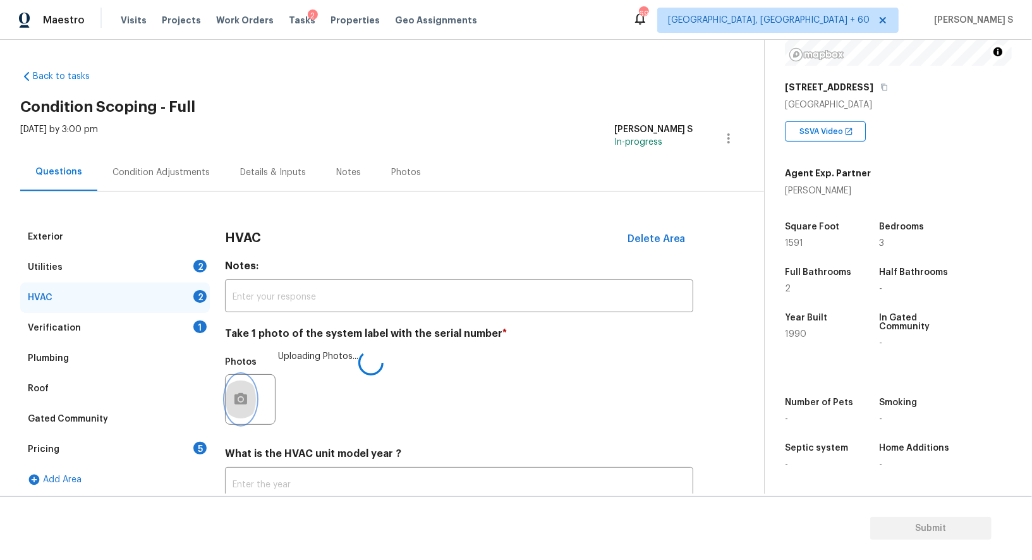
scroll to position [90, 0]
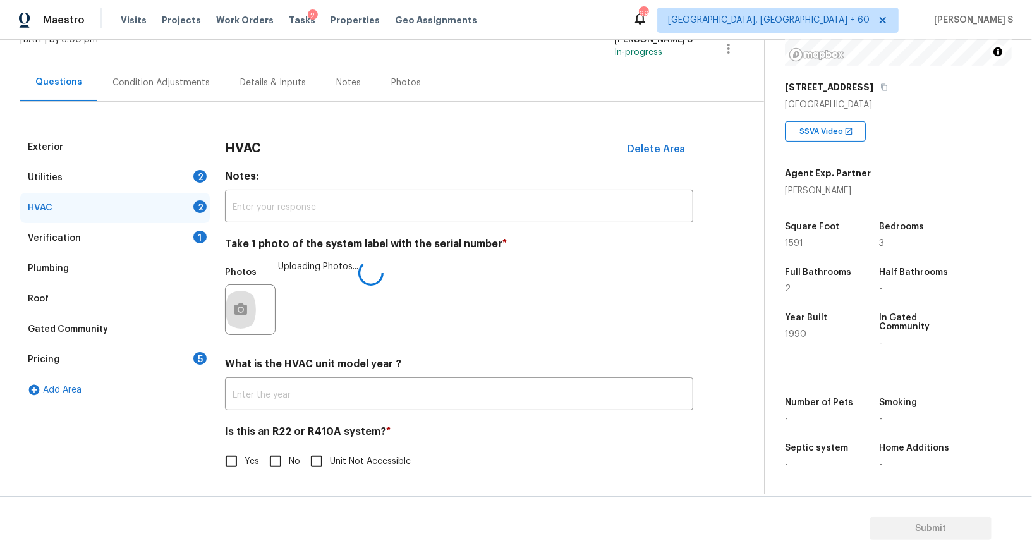
click at [279, 466] on input "No" at bounding box center [275, 461] width 27 height 27
checkbox input "true"
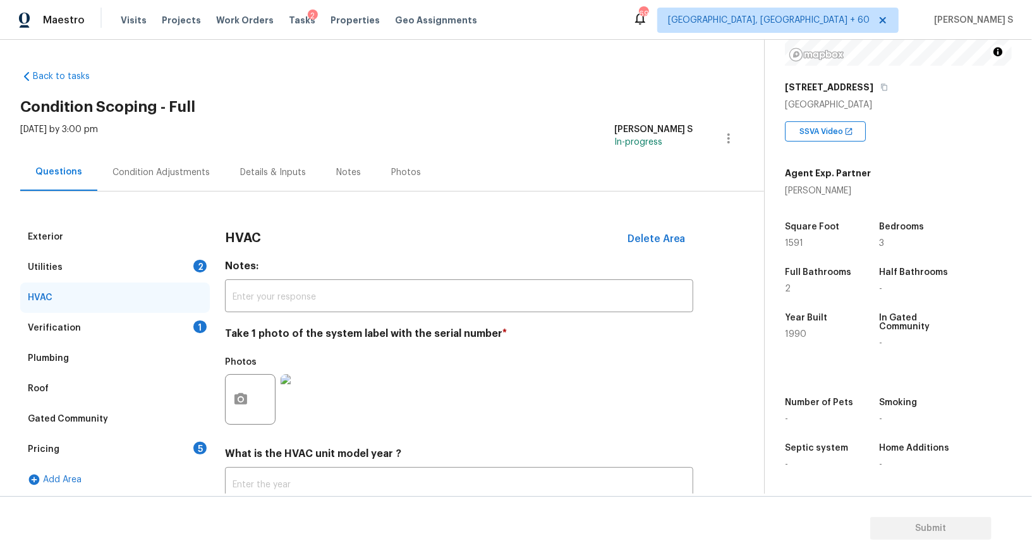
click at [203, 272] on div "Utilities 2" at bounding box center [115, 267] width 190 height 30
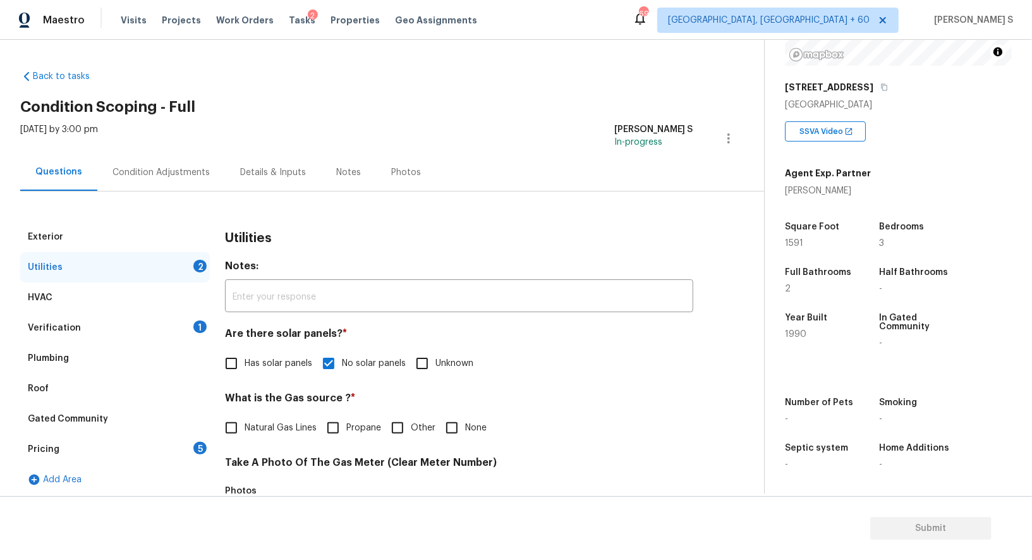
click at [203, 272] on div "Utilities 2" at bounding box center [115, 267] width 190 height 30
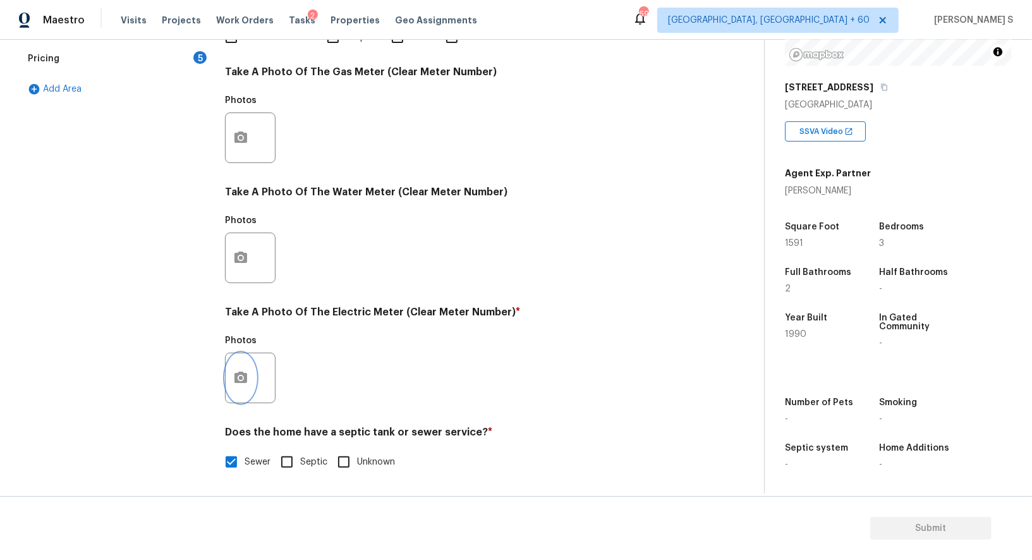
click at [240, 375] on icon "button" at bounding box center [240, 377] width 15 height 15
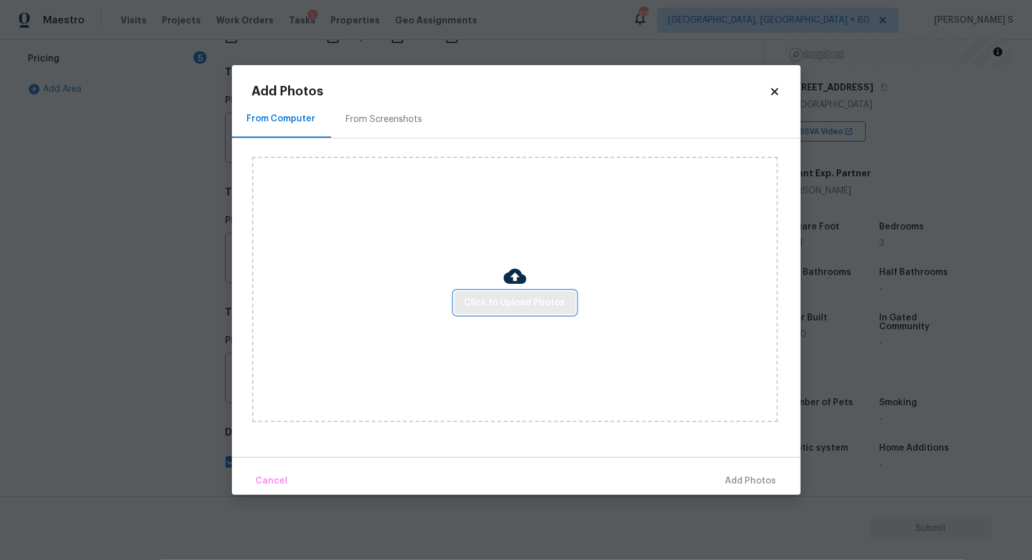
click at [465, 303] on button "Click to Upload Photos" at bounding box center [514, 302] width 121 height 23
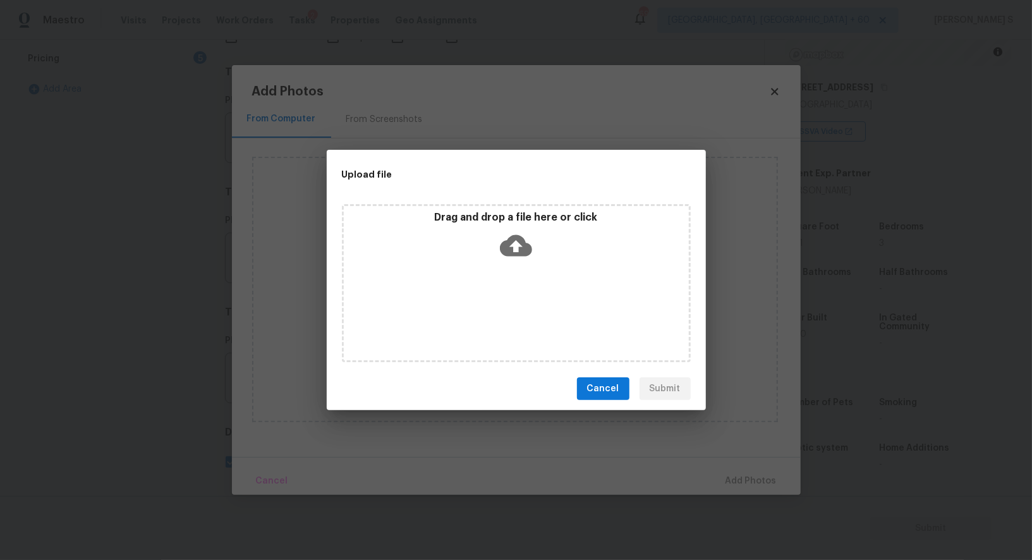
click at [465, 303] on div "Drag and drop a file here or click" at bounding box center [516, 283] width 349 height 158
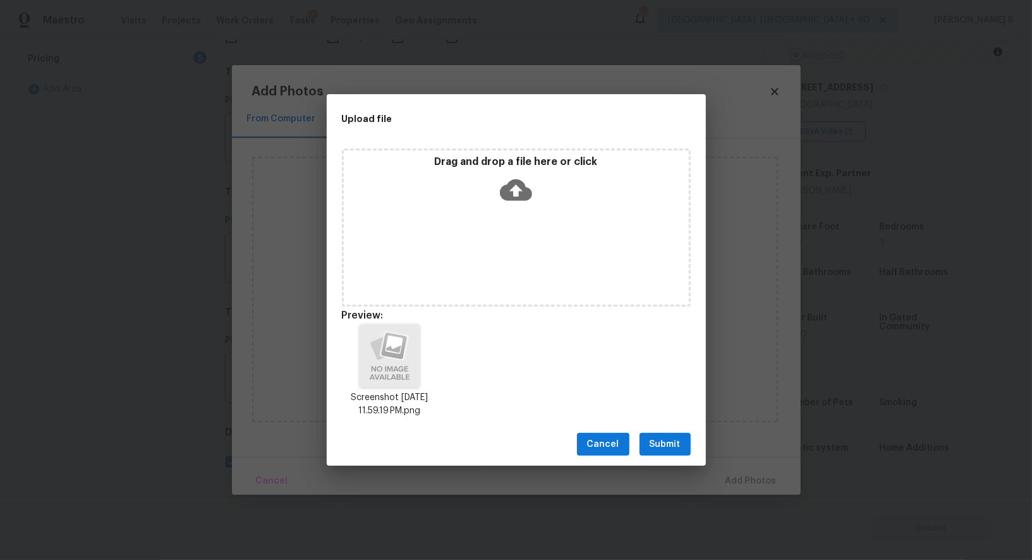
click at [682, 439] on button "Submit" at bounding box center [665, 444] width 51 height 23
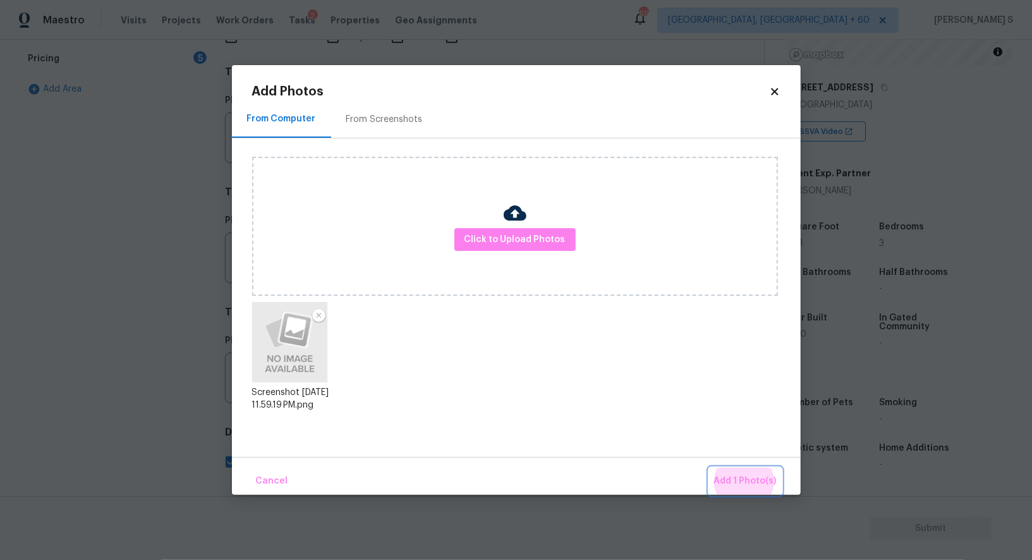
click at [709, 468] on button "Add 1 Photo(s)" at bounding box center [745, 481] width 73 height 27
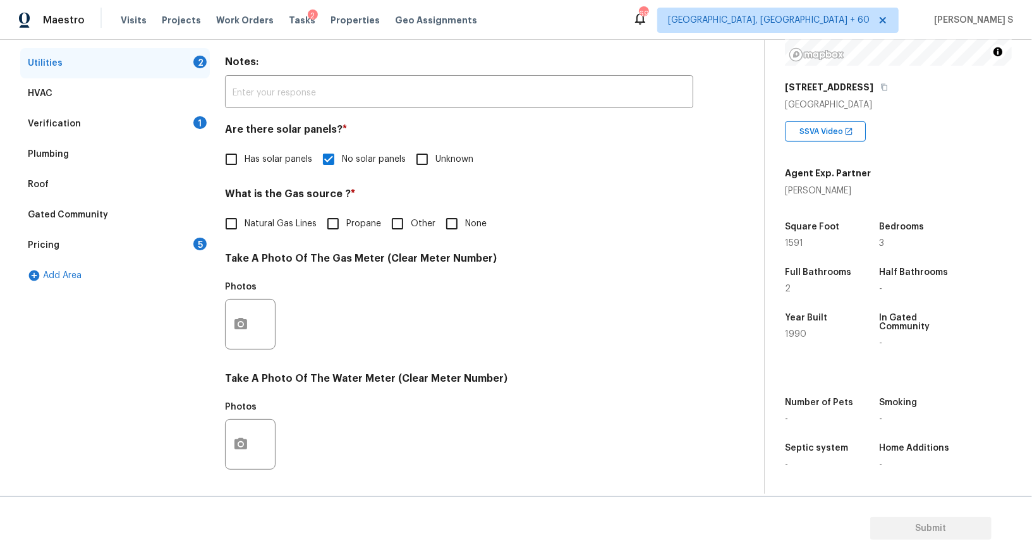
scroll to position [0, 0]
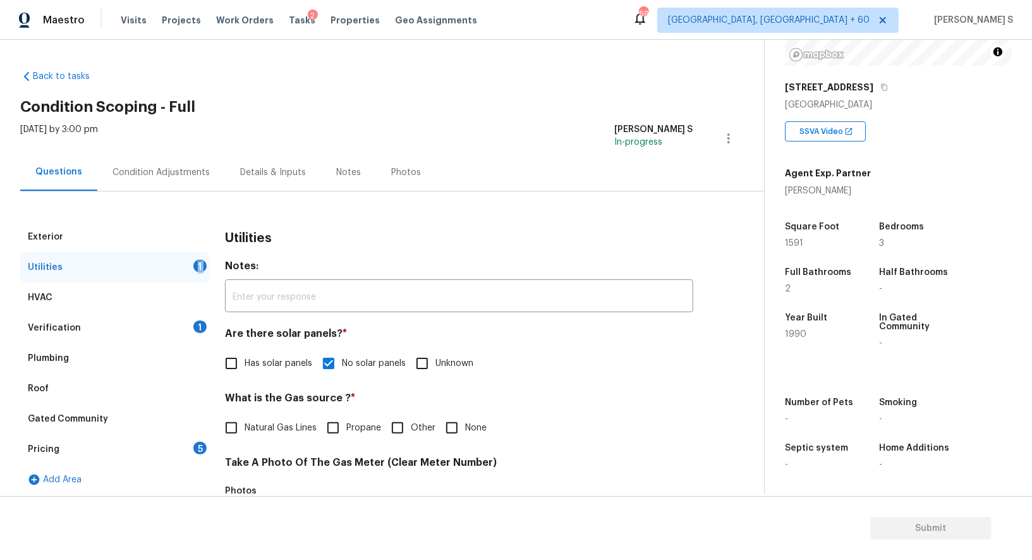
click at [167, 181] on div "Condition Adjustments" at bounding box center [161, 172] width 128 height 37
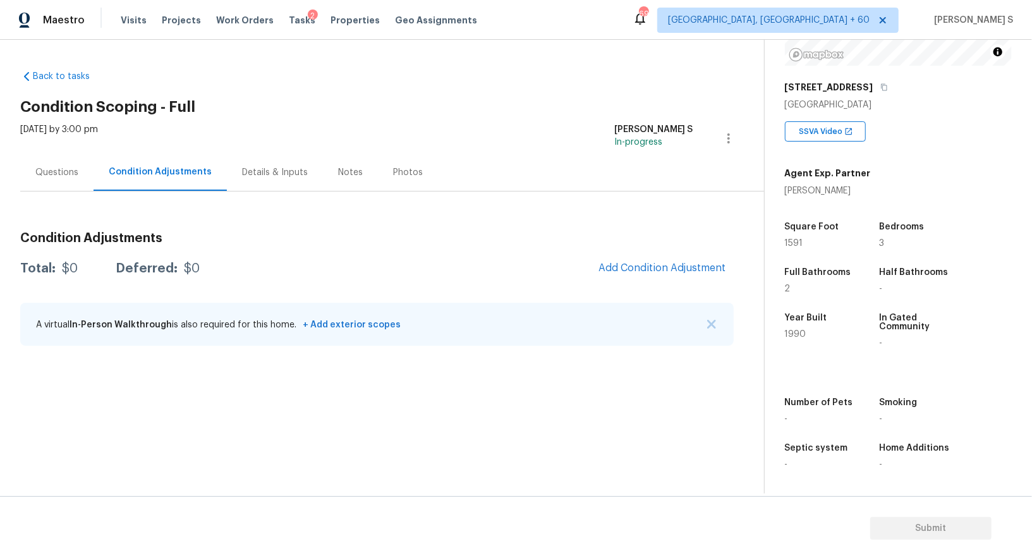
click at [670, 252] on div "Condition Adjustments Total: $0 Deferred: $0 Add Condition Adjustment A virtual…" at bounding box center [376, 289] width 713 height 135
click at [700, 262] on span "Add Condition Adjustment" at bounding box center [662, 267] width 128 height 11
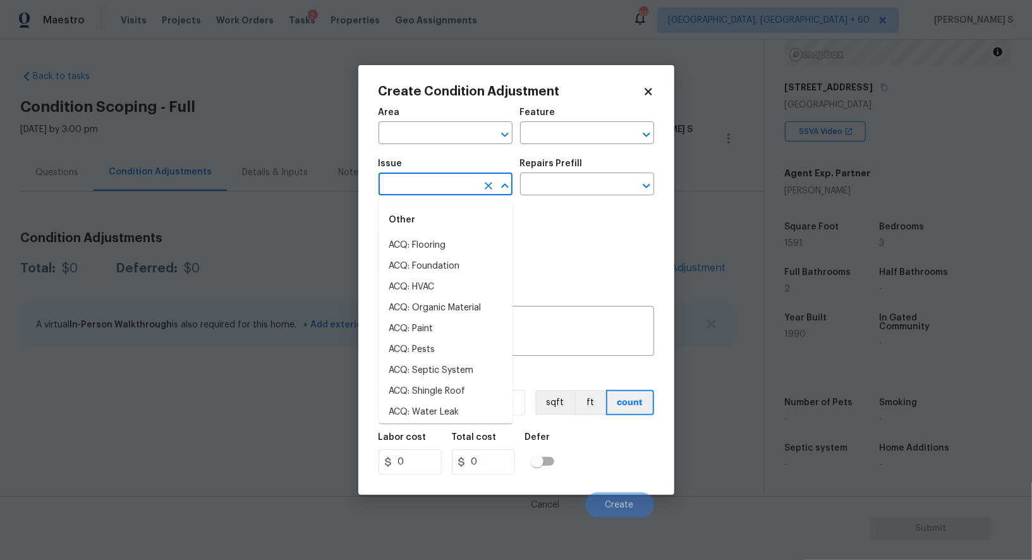
click at [437, 190] on input "text" at bounding box center [428, 186] width 99 height 20
type input "la"
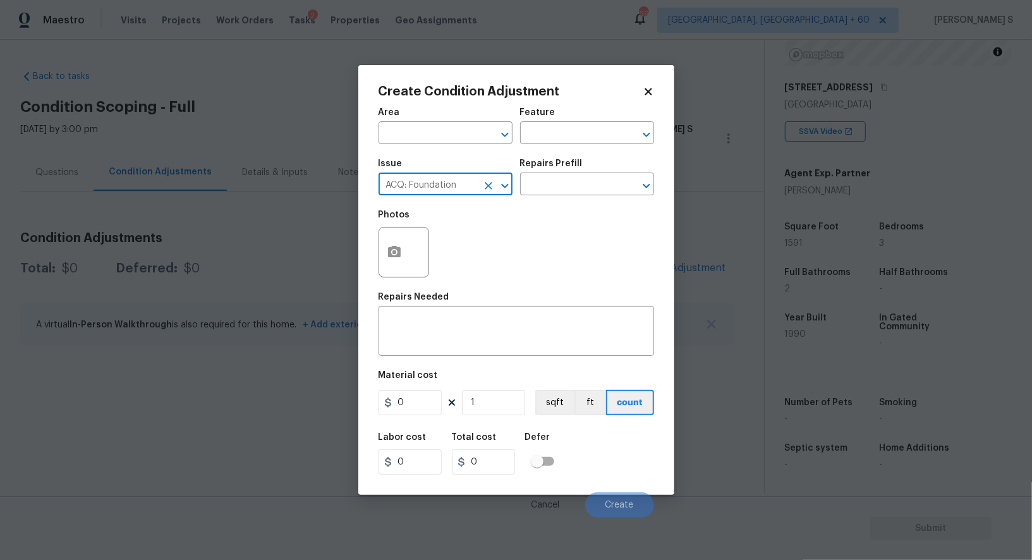
type input "ACQ: Foundation"
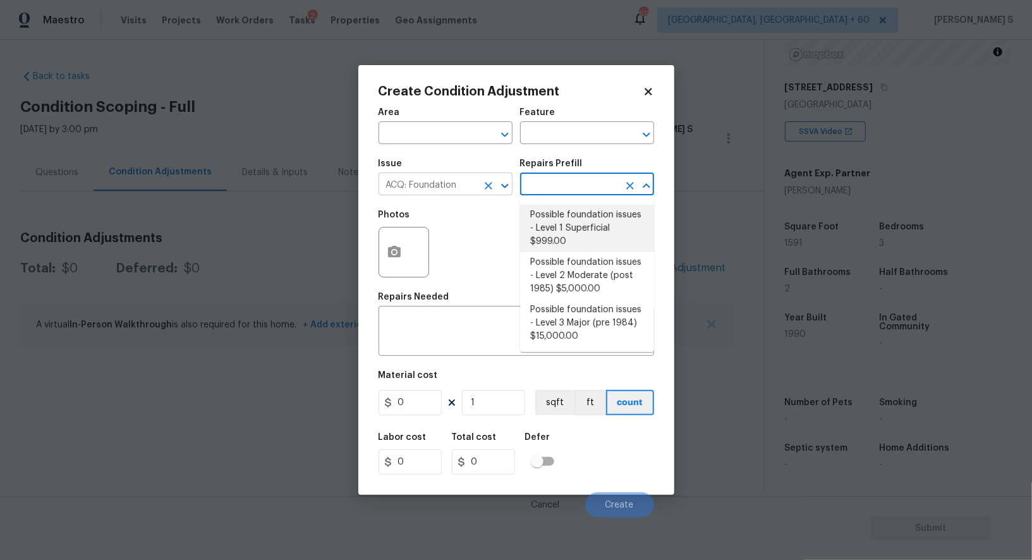
type input "Acquisition"
type textarea "Possible foundation issues - Level 1 - Superficial. Disclaimer: This is NOT a t…"
type input "999"
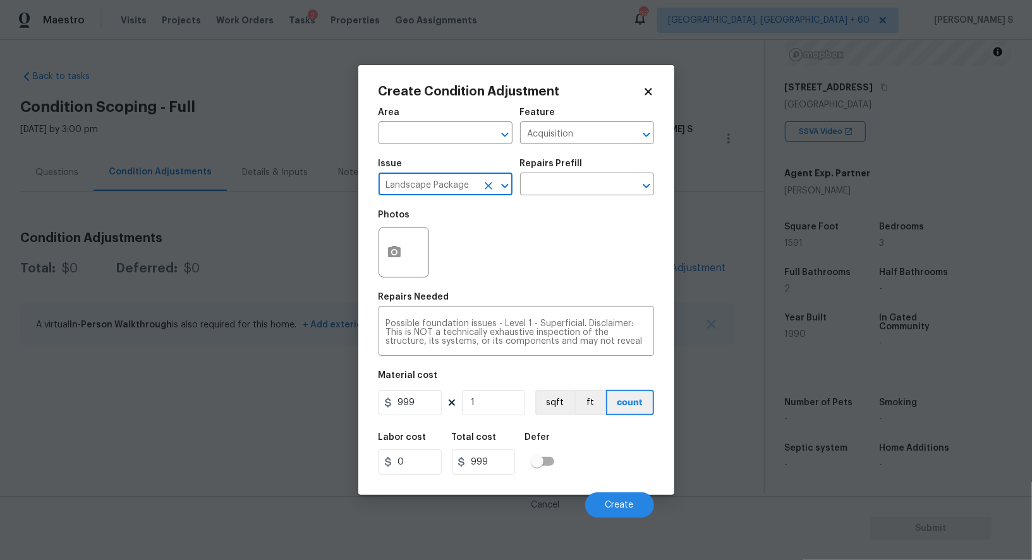
type input "Landscape Package"
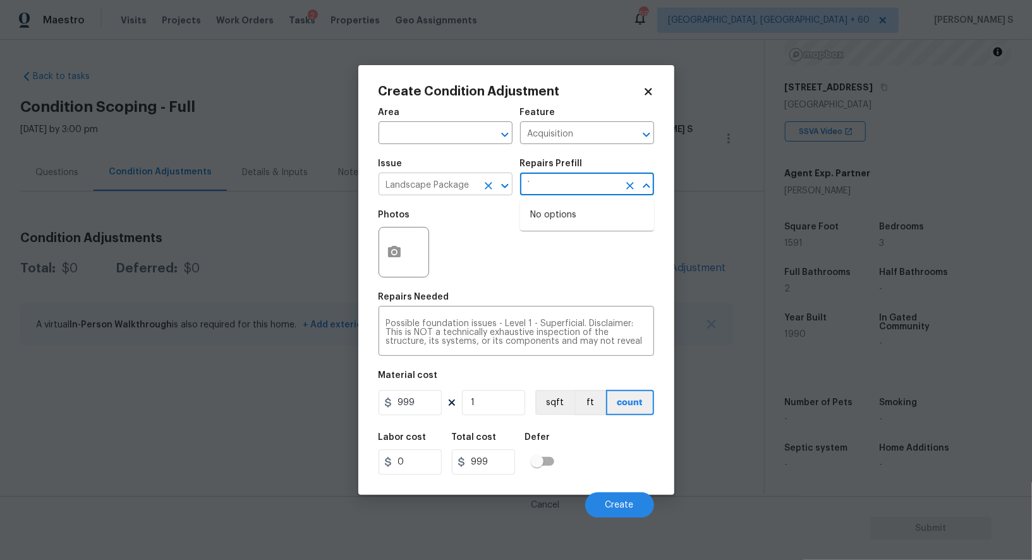
type input "`"
type input "Home Readiness Packages"
type textarea "Mowing of grass up to 6" in height. Mow, edge along driveways & sidewalks, trim…"
type input "75"
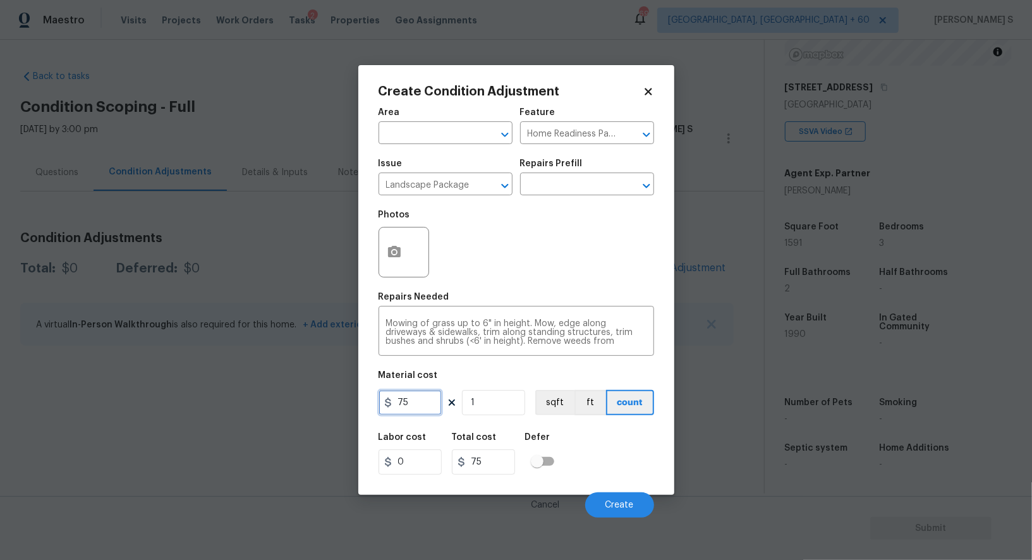
click at [422, 396] on input "75" at bounding box center [410, 402] width 63 height 25
type input "300"
click at [396, 245] on button "button" at bounding box center [394, 251] width 30 height 49
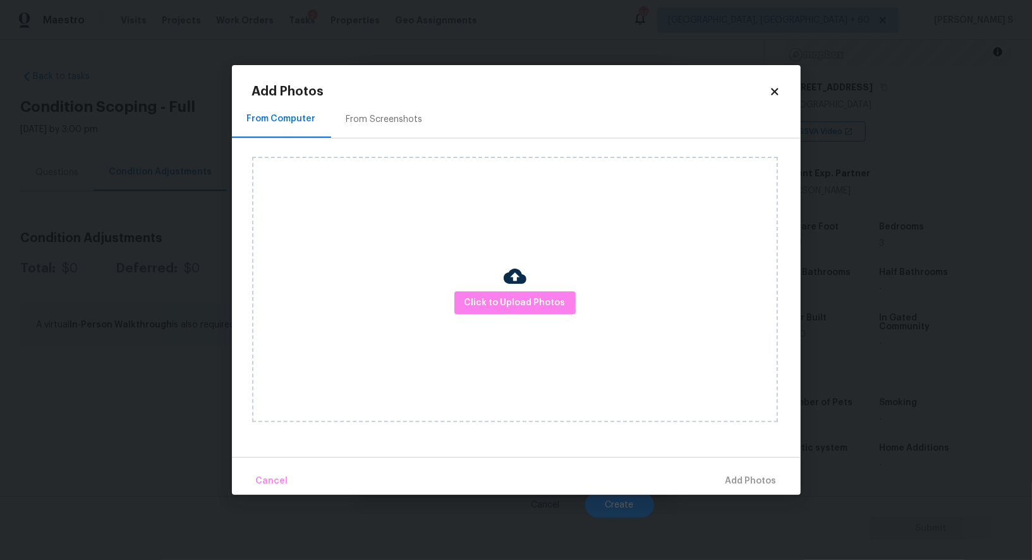
click at [403, 112] on div "From Screenshots" at bounding box center [384, 118] width 107 height 37
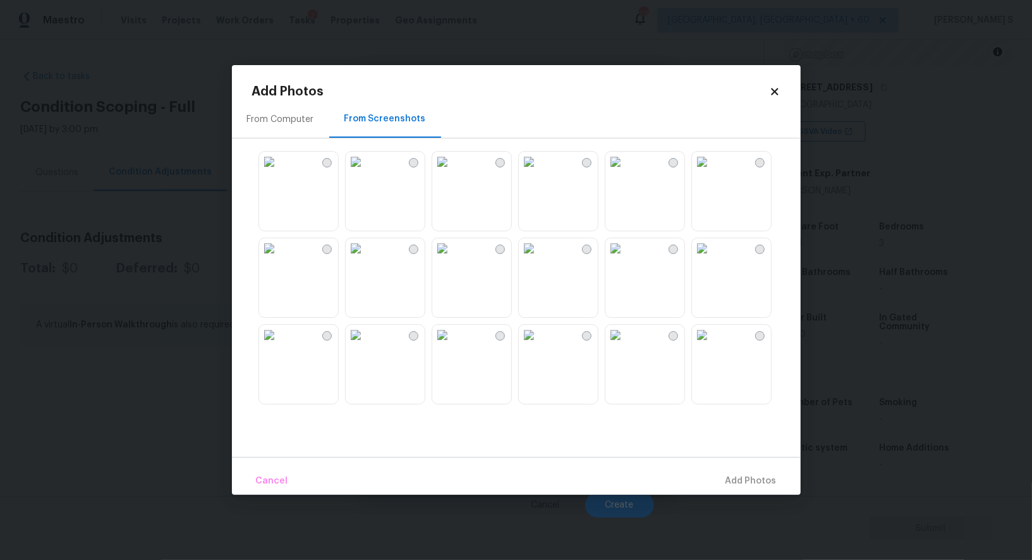
click at [697, 172] on img at bounding box center [702, 162] width 20 height 20
click at [452, 258] on img at bounding box center [442, 248] width 20 height 20
click at [366, 258] on img at bounding box center [356, 248] width 20 height 20
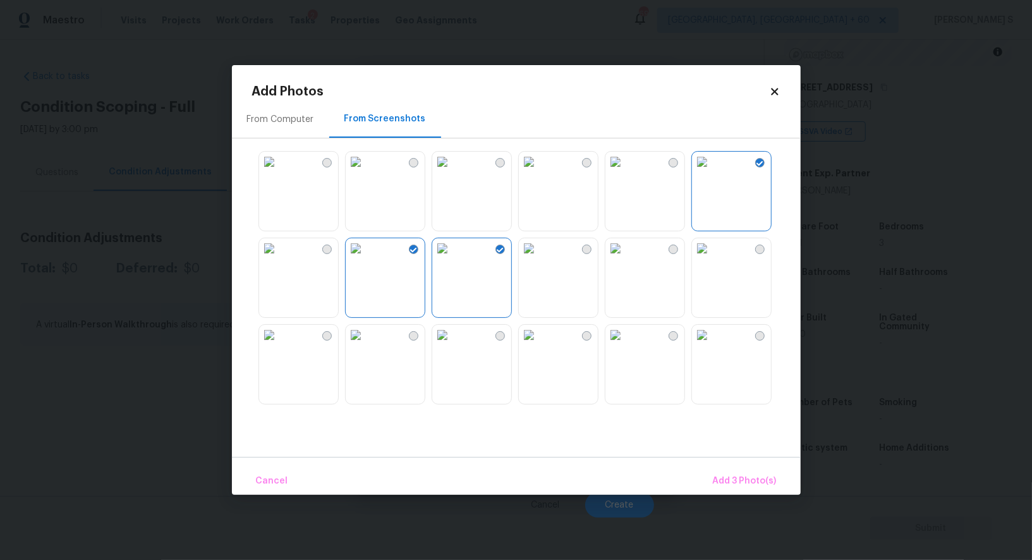
click at [685, 362] on div at bounding box center [526, 277] width 549 height 265
drag, startPoint x: 708, startPoint y: 362, endPoint x: 661, endPoint y: 362, distance: 47.4
click at [708, 345] on img at bounding box center [702, 335] width 20 height 20
click at [539, 345] on img at bounding box center [529, 335] width 20 height 20
click at [743, 472] on button "Add 5 Photo(s)" at bounding box center [745, 481] width 74 height 27
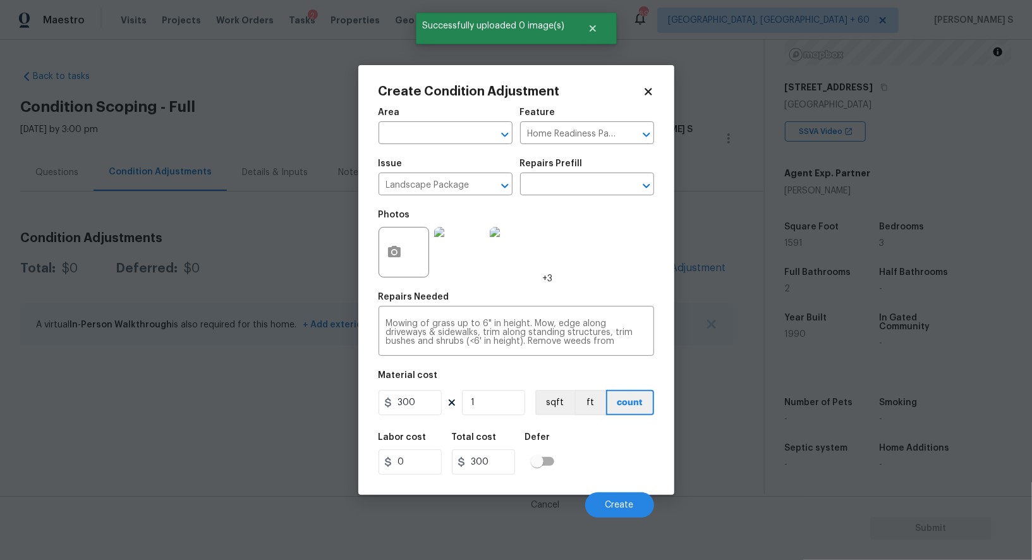
click at [594, 442] on div "Labor cost 0 Total cost 300 Defer" at bounding box center [517, 453] width 276 height 57
click at [554, 411] on button "sqft" at bounding box center [554, 402] width 39 height 25
click at [609, 436] on div "Labor cost 0 Total cost 300 Defer" at bounding box center [517, 453] width 276 height 57
click at [629, 498] on button "Create" at bounding box center [619, 504] width 69 height 25
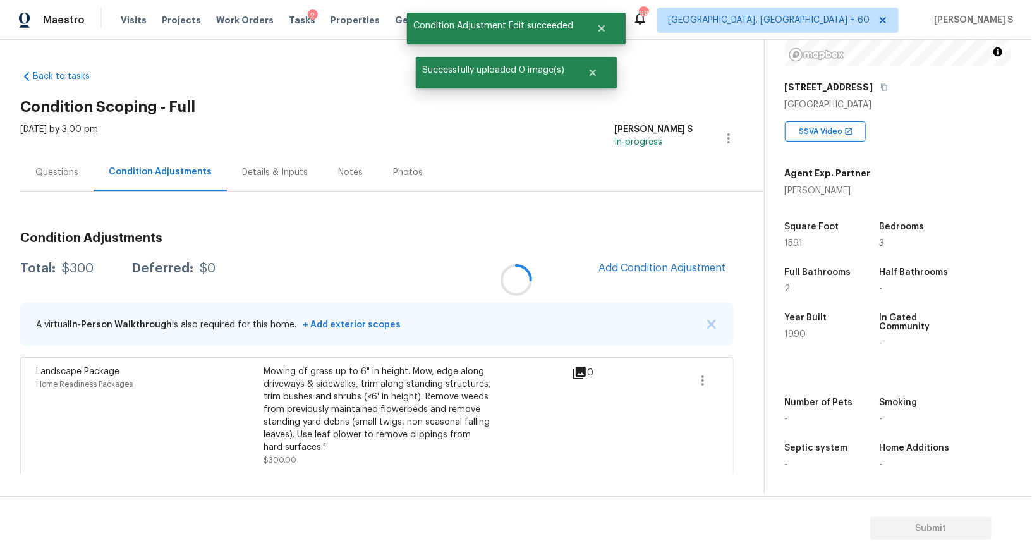
click at [198, 411] on div at bounding box center [516, 280] width 1032 height 560
click at [633, 260] on button "Add Condition Adjustment" at bounding box center [662, 268] width 143 height 27
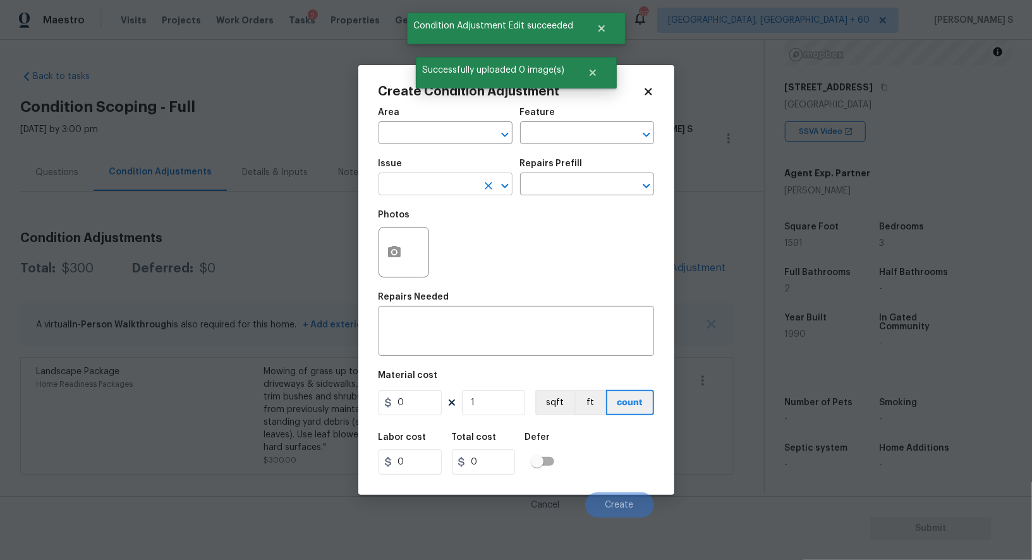
click at [428, 183] on input "text" at bounding box center [428, 186] width 99 height 20
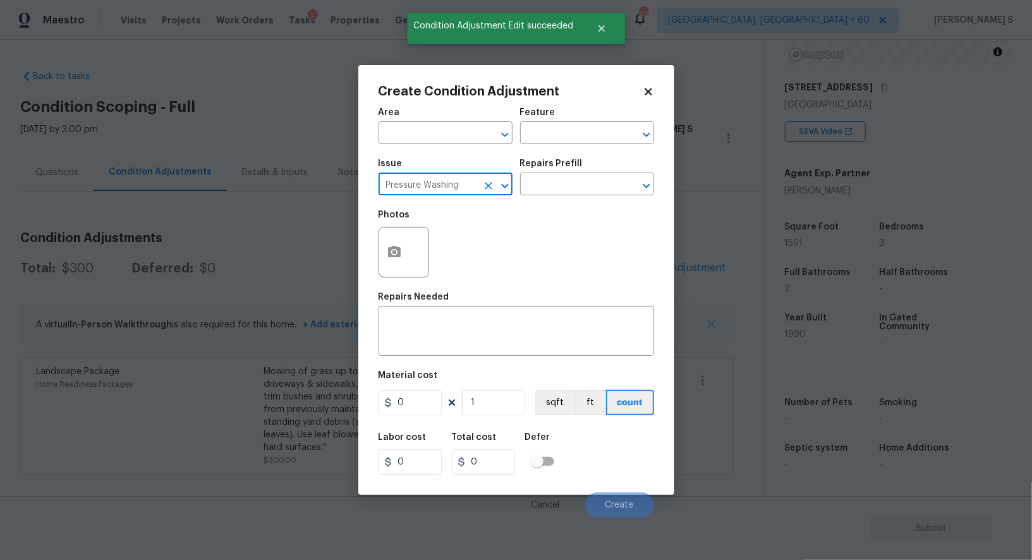
type input "Pressure Washing"
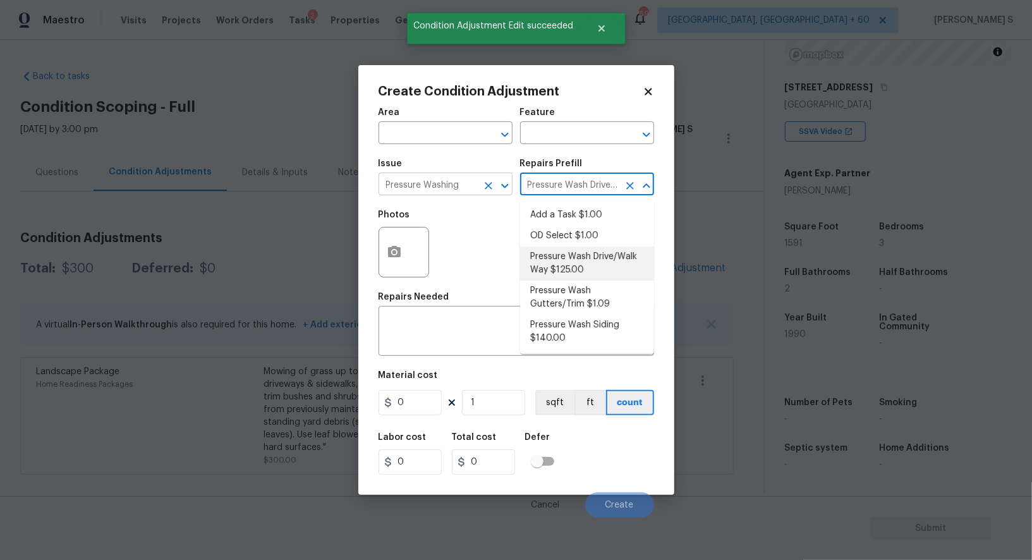
type input "Pressure Wash Drive/Walk Way $125.00]"
type input "Siding"
type textarea "Pressure wash the driveways/walkways as directed by the PM. Ensure that all deb…"
type input "125"
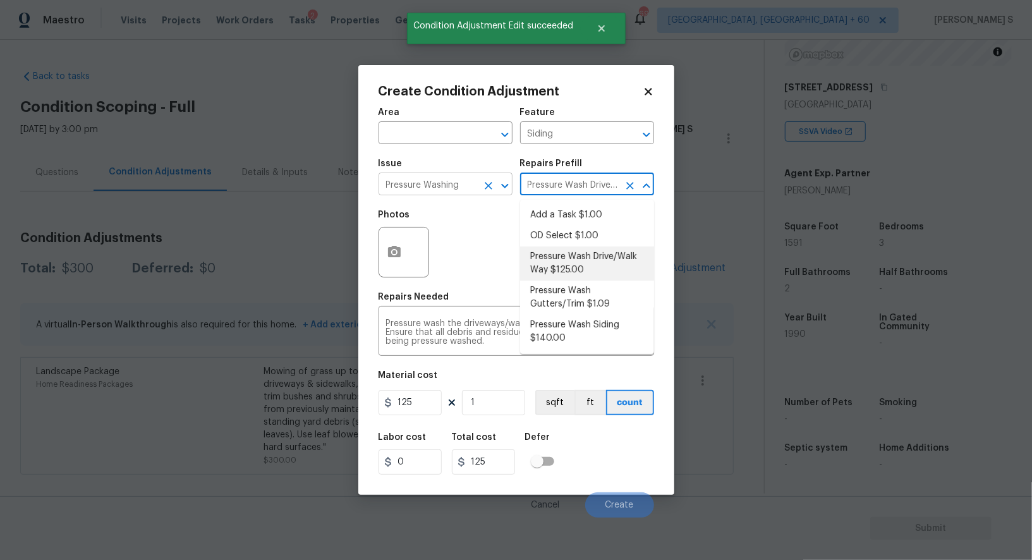
scroll to position [0, 73]
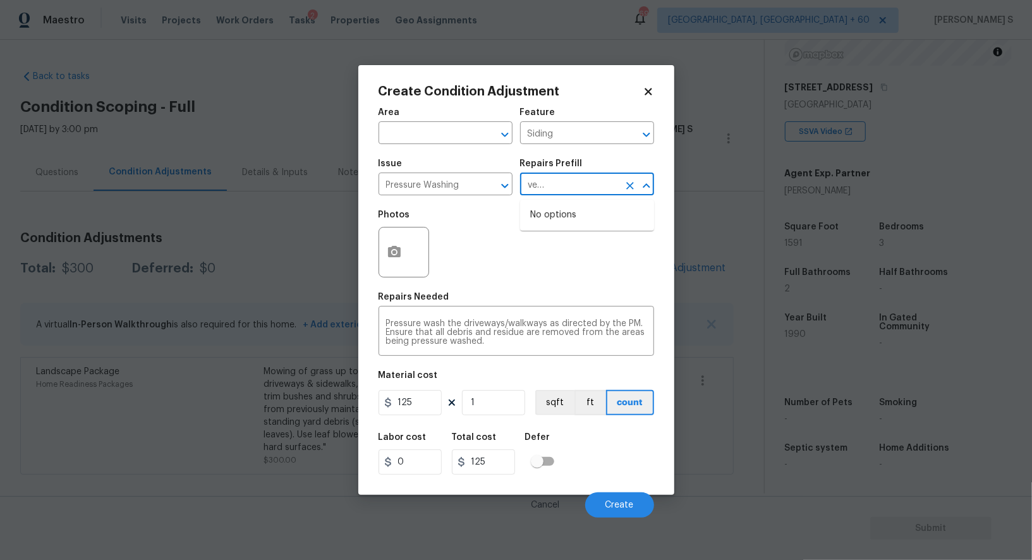
type input "Pressure Wash Drive/Walk Way $125.00]"
click at [424, 396] on input "125" at bounding box center [410, 402] width 63 height 25
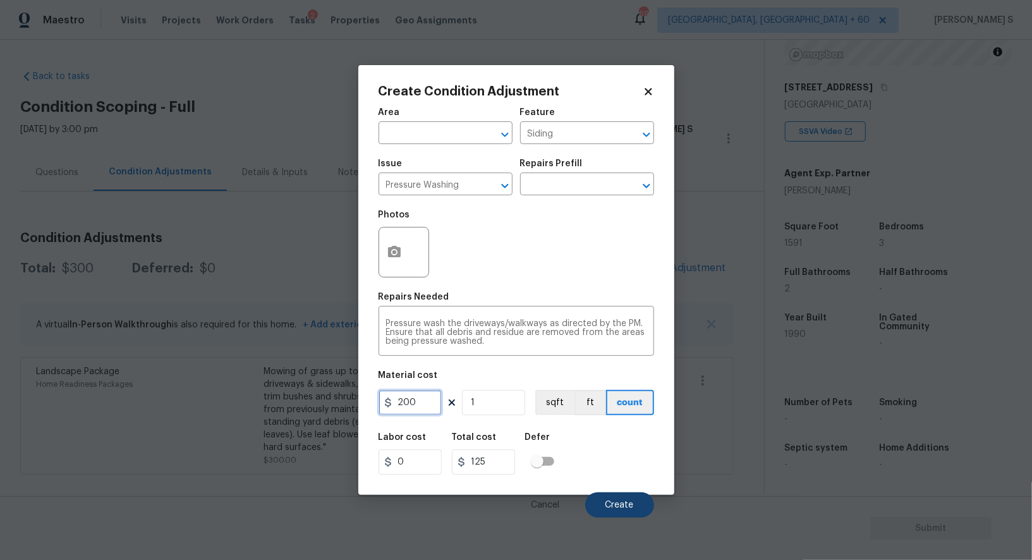
type input "200"
click at [627, 497] on button "Create" at bounding box center [619, 504] width 69 height 25
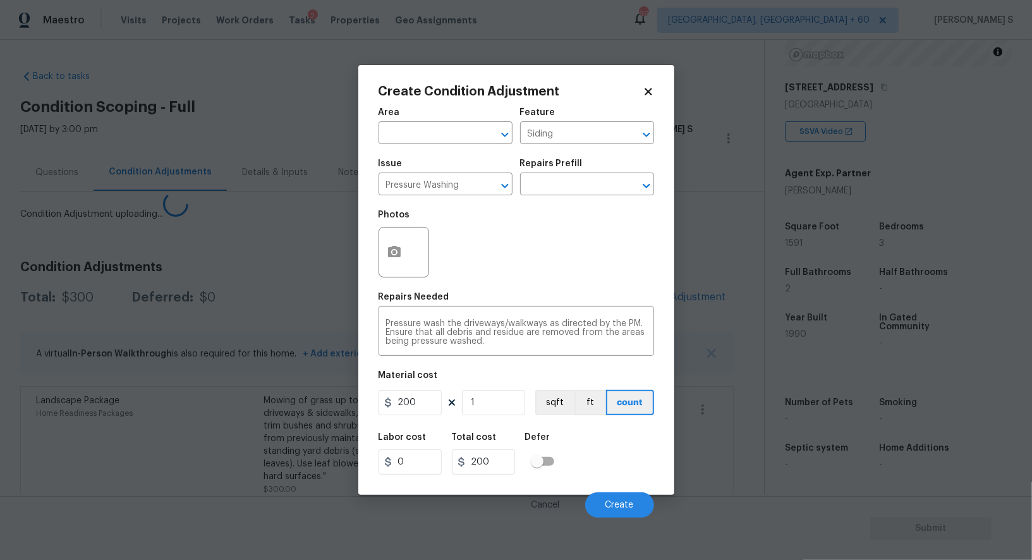
click at [262, 456] on body "Maestro Visits Projects Work Orders Tasks 2 Properties Geo Assignments 692 Albu…" at bounding box center [516, 280] width 1032 height 560
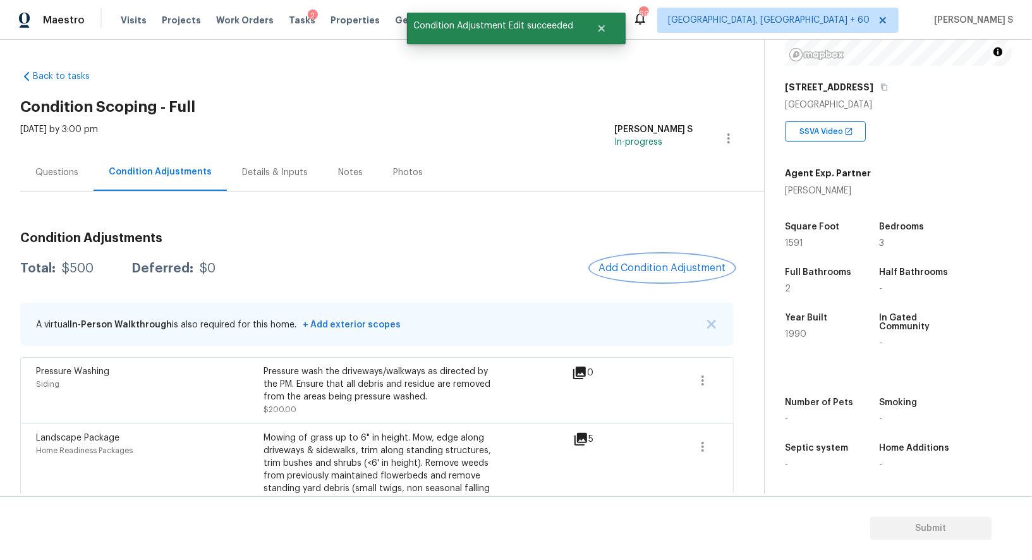
click at [670, 265] on span "Add Condition Adjustment" at bounding box center [662, 267] width 128 height 11
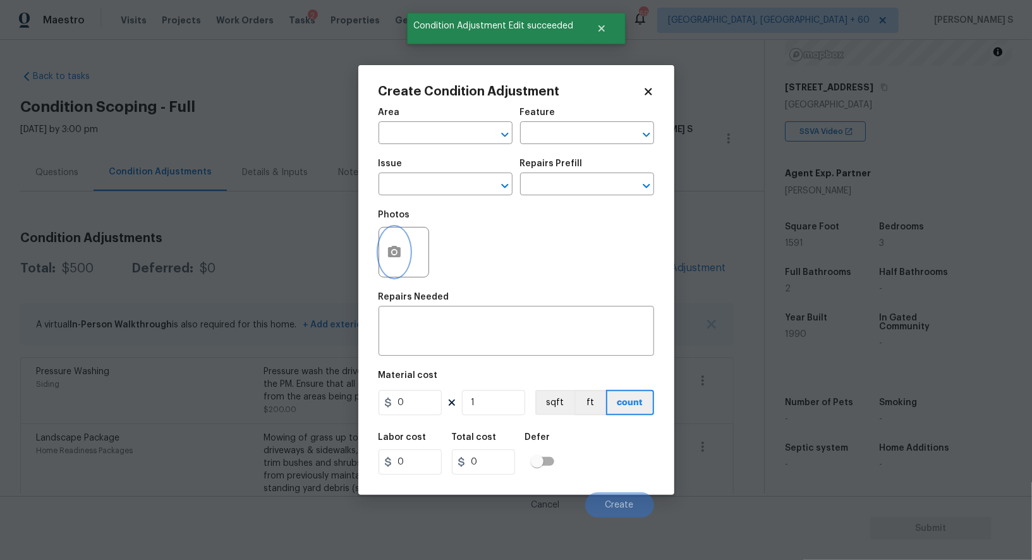
click at [401, 257] on button "button" at bounding box center [394, 251] width 30 height 49
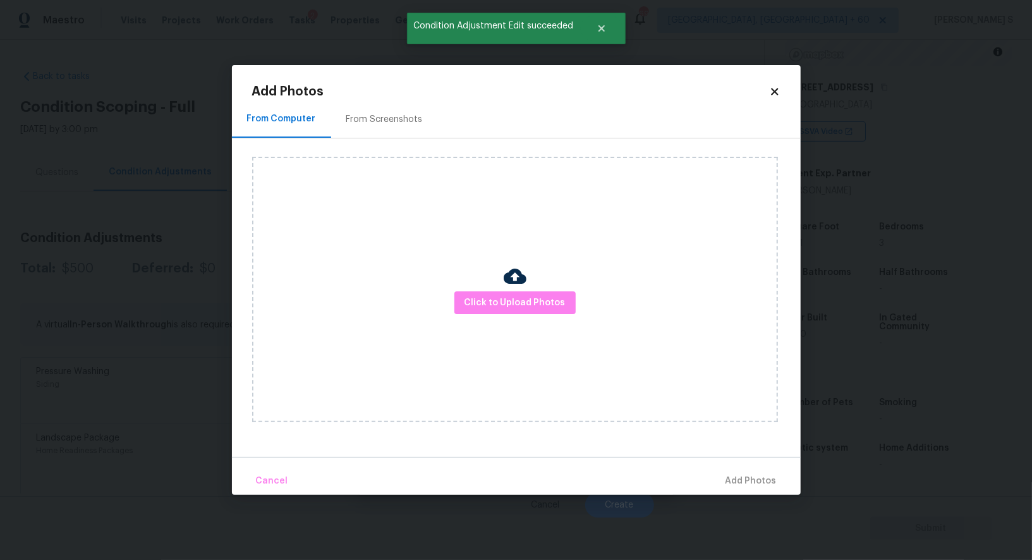
click at [370, 114] on div "From Screenshots" at bounding box center [384, 119] width 76 height 13
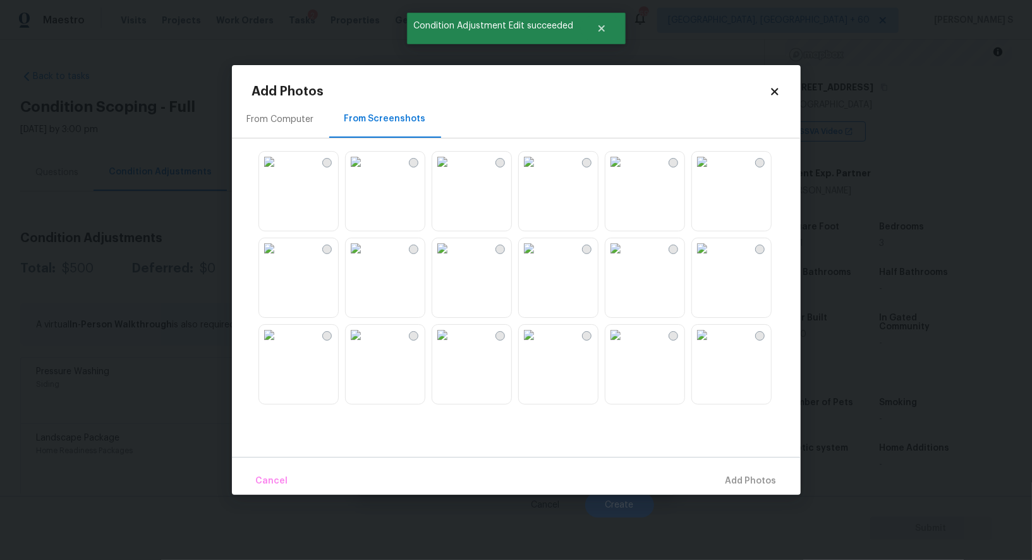
click at [452, 172] on img at bounding box center [442, 162] width 20 height 20
click at [539, 172] on img at bounding box center [529, 162] width 20 height 20
click at [626, 172] on img at bounding box center [615, 162] width 20 height 20
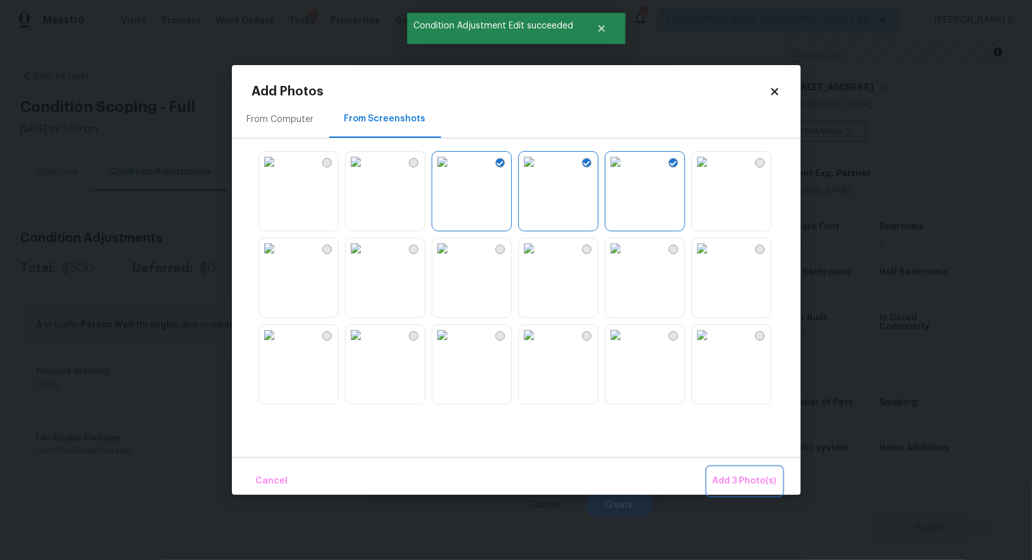
click at [760, 480] on span "Add 3 Photo(s)" at bounding box center [745, 481] width 64 height 16
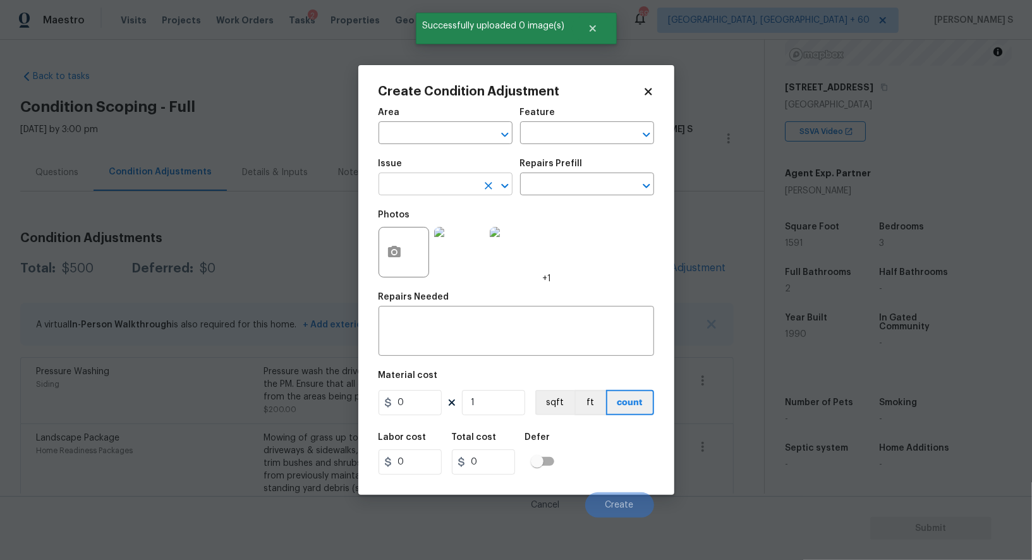
click at [432, 192] on input "text" at bounding box center [428, 186] width 99 height 20
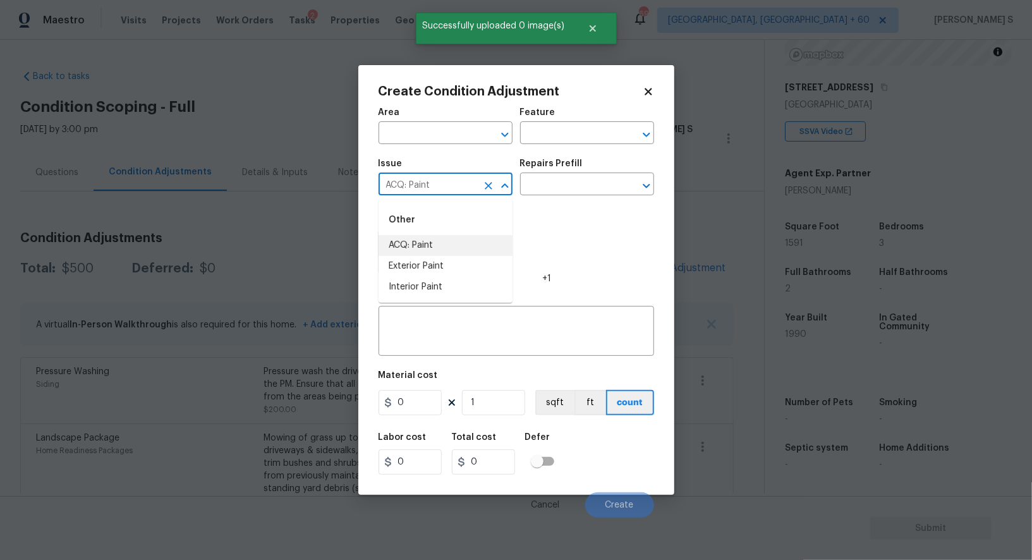
type input "ACQ: Paint"
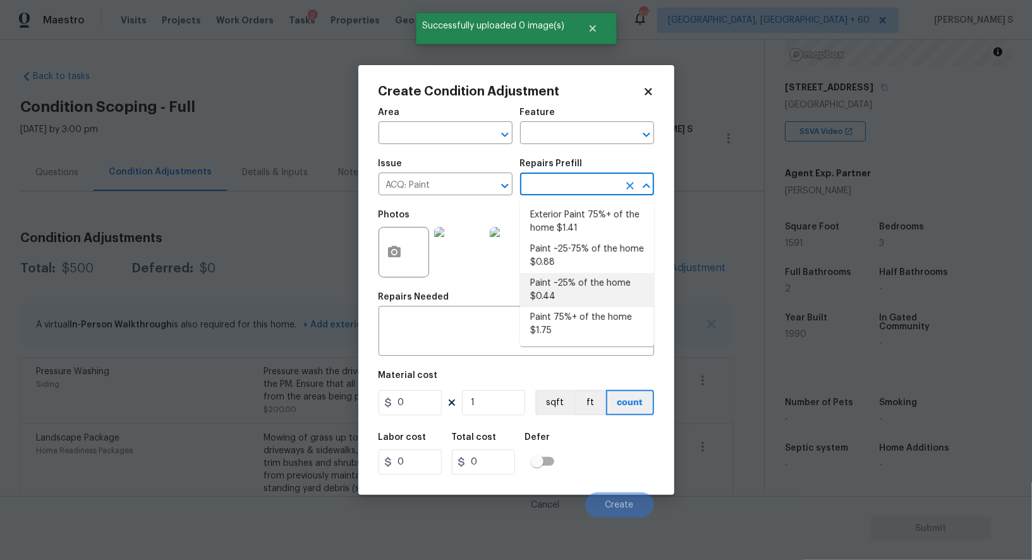
type input "Acquisition"
type textarea "Acquisition Scope: ~25% of the home needs interior paint"
type input "0.44"
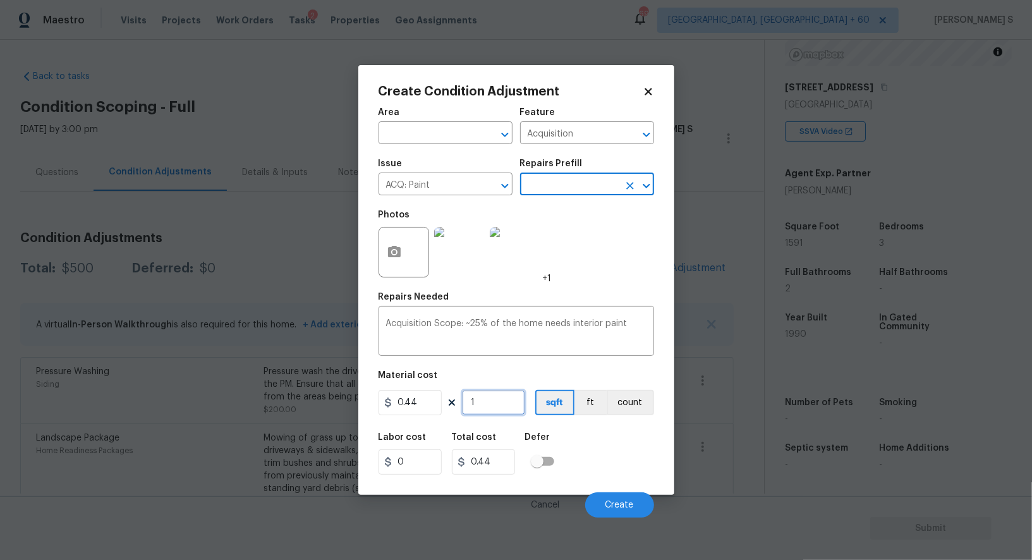
click at [482, 412] on input "1" at bounding box center [493, 402] width 63 height 25
type input "15"
type input "6.6"
type input "159"
type input "69.96"
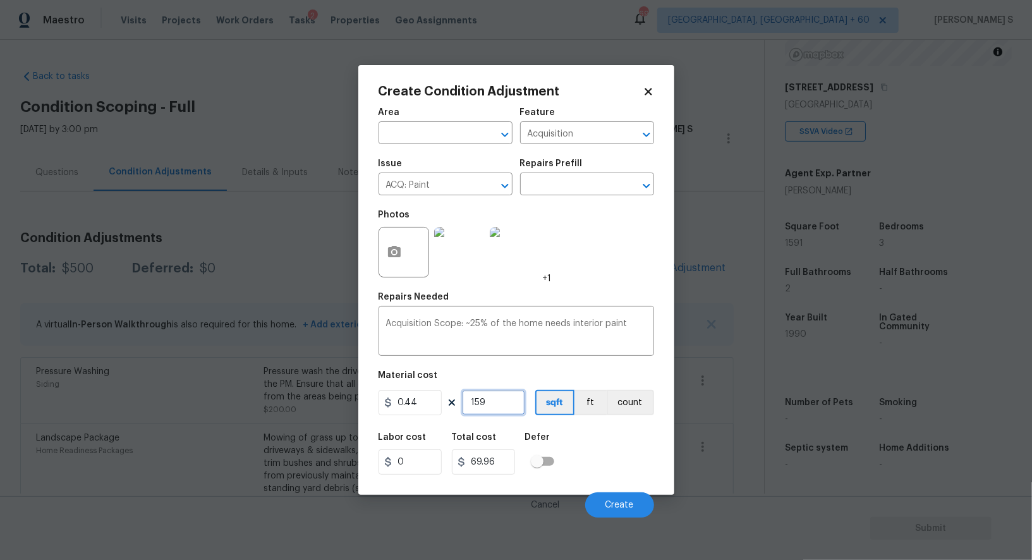
type input "1591"
type input "700.04"
type input "1591"
click at [626, 449] on div "Labor cost 0 Total cost 700.04 Defer" at bounding box center [517, 453] width 276 height 57
click at [614, 504] on span "Create" at bounding box center [619, 504] width 28 height 9
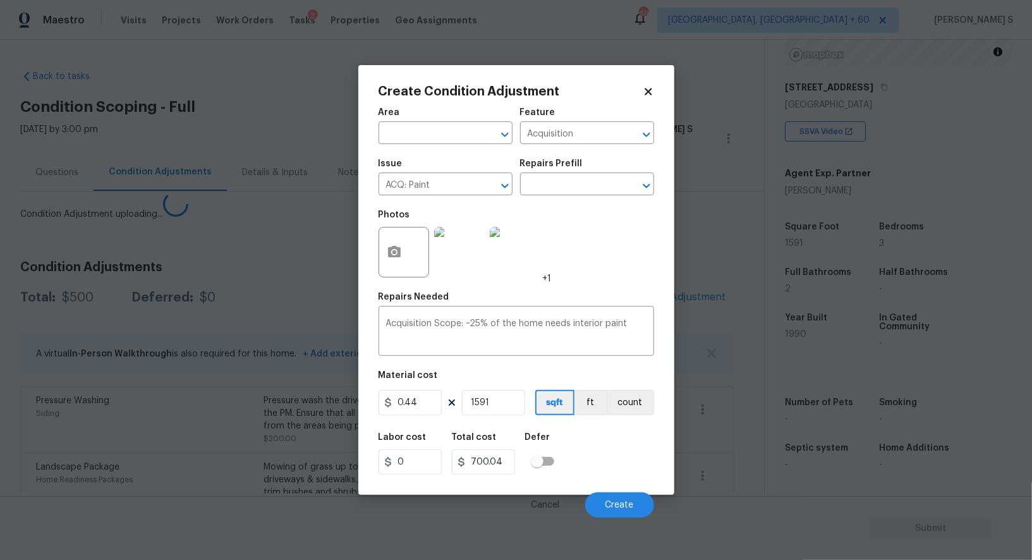
click at [193, 439] on body "Maestro Visits Projects Work Orders Tasks 2 Properties Geo Assignments 692 Albu…" at bounding box center [516, 280] width 1032 height 560
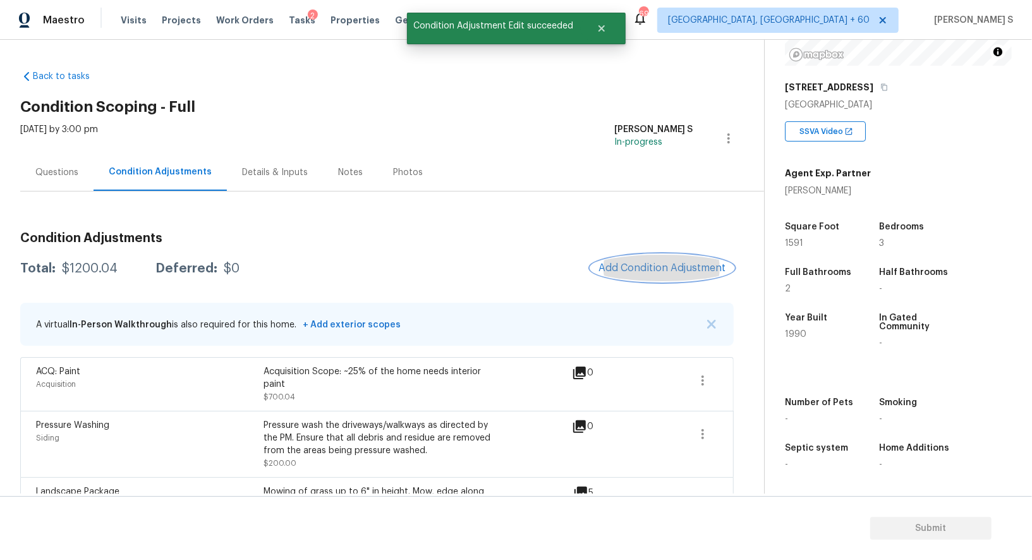
click at [667, 273] on span "Add Condition Adjustment" at bounding box center [662, 267] width 128 height 11
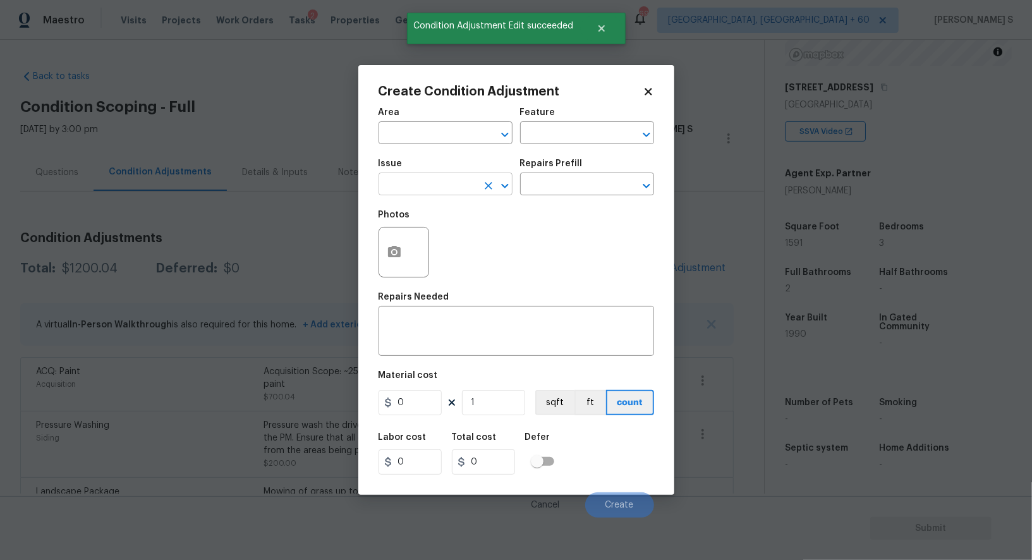
click at [428, 193] on input "text" at bounding box center [428, 186] width 99 height 20
type input "ACQ: Flooring"
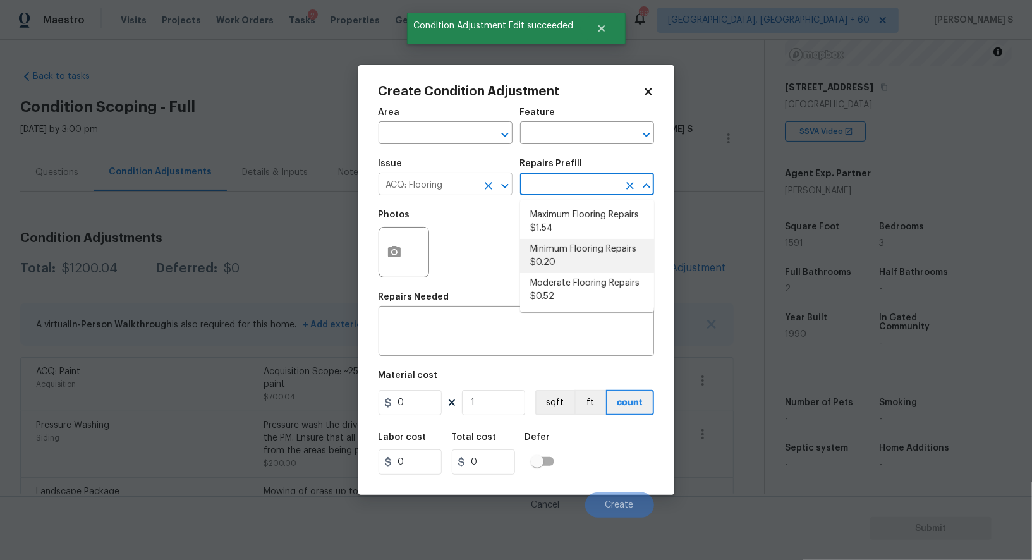
type input "Acquisition"
type textarea "Acquisition Scope: Minimum flooring repairs"
type input "0.2"
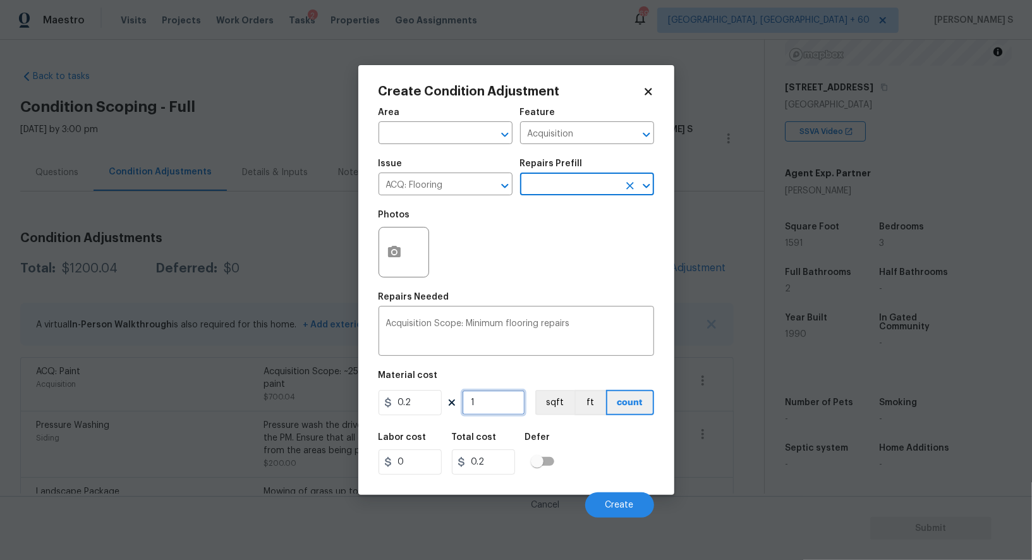
click at [485, 401] on input "1" at bounding box center [493, 402] width 63 height 25
paste input "591"
type input "1591"
type input "318.2"
type input "1591"
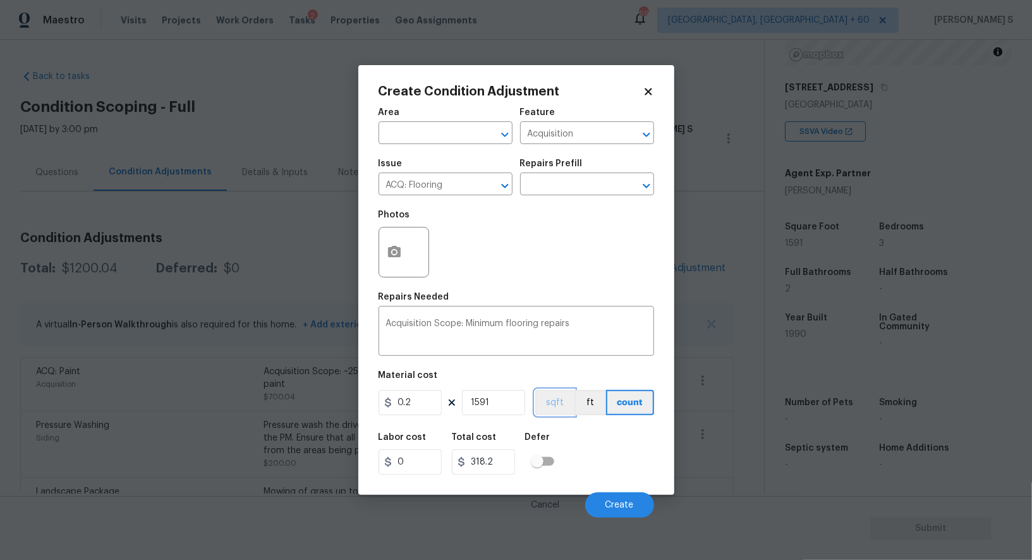
click at [550, 403] on button "sqft" at bounding box center [554, 402] width 39 height 25
click at [569, 432] on div "Labor cost 0 Total cost 318.2 Defer" at bounding box center [517, 453] width 276 height 57
click at [647, 506] on button "Create" at bounding box center [619, 504] width 69 height 25
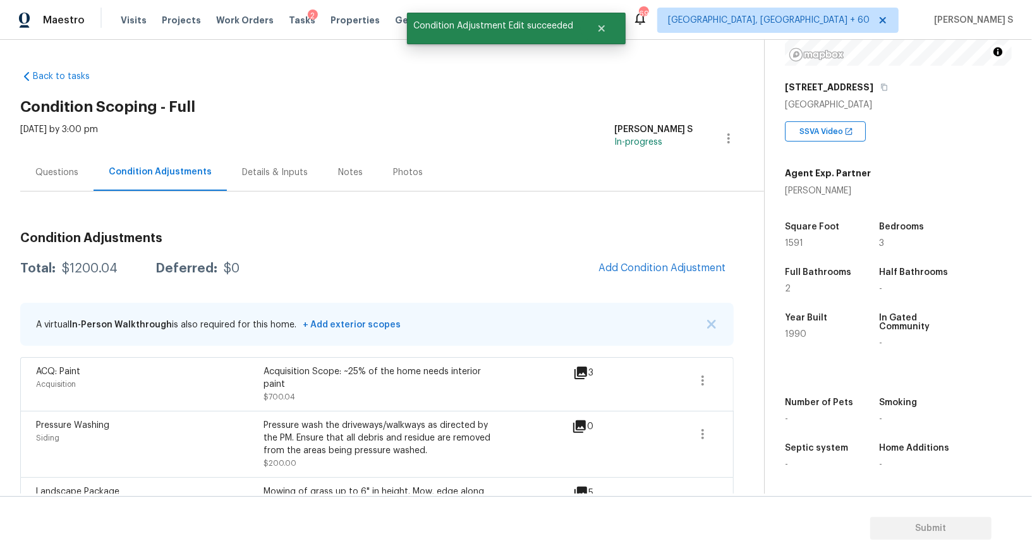
click at [71, 422] on span "Pressure Washing" at bounding box center [72, 425] width 73 height 9
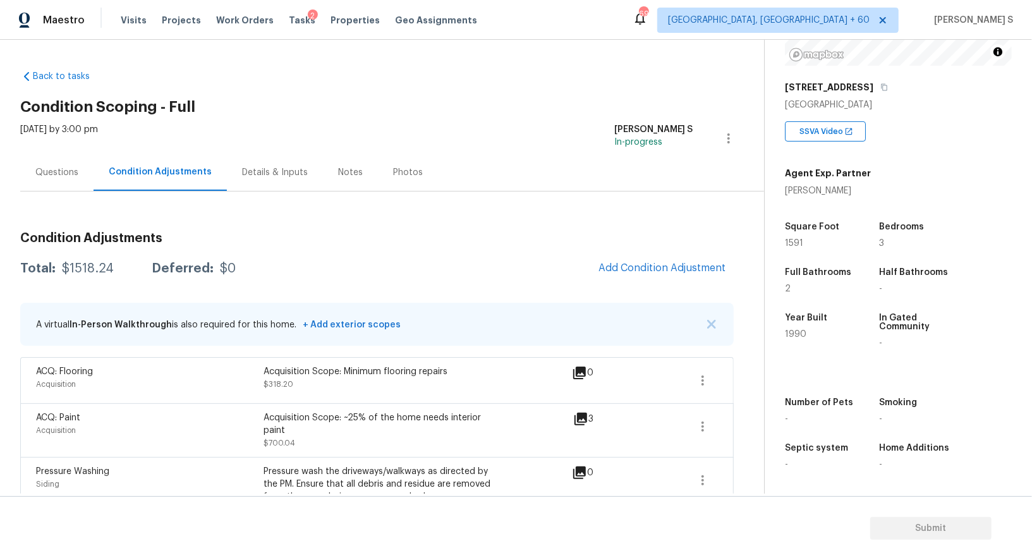
click at [63, 173] on div "Questions" at bounding box center [56, 172] width 43 height 13
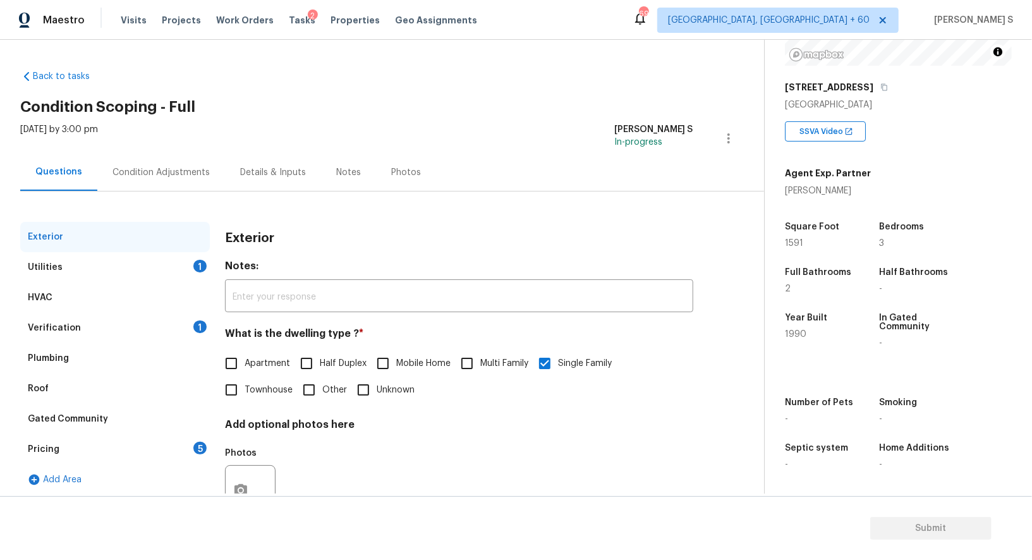
click at [43, 258] on div "Utilities 1" at bounding box center [115, 267] width 190 height 30
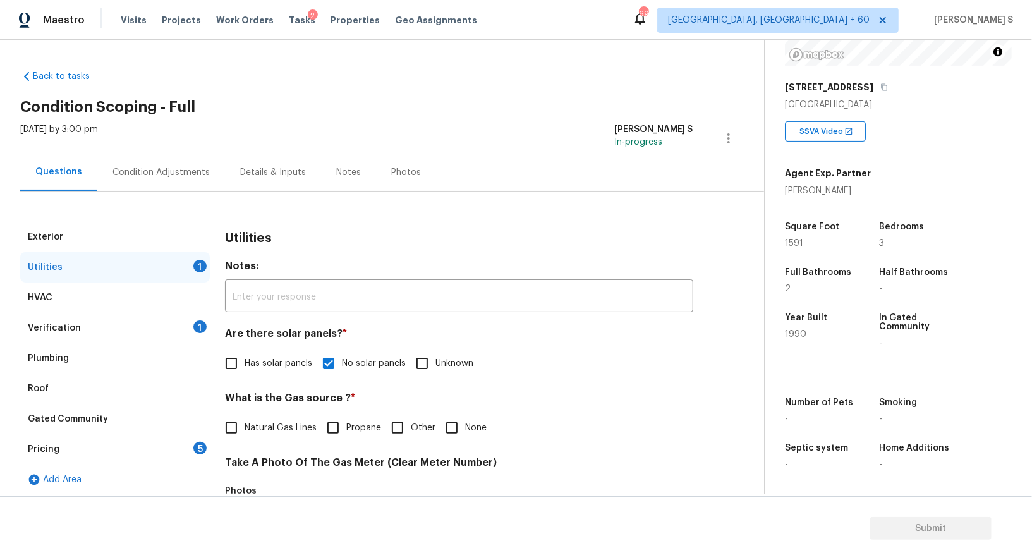
scroll to position [1, 0]
click at [272, 417] on label "Natural Gas Lines" at bounding box center [267, 427] width 99 height 27
click at [245, 417] on input "Natural Gas Lines" at bounding box center [231, 427] width 27 height 27
checkbox input "true"
click at [162, 311] on div "HVAC" at bounding box center [115, 297] width 190 height 30
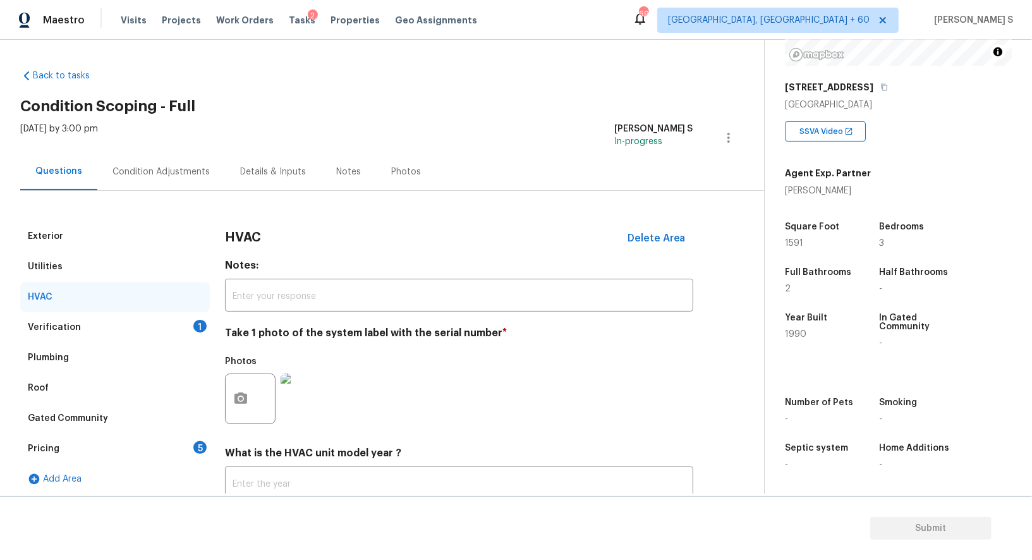
click at [162, 331] on div "Verification 1" at bounding box center [115, 327] width 190 height 30
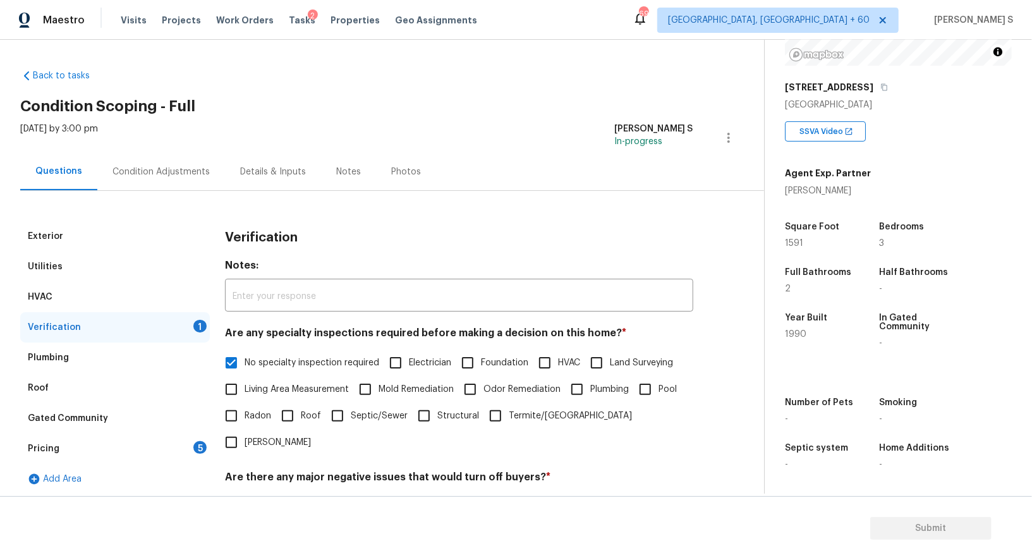
scroll to position [161, 0]
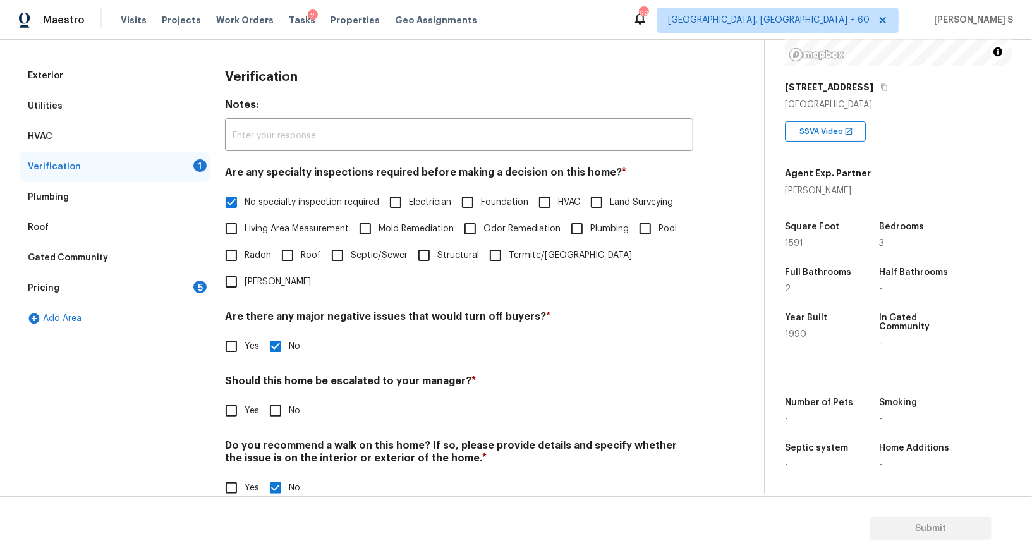
click at [274, 403] on div "Verification Notes: ​ Are any specialty inspections required before making a de…" at bounding box center [459, 289] width 468 height 456
click at [274, 397] on input "No" at bounding box center [275, 410] width 27 height 27
checkbox input "true"
click at [193, 288] on div "5" at bounding box center [199, 287] width 13 height 13
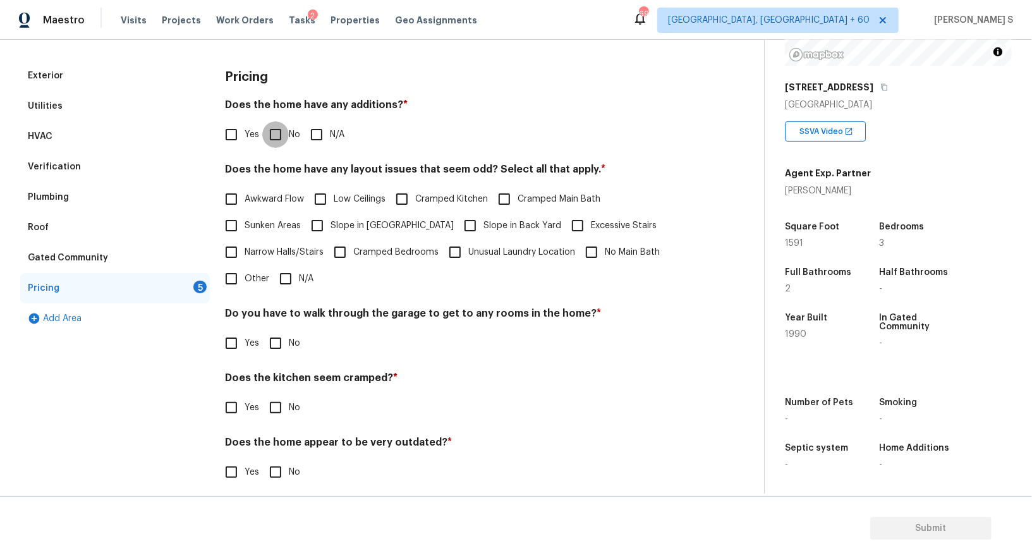
click at [281, 131] on input "No" at bounding box center [275, 134] width 27 height 27
checkbox input "true"
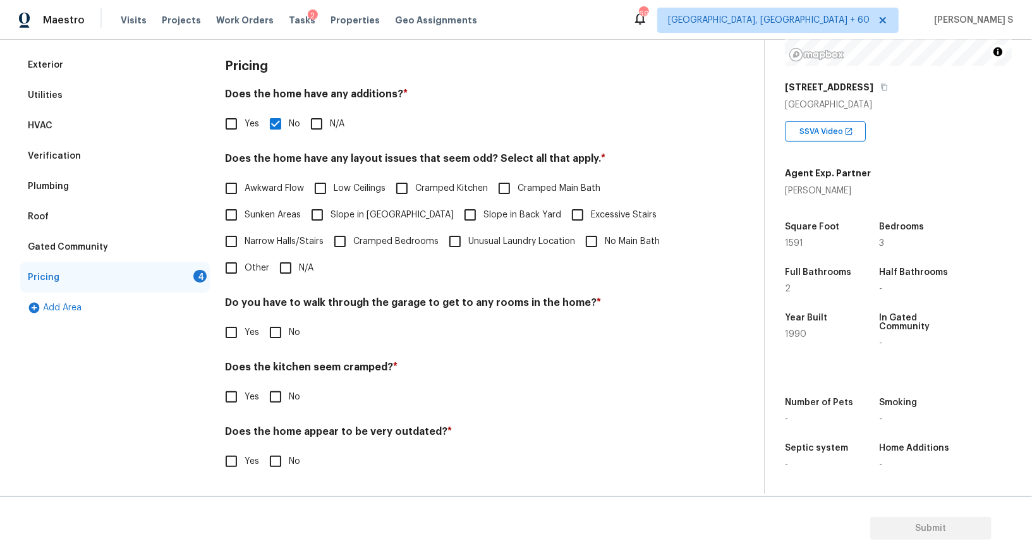
scroll to position [171, 0]
click at [276, 329] on input "No" at bounding box center [275, 333] width 27 height 27
checkbox input "true"
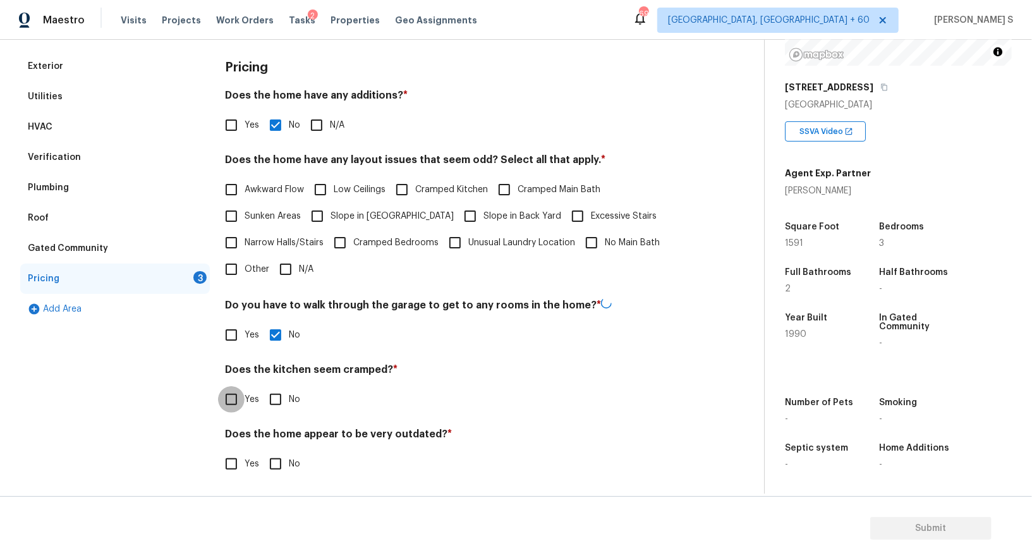
click at [262, 386] on input "No" at bounding box center [275, 399] width 27 height 27
checkbox input "true"
click at [262, 451] on input "No" at bounding box center [275, 464] width 27 height 27
checkbox input "true"
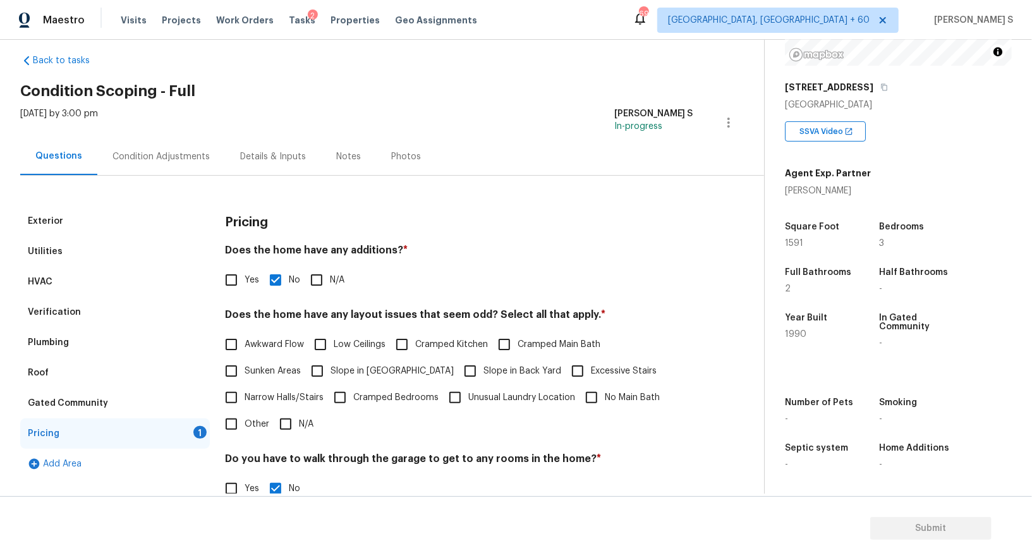
scroll to position [0, 0]
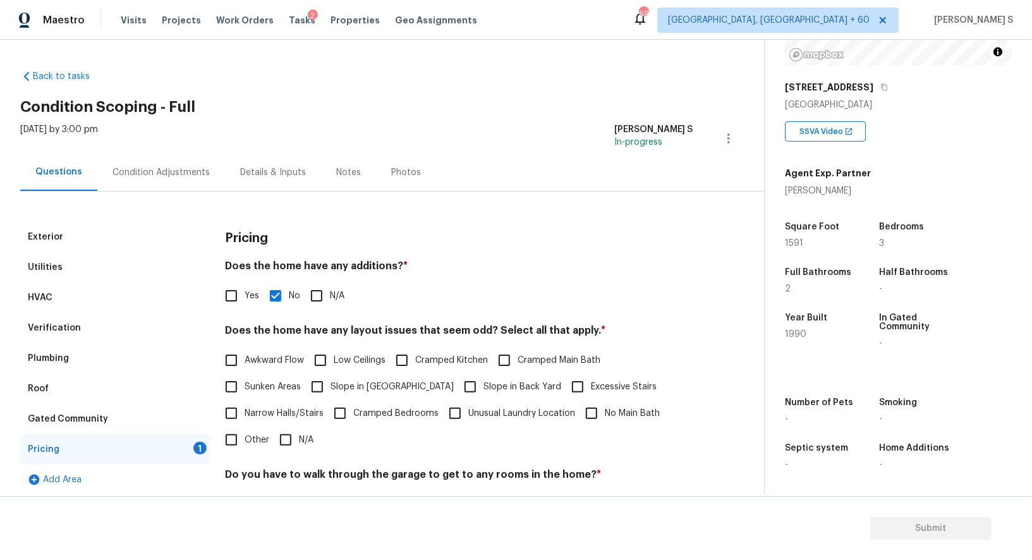
click at [153, 175] on div "Condition Adjustments" at bounding box center [160, 172] width 97 height 13
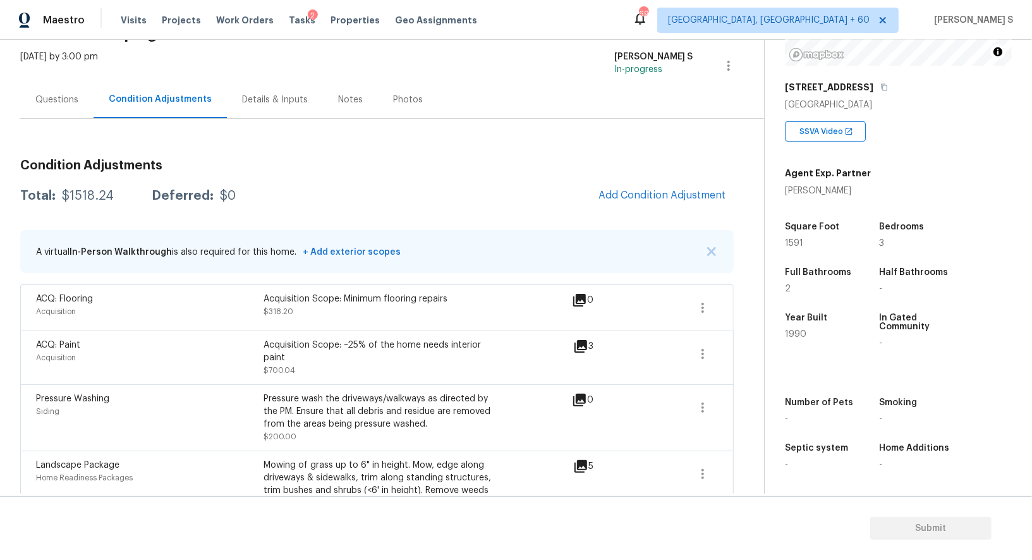
scroll to position [150, 0]
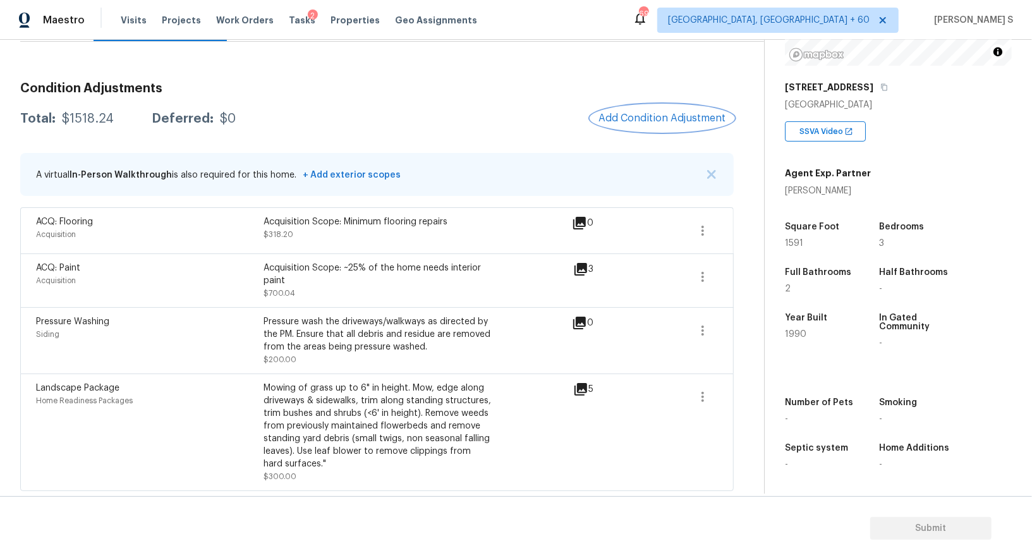
click at [679, 114] on span "Add Condition Adjustment" at bounding box center [662, 117] width 128 height 11
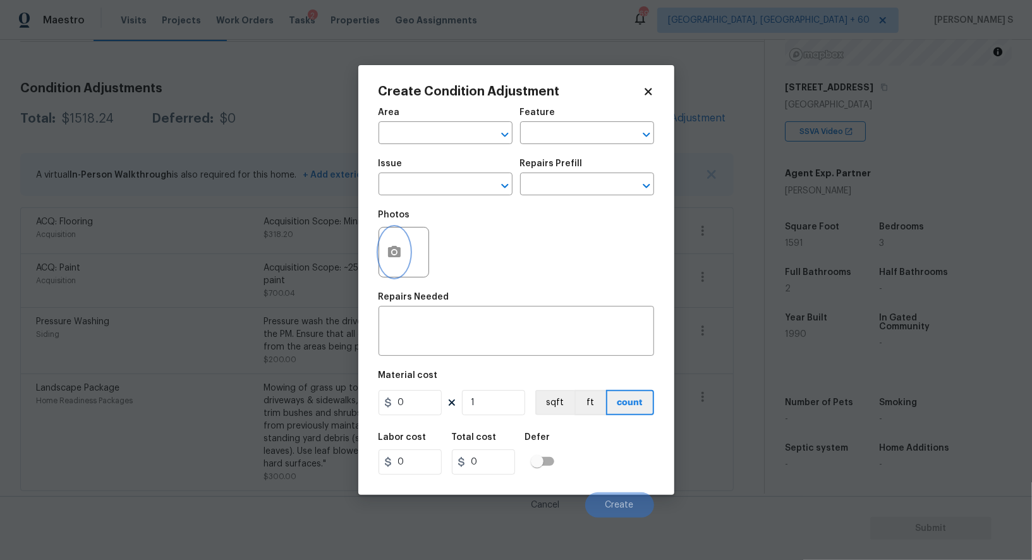
click at [388, 243] on button "button" at bounding box center [394, 251] width 30 height 49
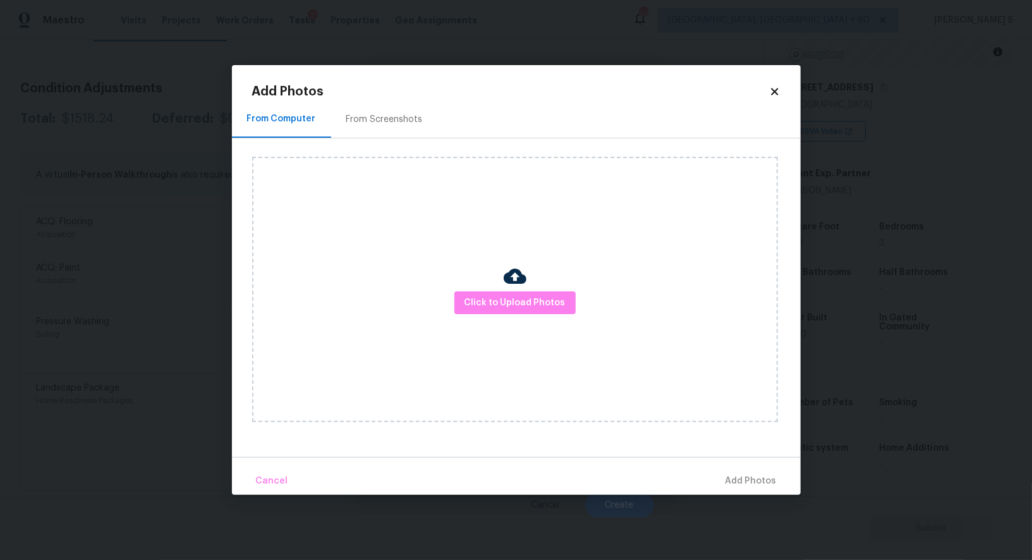
click at [545, 291] on div "Click to Upload Photos" at bounding box center [515, 289] width 526 height 265
click at [545, 292] on button "Click to Upload Photos" at bounding box center [514, 302] width 121 height 23
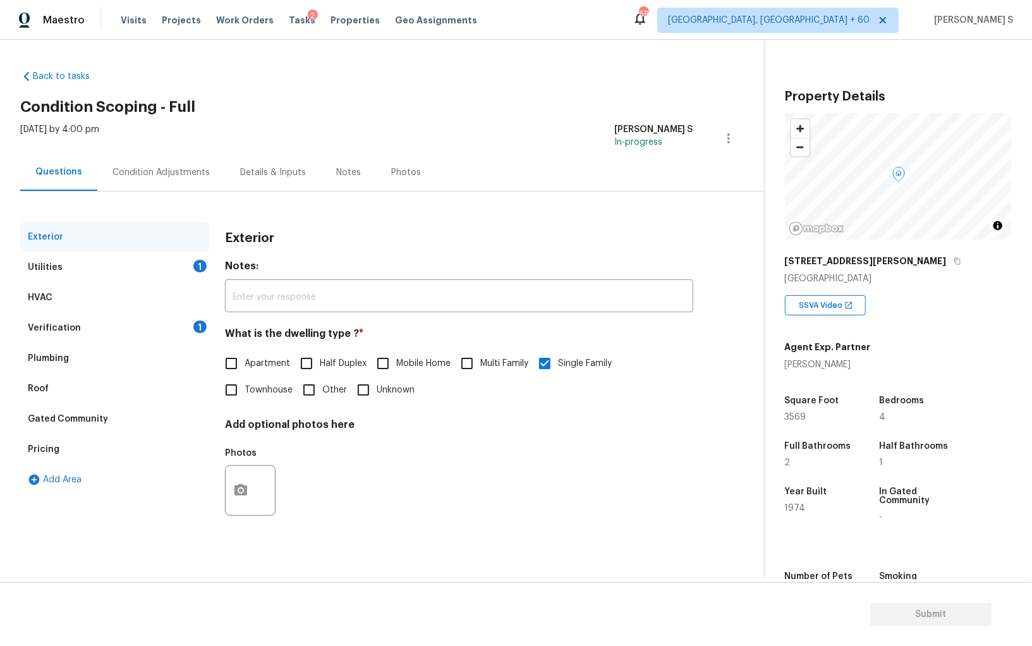
click at [147, 171] on div "Condition Adjustments" at bounding box center [160, 172] width 97 height 13
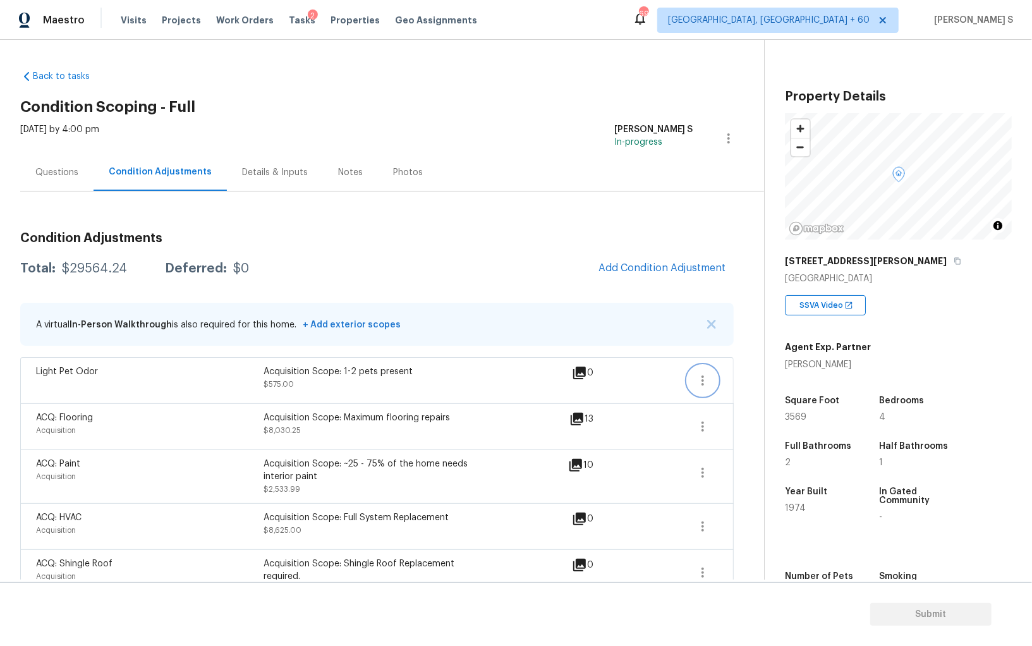
click at [712, 373] on button "button" at bounding box center [703, 380] width 30 height 30
click at [750, 373] on div "Edit" at bounding box center [774, 377] width 99 height 13
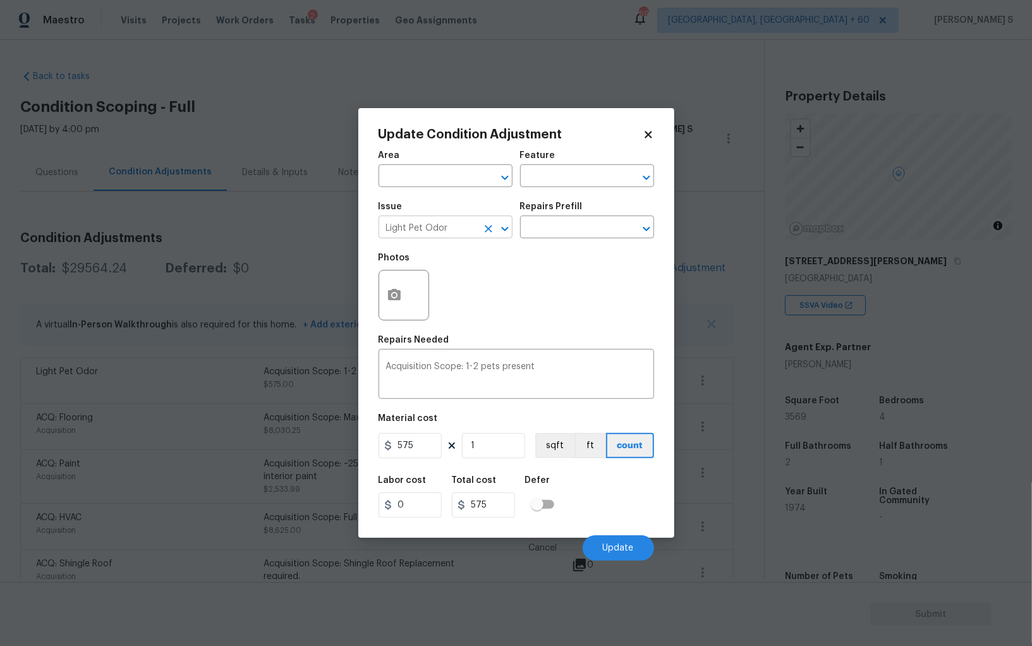
click at [449, 231] on input "Light Pet Odor" at bounding box center [428, 229] width 99 height 20
type input "Pet Odor"
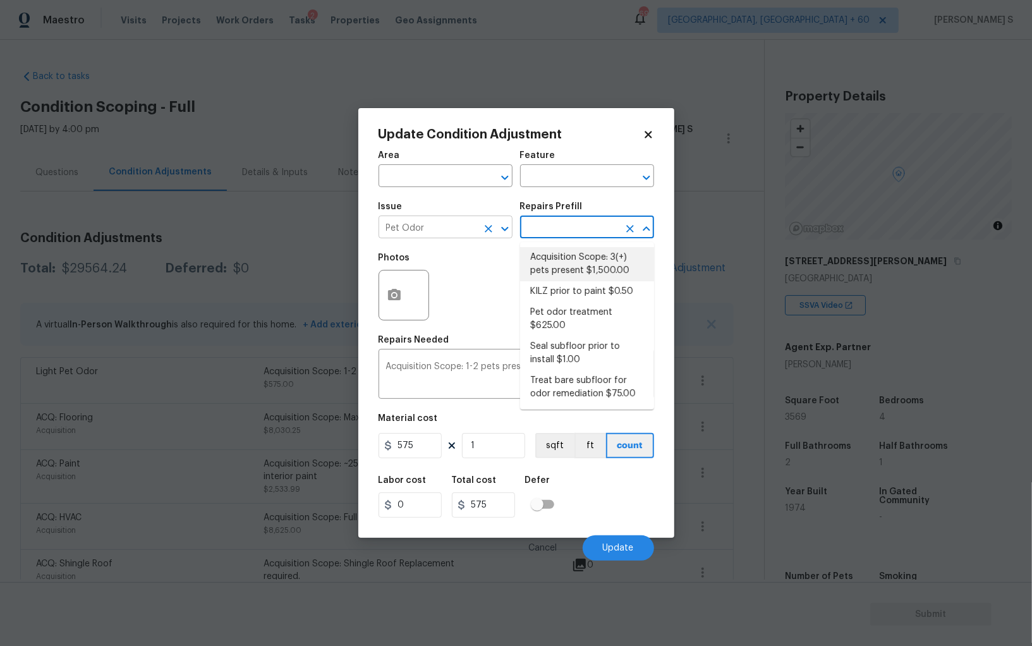
type textarea "Acquisition Scope: 3(+) pets present"
type input "1500"
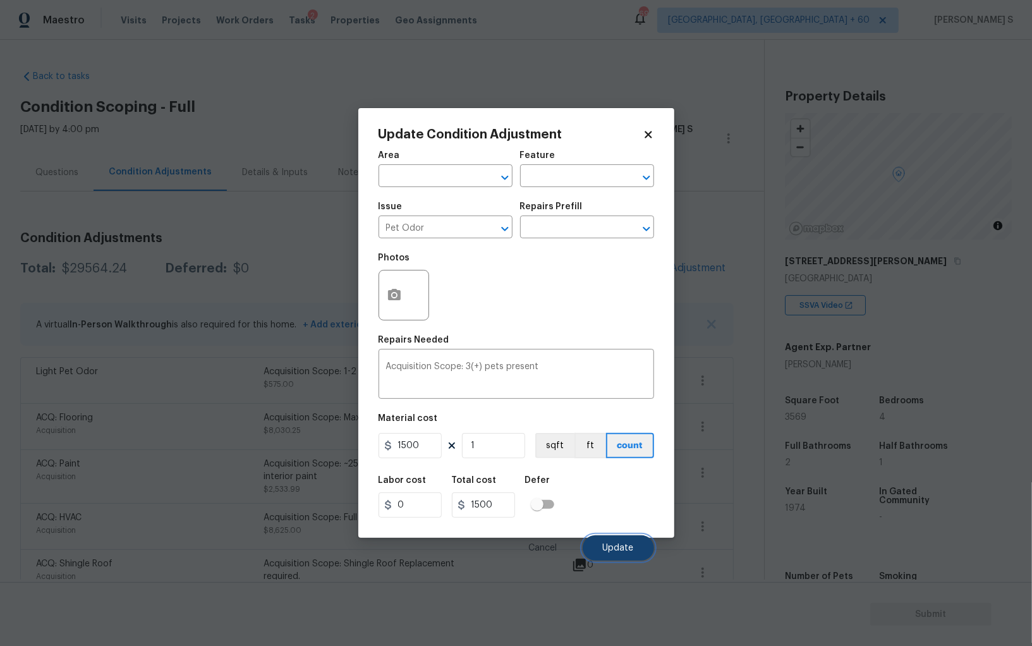
click at [634, 548] on button "Update" at bounding box center [618, 547] width 71 height 25
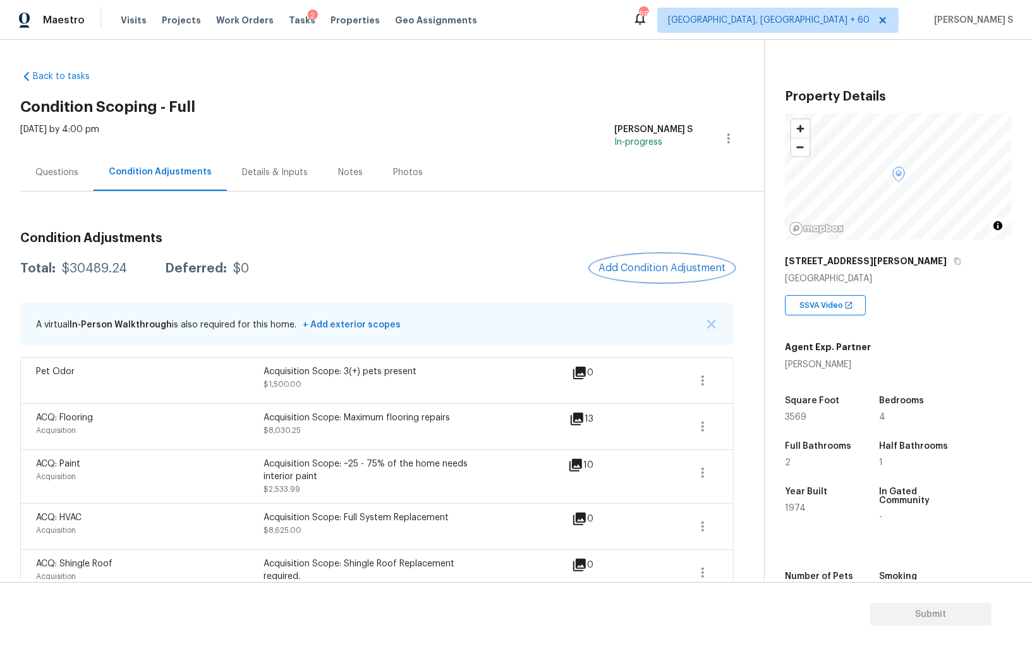
click at [634, 279] on button "Add Condition Adjustment" at bounding box center [662, 268] width 143 height 27
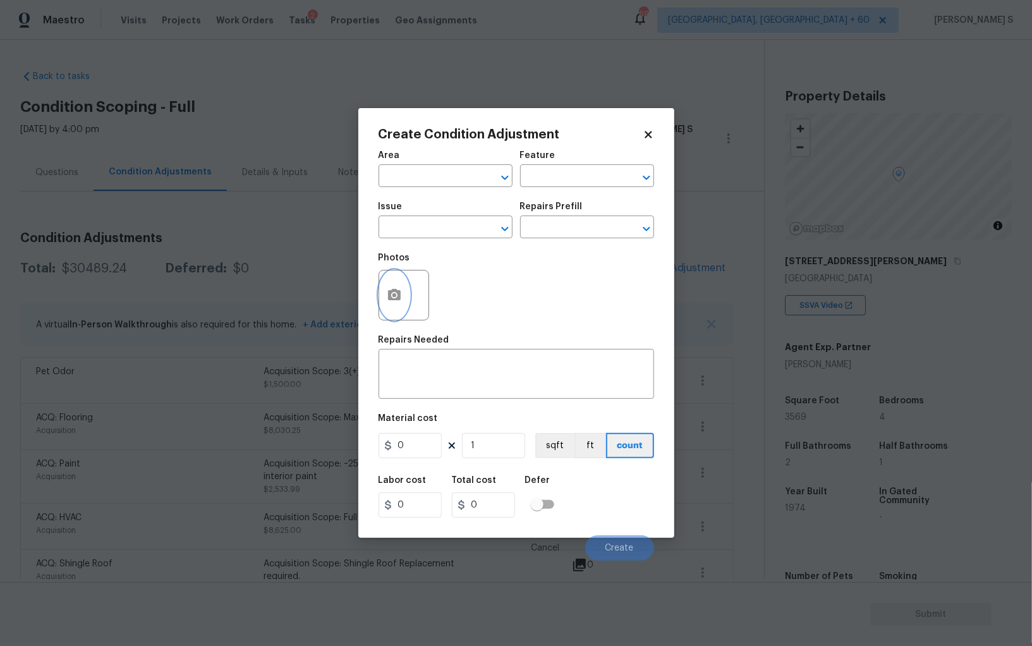
click at [407, 293] on button "button" at bounding box center [394, 294] width 30 height 49
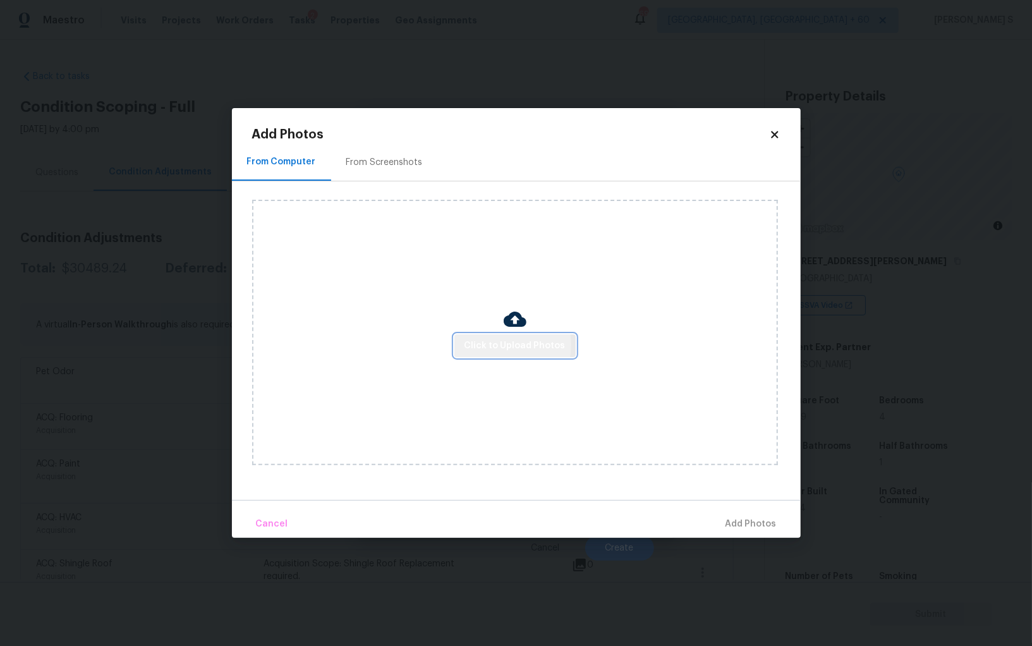
click at [496, 345] on span "Click to Upload Photos" at bounding box center [514, 346] width 101 height 16
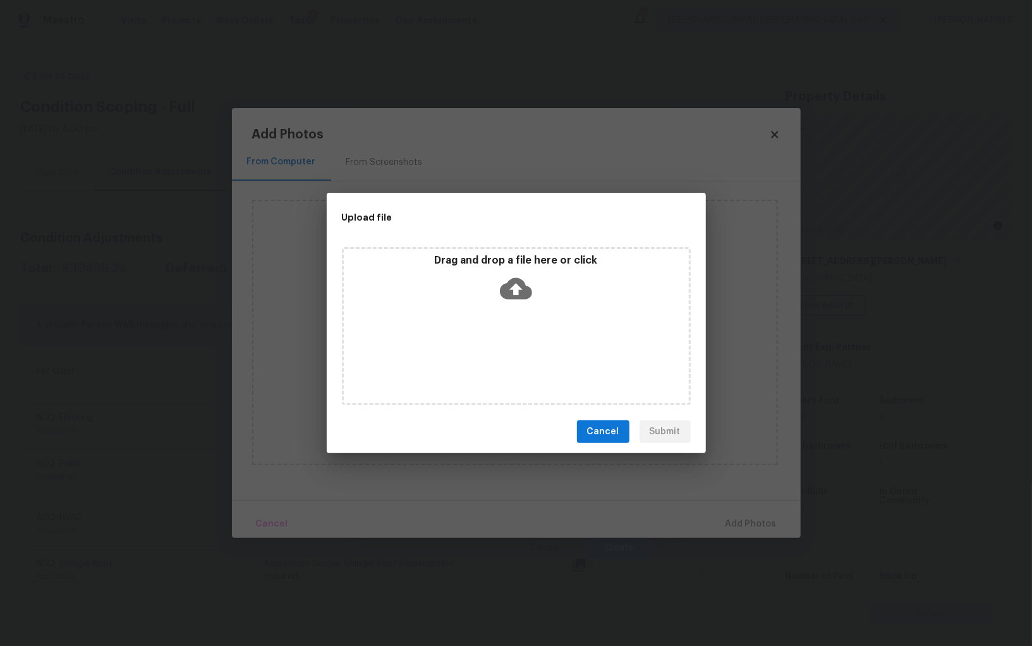
click at [496, 345] on div "Drag and drop a file here or click" at bounding box center [516, 326] width 349 height 158
